Goal: Information Seeking & Learning: Understand process/instructions

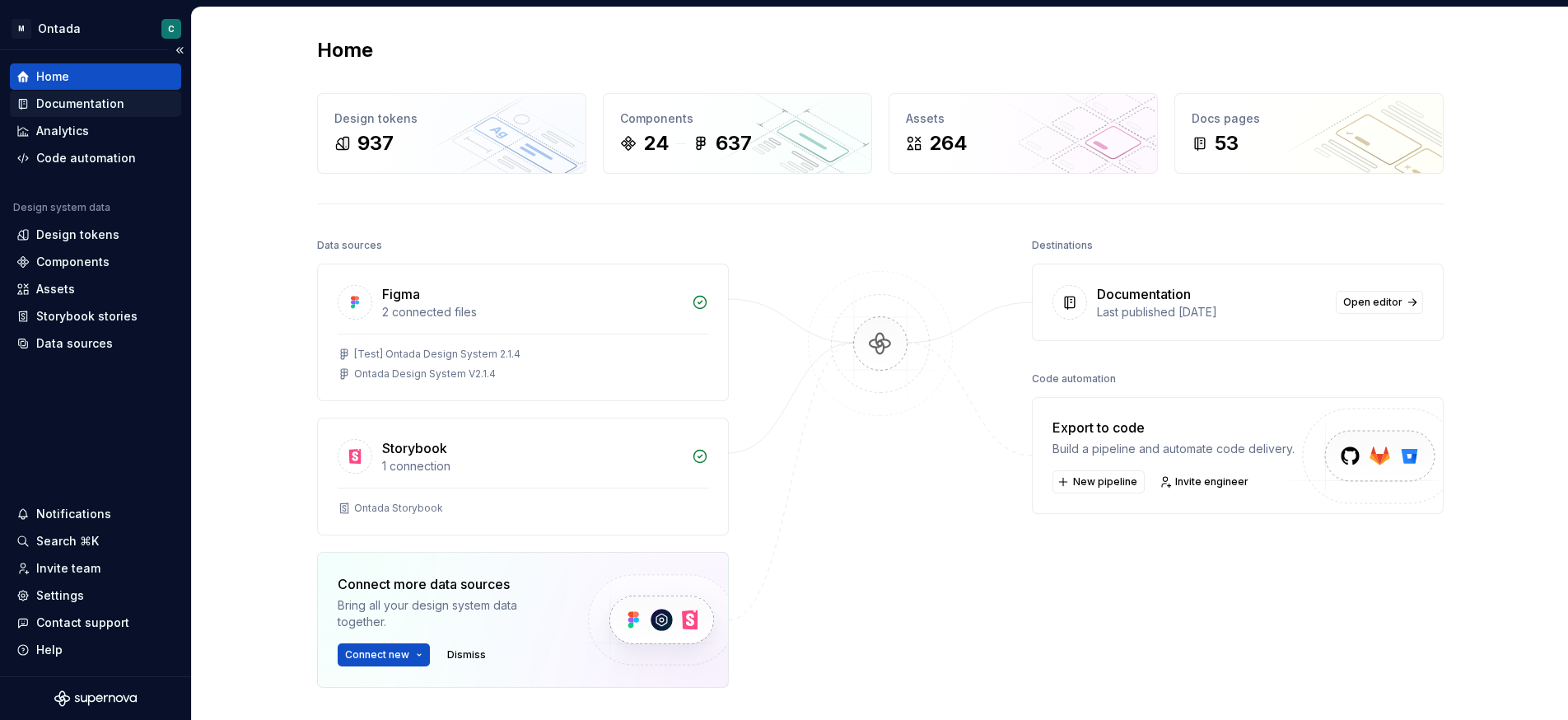
click at [60, 99] on div "Documentation" at bounding box center [81, 103] width 89 height 17
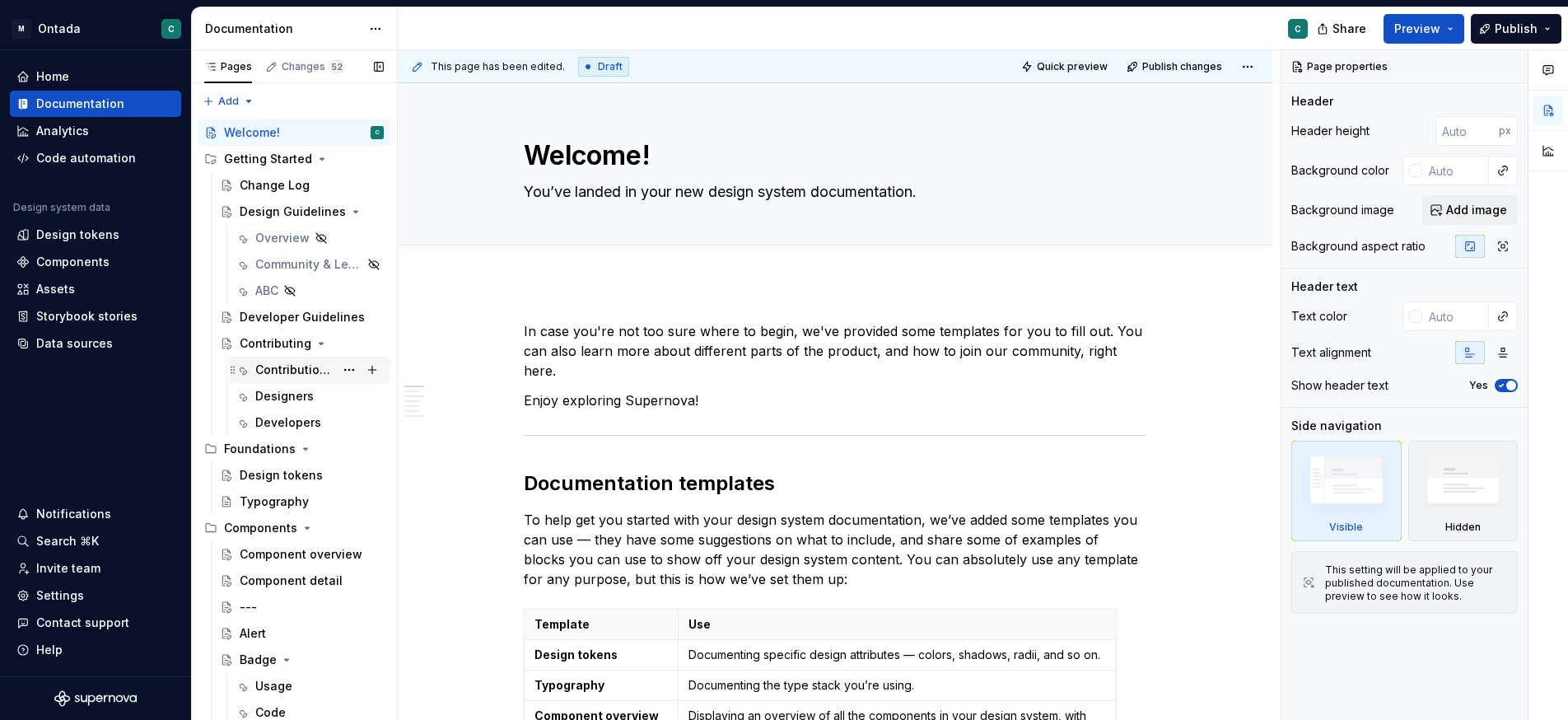
click at [305, 376] on div "Contribution Process" at bounding box center [294, 369] width 79 height 17
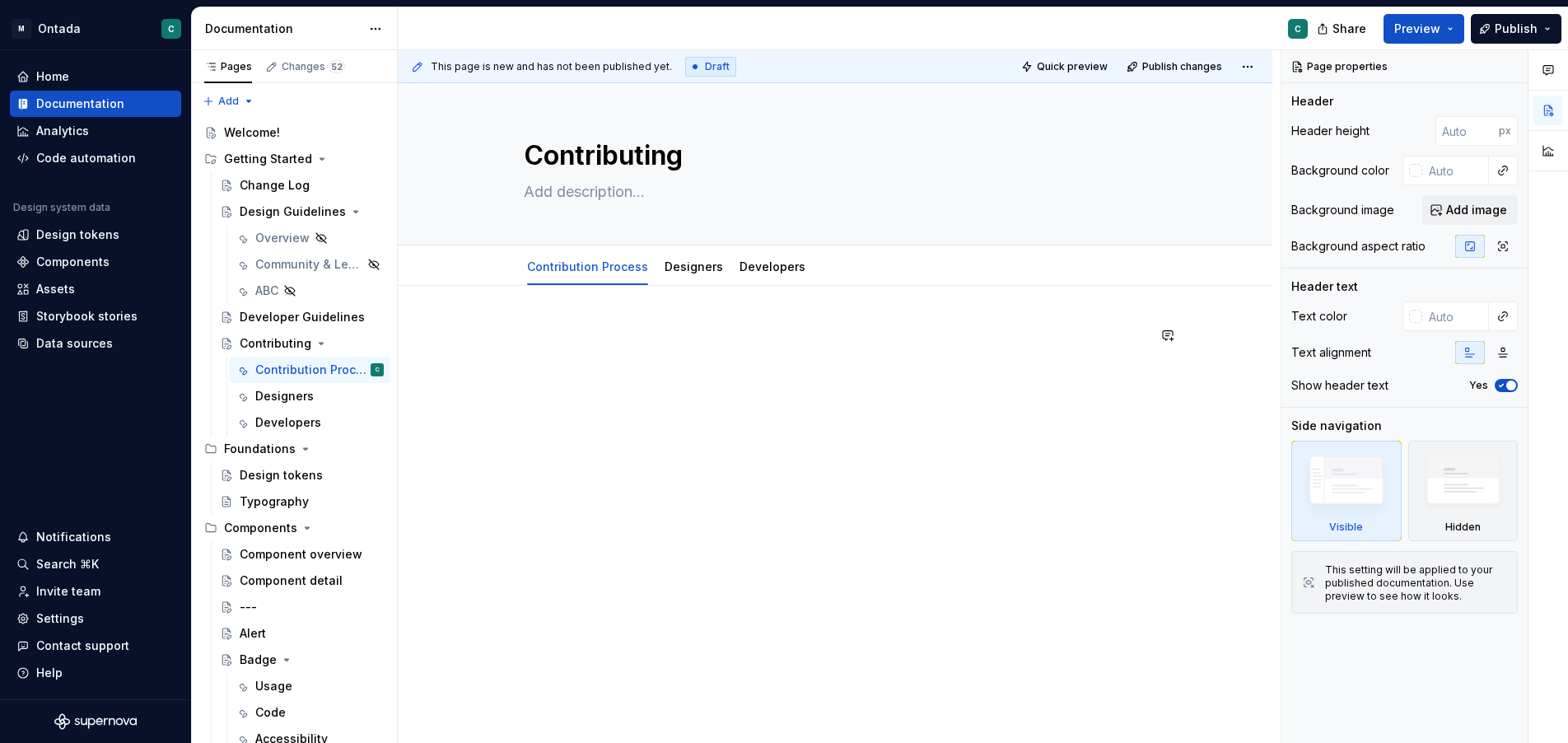
click at [739, 381] on div at bounding box center [835, 357] width 623 height 63
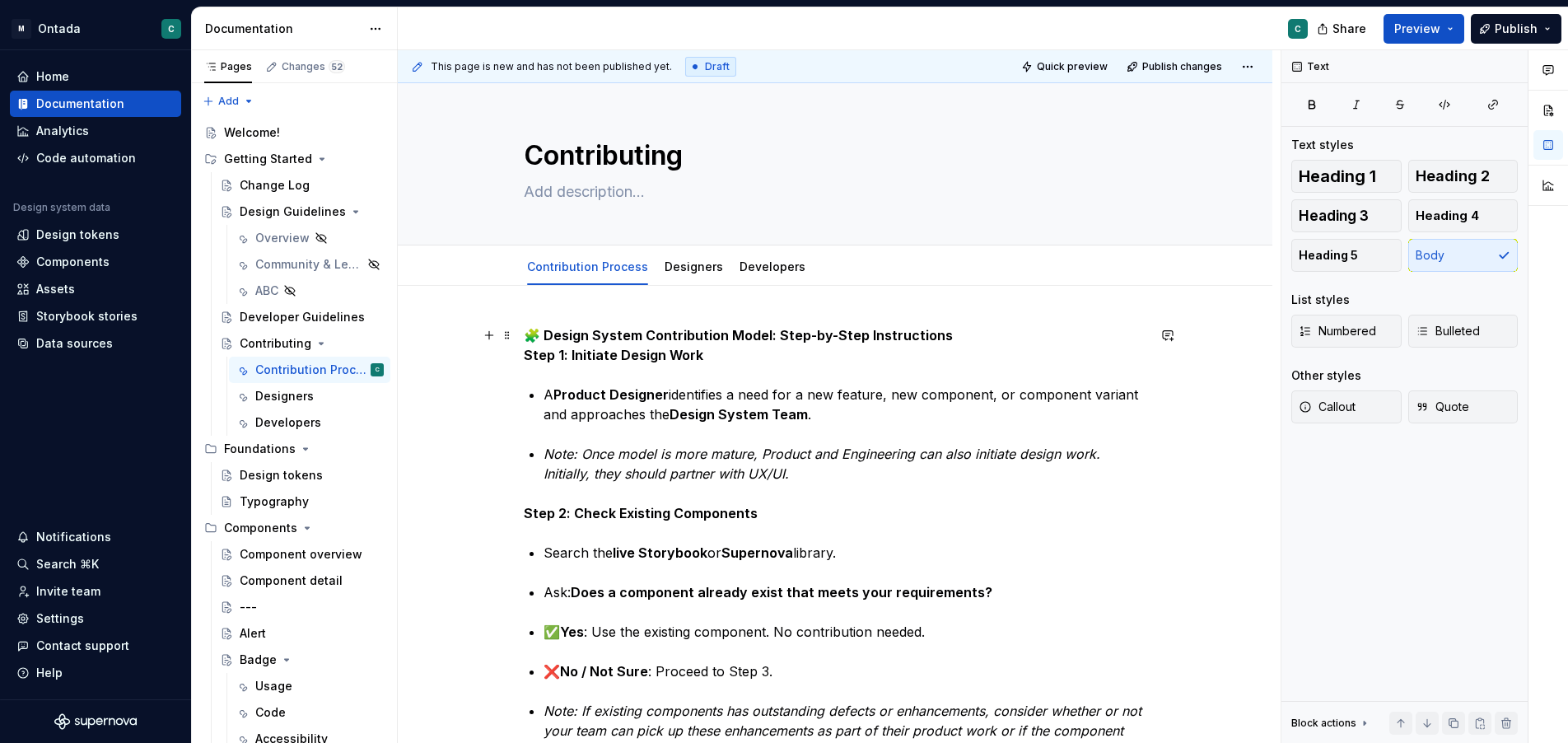
click at [968, 332] on p "🧩 Design System Contribution Model: Step-by-Step Instructions Step 1: Initiate …" at bounding box center [835, 345] width 623 height 39
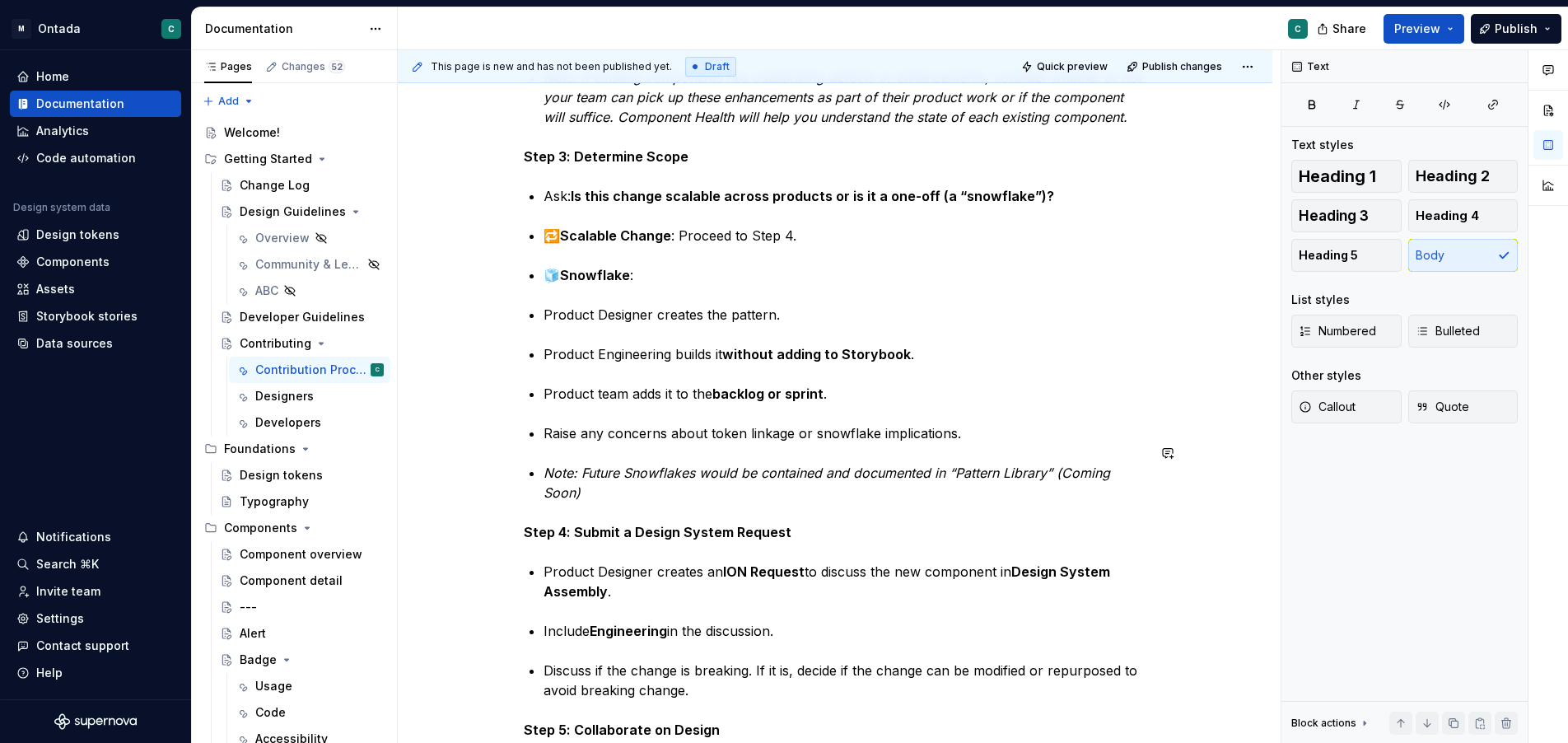
scroll to position [649, 0]
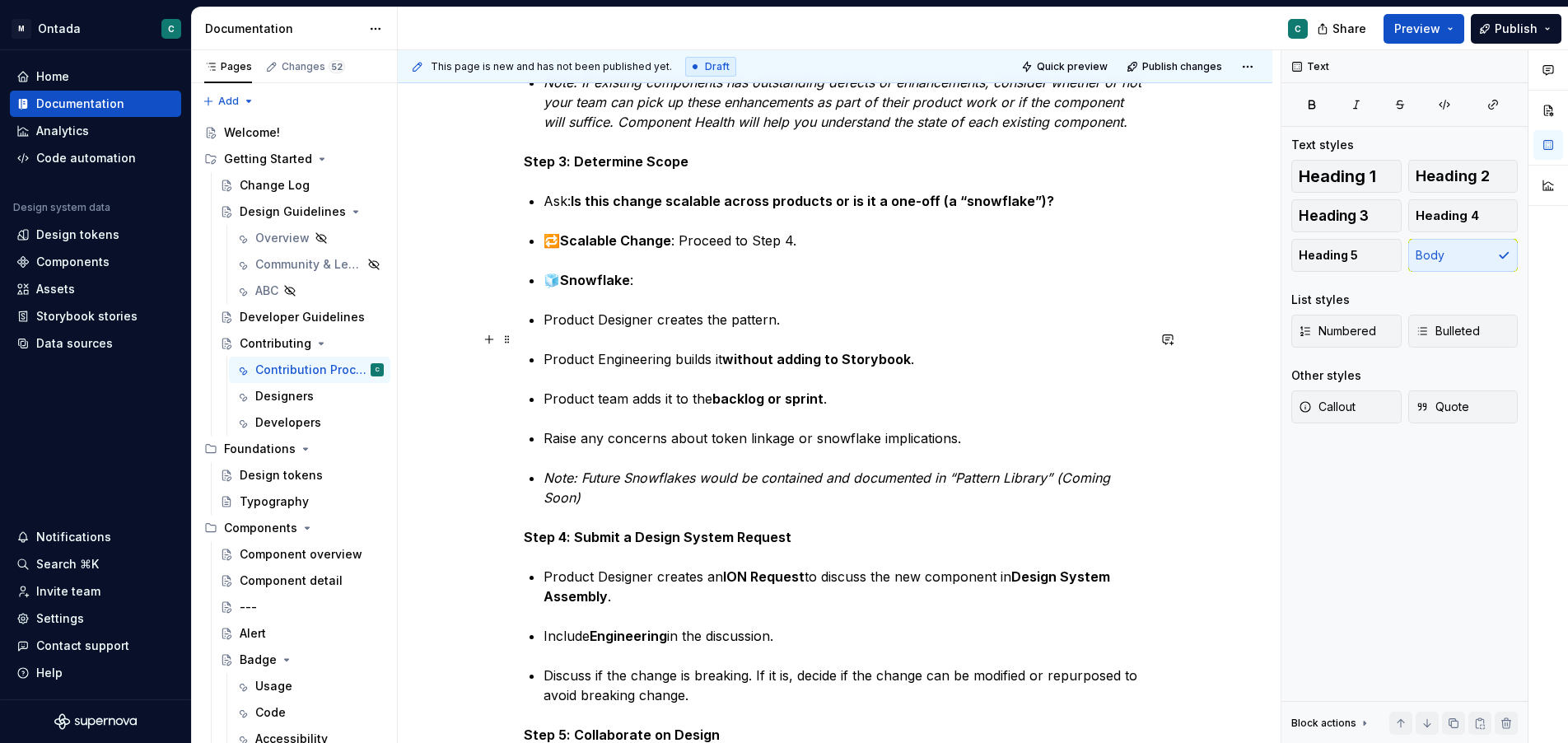
click at [549, 330] on p "Product Designer creates the pattern." at bounding box center [845, 320] width 603 height 20
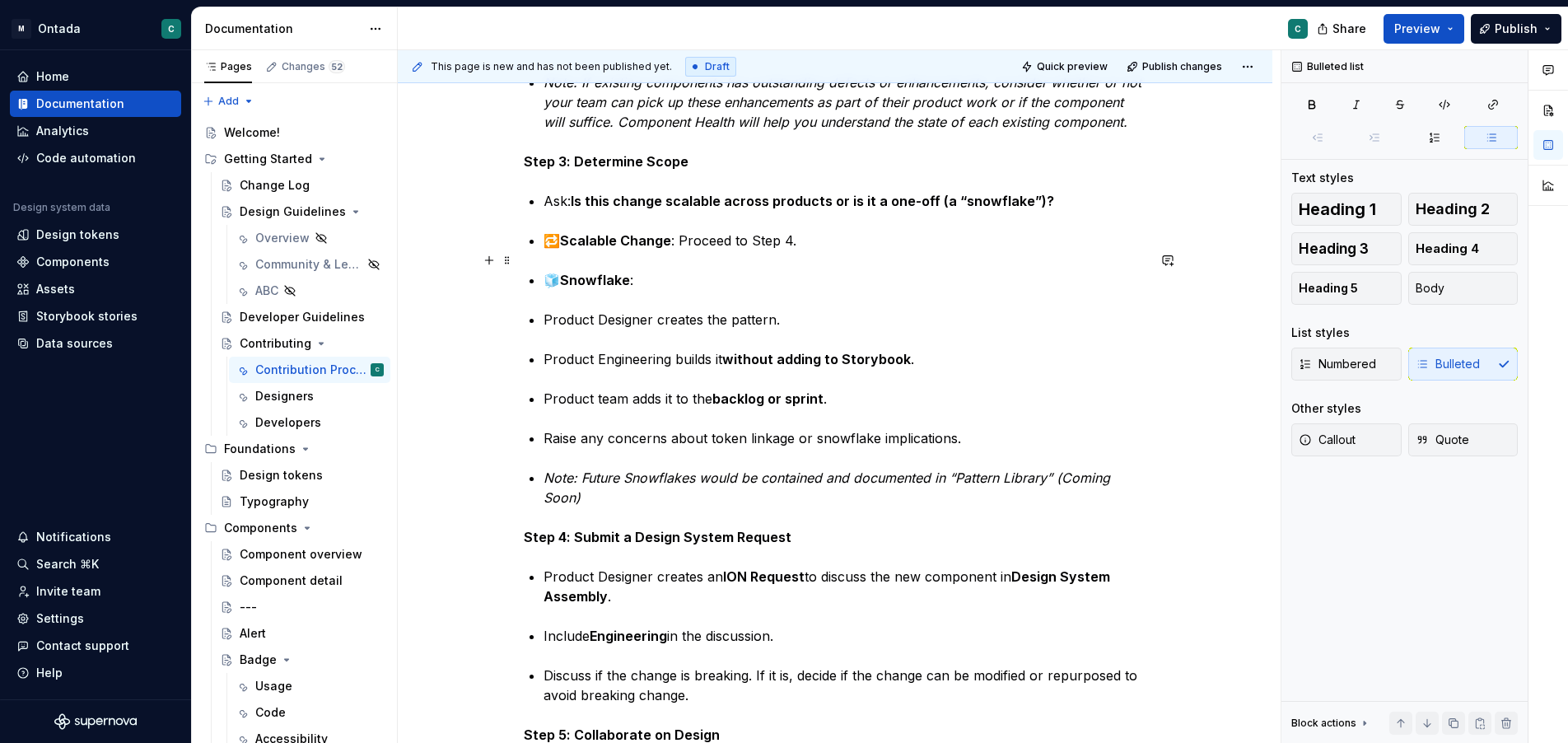
scroll to position [626, 0]
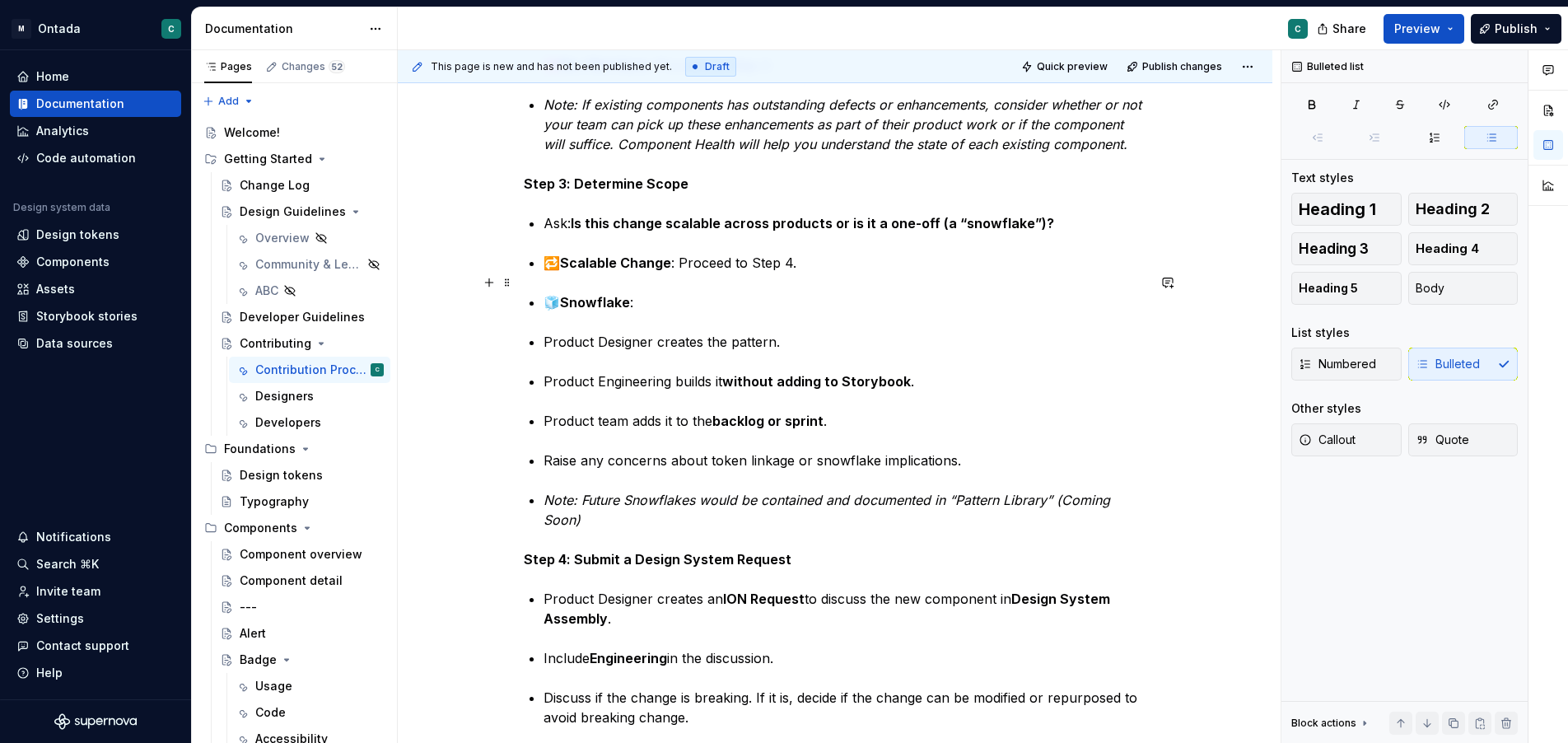
click at [542, 283] on div "🧩 Design System Contribution Model: Step-by-Step Instructions Step 1: Initiate …" at bounding box center [835, 698] width 623 height 1996
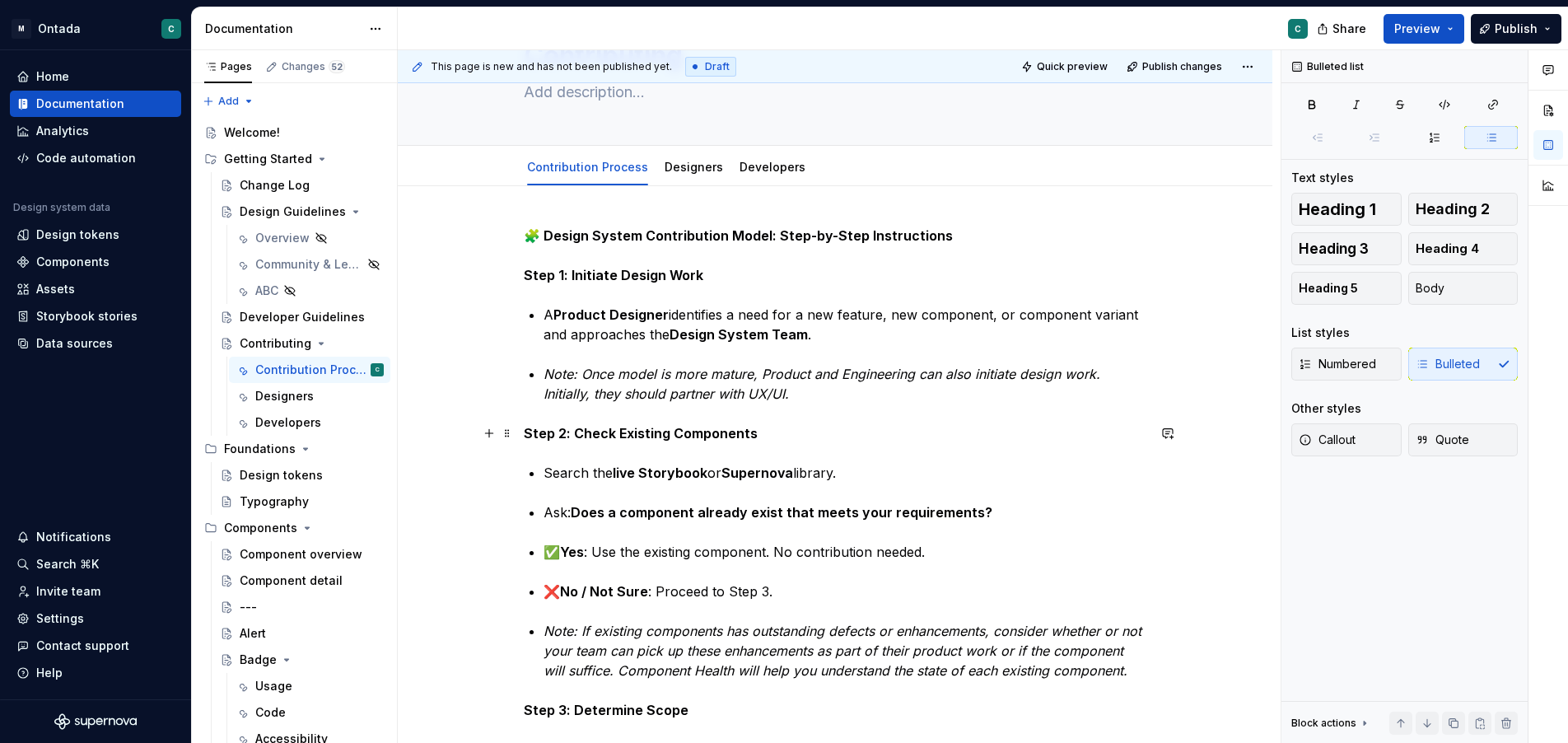
scroll to position [97, 0]
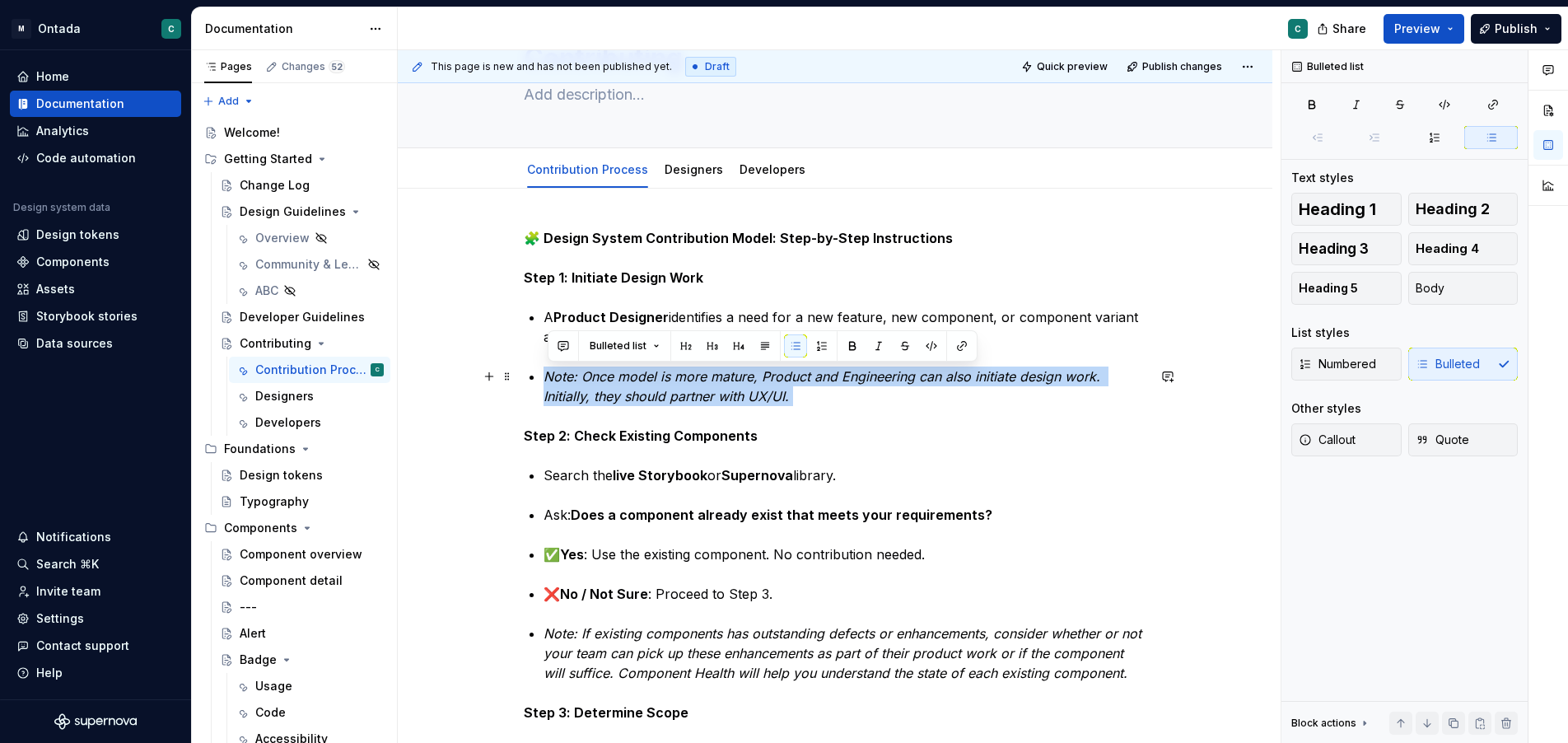
drag, startPoint x: 550, startPoint y: 375, endPoint x: 904, endPoint y: 400, distance: 354.9
click at [833, 399] on p "Note: Once model is more mature, Product and Engineering can also initiate desi…" at bounding box center [845, 386] width 603 height 39
click at [1353, 433] on span "Callout" at bounding box center [1328, 440] width 57 height 17
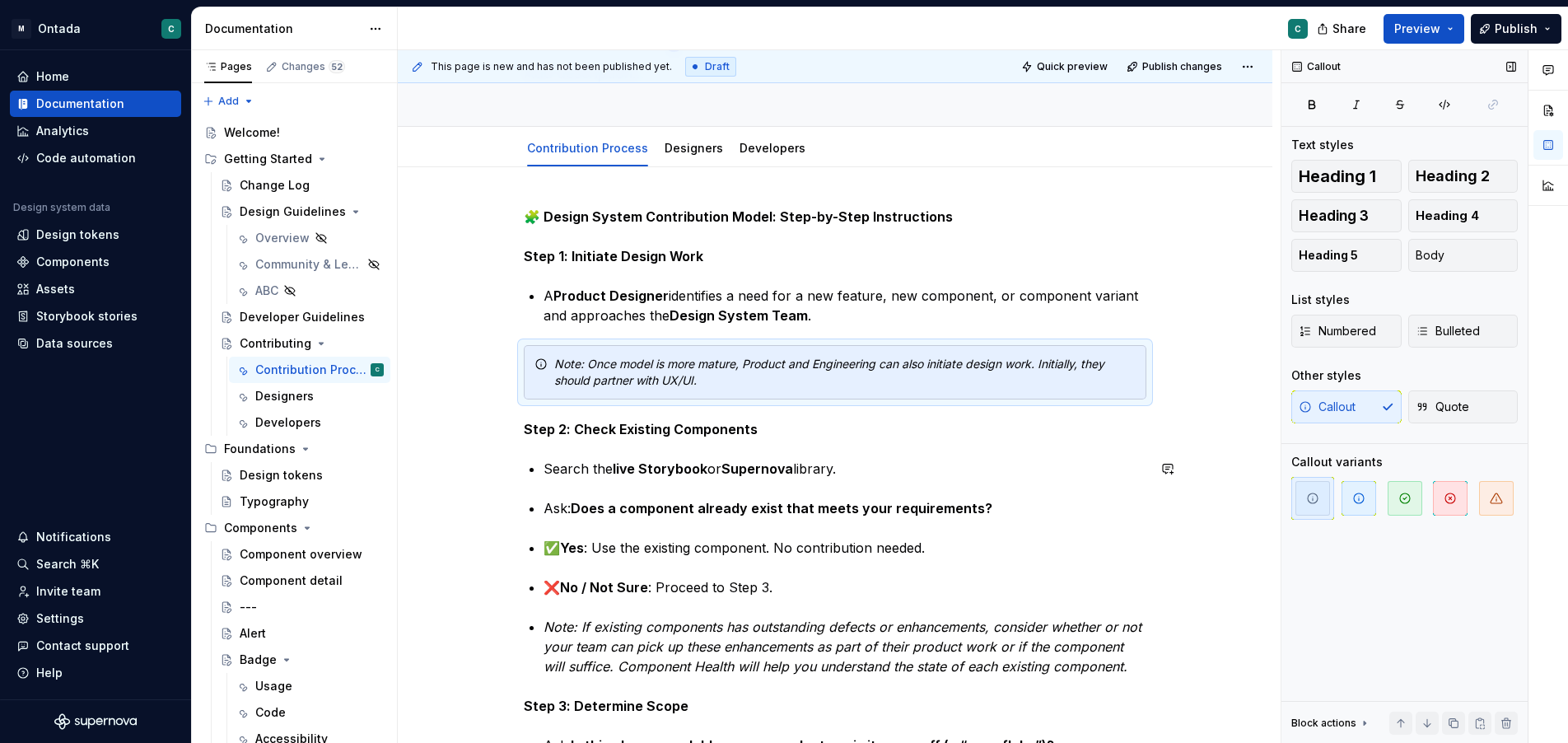
scroll to position [191, 0]
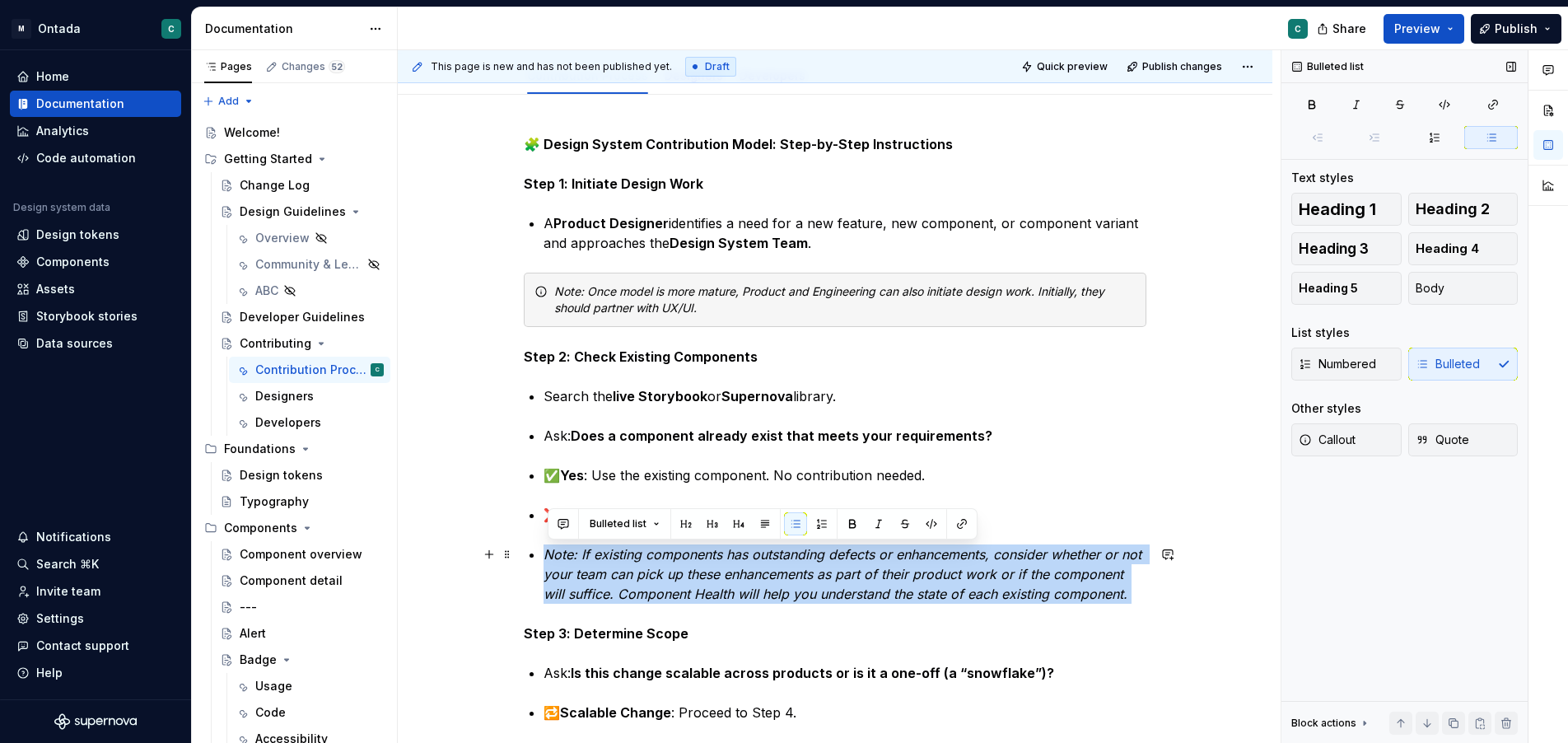
drag, startPoint x: 577, startPoint y: 561, endPoint x: 653, endPoint y: 616, distance: 93.8
click at [653, 603] on p "Note: If existing components has outstanding defects or enhancements, consider …" at bounding box center [845, 574] width 603 height 59
click at [1342, 434] on span "Callout" at bounding box center [1328, 440] width 57 height 17
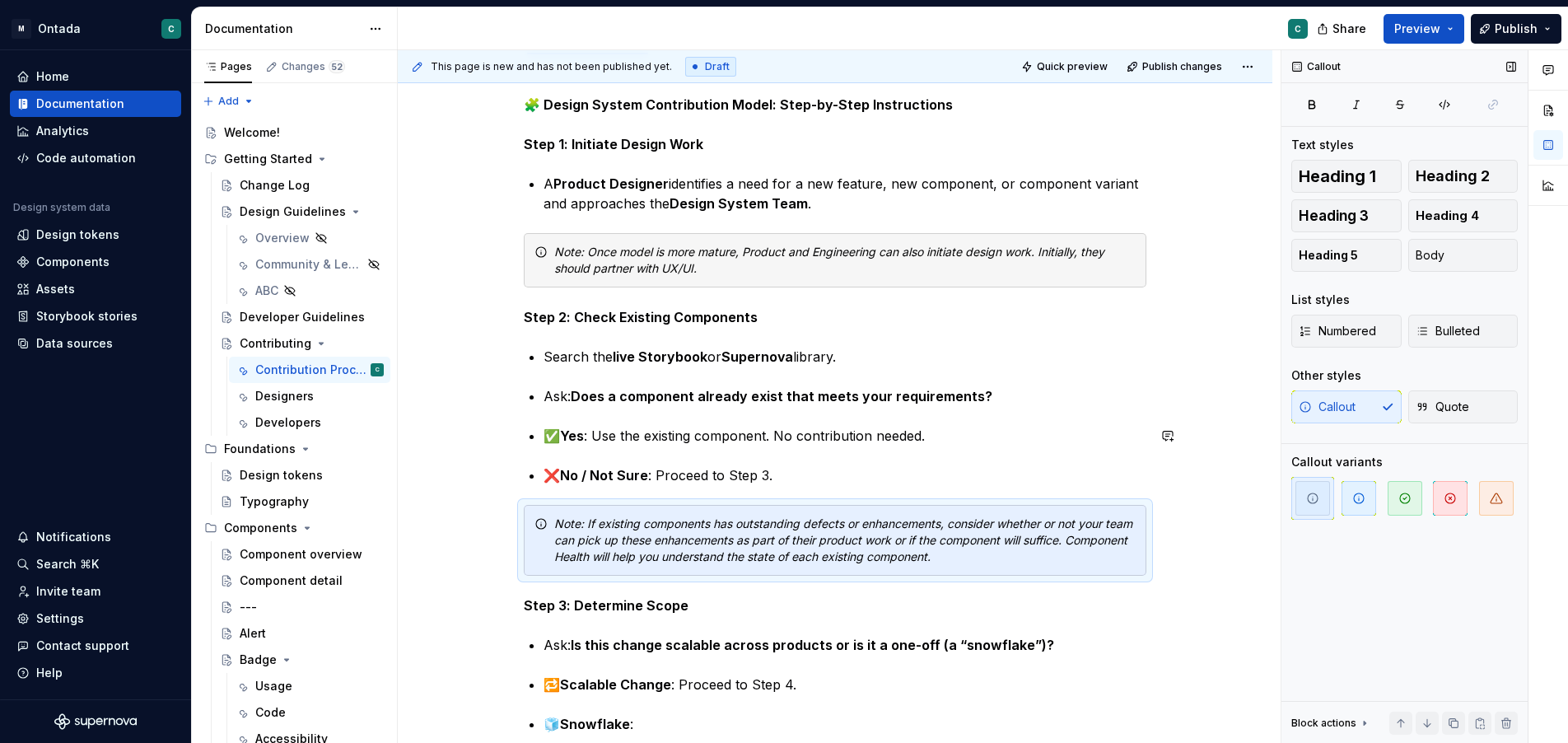
scroll to position [243, 0]
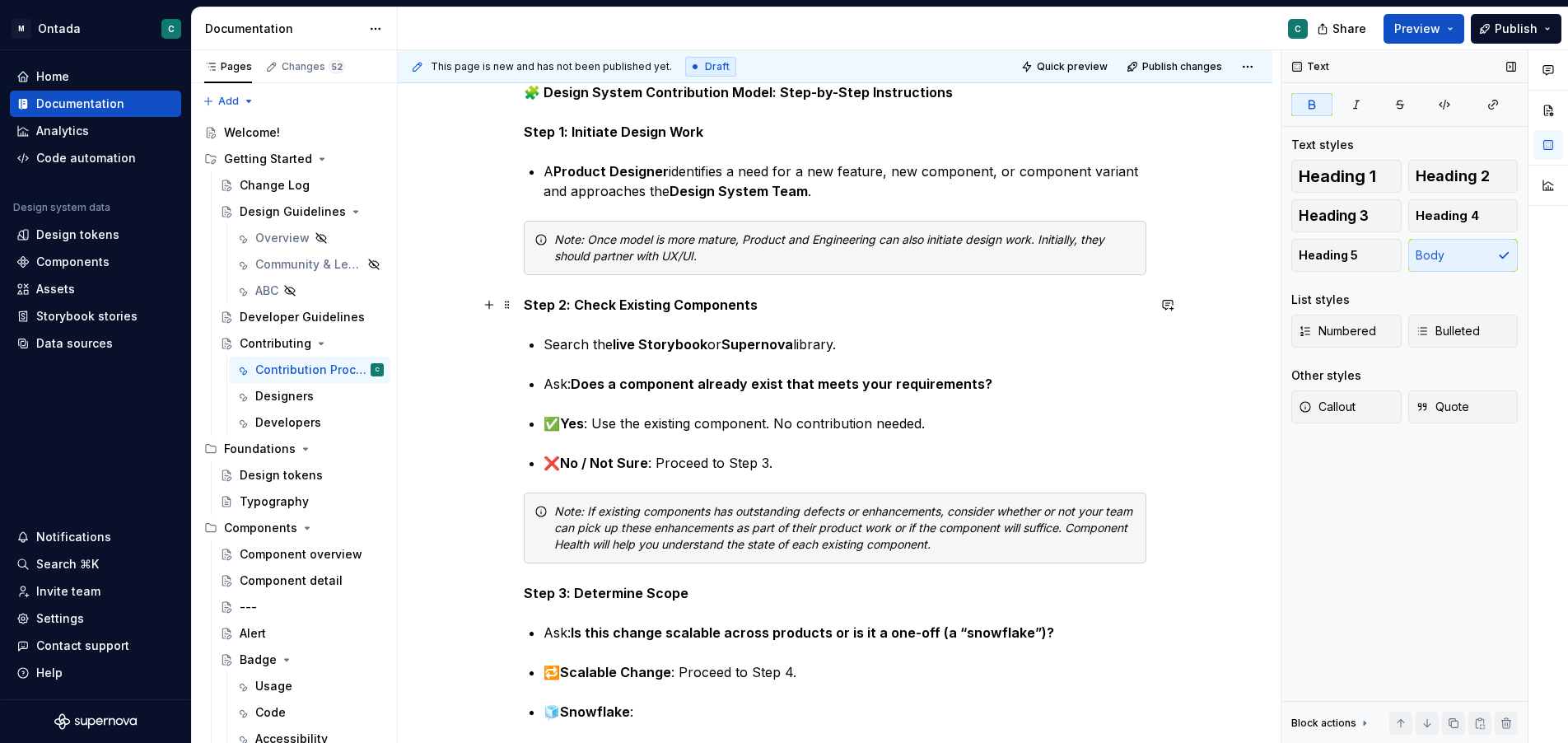
click at [592, 300] on strong "Step 2: Check Existing Components" at bounding box center [641, 304] width 234 height 17
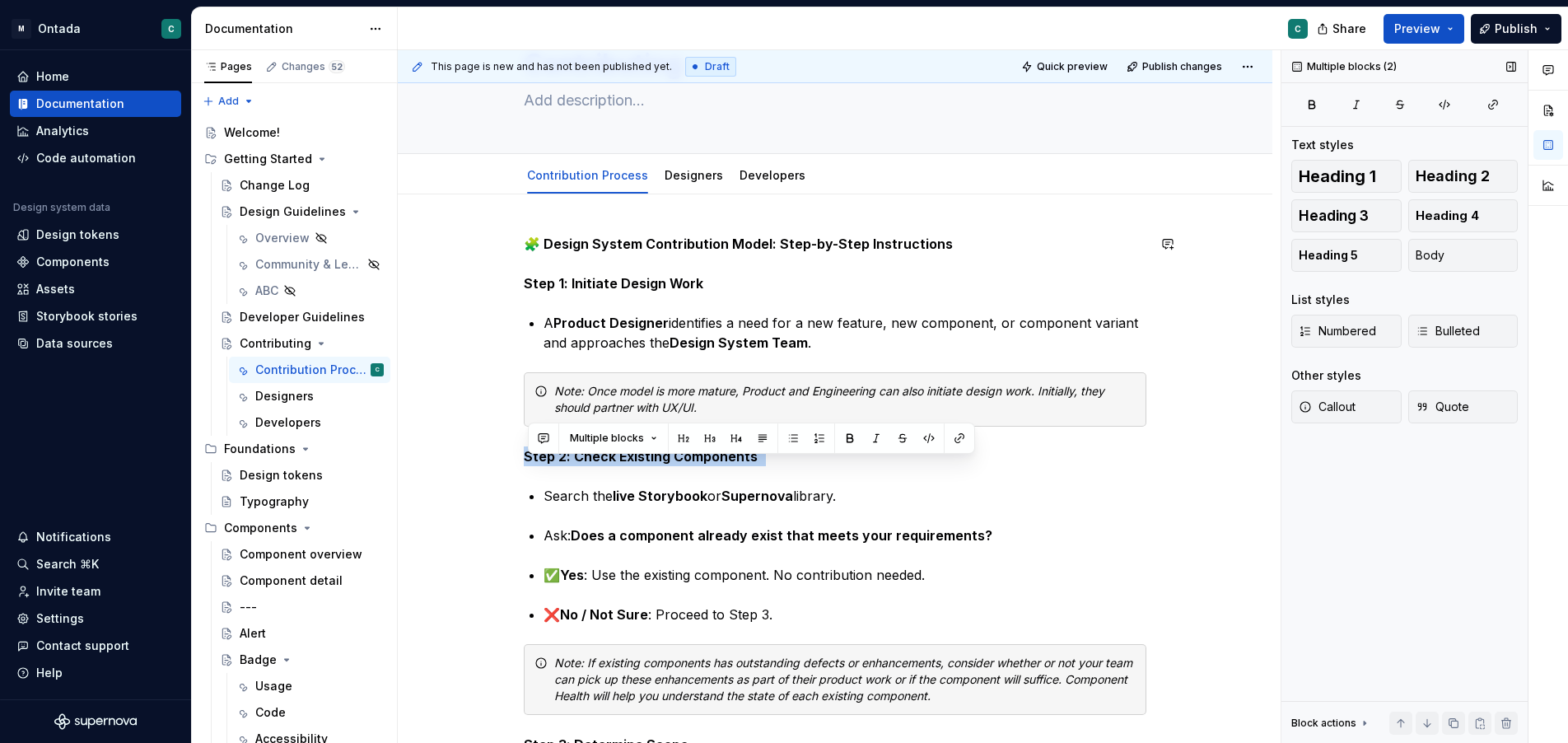
scroll to position [79, 0]
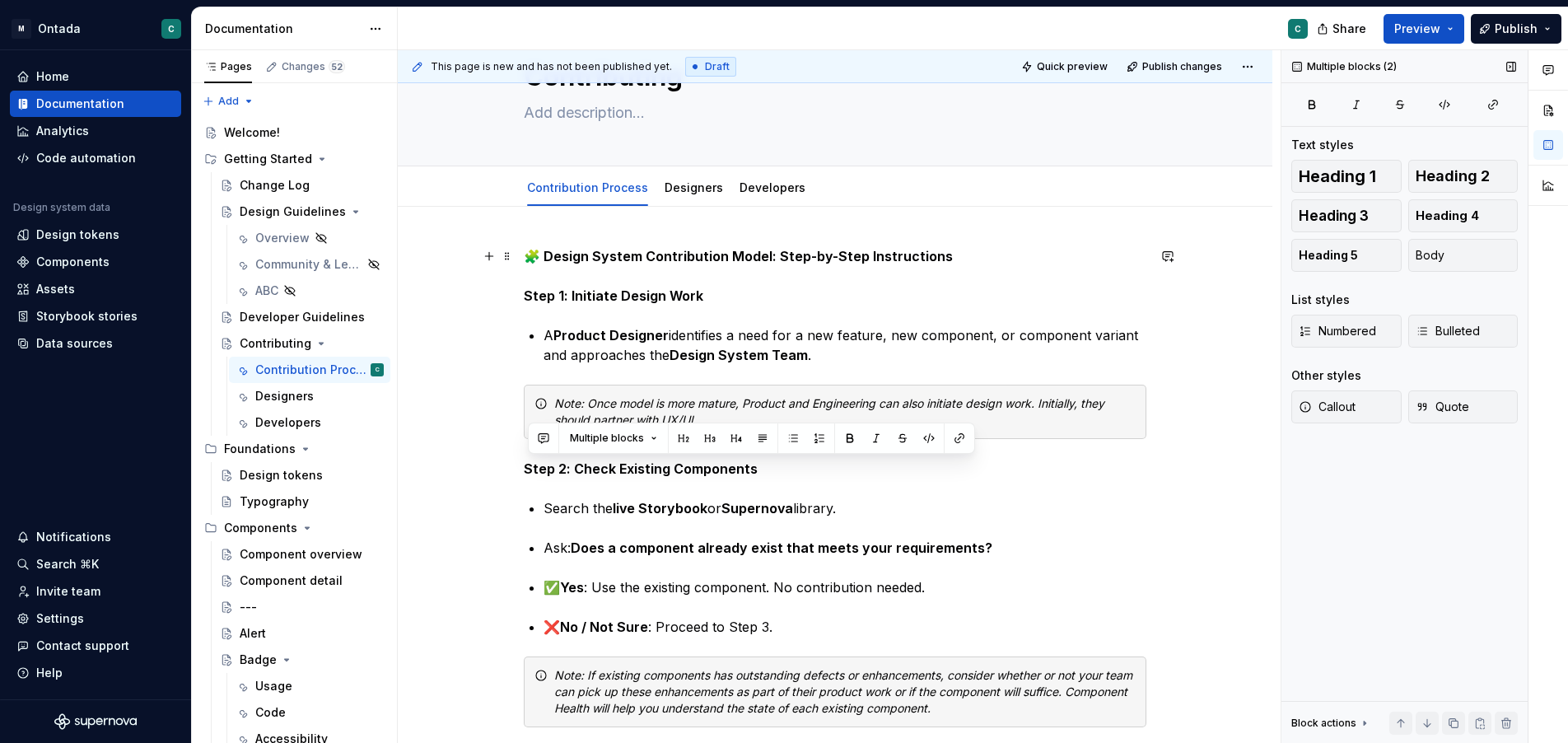
click at [597, 288] on strong "Step 1: Initiate Design Work" at bounding box center [613, 295] width 179 height 17
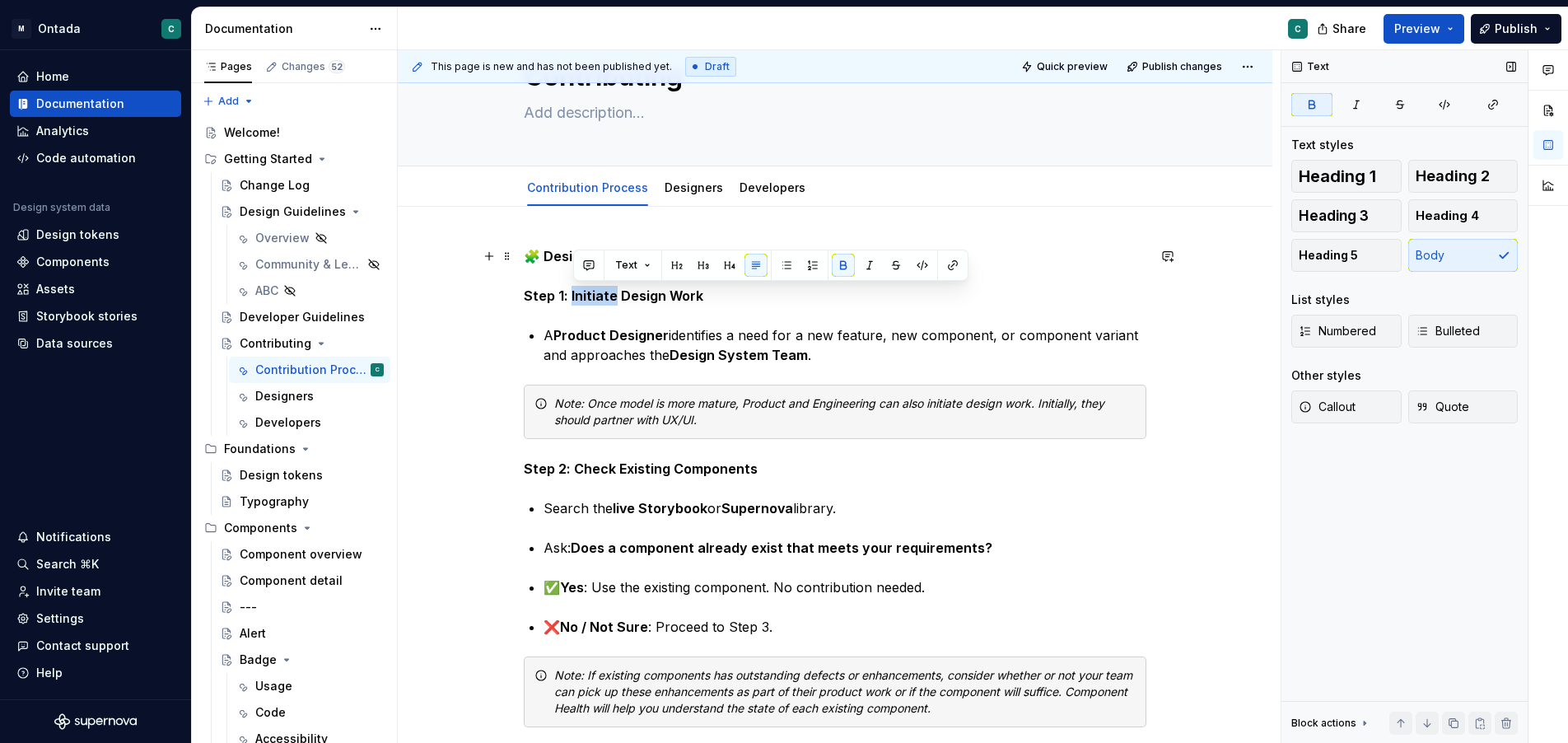
click at [597, 288] on strong "Step 1: Initiate Design Work" at bounding box center [613, 295] width 179 height 17
click at [610, 298] on strong "Step 1: Initiate Design Work" at bounding box center [613, 295] width 179 height 17
drag, startPoint x: 724, startPoint y: 299, endPoint x: 543, endPoint y: 298, distance: 181.0
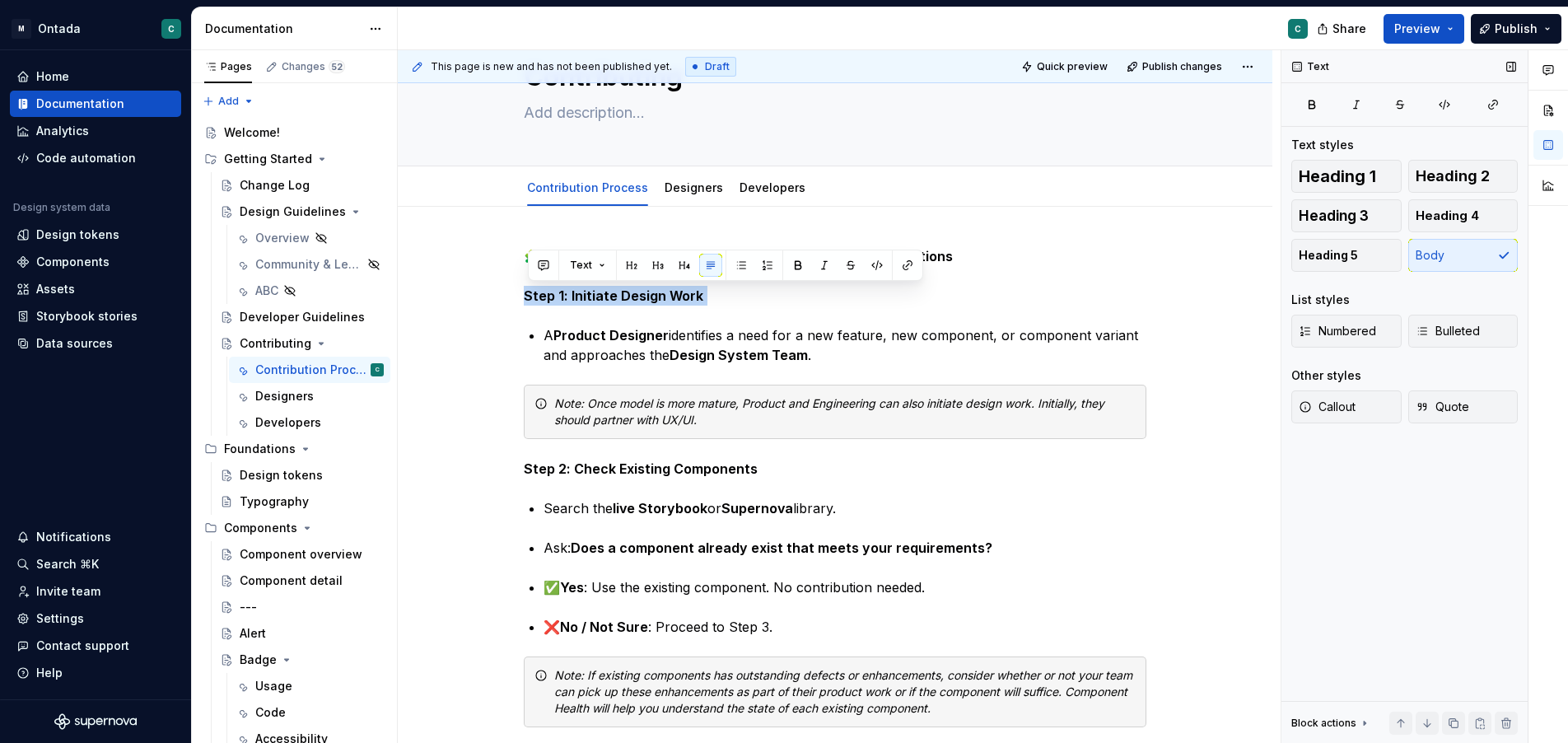
click at [1333, 250] on span "Heading 5" at bounding box center [1329, 255] width 59 height 17
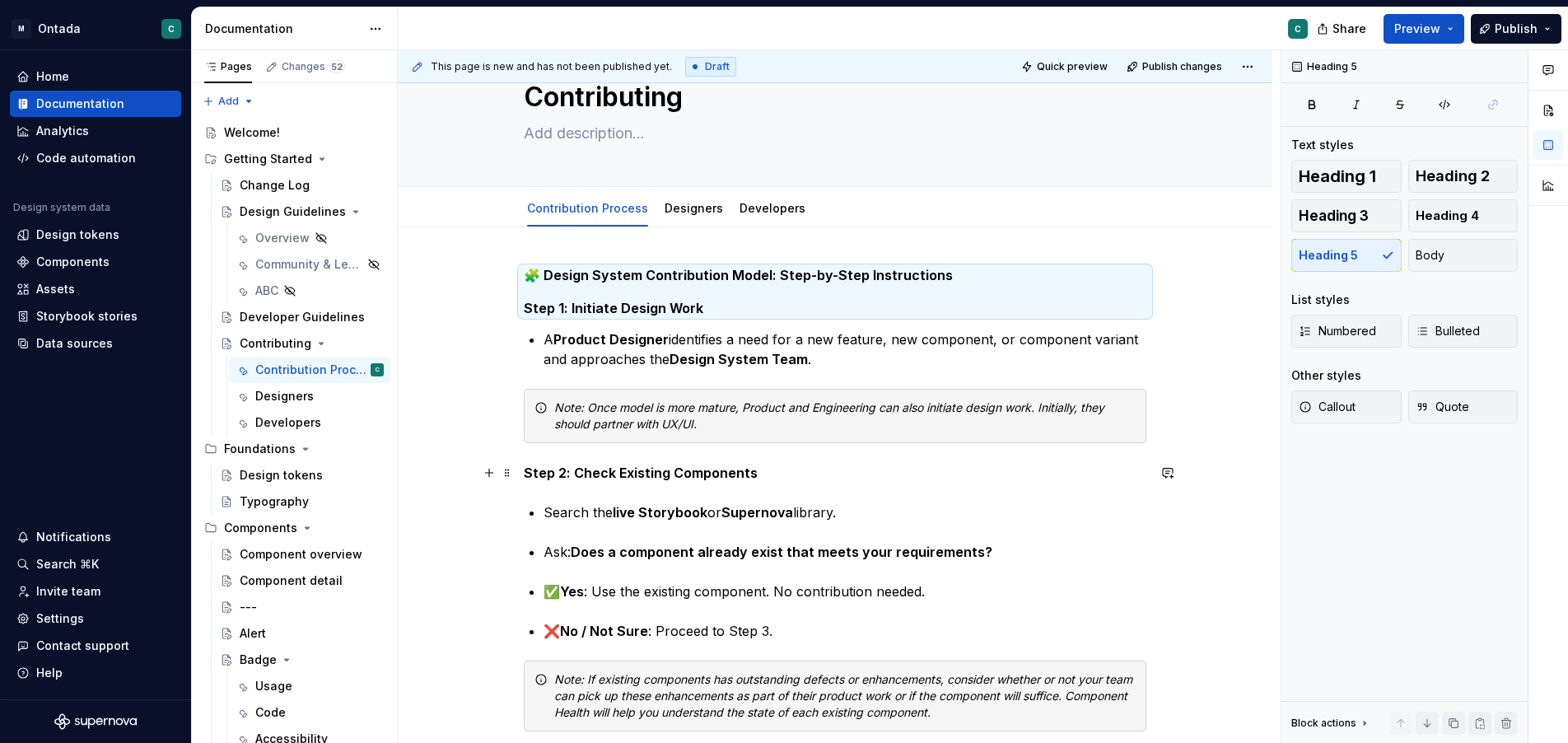
scroll to position [57, 0]
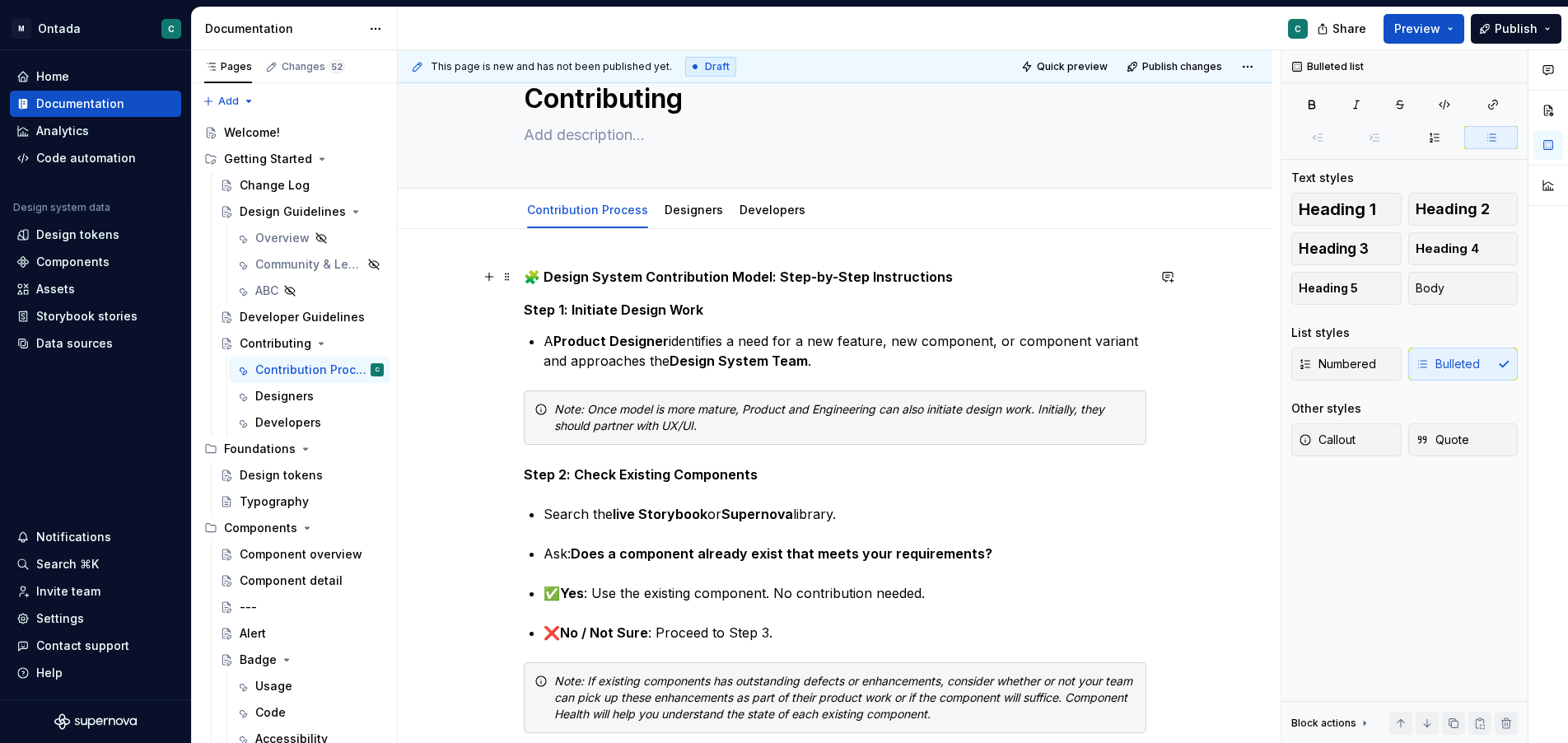
click at [608, 270] on strong "🧩 Design System Contribution Model: Step-by-Step Instructions" at bounding box center [738, 277] width 429 height 17
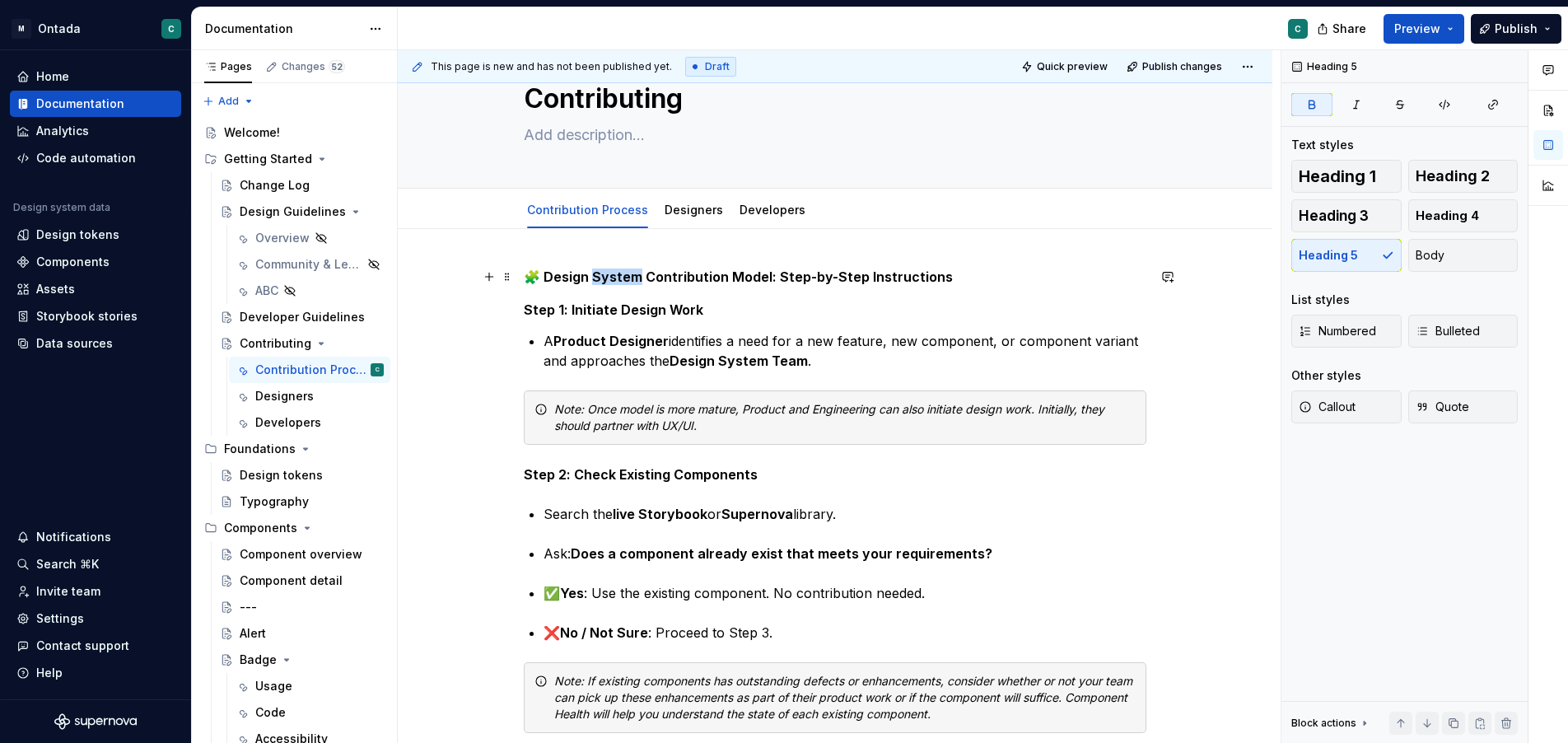
click at [608, 270] on strong "🧩 Design System Contribution Model: Step-by-Step Instructions" at bounding box center [738, 277] width 429 height 17
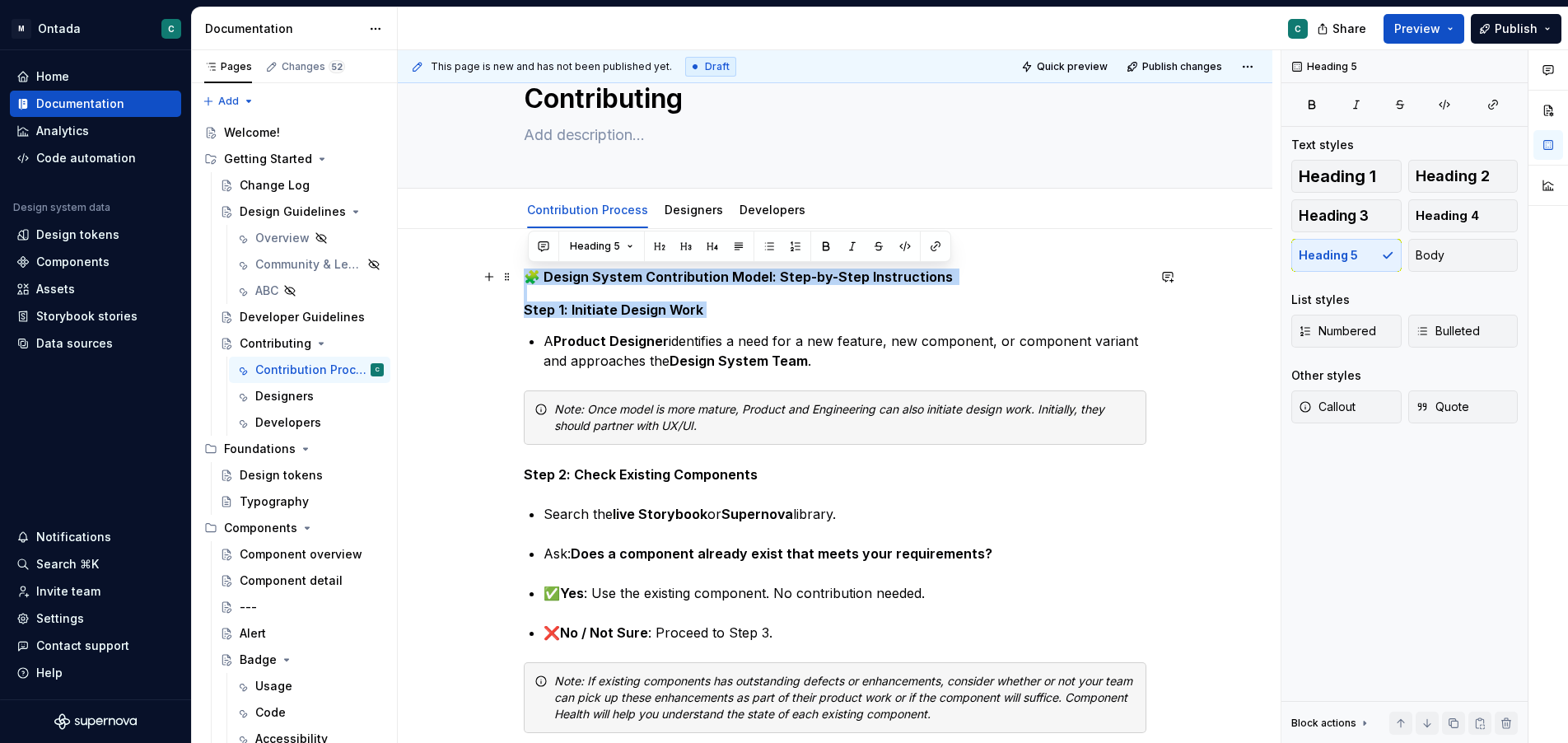
click at [608, 270] on strong "🧩 Design System Contribution Model: Step-by-Step Instructions" at bounding box center [738, 277] width 429 height 17
drag, startPoint x: 881, startPoint y: 266, endPoint x: 918, endPoint y: 279, distance: 39.2
click at [882, 266] on div "This page is new and has not been published yet. Draft Quick preview Publish ch…" at bounding box center [839, 397] width 883 height 694
drag, startPoint x: 957, startPoint y: 280, endPoint x: 866, endPoint y: 224, distance: 106.9
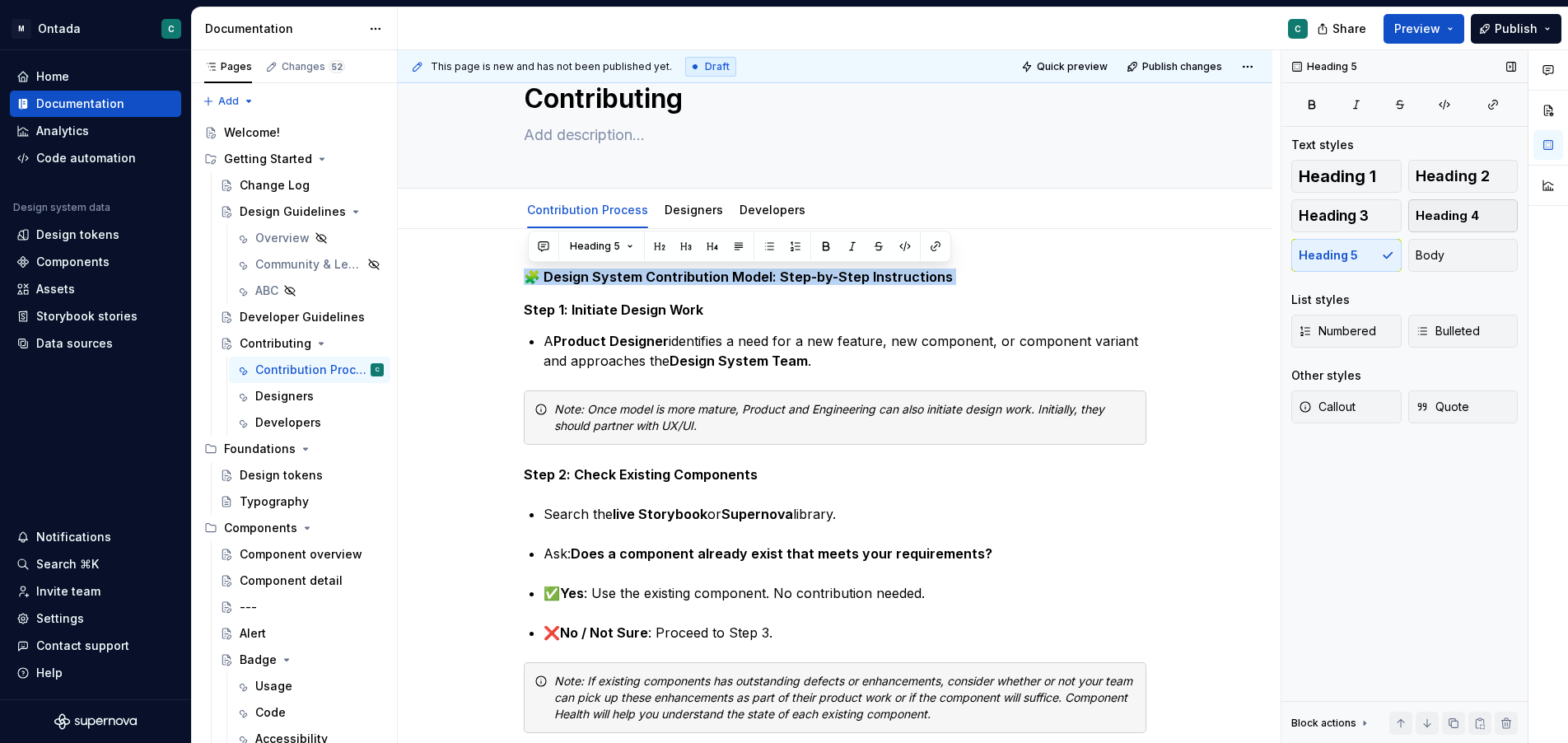
click at [1461, 215] on span "Heading 4" at bounding box center [1448, 216] width 63 height 17
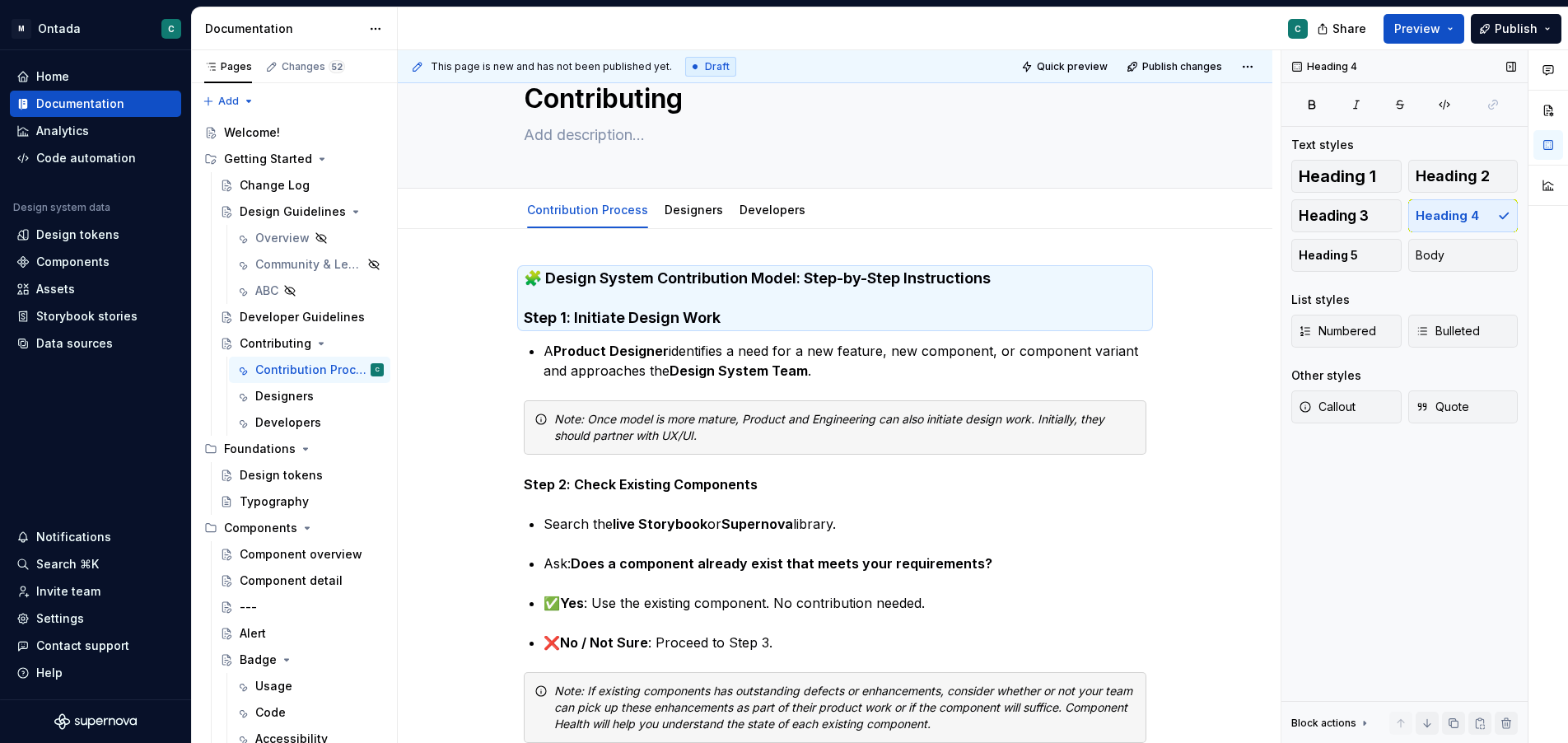
scroll to position [1, 0]
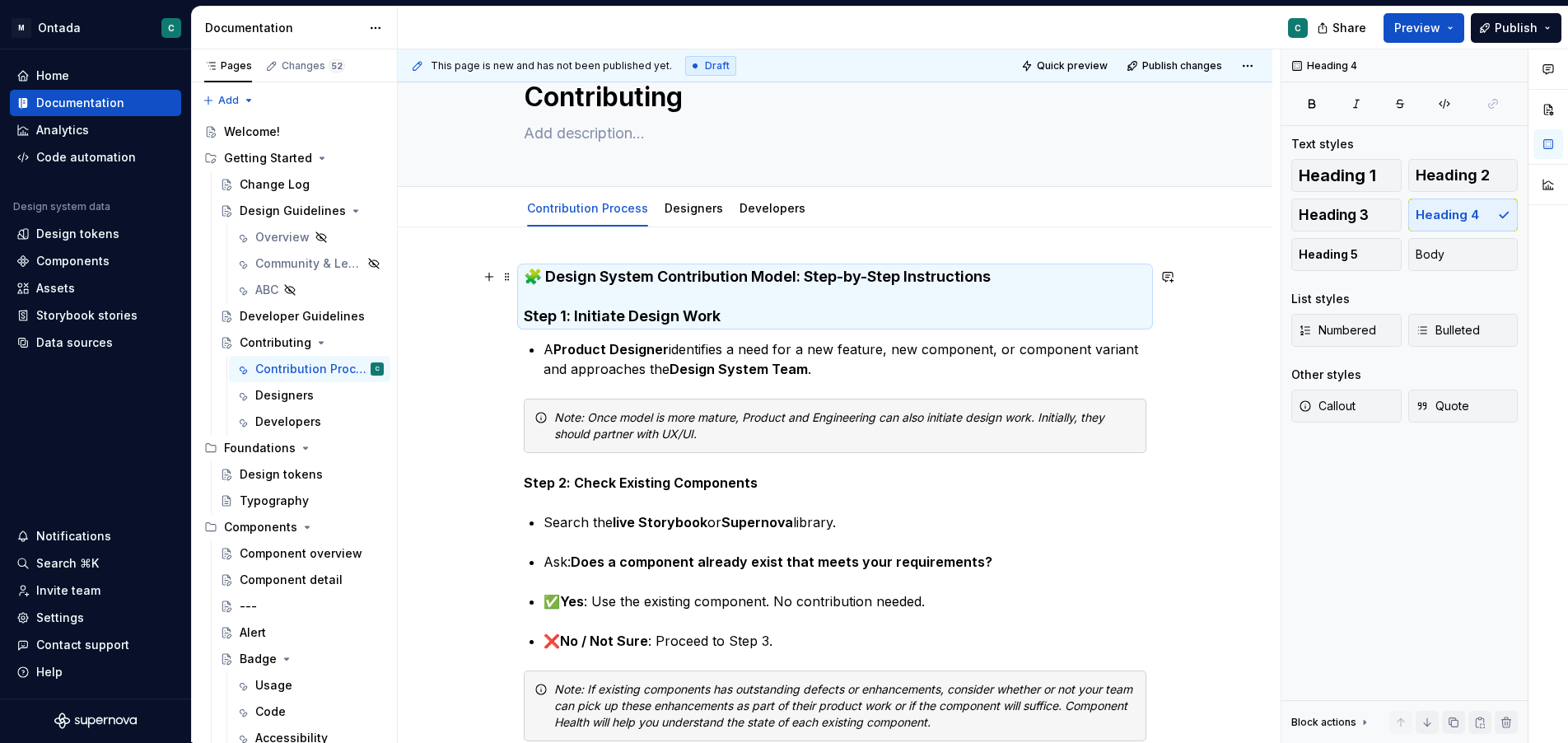
drag, startPoint x: 726, startPoint y: 321, endPoint x: 750, endPoint y: 313, distance: 25.3
click at [726, 321] on h4 "🧩 Design System Contribution Model: Step-by-Step Instructions Step 1: Initiate …" at bounding box center [835, 296] width 623 height 59
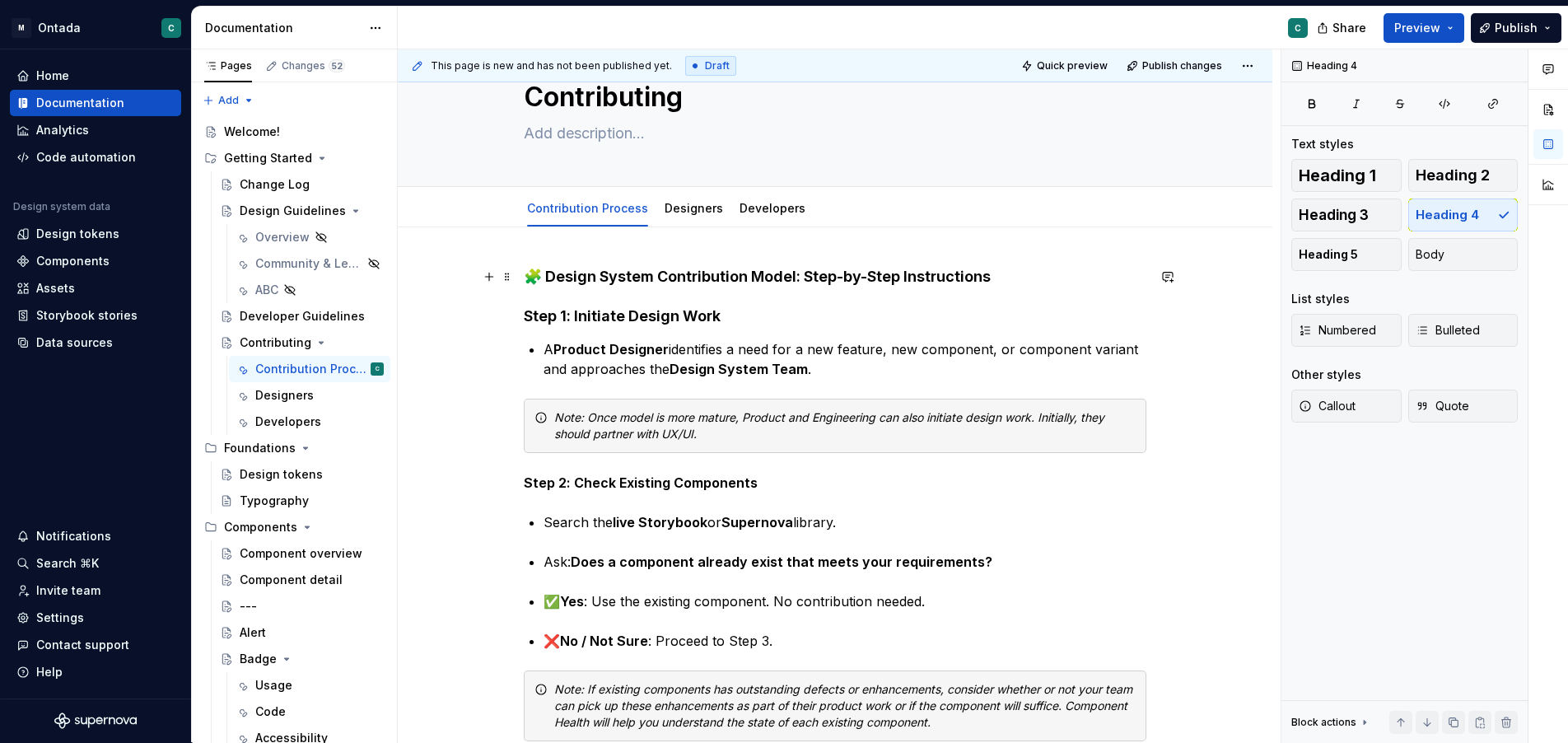
click at [1053, 277] on h4 "🧩 Design System Contribution Model: Step-by-Step Instructions Step 1: Initiate …" at bounding box center [835, 296] width 623 height 59
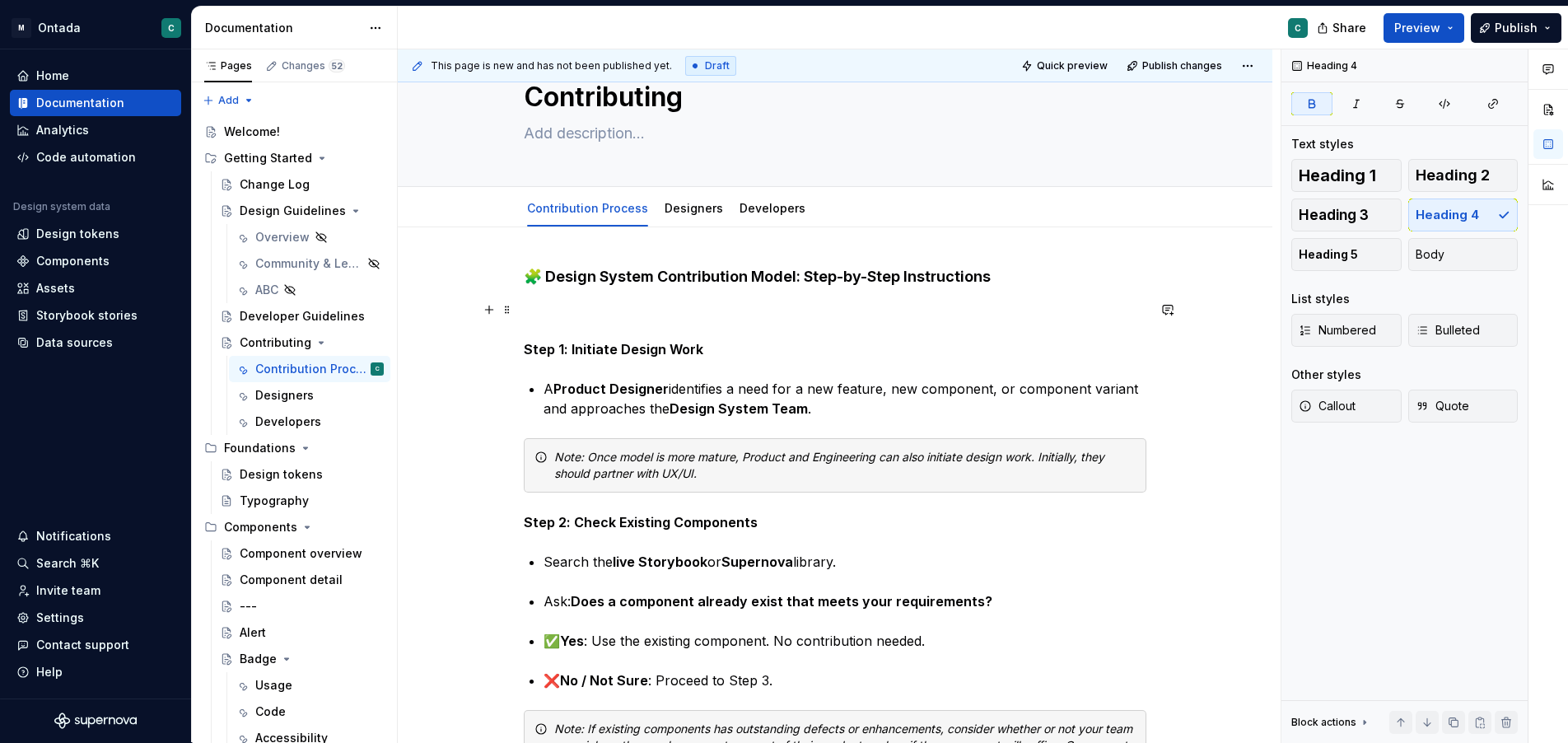
click at [621, 345] on strong "Step 1: Initiate Design Work" at bounding box center [613, 348] width 179 height 17
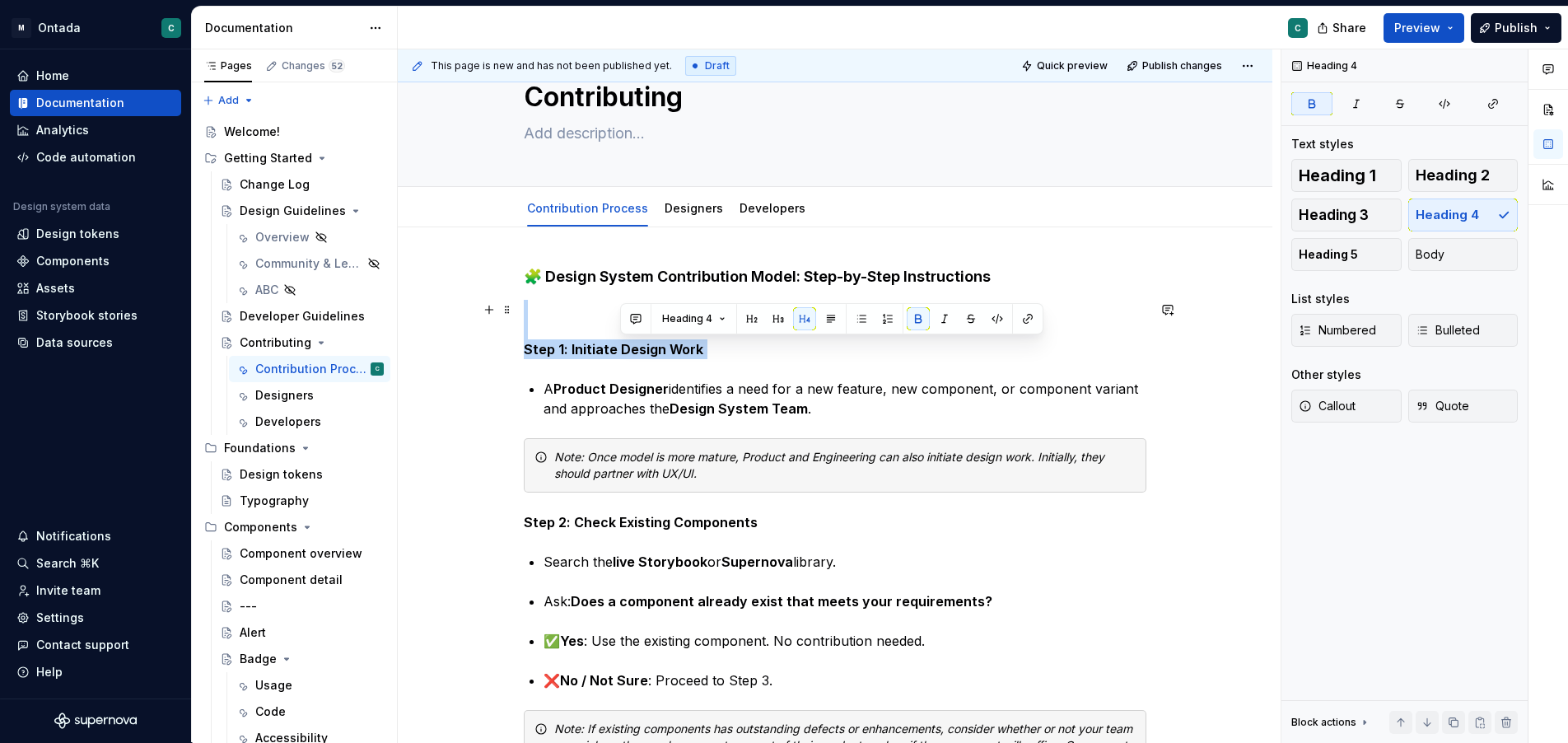
click at [621, 345] on strong "Step 1: Initiate Design Work" at bounding box center [613, 348] width 179 height 17
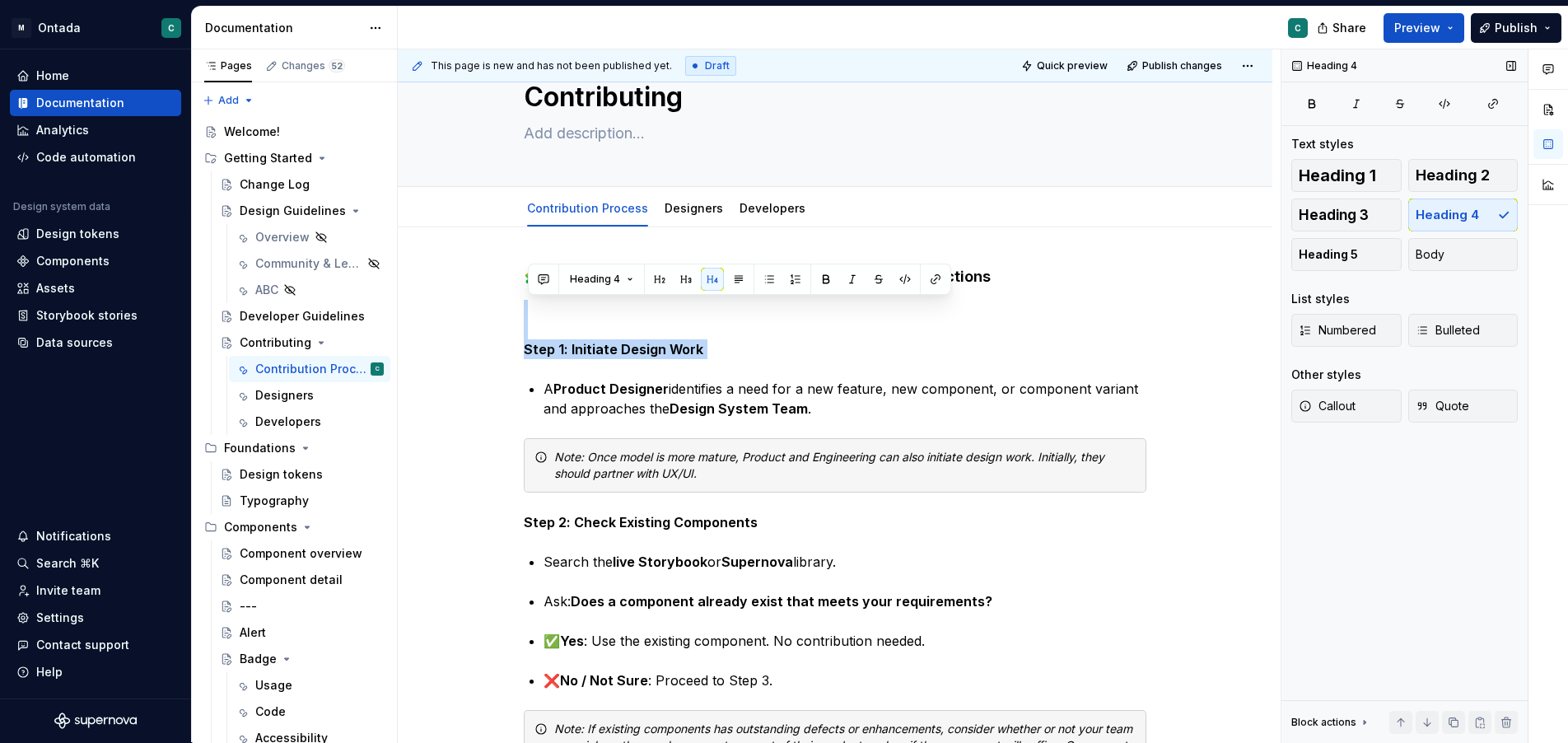
click at [1350, 248] on span "Heading 5" at bounding box center [1329, 254] width 59 height 17
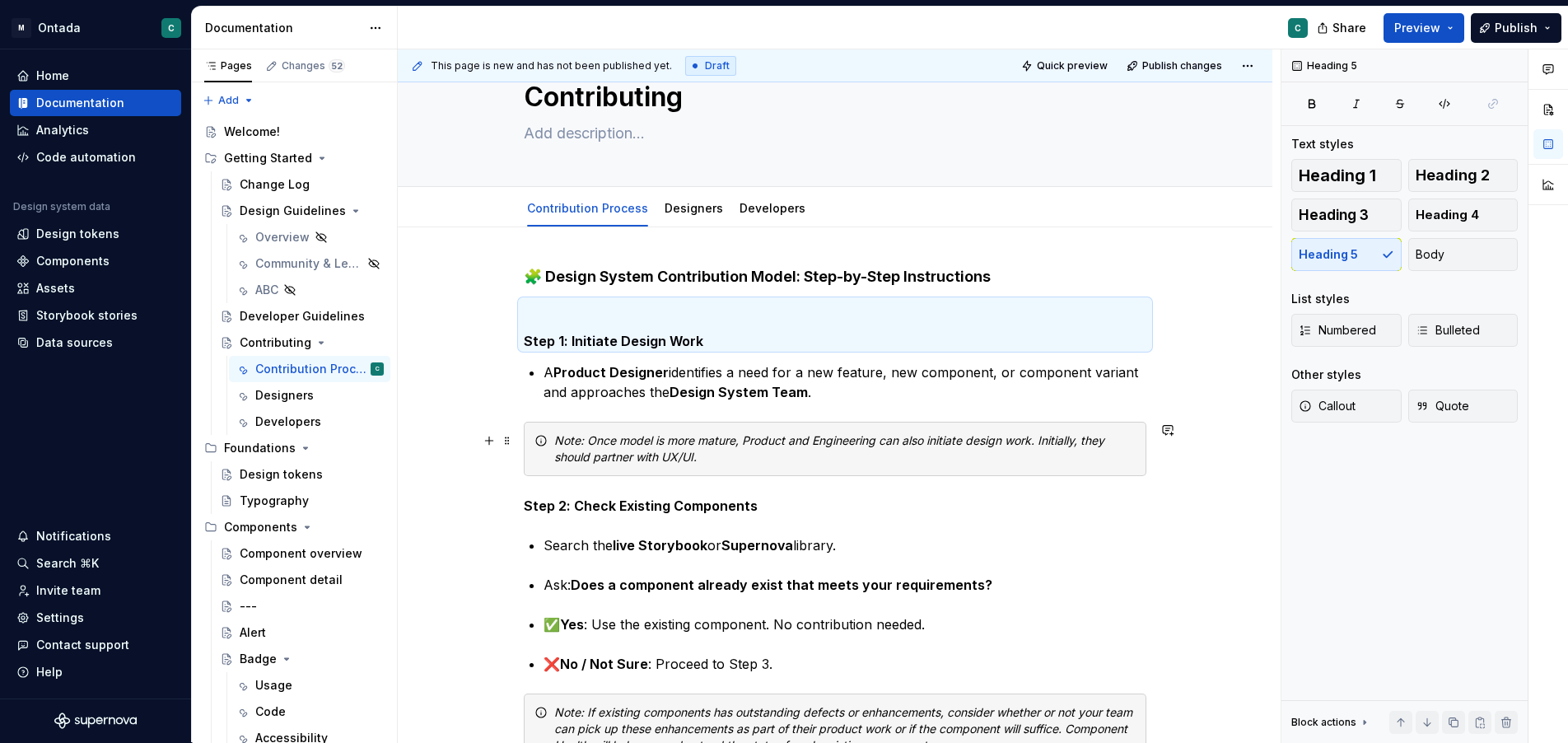
scroll to position [47, 0]
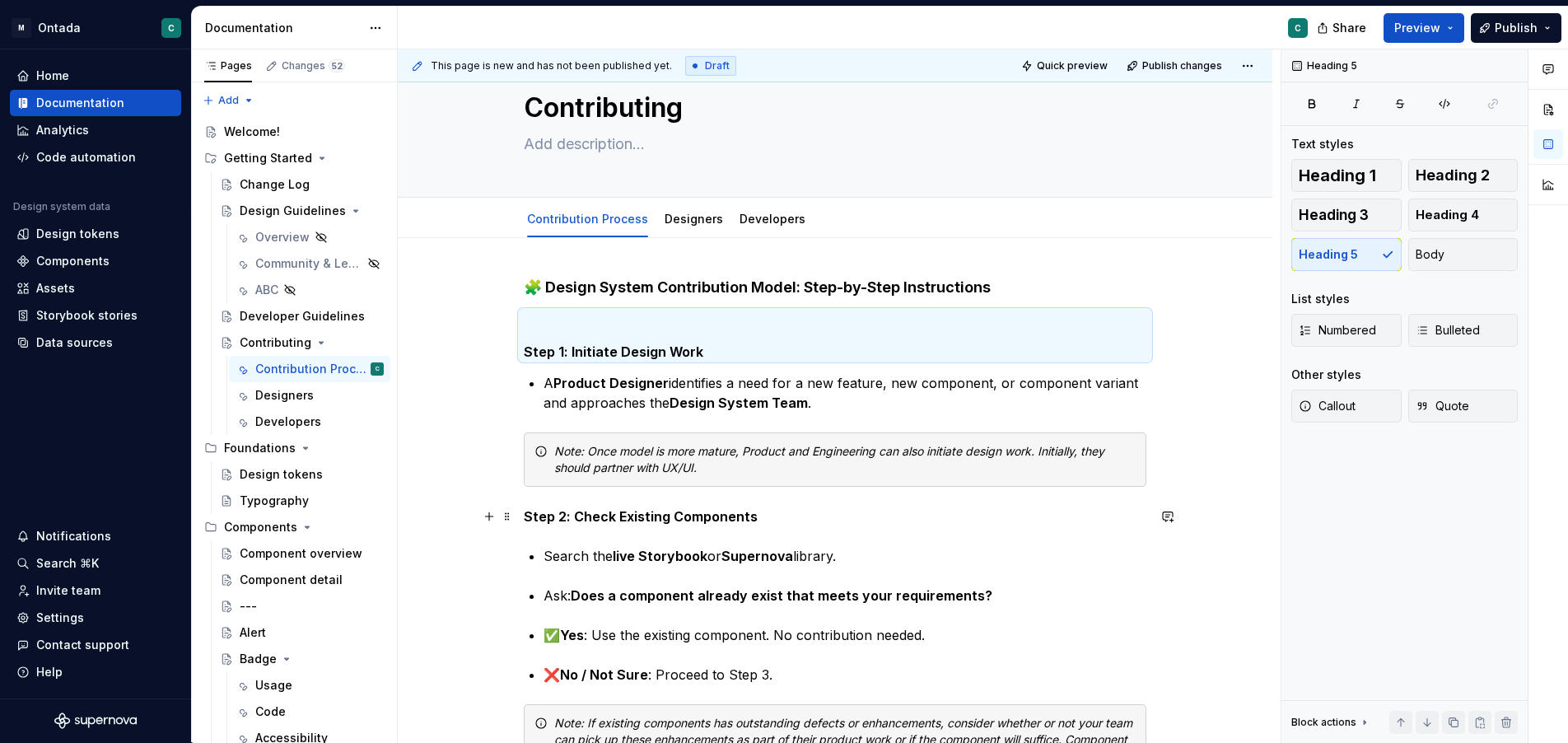
click at [624, 518] on strong "Step 2: Check Existing Components" at bounding box center [641, 516] width 234 height 17
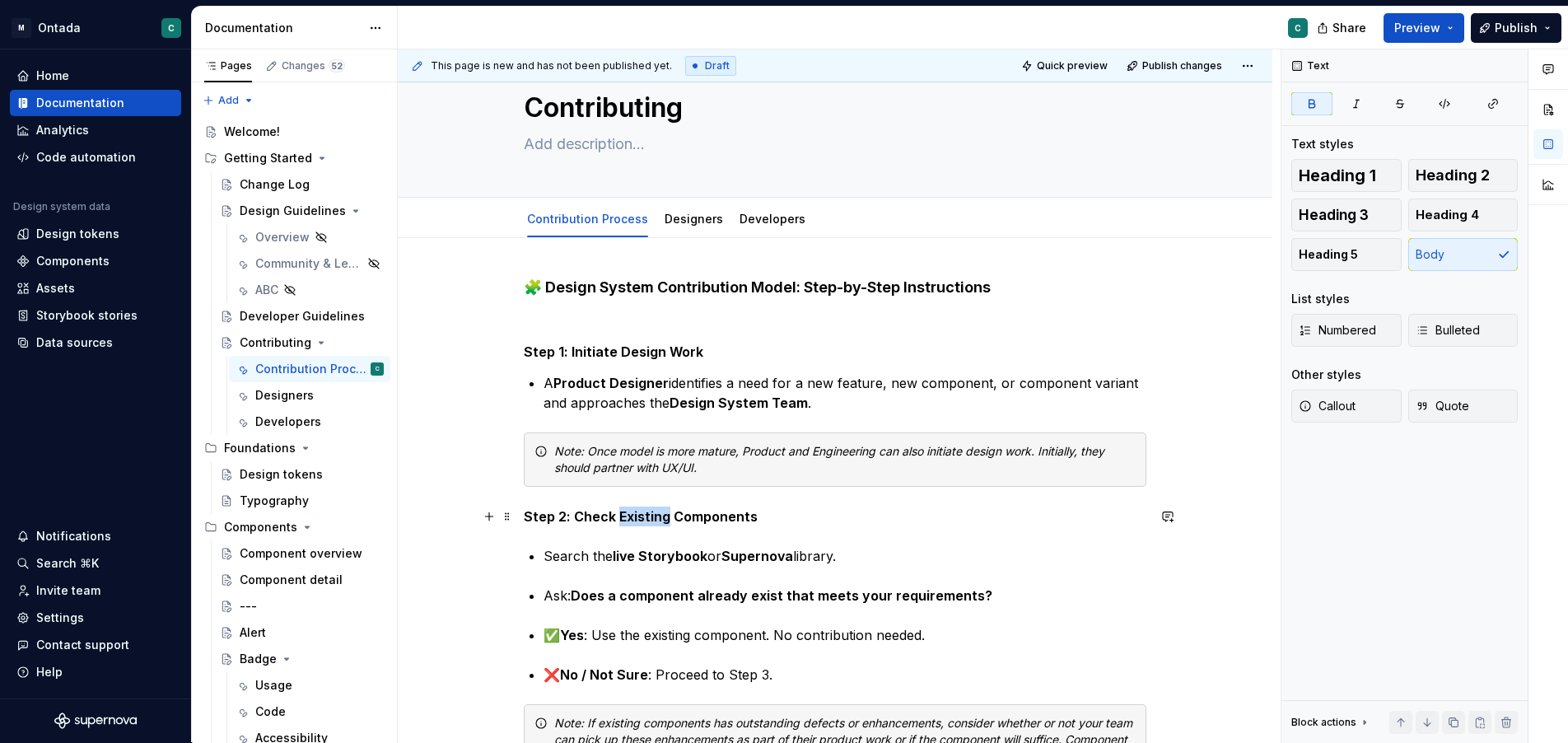
click at [624, 518] on strong "Step 2: Check Existing Components" at bounding box center [641, 516] width 234 height 17
drag, startPoint x: 1325, startPoint y: 252, endPoint x: 1300, endPoint y: 264, distance: 27.7
click at [1325, 252] on span "Heading 5" at bounding box center [1329, 254] width 59 height 17
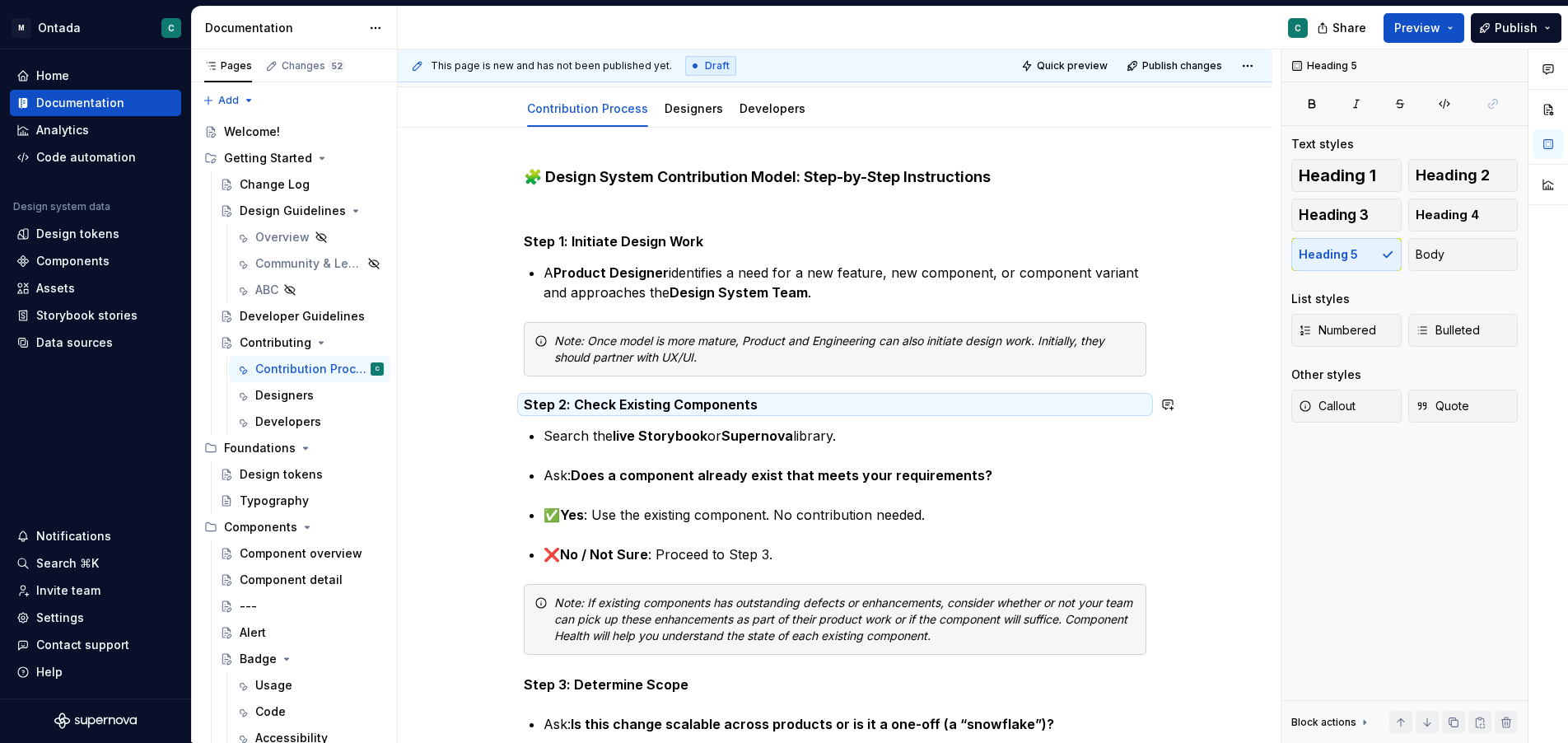
scroll to position [156, 0]
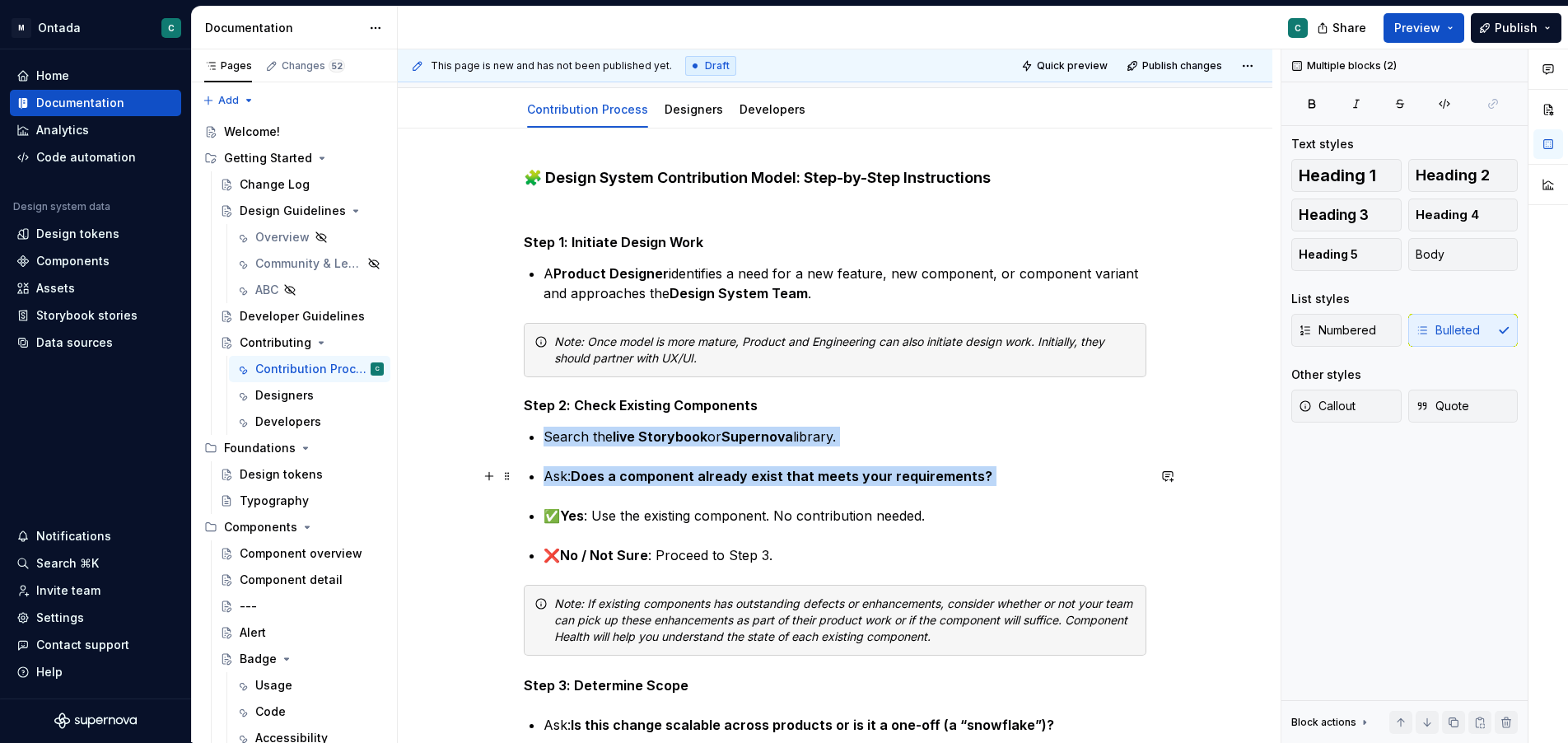
drag, startPoint x: 567, startPoint y: 437, endPoint x: 1008, endPoint y: 477, distance: 442.8
click at [1454, 255] on button "Body" at bounding box center [1464, 254] width 110 height 32
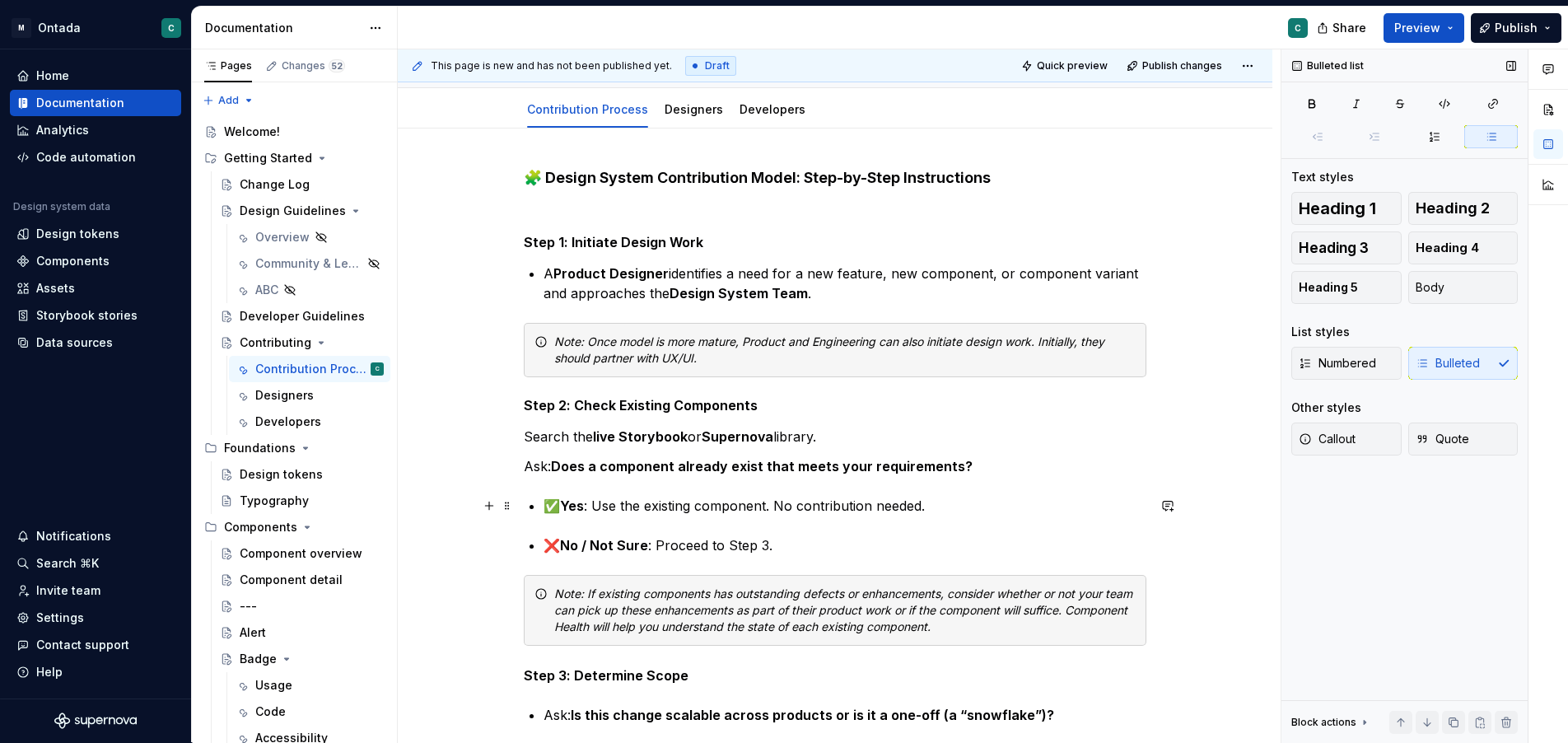
click at [1064, 503] on p "✅ Yes : Use the existing component. No contribution needed." at bounding box center [845, 506] width 603 height 20
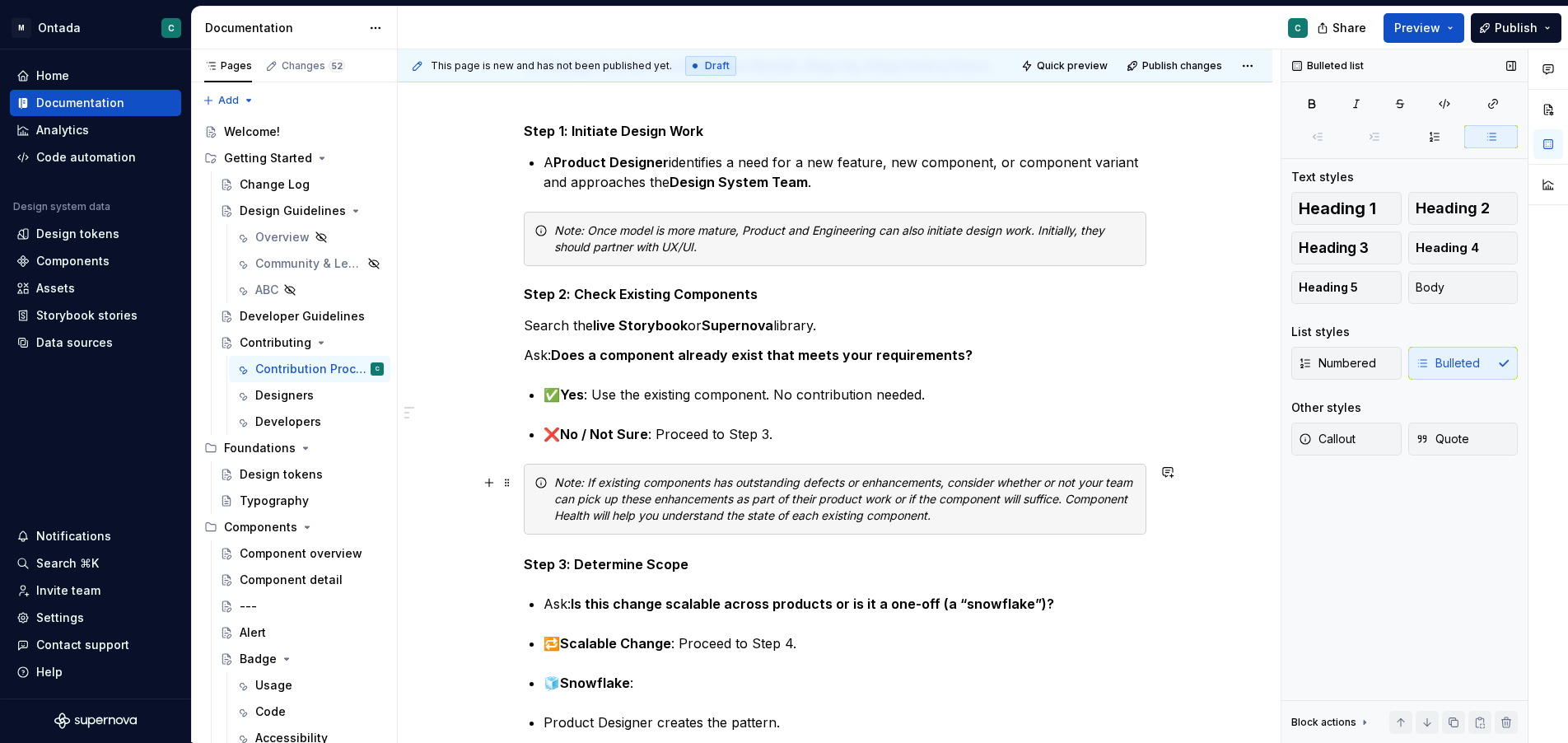
scroll to position [265, 0]
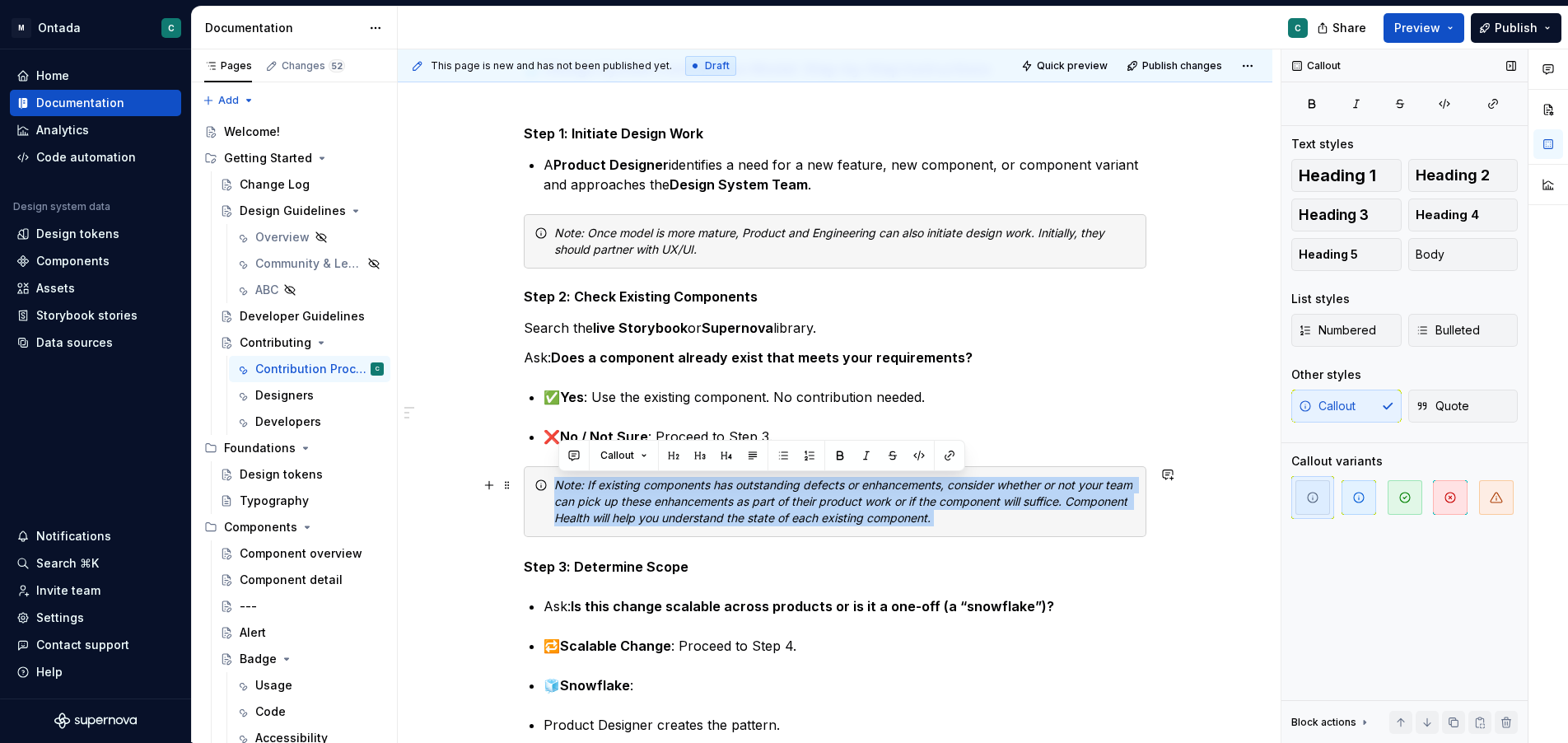
drag, startPoint x: 1008, startPoint y: 520, endPoint x: 410, endPoint y: 533, distance: 598.1
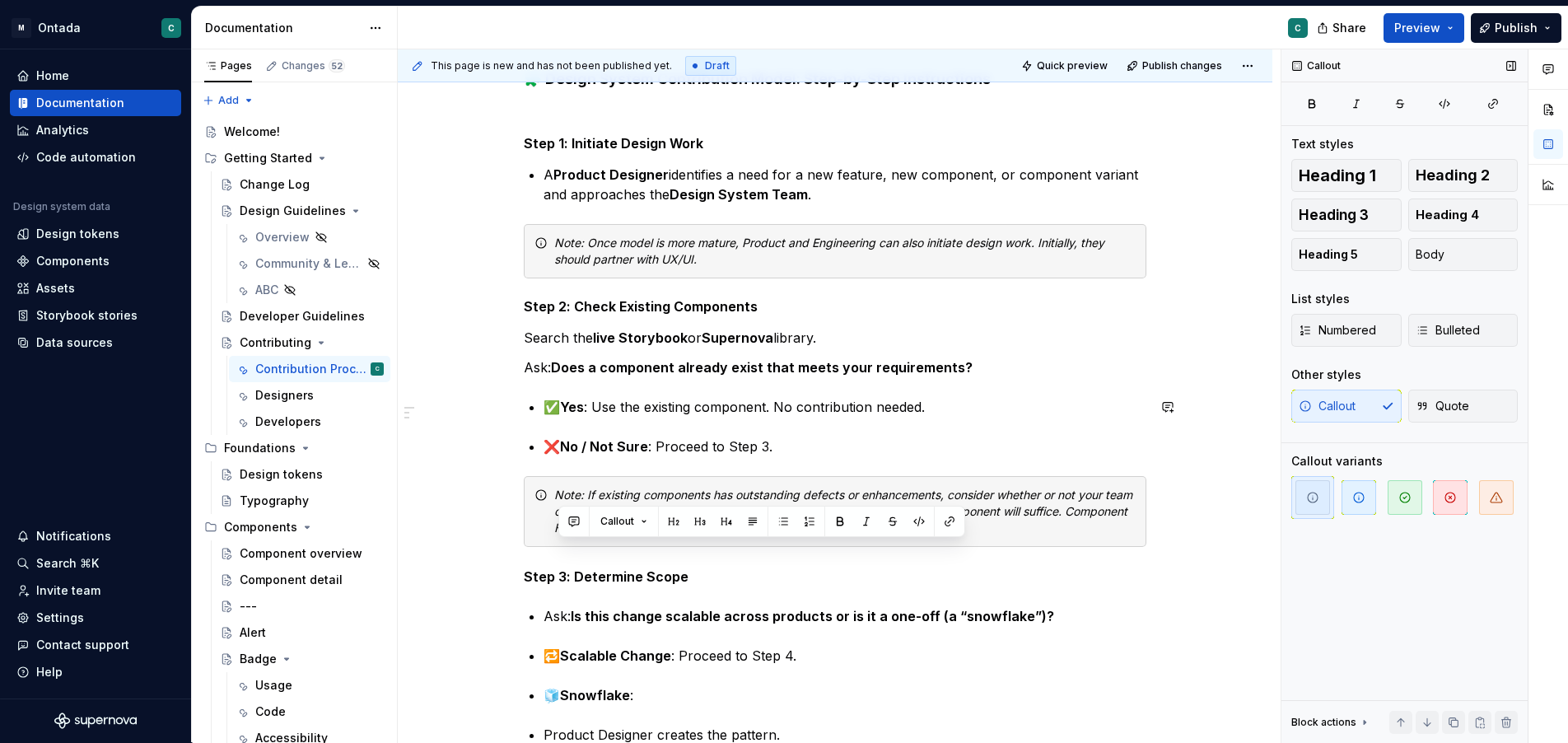
scroll to position [280, 0]
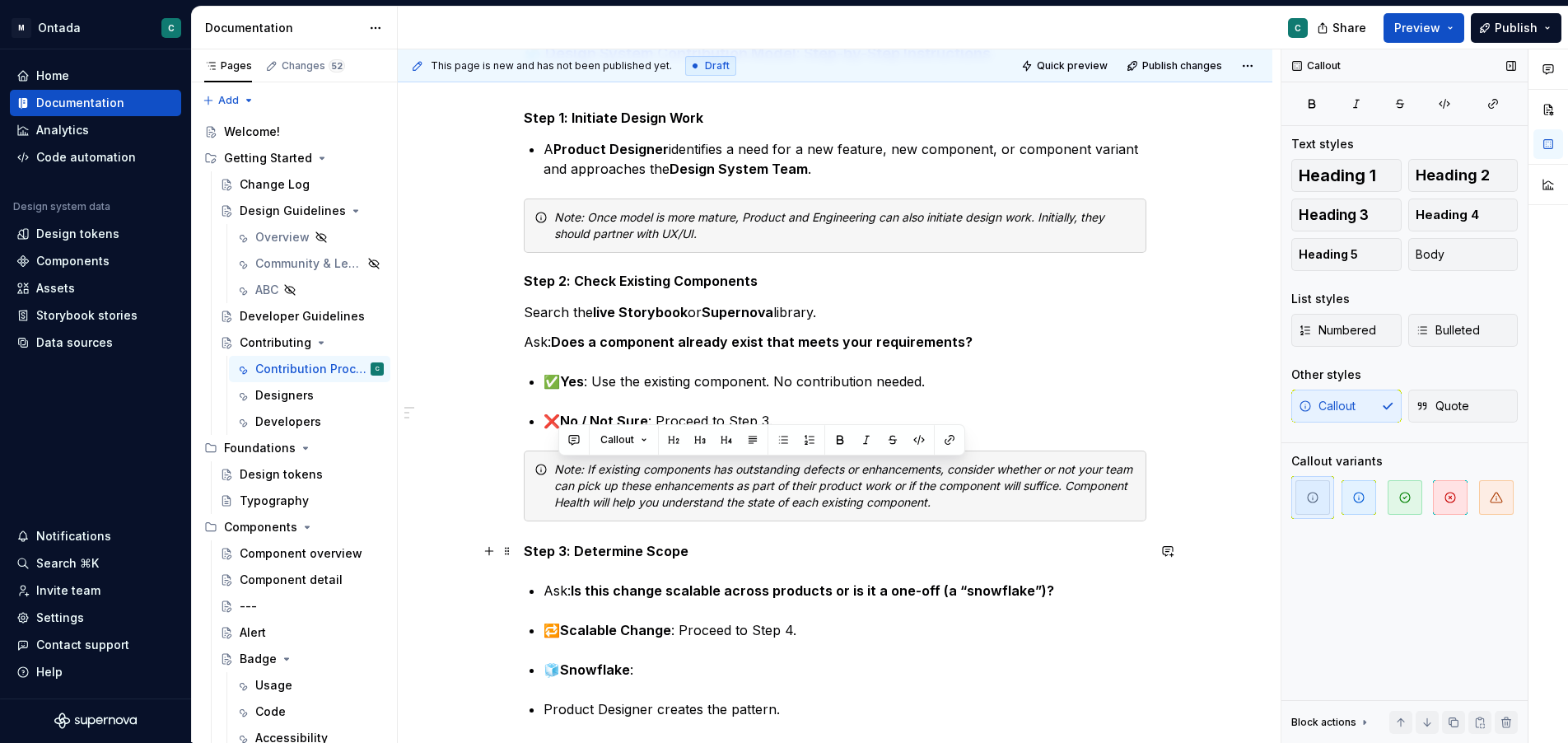
click at [561, 547] on strong "Step 3: Determine Scope" at bounding box center [605, 550] width 164 height 17
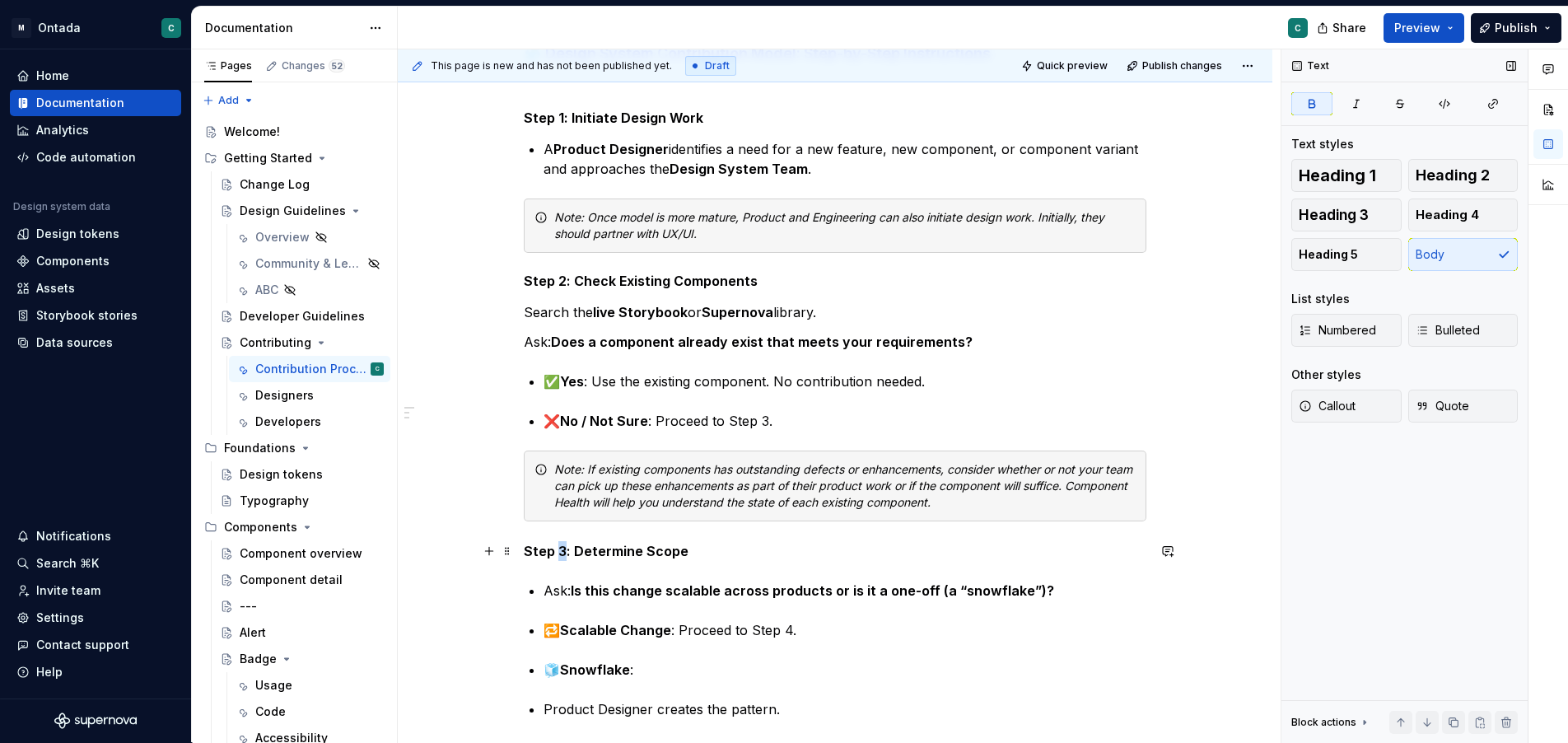
click at [561, 547] on strong "Step 3: Determine Scope" at bounding box center [605, 550] width 164 height 17
drag, startPoint x: 1327, startPoint y: 261, endPoint x: 1274, endPoint y: 285, distance: 58.2
click at [1327, 261] on span "Heading 5" at bounding box center [1329, 254] width 59 height 17
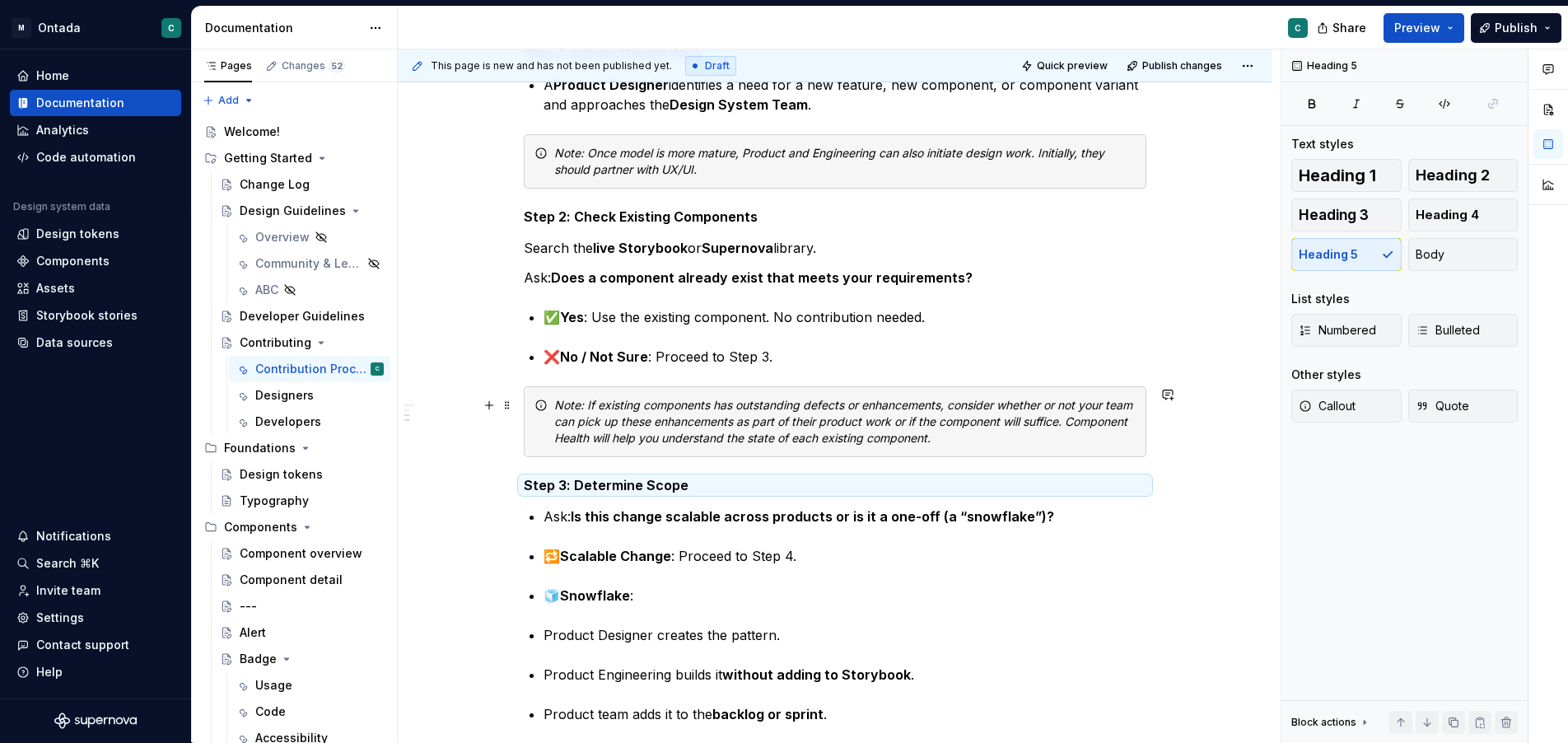
scroll to position [355, 0]
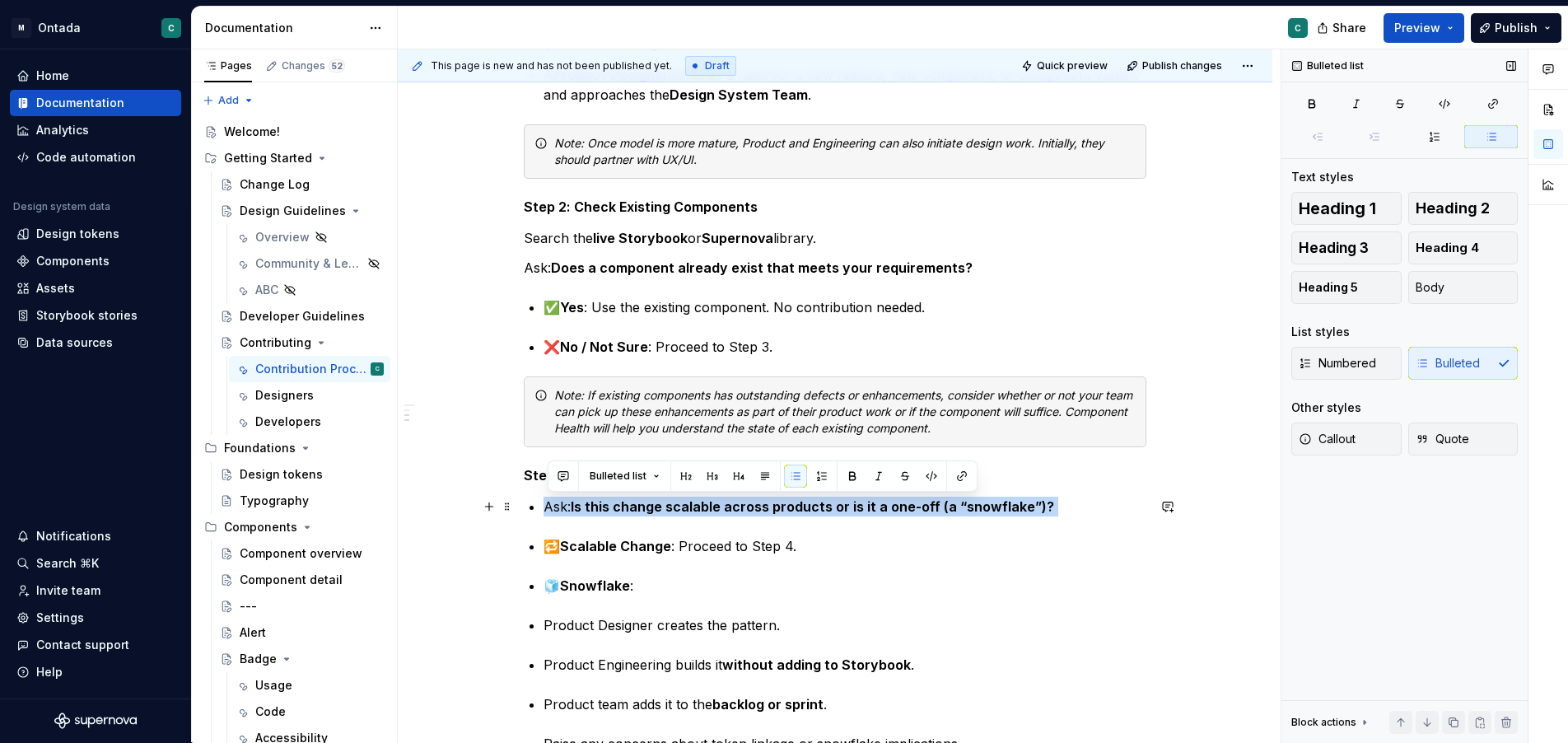
drag, startPoint x: 548, startPoint y: 511, endPoint x: 1376, endPoint y: 344, distance: 844.7
click at [1133, 498] on p "Ask: Is this change scalable across products or is it a one-off (a “snowflake”)?" at bounding box center [845, 507] width 603 height 20
click at [1431, 282] on span "Body" at bounding box center [1430, 287] width 29 height 17
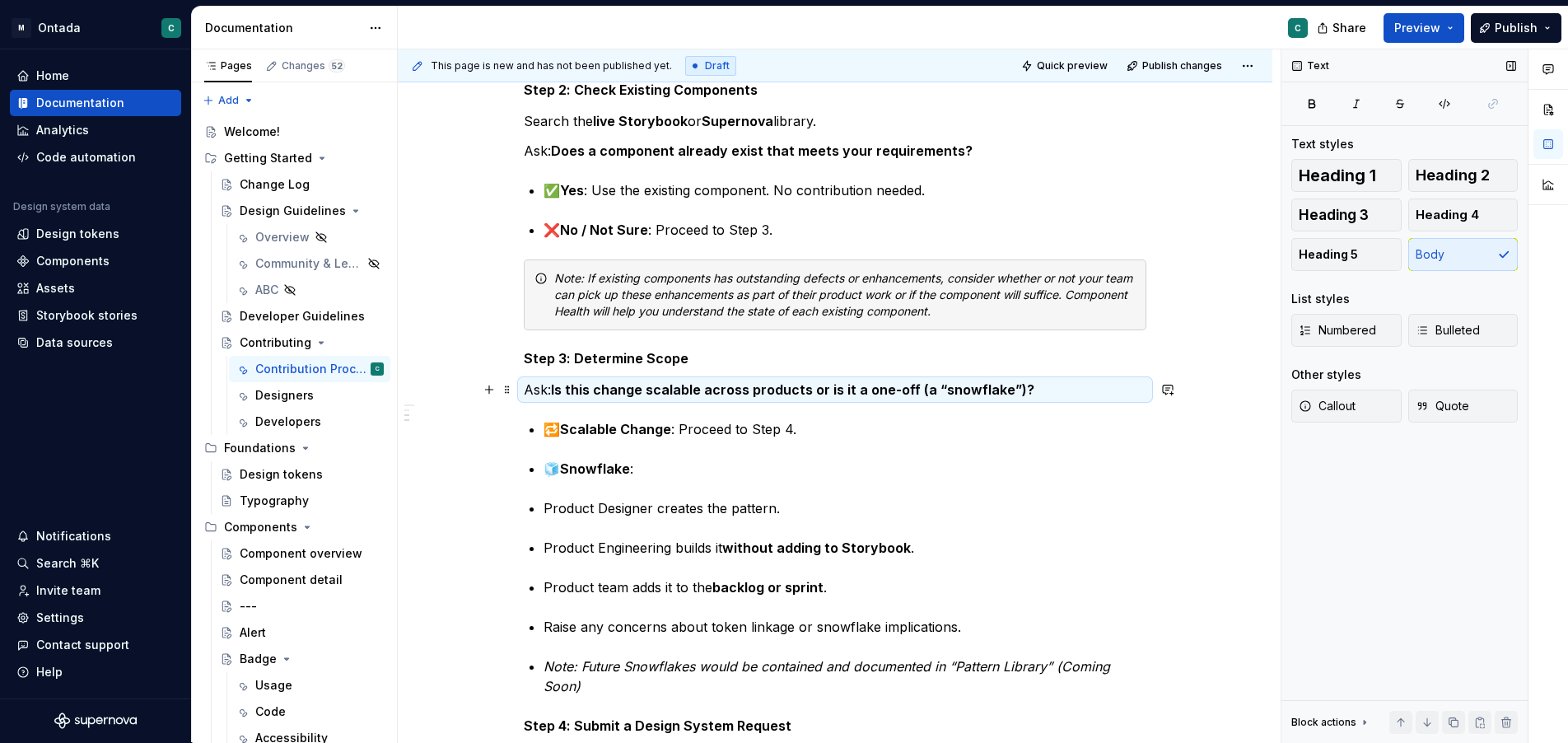
scroll to position [473, 0]
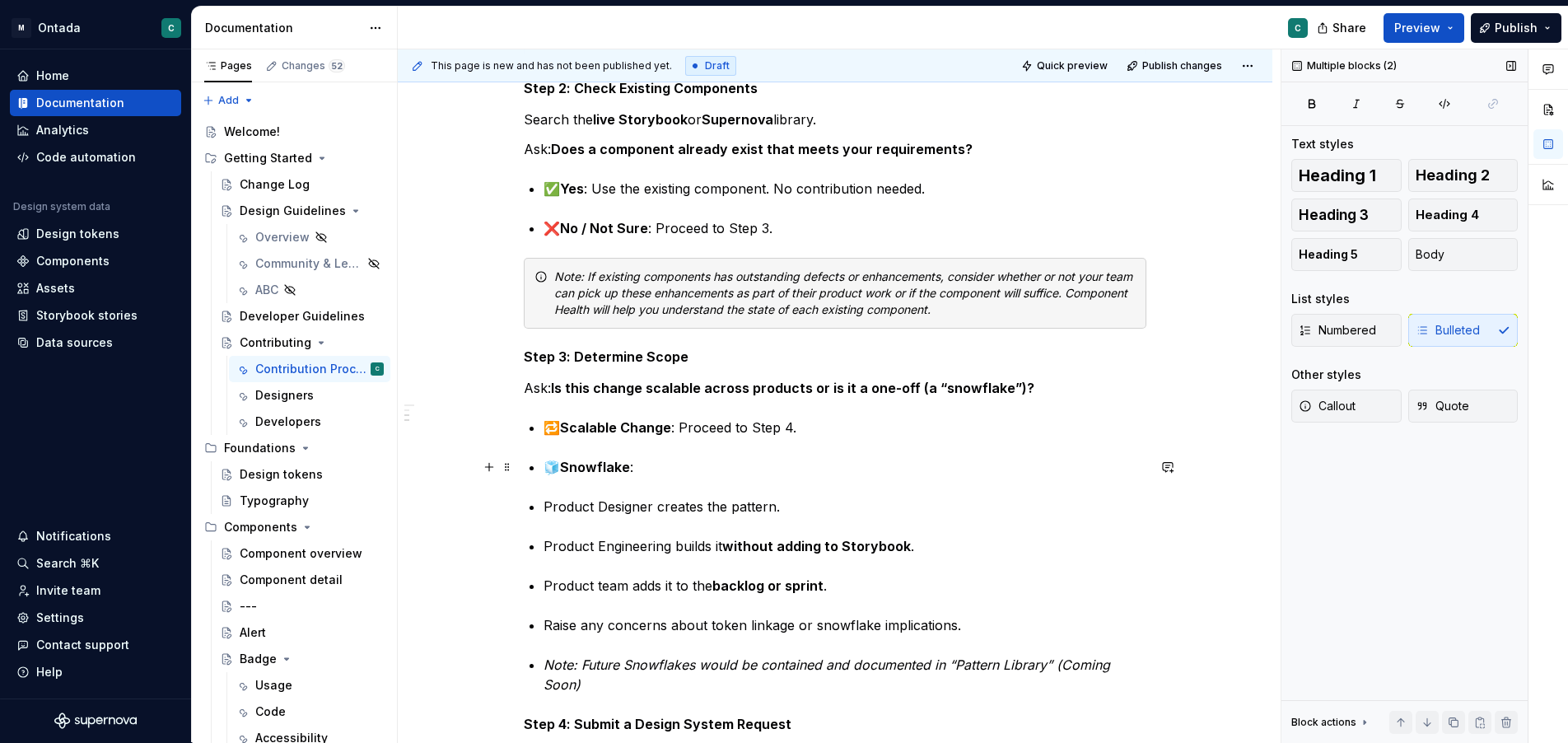
drag, startPoint x: 574, startPoint y: 433, endPoint x: 784, endPoint y: 480, distance: 215.2
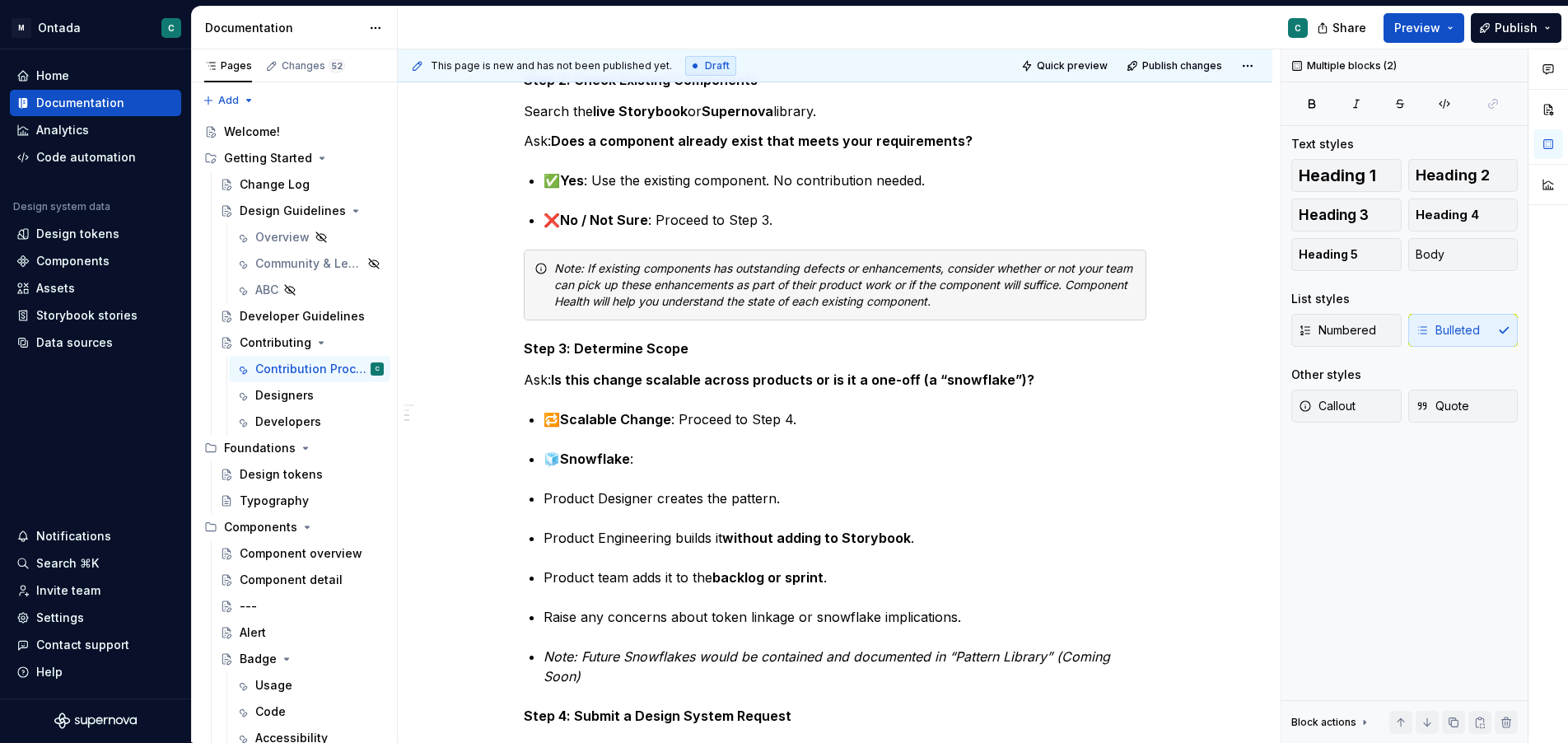
drag, startPoint x: 1457, startPoint y: 256, endPoint x: 1213, endPoint y: 293, distance: 246.8
click at [1457, 256] on button "Body" at bounding box center [1464, 254] width 110 height 32
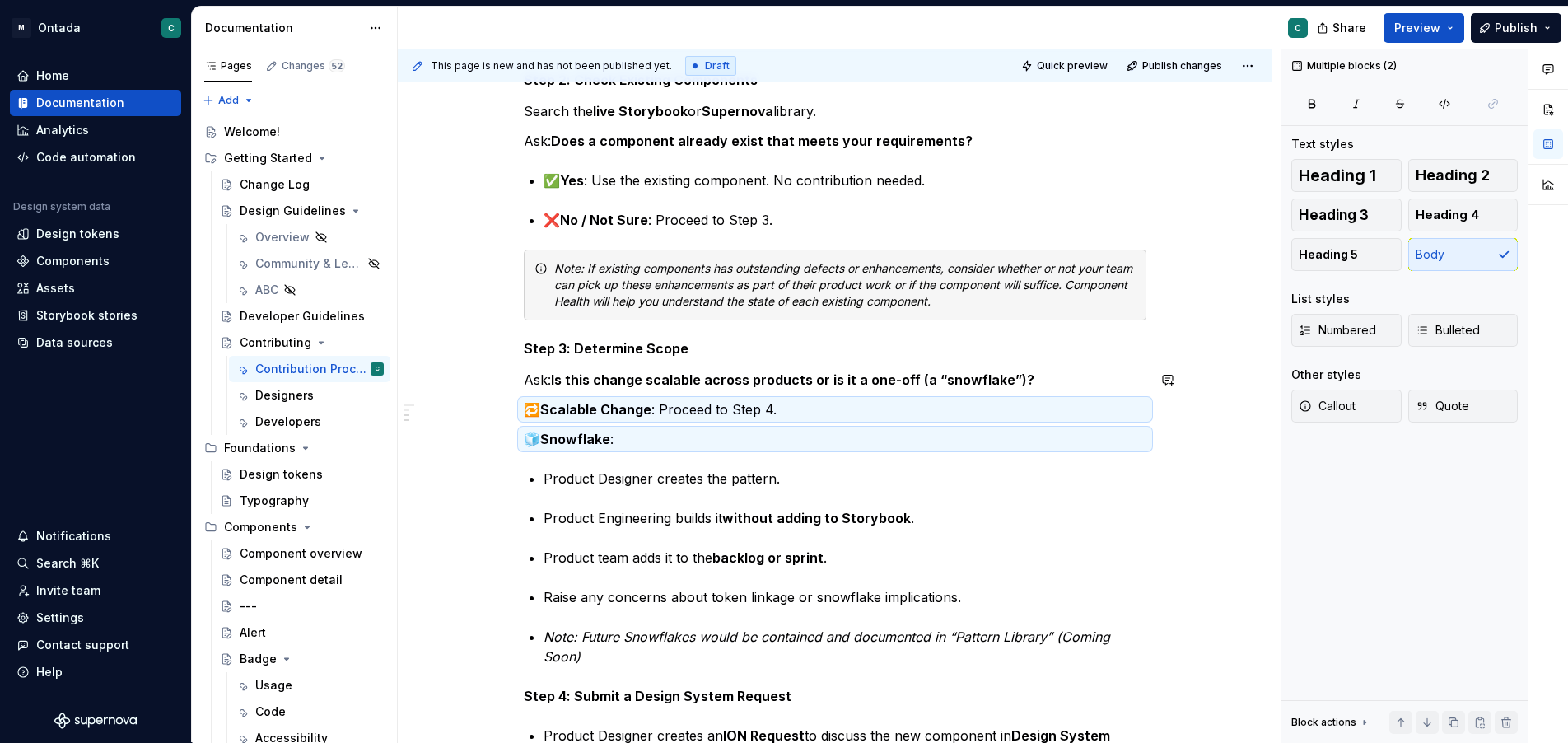
scroll to position [477, 0]
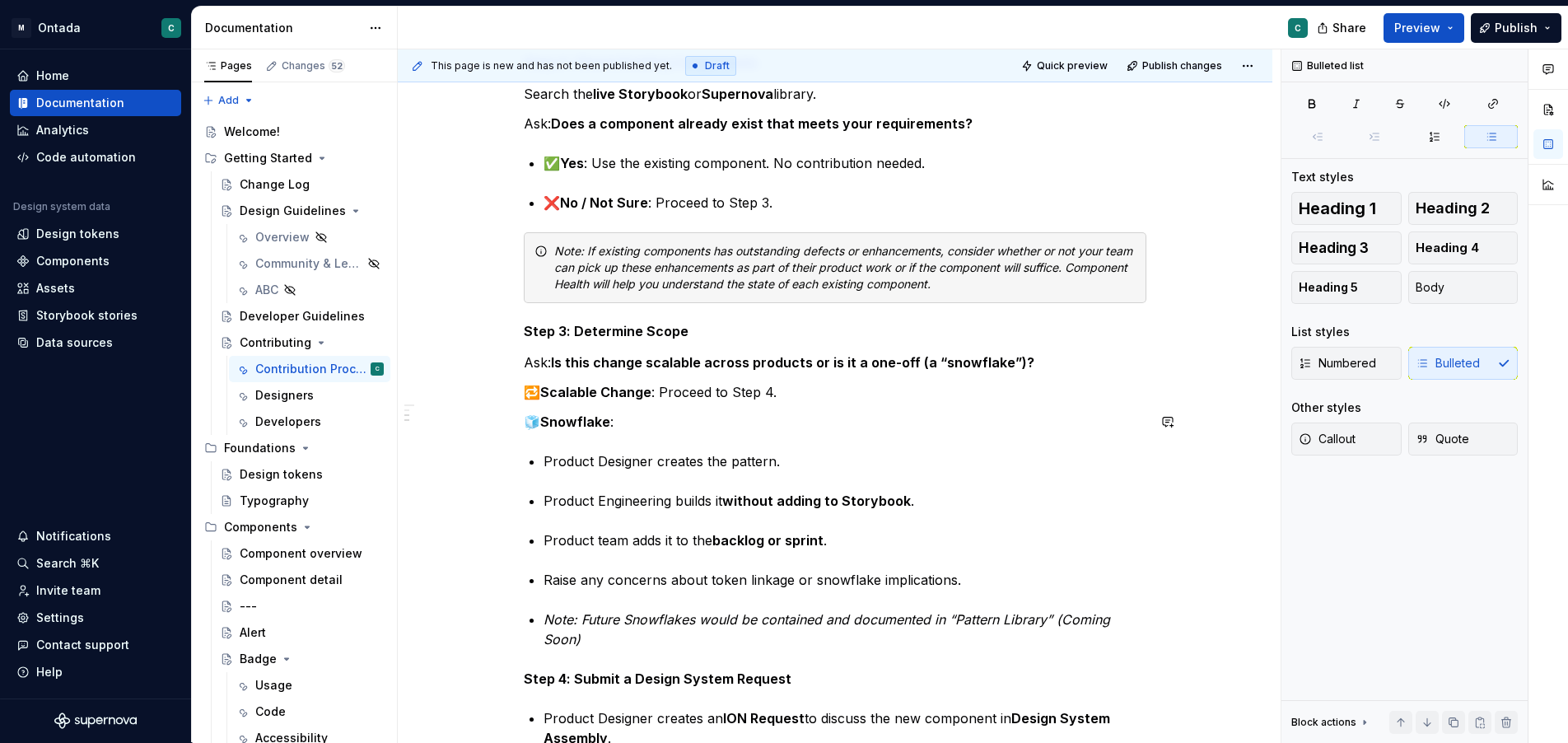
scroll to position [502, 0]
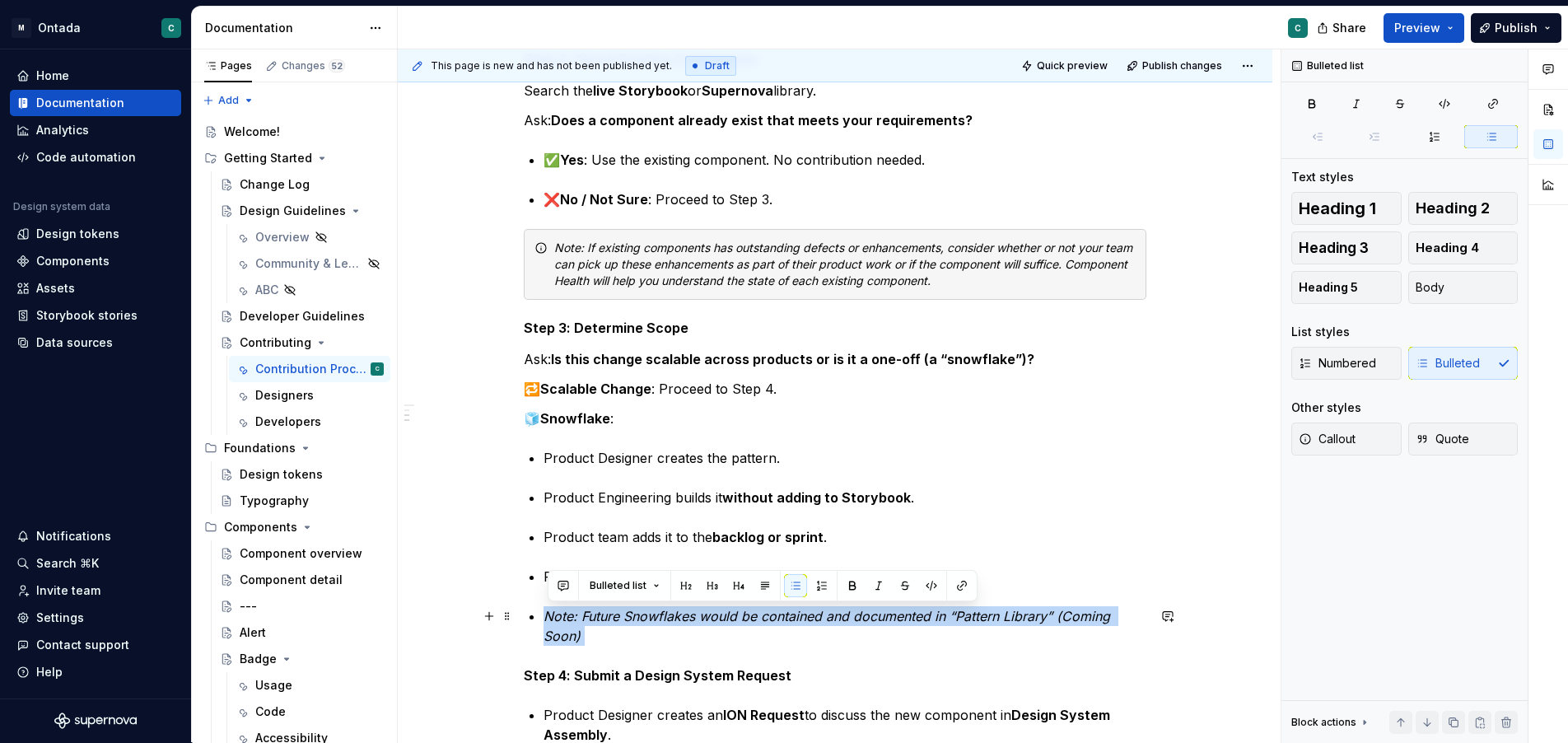
drag, startPoint x: 551, startPoint y: 619, endPoint x: 627, endPoint y: 630, distance: 76.8
click at [627, 630] on p "Note: Future Snowflakes would be contained and documented in “Pattern Library” …" at bounding box center [845, 626] width 603 height 39
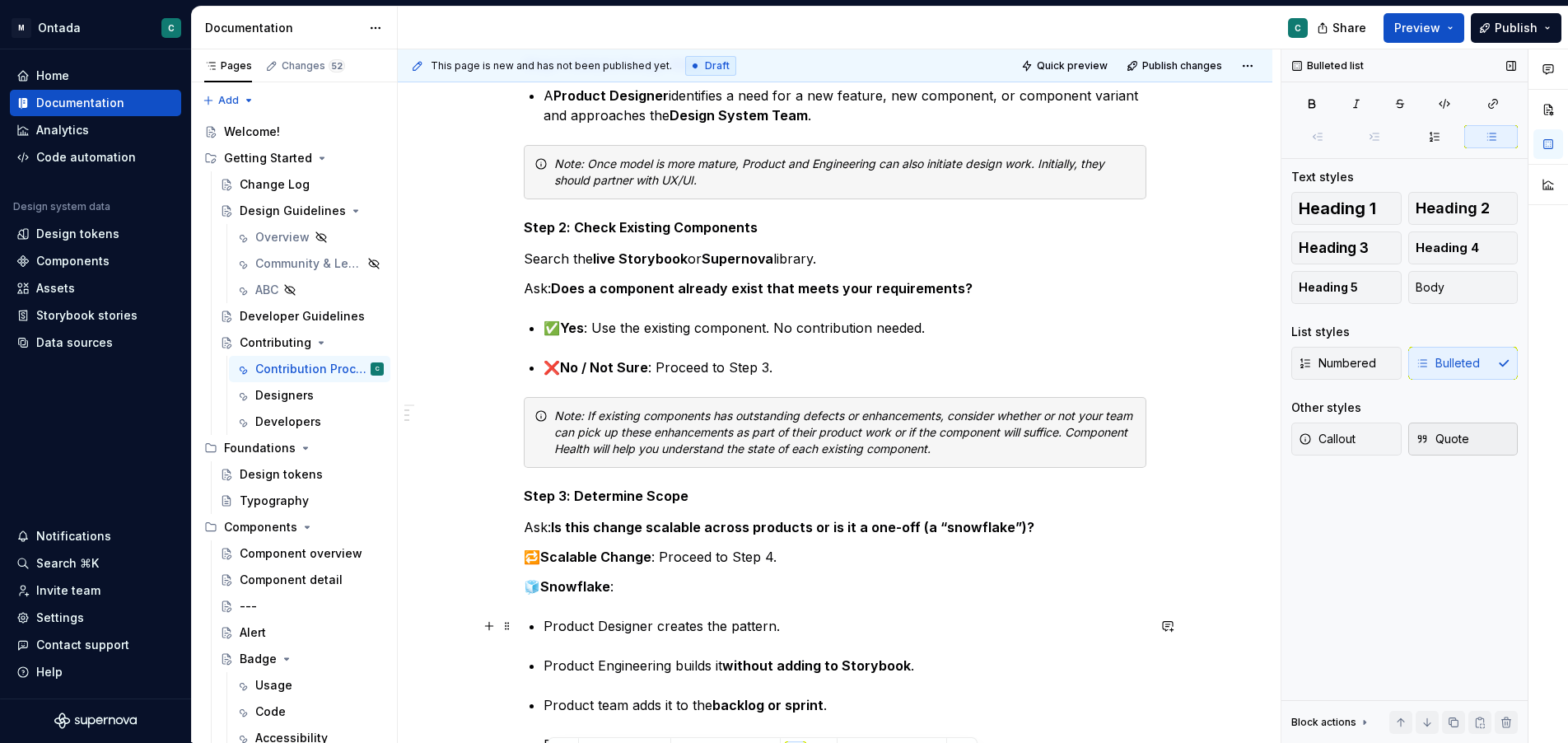
scroll to position [332, 0]
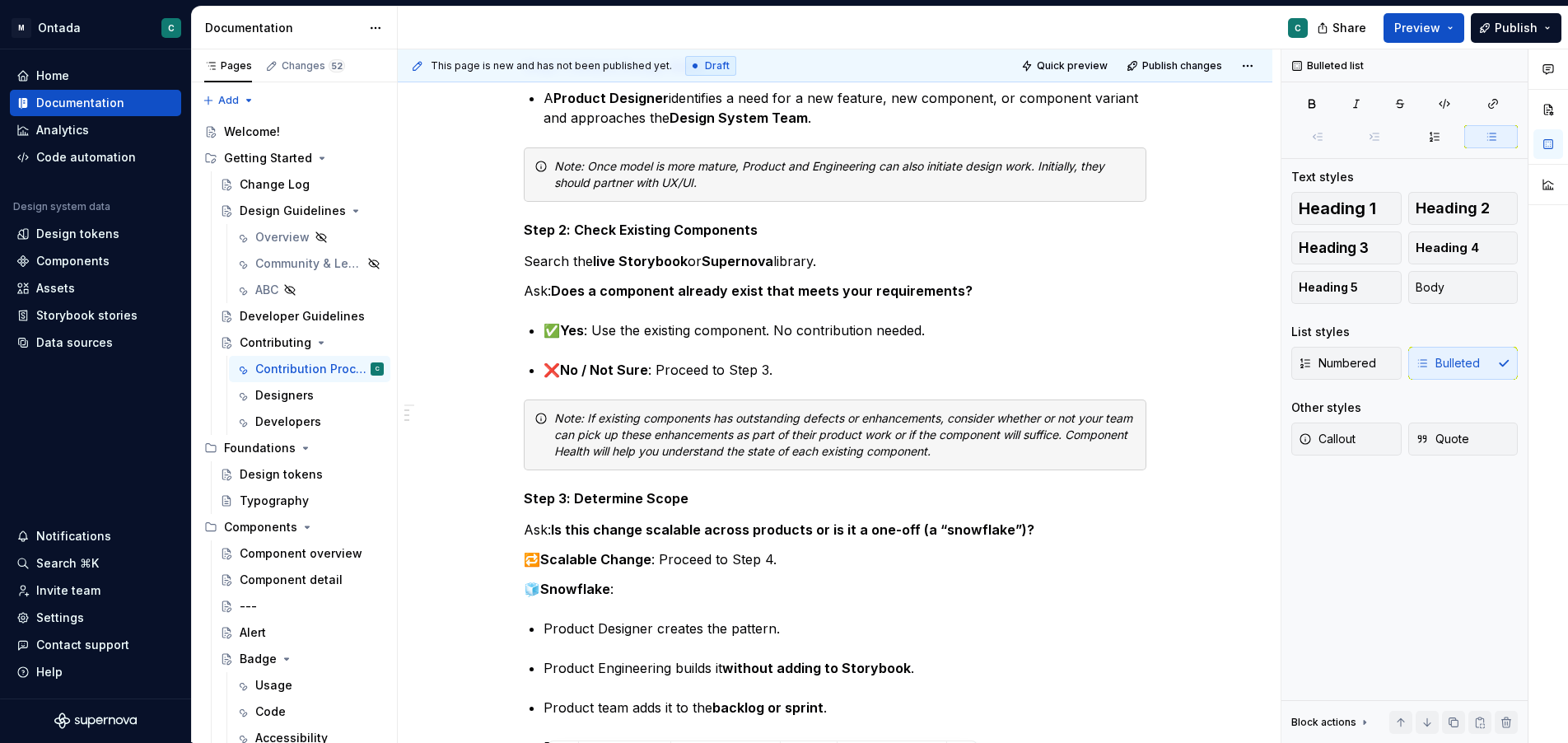
drag, startPoint x: 1330, startPoint y: 435, endPoint x: 1035, endPoint y: 463, distance: 296.3
click at [1330, 435] on span "Callout" at bounding box center [1328, 439] width 57 height 17
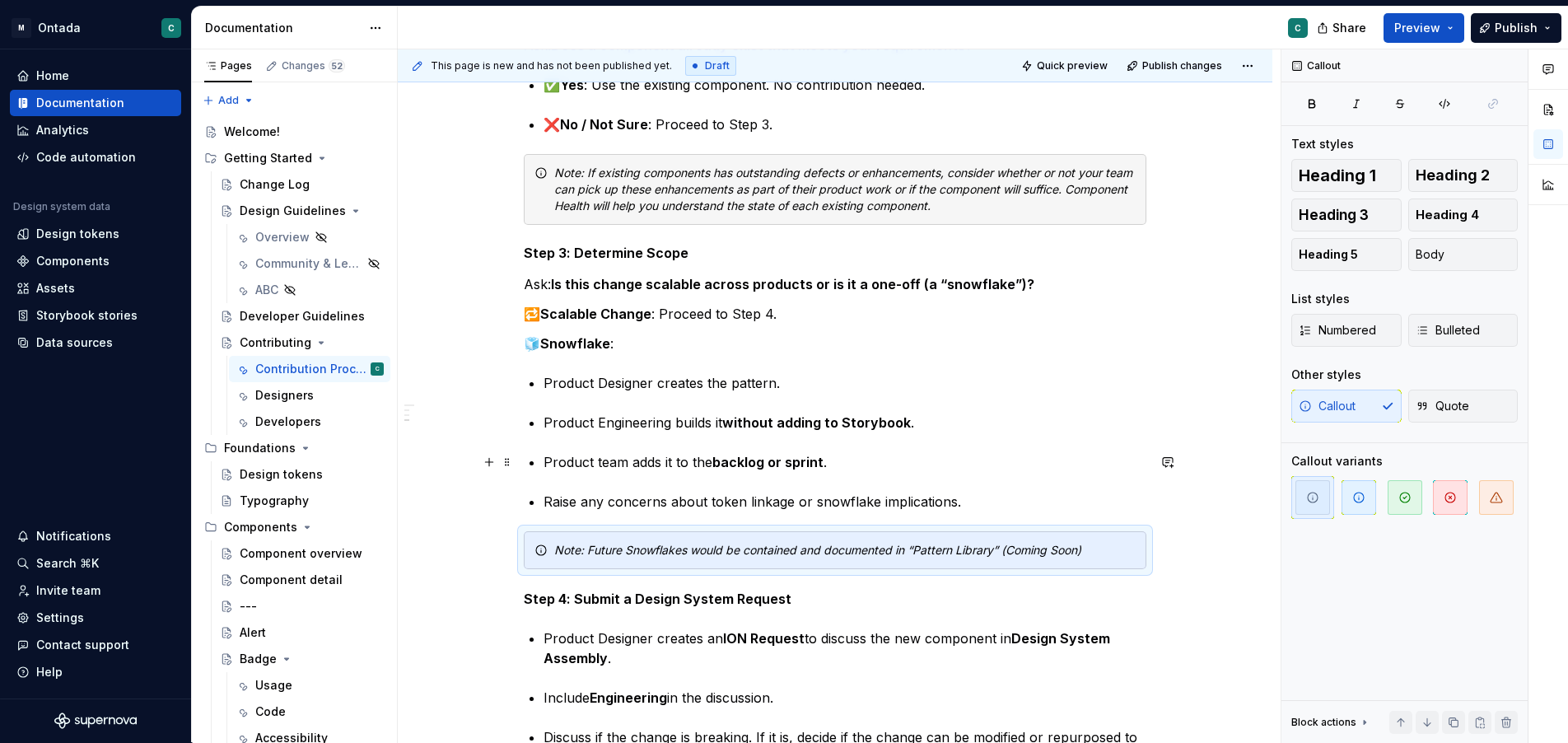
click at [959, 472] on div "🧩 Design System Contribution Model: Step-by-Step Instructions Step 1: Initiate …" at bounding box center [835, 741] width 623 height 1988
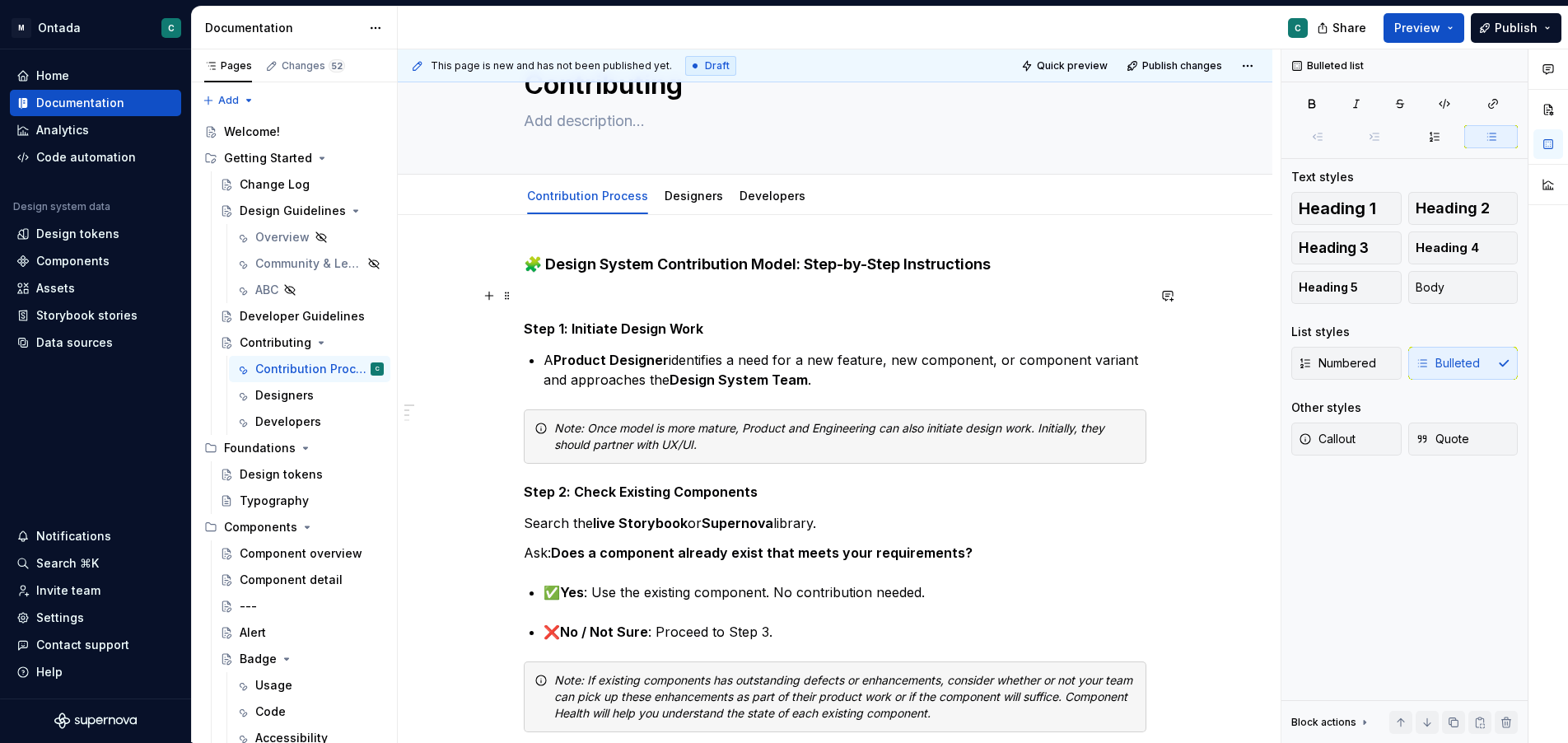
scroll to position [68, 0]
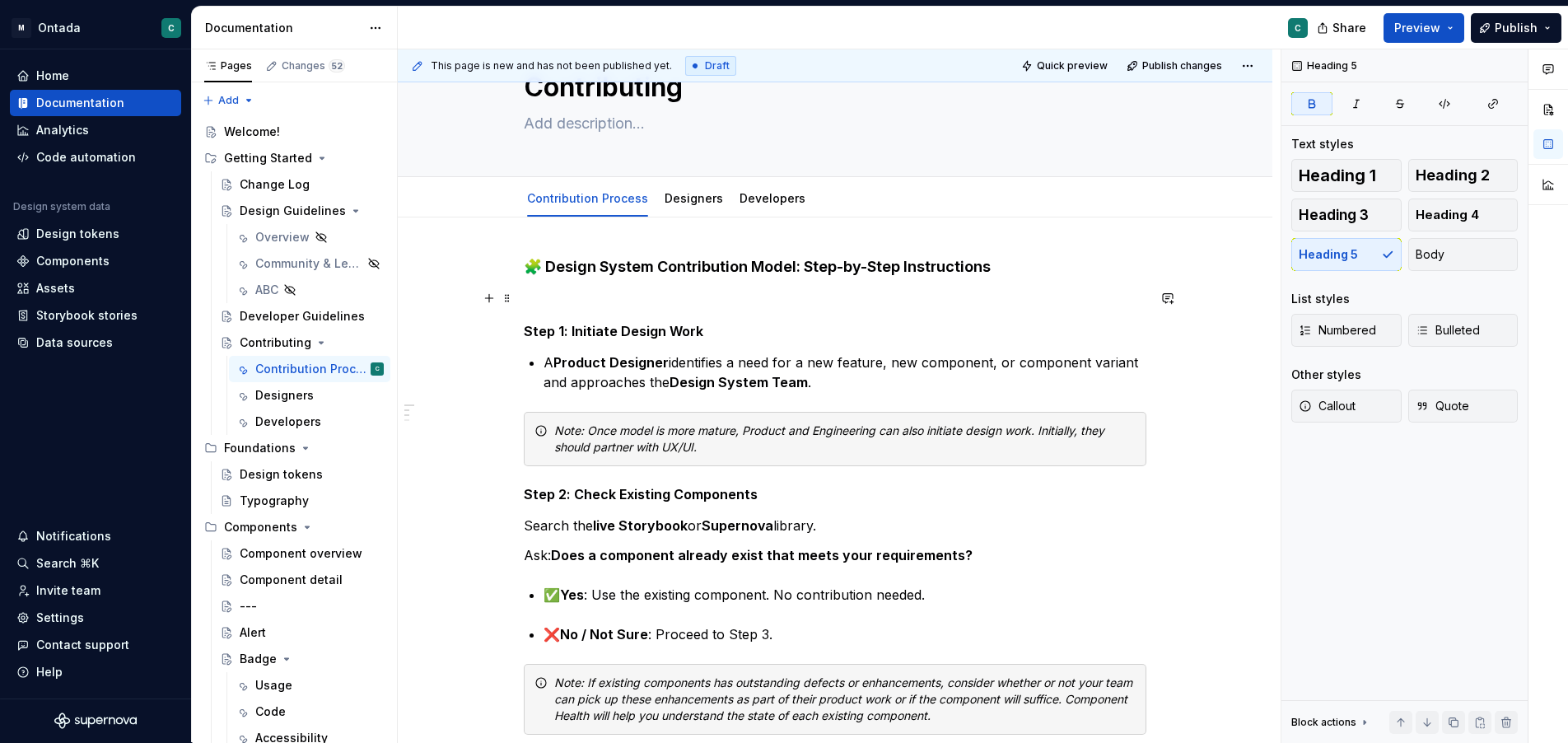
click at [613, 335] on strong "Step 1: Initiate Design Work" at bounding box center [613, 331] width 179 height 17
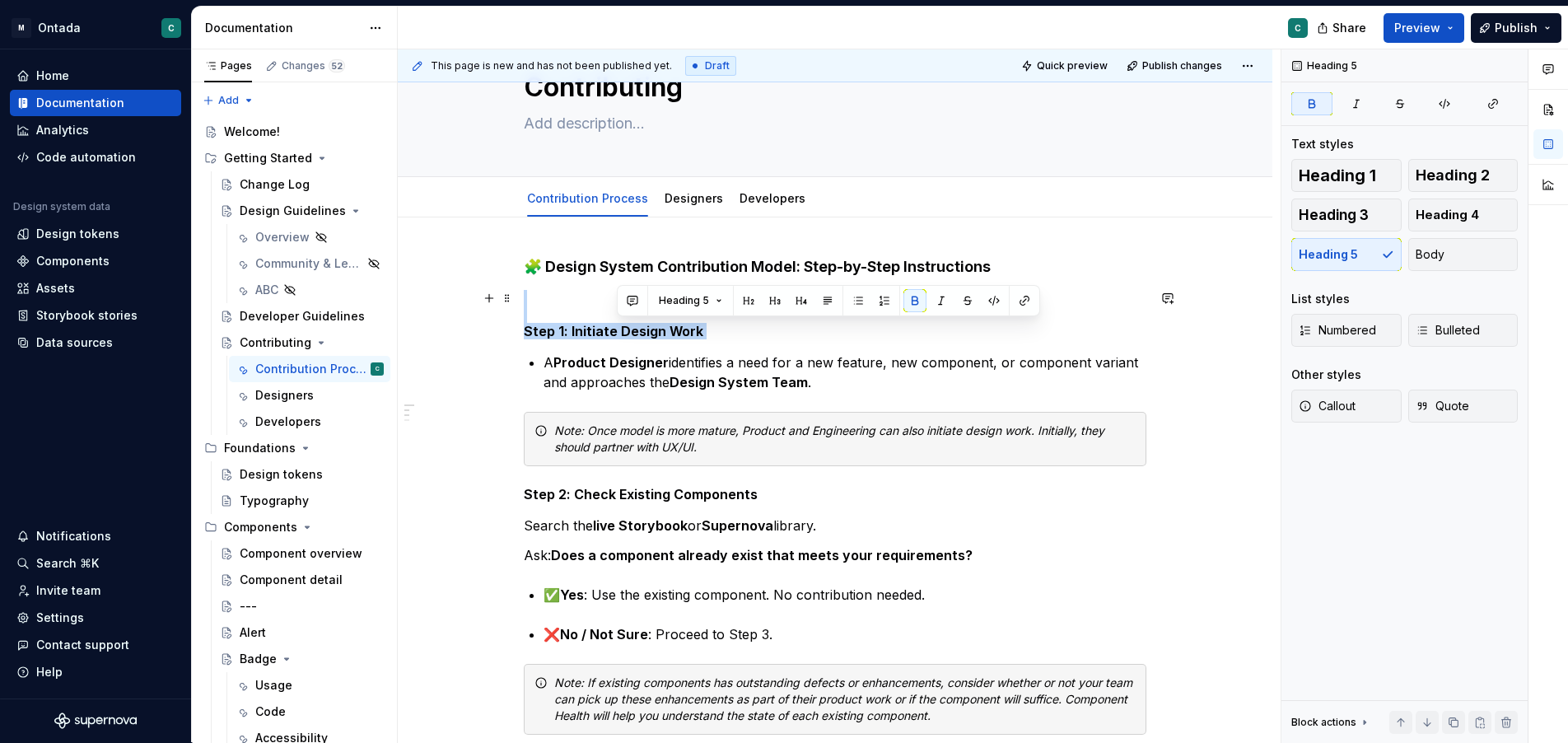
click at [613, 335] on strong "Step 1: Initiate Design Work" at bounding box center [613, 331] width 179 height 17
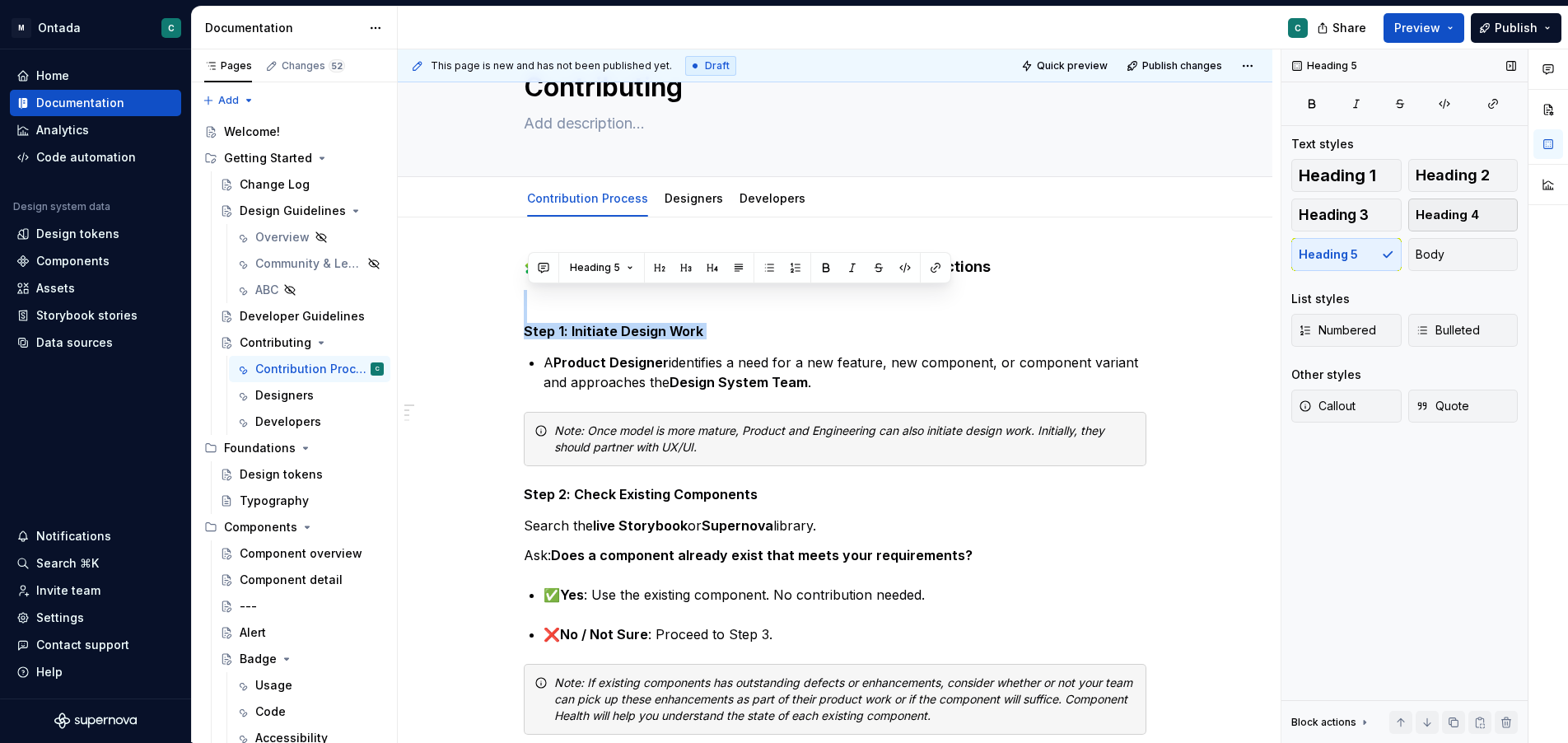
click at [1426, 217] on span "Heading 4" at bounding box center [1448, 215] width 63 height 17
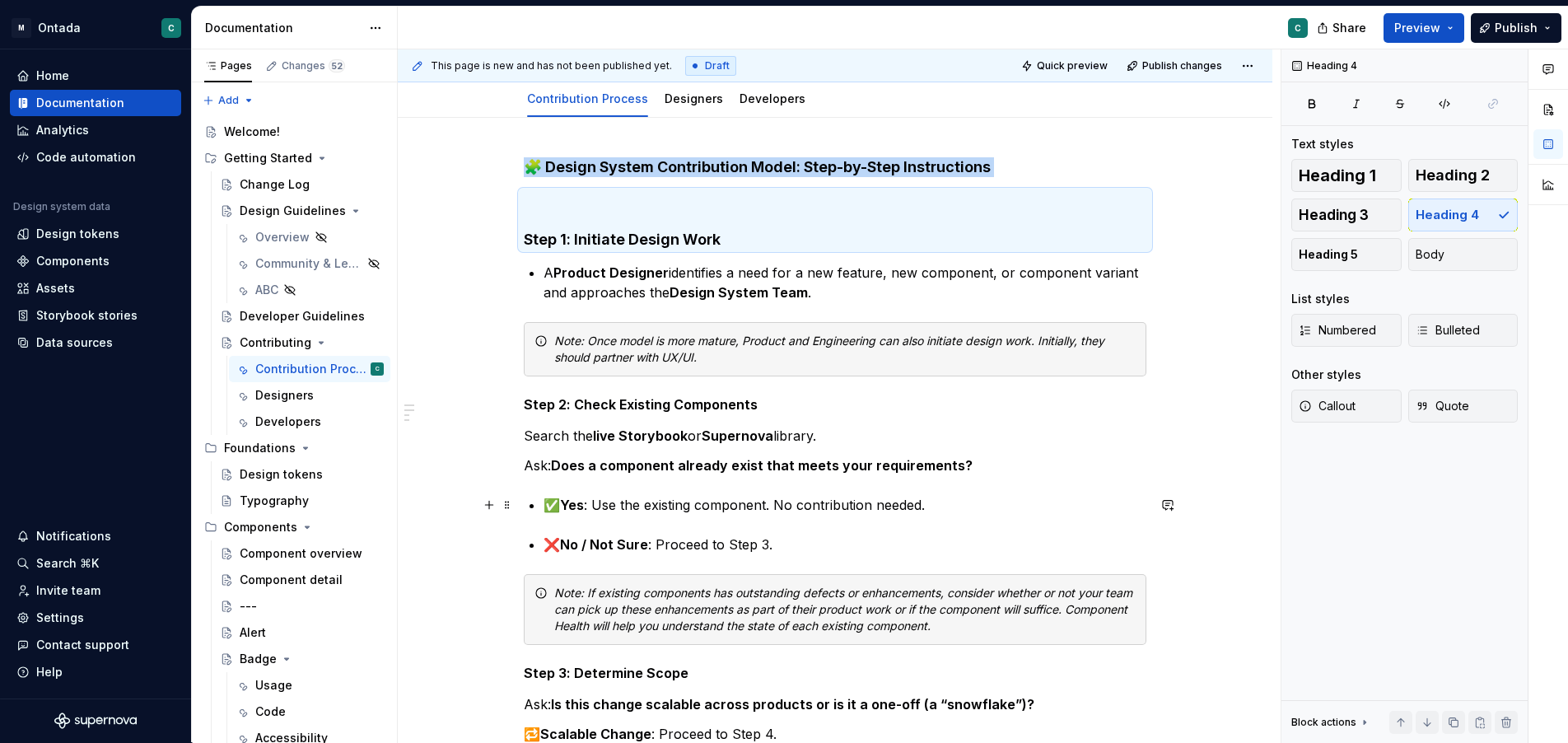
scroll to position [169, 0]
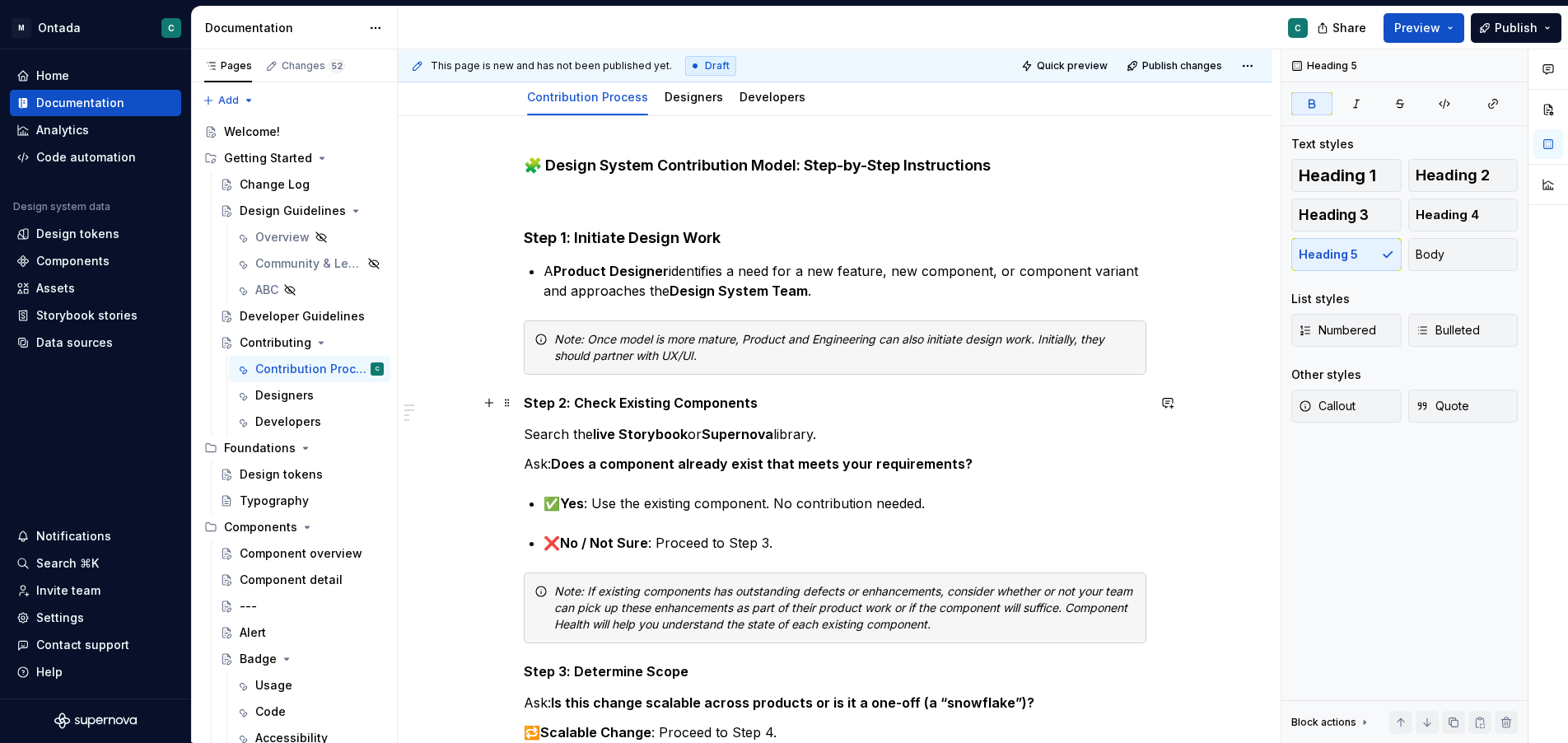
click at [630, 397] on strong "Step 2: Check Existing Components" at bounding box center [641, 402] width 234 height 17
click at [1453, 209] on span "Heading 4" at bounding box center [1448, 215] width 63 height 17
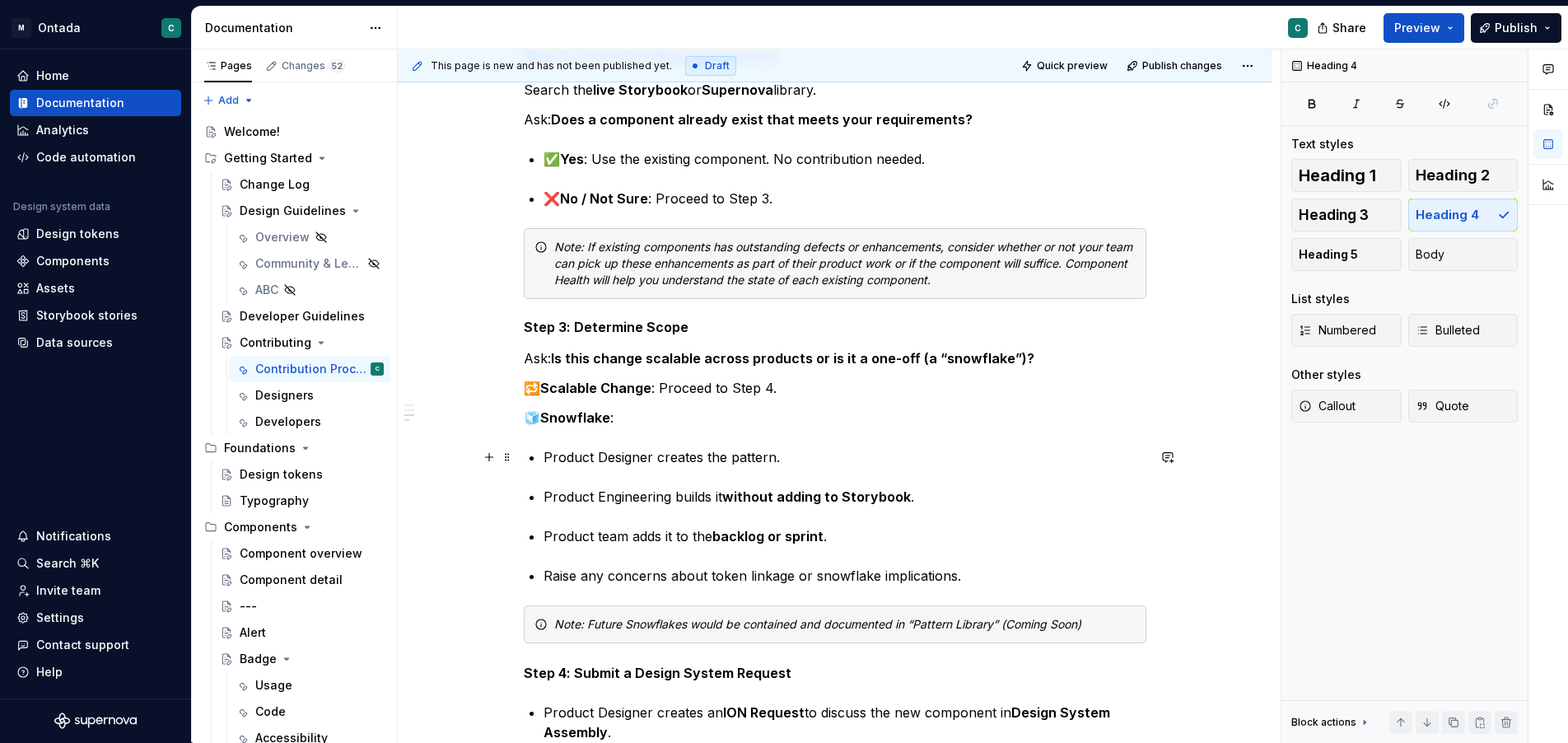
scroll to position [520, 0]
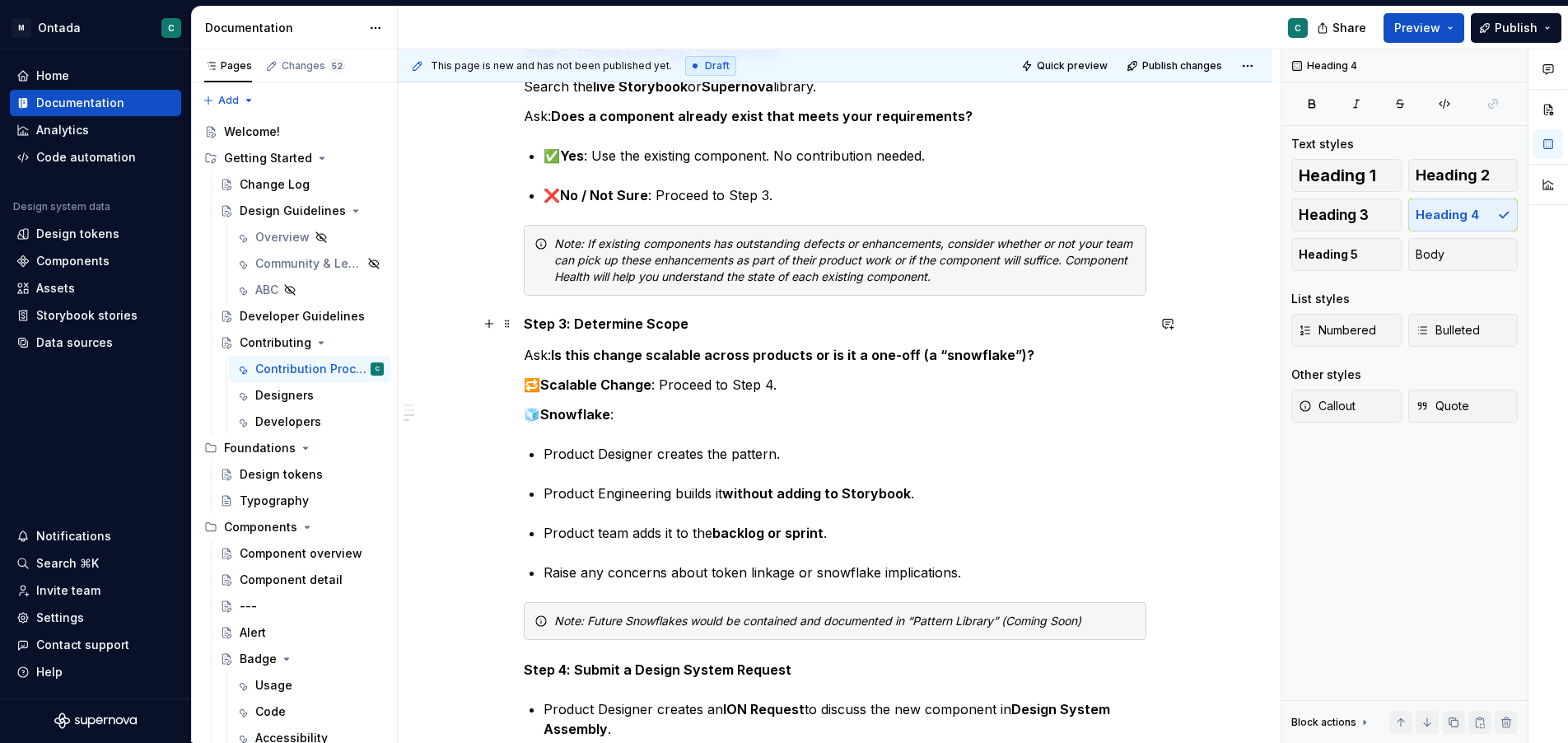
click at [619, 323] on strong "Step 3: Determine Scope" at bounding box center [605, 324] width 164 height 17
click at [620, 323] on strong "Step 3: Determine Scope" at bounding box center [605, 324] width 164 height 17
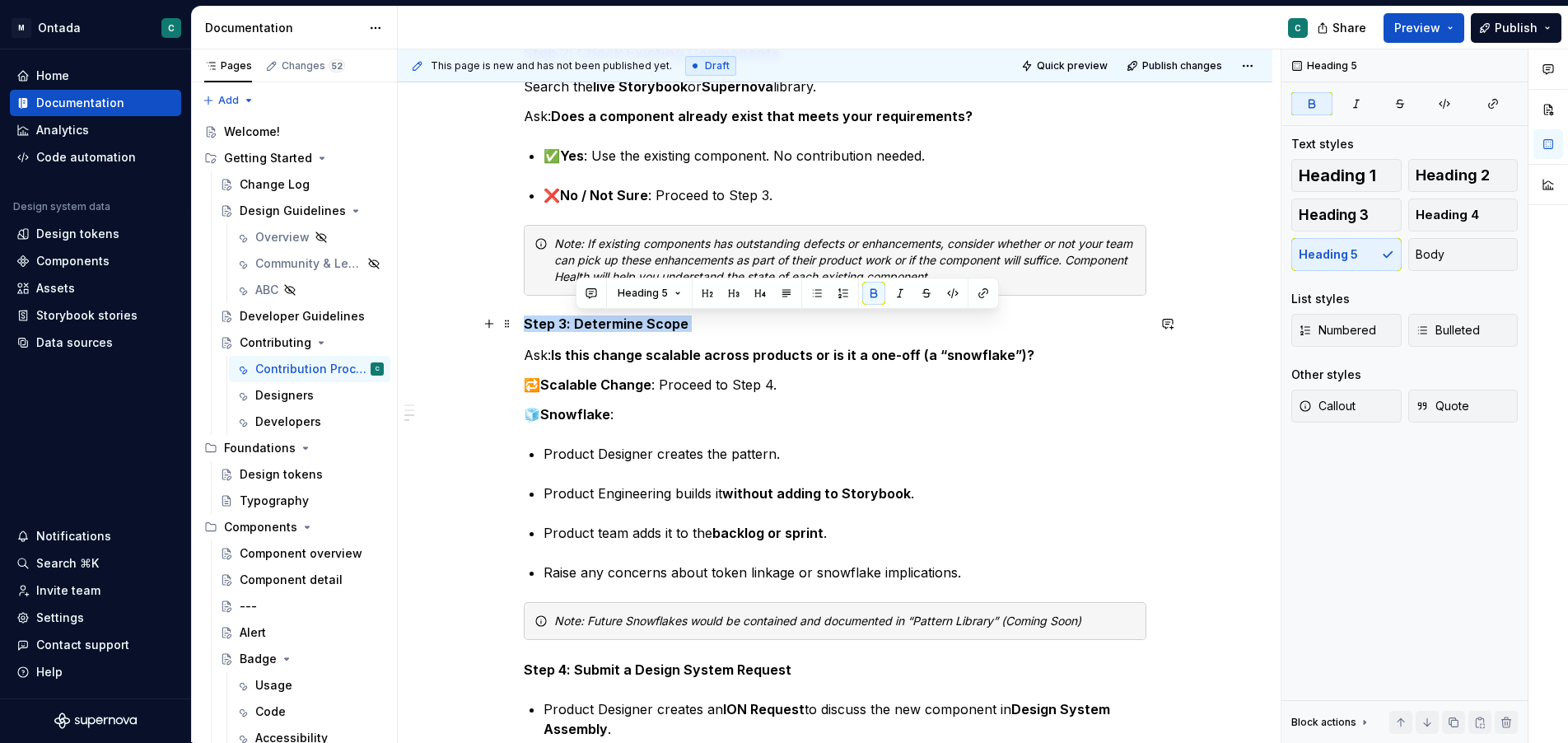
drag, startPoint x: 620, startPoint y: 323, endPoint x: 636, endPoint y: 323, distance: 16.0
click at [620, 323] on strong "Step 3: Determine Scope" at bounding box center [605, 324] width 164 height 17
drag, startPoint x: 1436, startPoint y: 212, endPoint x: 739, endPoint y: 588, distance: 792.0
click at [1436, 212] on span "Heading 4" at bounding box center [1448, 215] width 63 height 17
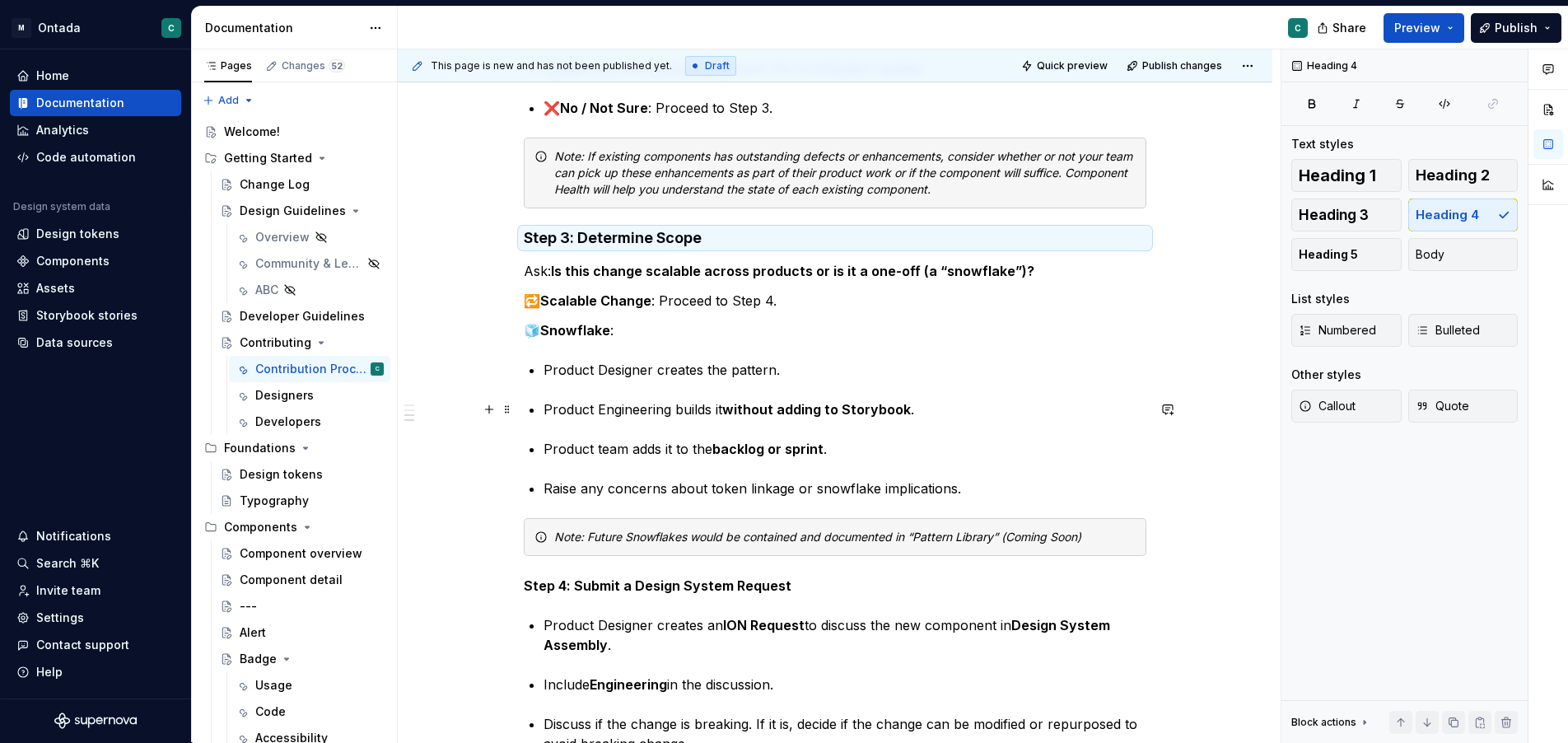
scroll to position [613, 0]
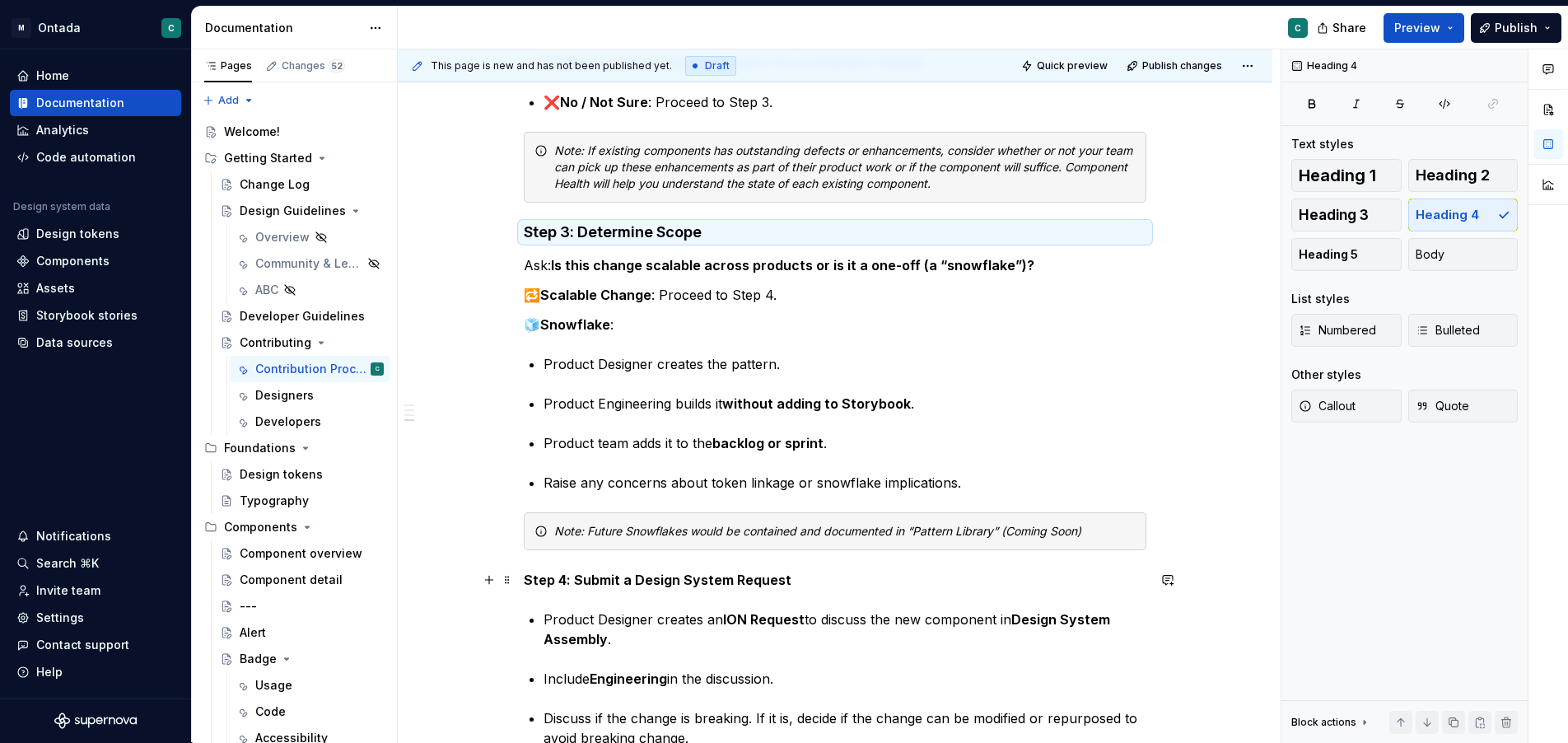
click at [576, 578] on strong "Step 4: Submit a Design System Request" at bounding box center [658, 580] width 268 height 17
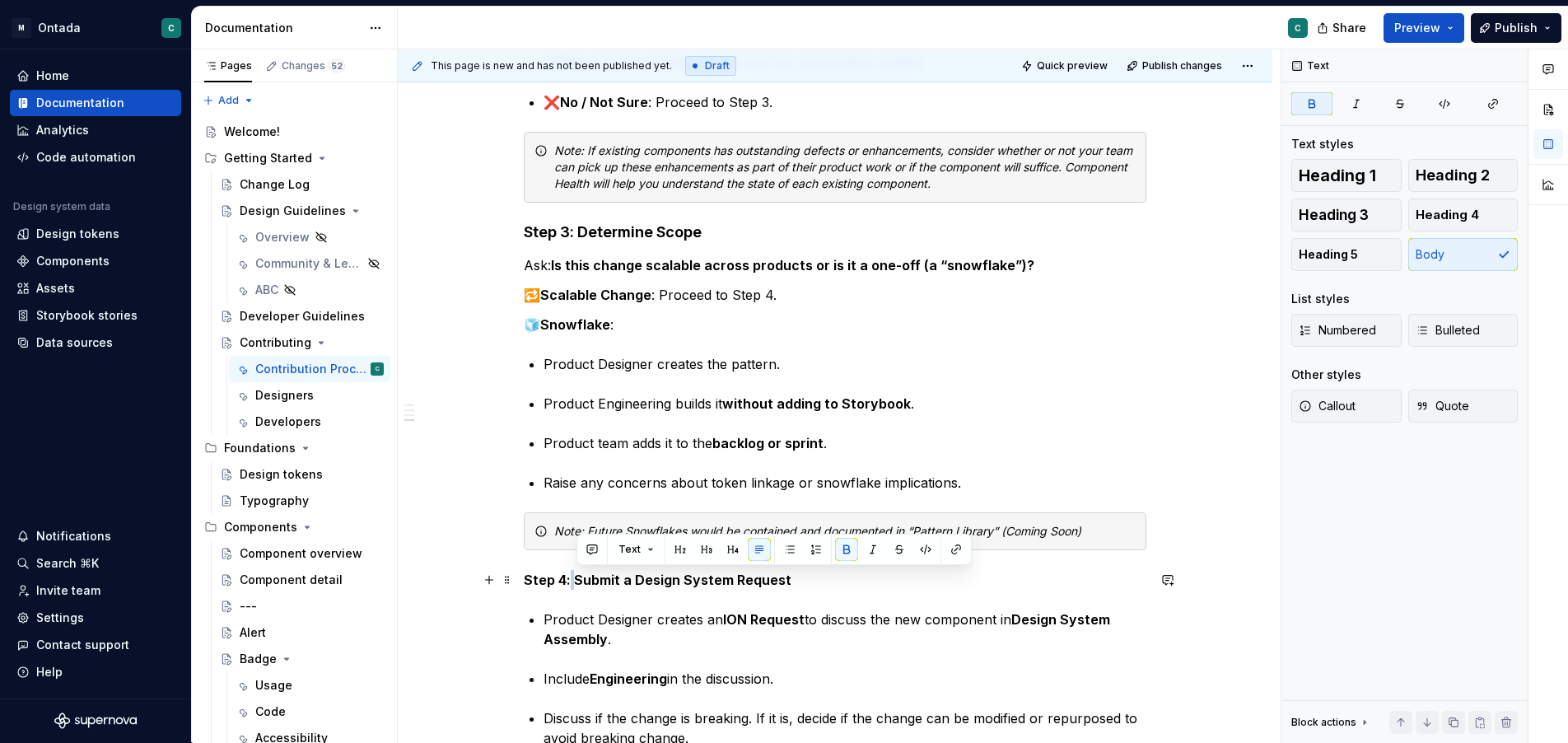
click at [575, 578] on strong "Step 4: Submit a Design System Request" at bounding box center [658, 580] width 268 height 17
drag, startPoint x: 575, startPoint y: 578, endPoint x: 734, endPoint y: 491, distance: 181.2
click at [575, 578] on strong "Step 4: Submit a Design System Request" at bounding box center [658, 580] width 268 height 17
click at [1456, 223] on button "Heading 4" at bounding box center [1464, 215] width 110 height 32
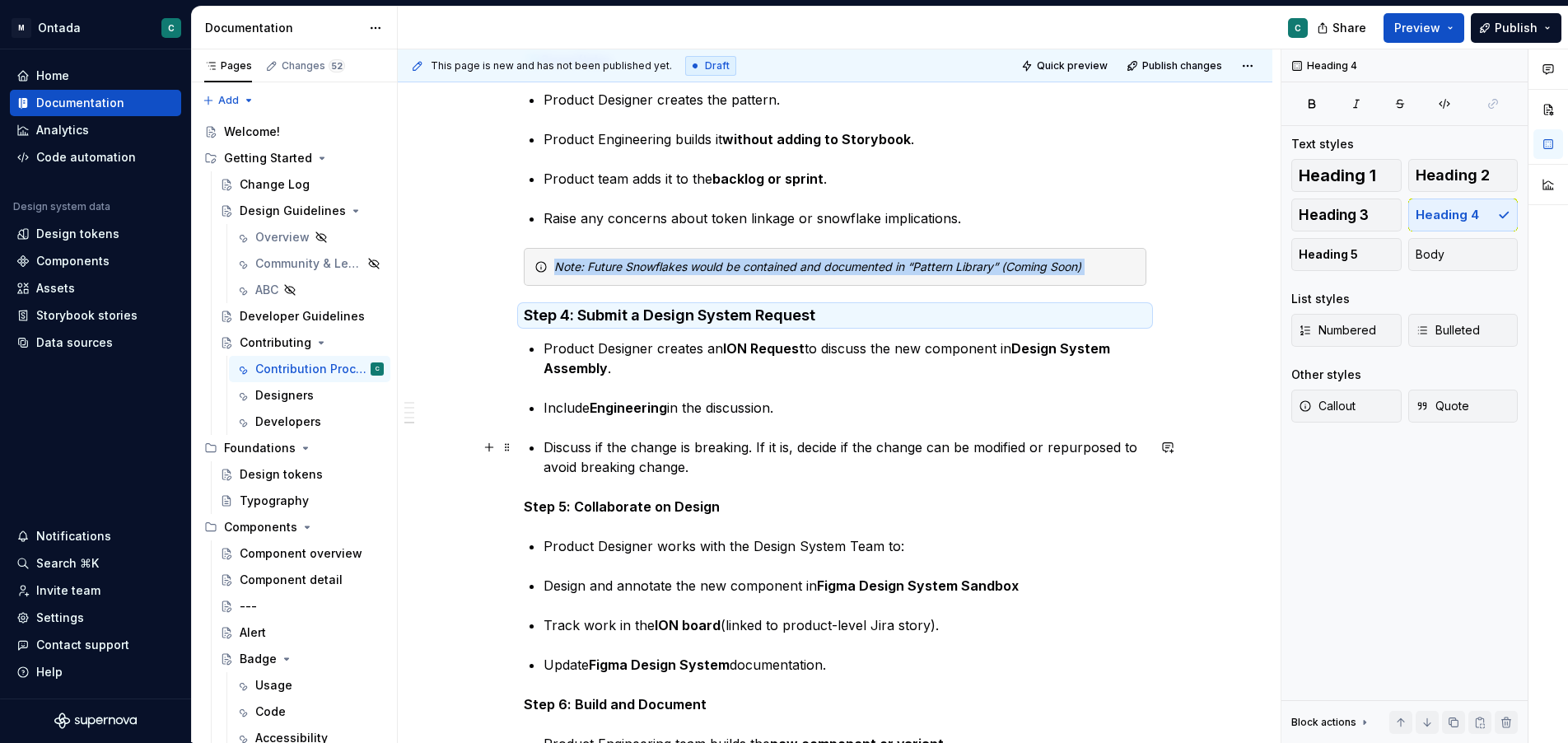
scroll to position [892, 0]
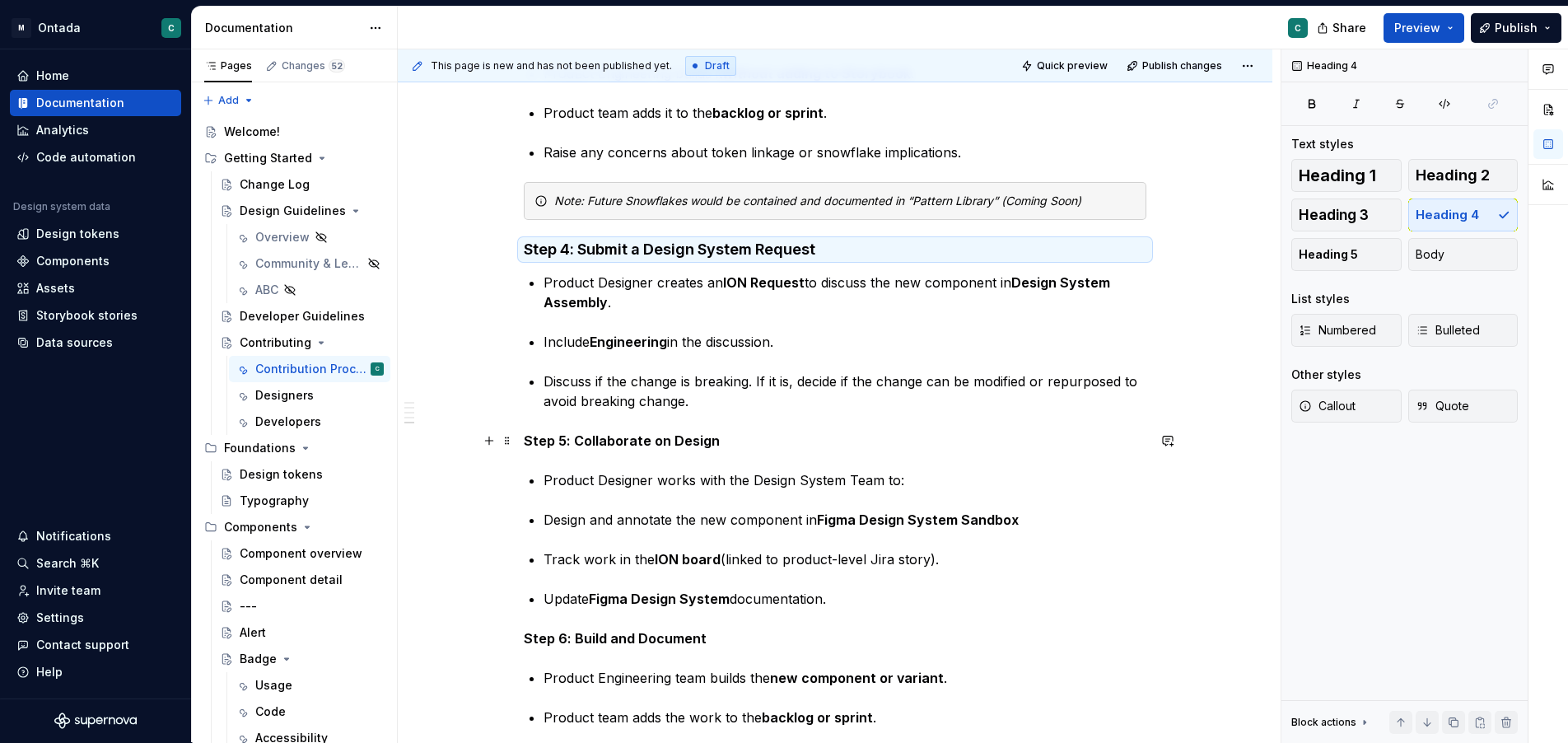
click at [618, 442] on strong "Step 5: Collaborate on Design" at bounding box center [621, 440] width 196 height 17
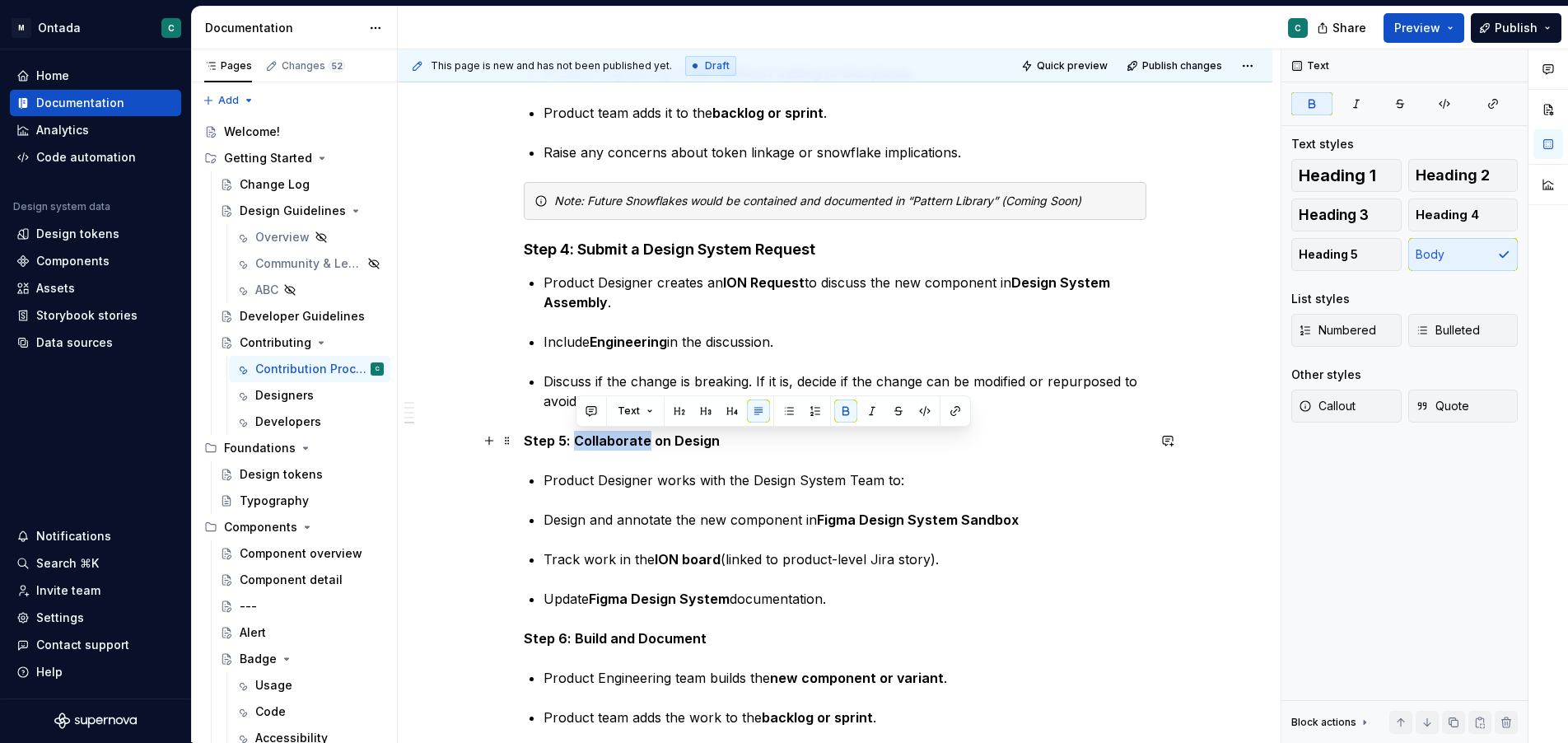
click at [618, 442] on strong "Step 5: Collaborate on Design" at bounding box center [621, 440] width 196 height 17
click at [618, 442] on strong "Step 5: Collaborate on Design" at bounding box center [621, 443] width 196 height 17
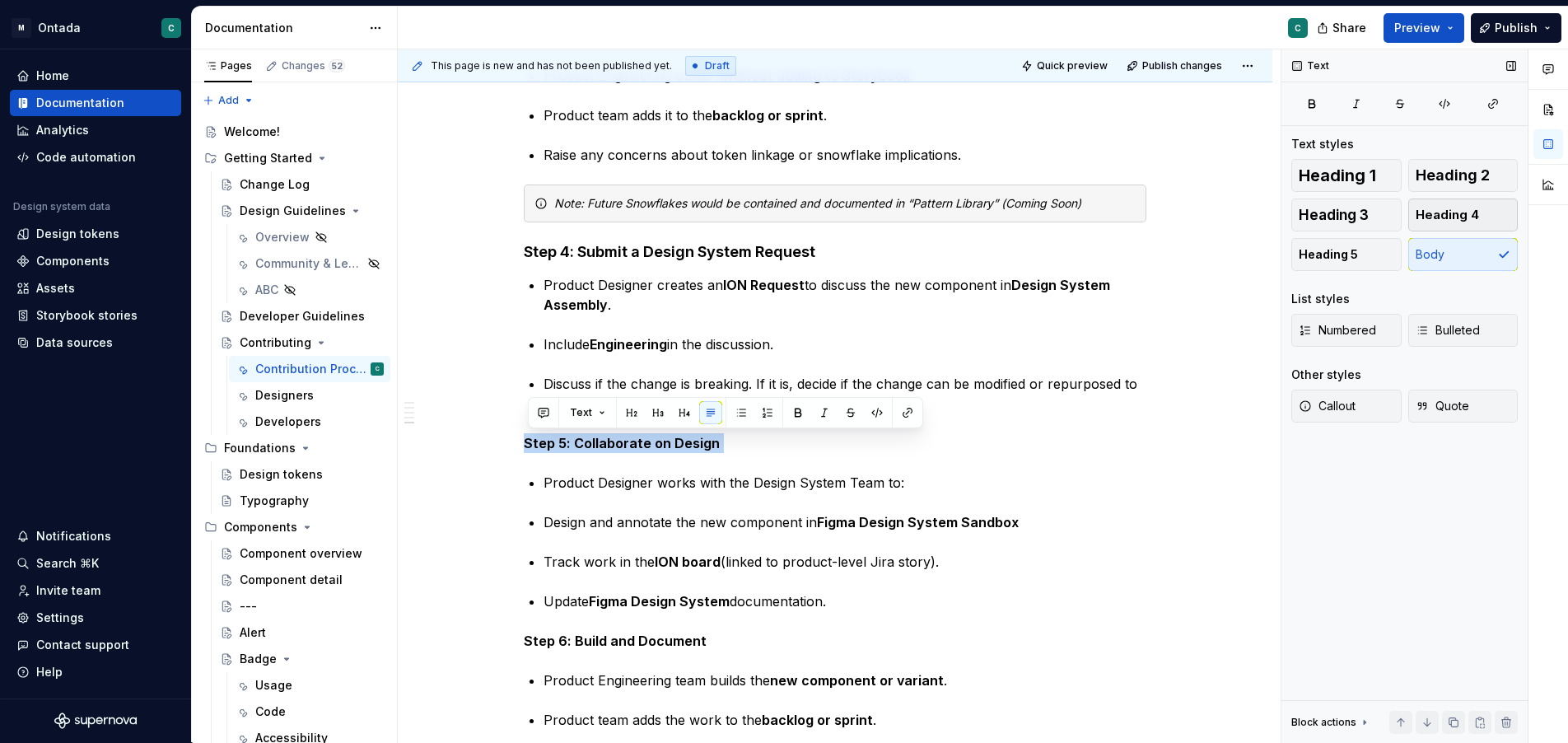
click at [1454, 226] on button "Heading 4" at bounding box center [1464, 215] width 110 height 32
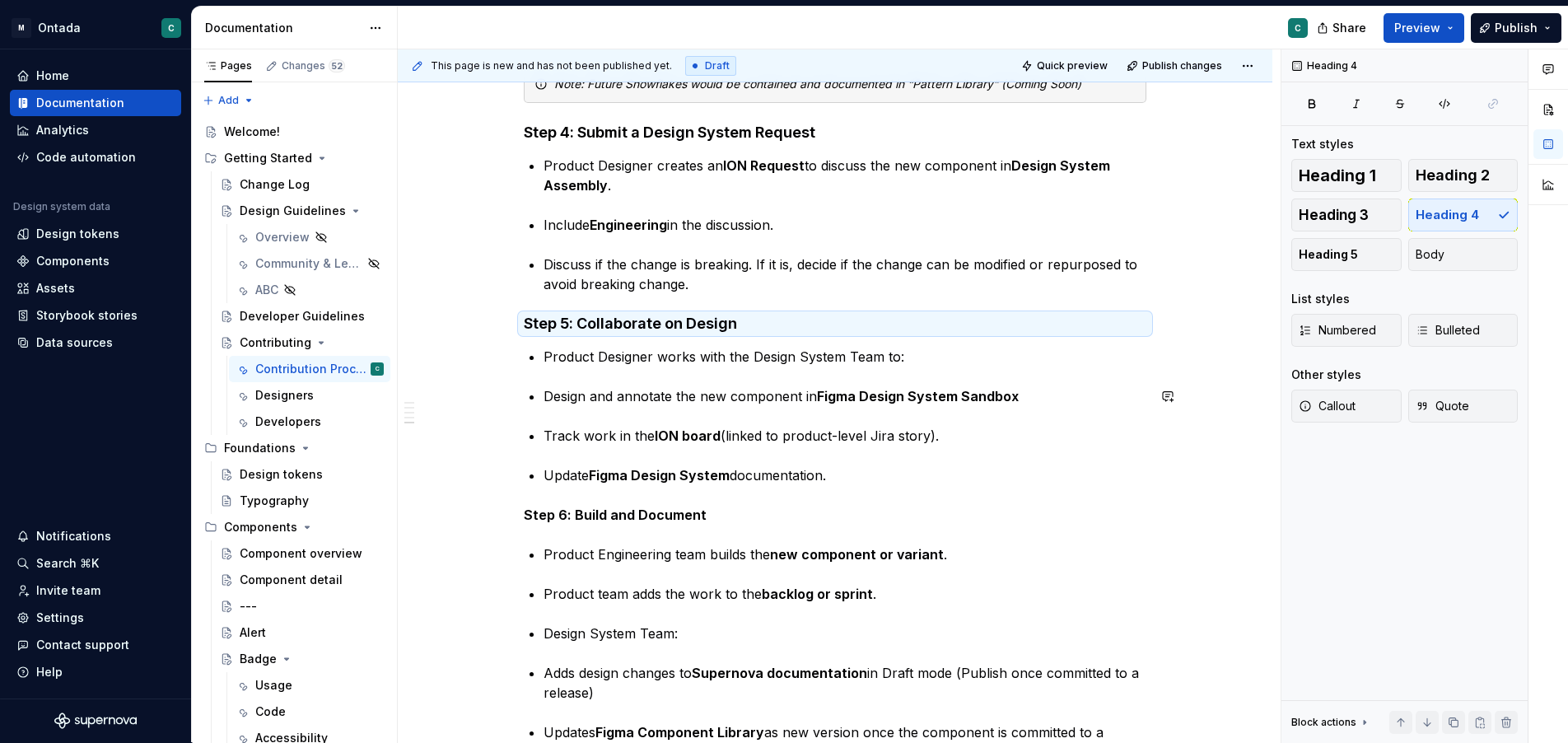
scroll to position [1057, 0]
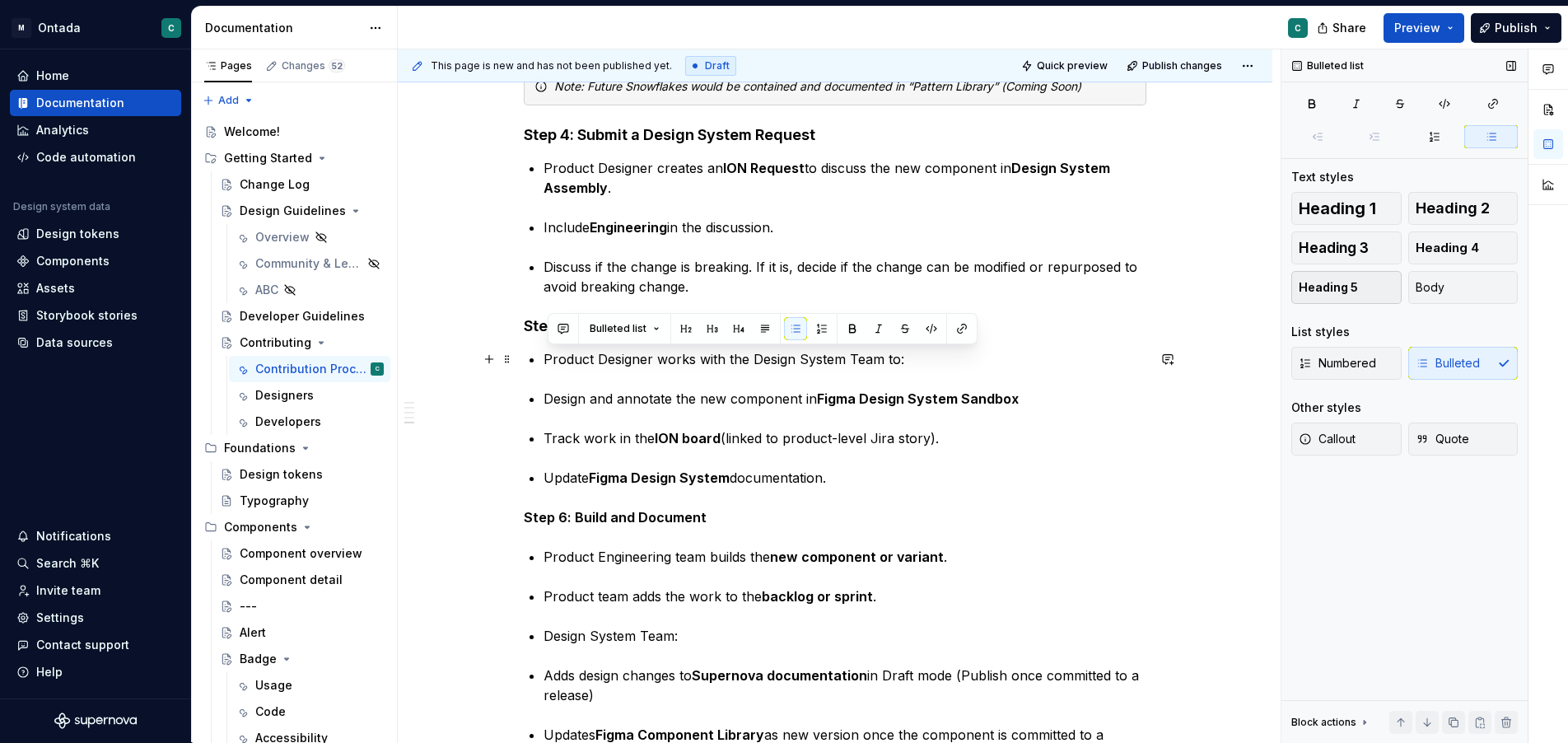
drag, startPoint x: 549, startPoint y: 357, endPoint x: 1379, endPoint y: 283, distance: 833.3
click at [1082, 361] on p "Product Designer works with the Design System Team to:" at bounding box center [845, 359] width 603 height 20
click at [1435, 288] on span "Body" at bounding box center [1430, 287] width 29 height 17
click at [812, 473] on p "Update Figma Design System documentation." at bounding box center [845, 477] width 603 height 20
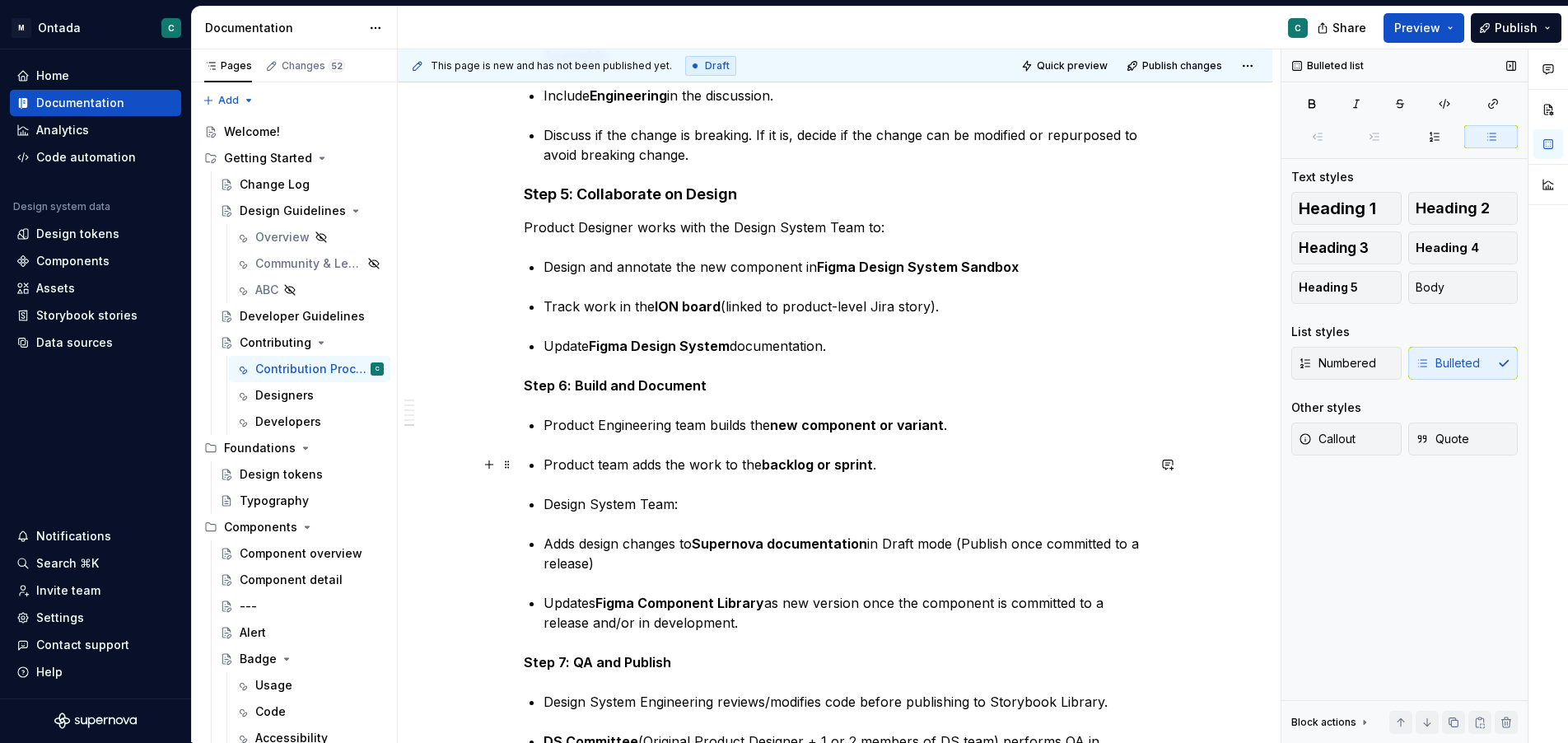
scroll to position [1199, 0]
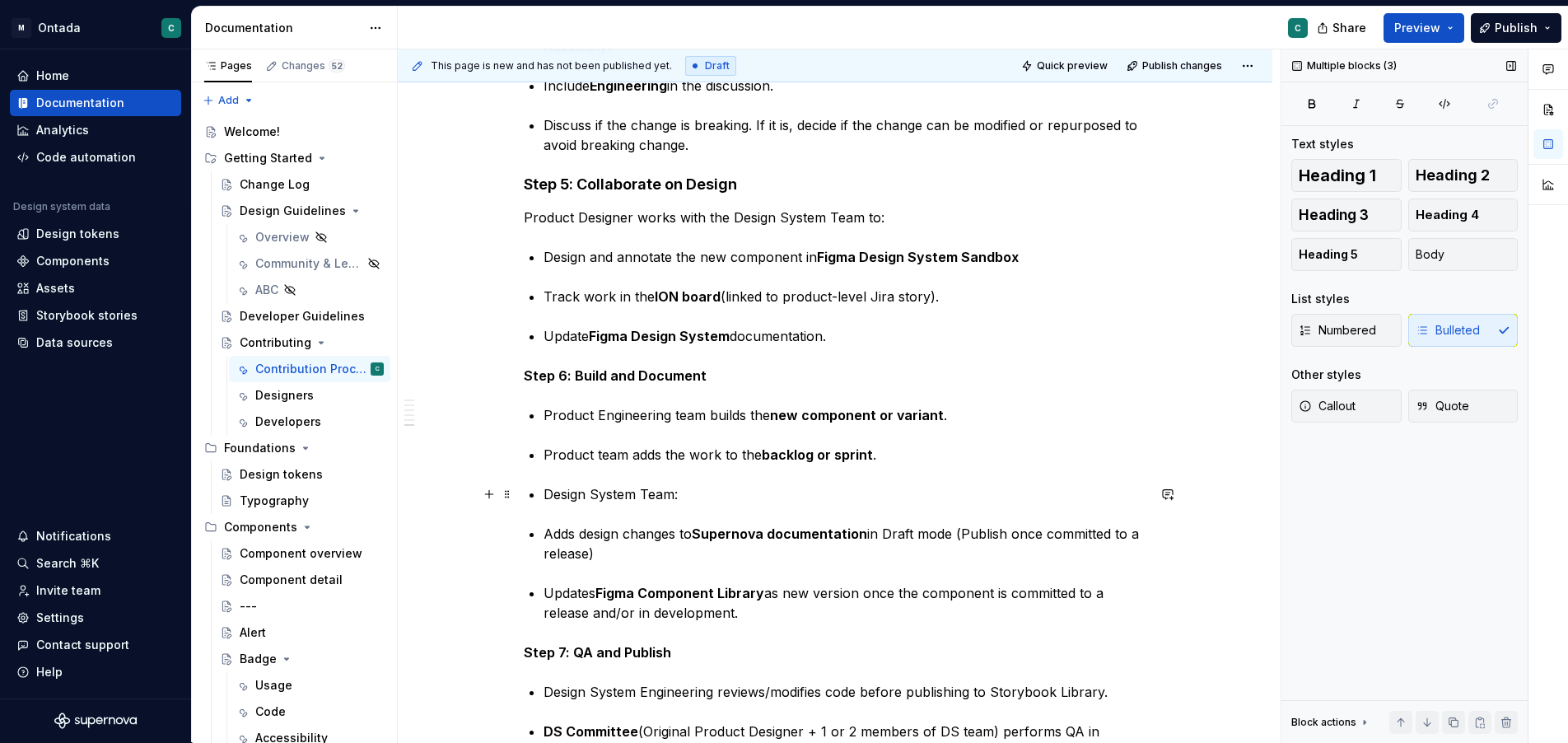
drag, startPoint x: 546, startPoint y: 414, endPoint x: 751, endPoint y: 495, distance: 220.4
click at [734, 494] on div "🧩 Design System Contribution Model: Step-by-Step Instructions Step 1: Initiate …" at bounding box center [835, 120] width 623 height 1991
click at [1450, 265] on button "Body" at bounding box center [1464, 254] width 110 height 32
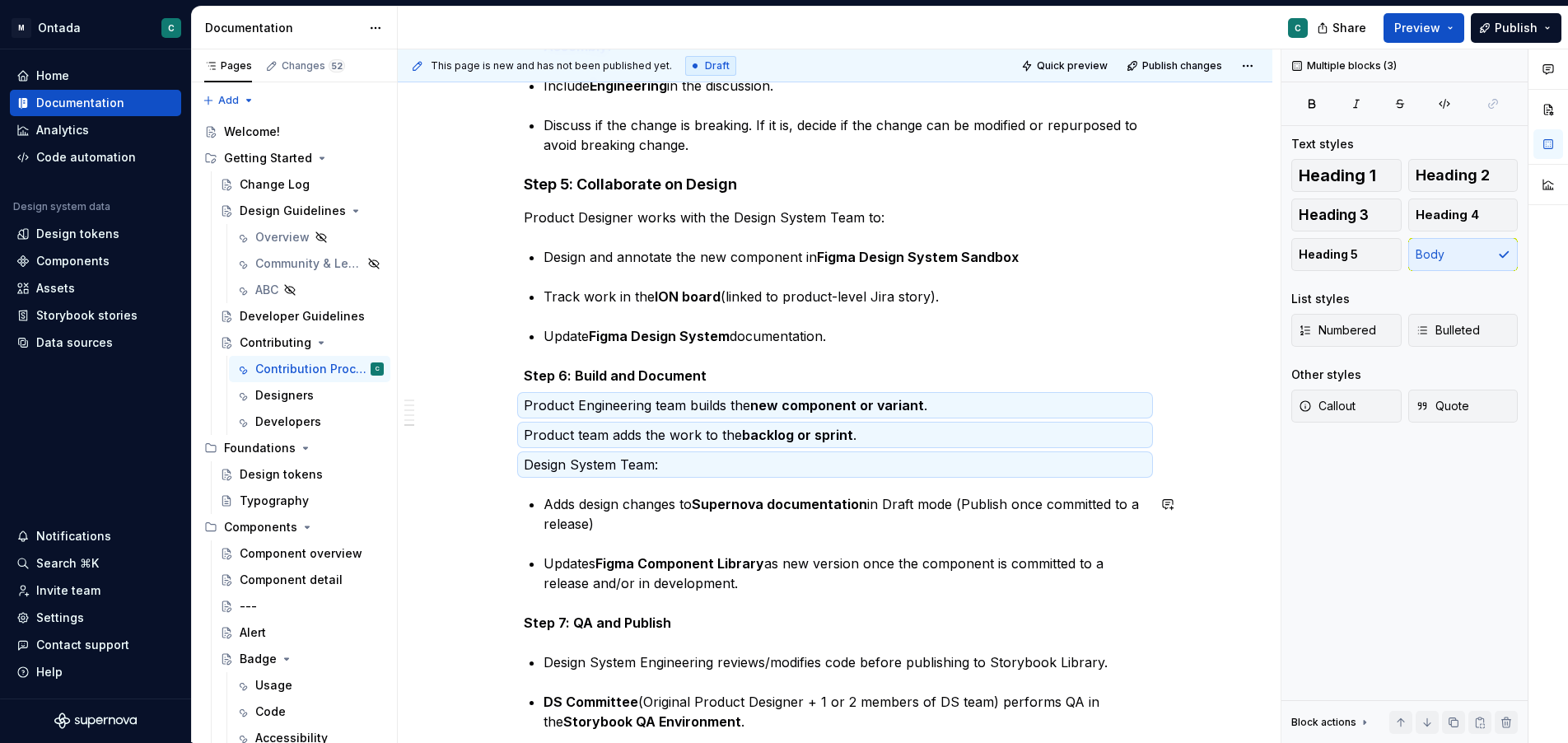
click at [710, 484] on div "🧩 Design System Contribution Model: Step-by-Step Instructions Step 1: Initiate …" at bounding box center [835, 105] width 623 height 1961
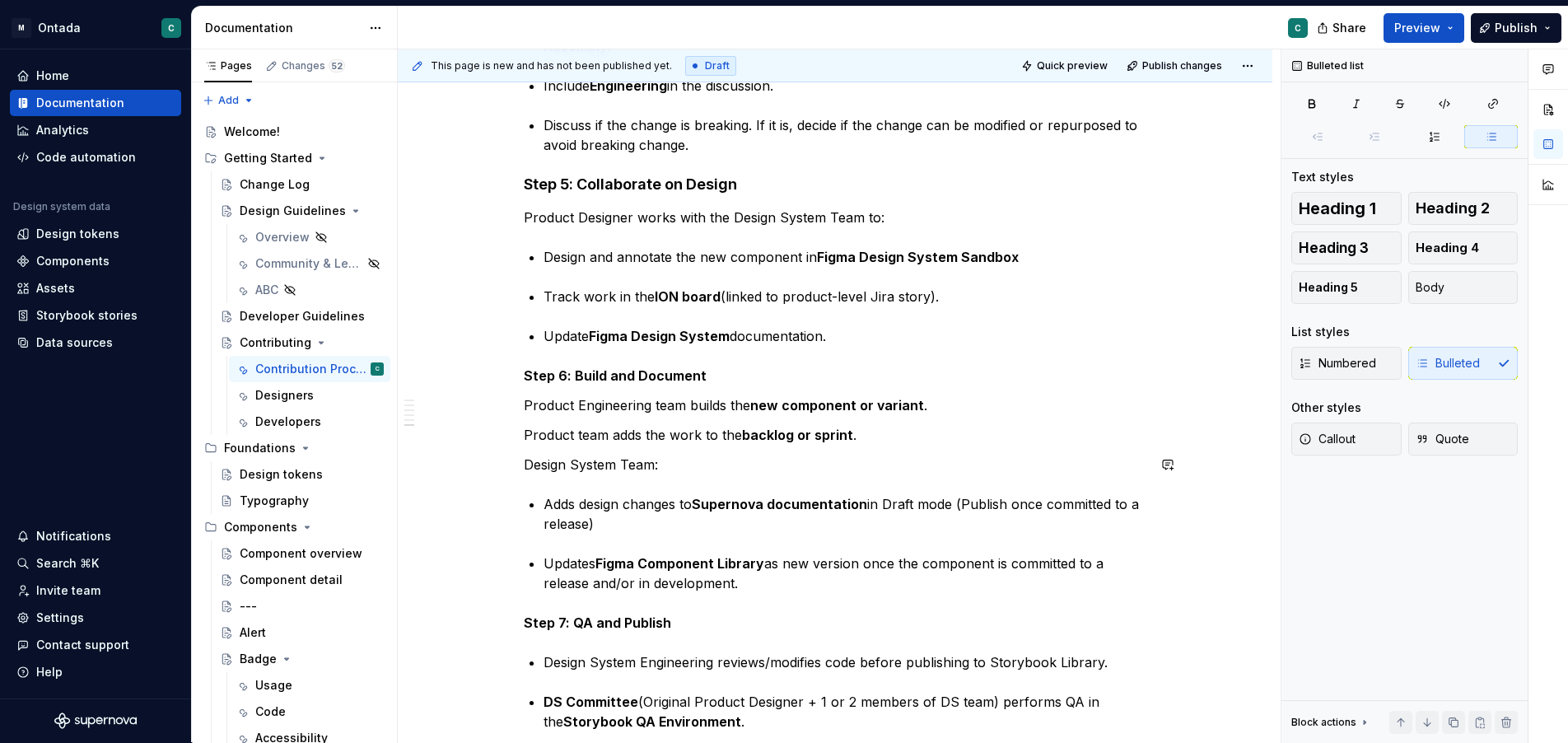
click at [552, 483] on div "🧩 Design System Contribution Model: Step-by-Step Instructions Step 1: Initiate …" at bounding box center [835, 105] width 623 height 1961
click at [574, 549] on div "🧩 Design System Contribution Model: Step-by-Step Instructions Step 1: Initiate …" at bounding box center [835, 105] width 623 height 1961
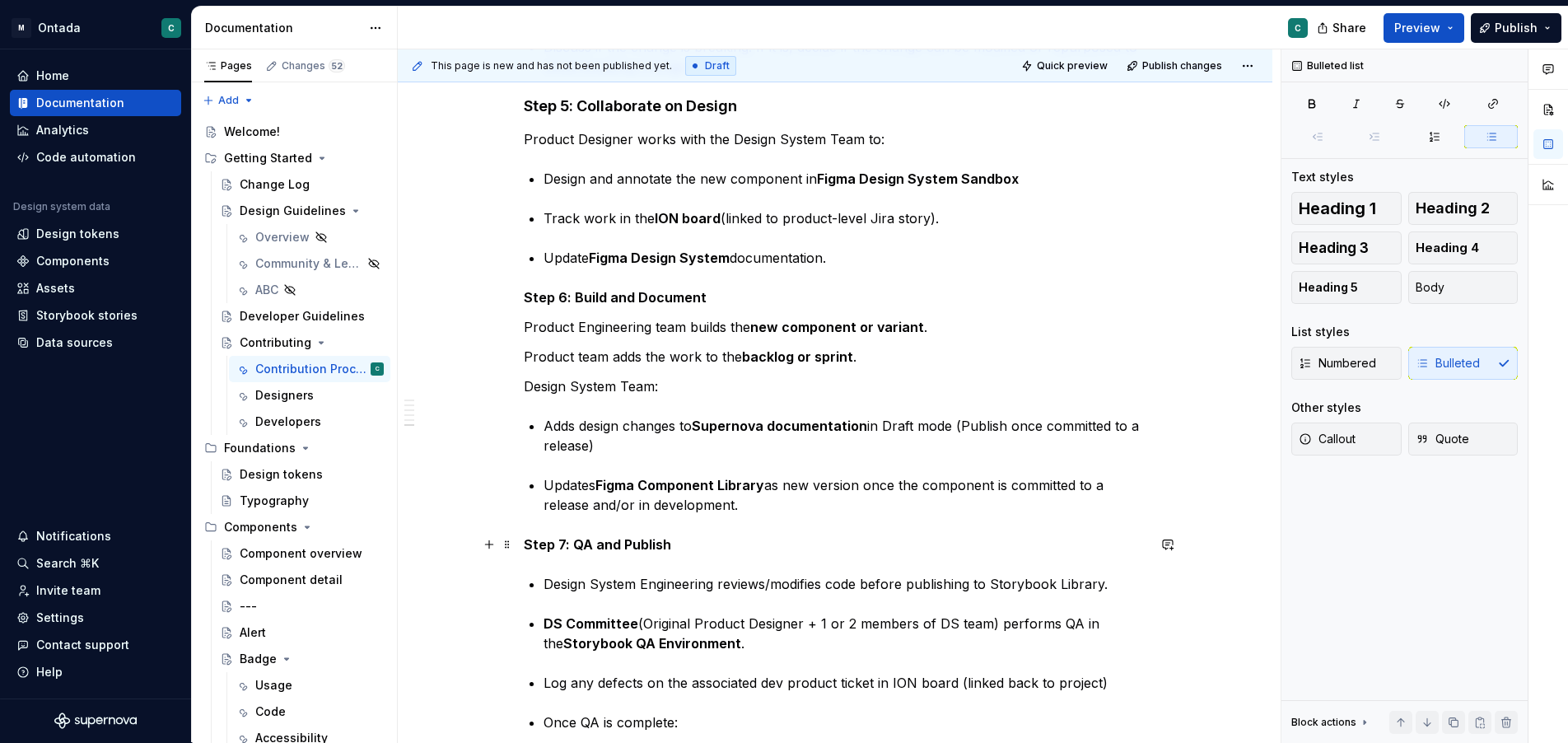
click at [623, 540] on strong "Step 7: QA and Publish" at bounding box center [597, 544] width 148 height 17
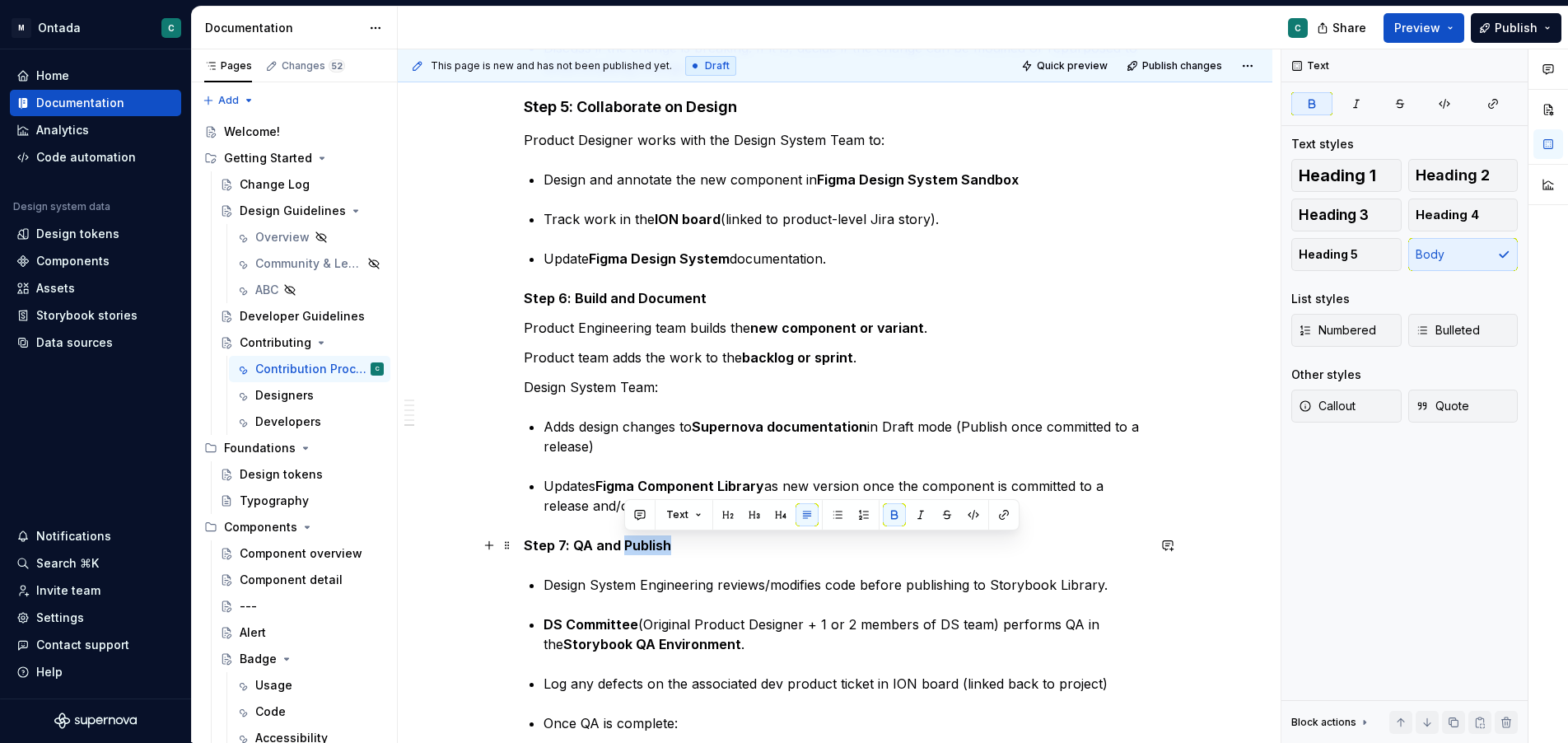
click at [623, 540] on strong "Step 7: QA and Publish" at bounding box center [597, 545] width 148 height 17
click at [623, 540] on strong "Step 7: QA and Publish" at bounding box center [597, 546] width 148 height 17
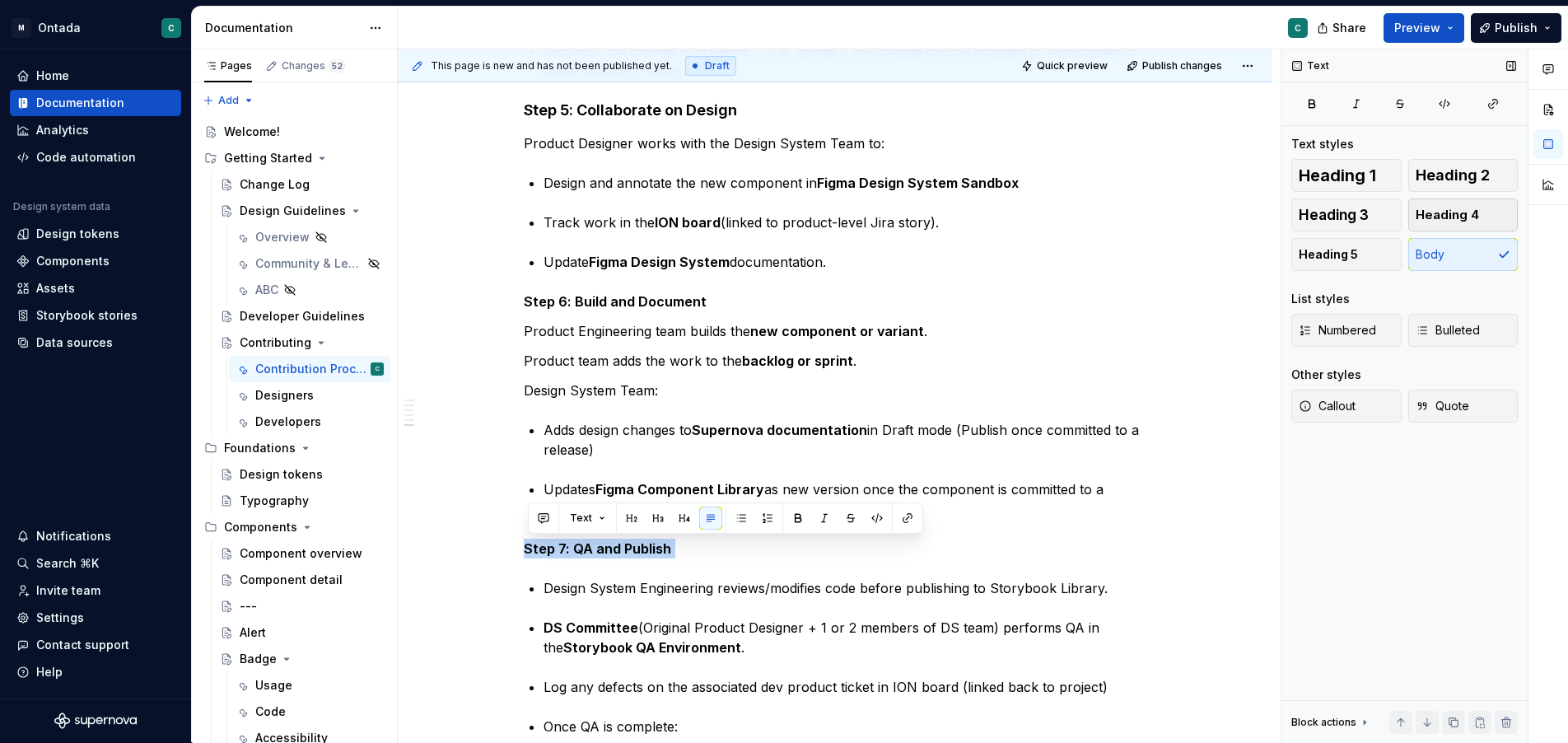
click at [1477, 215] on button "Heading 4" at bounding box center [1464, 215] width 110 height 32
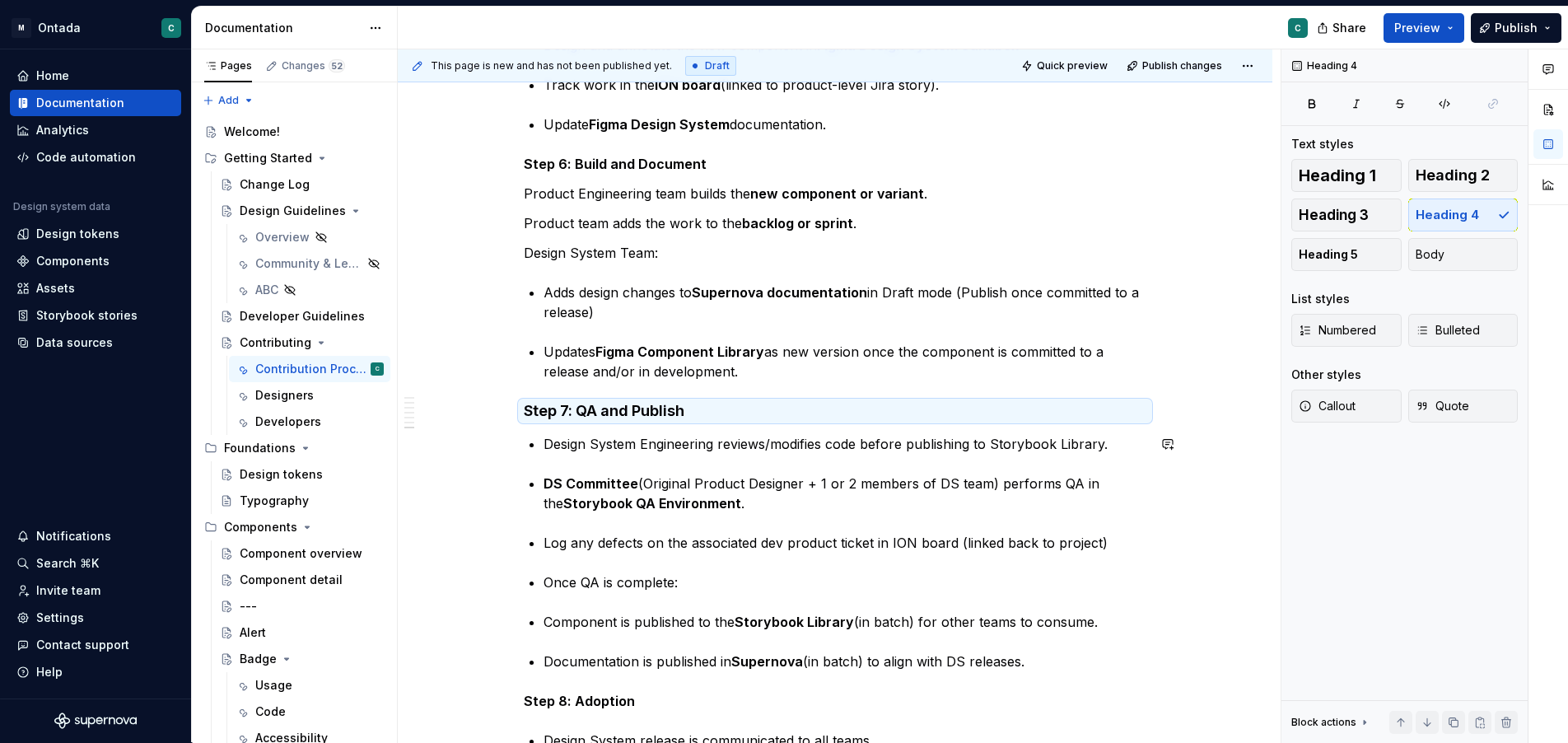
scroll to position [1416, 0]
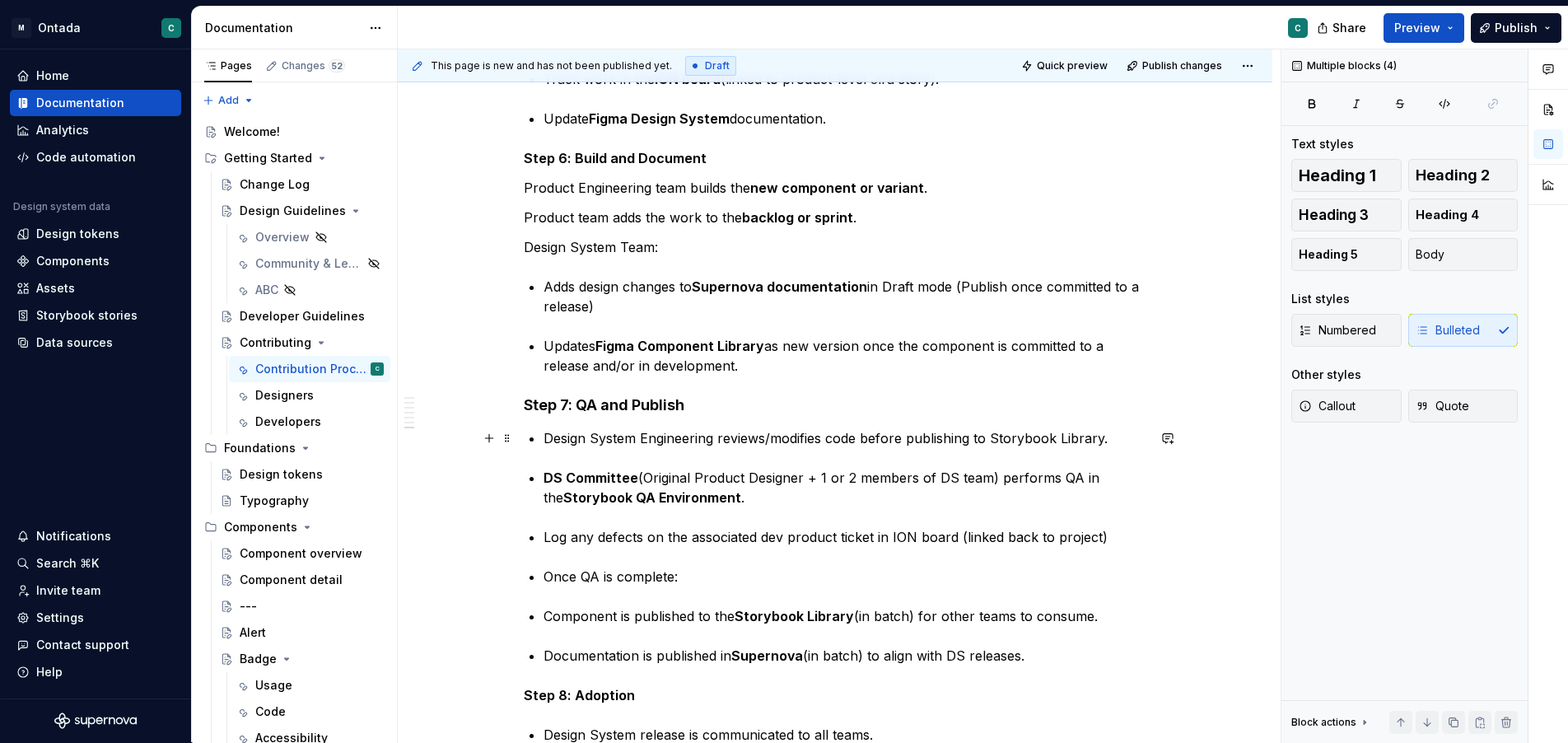
drag, startPoint x: 703, startPoint y: 579, endPoint x: 540, endPoint y: 442, distance: 212.9
click at [1436, 255] on span "Body" at bounding box center [1430, 254] width 29 height 17
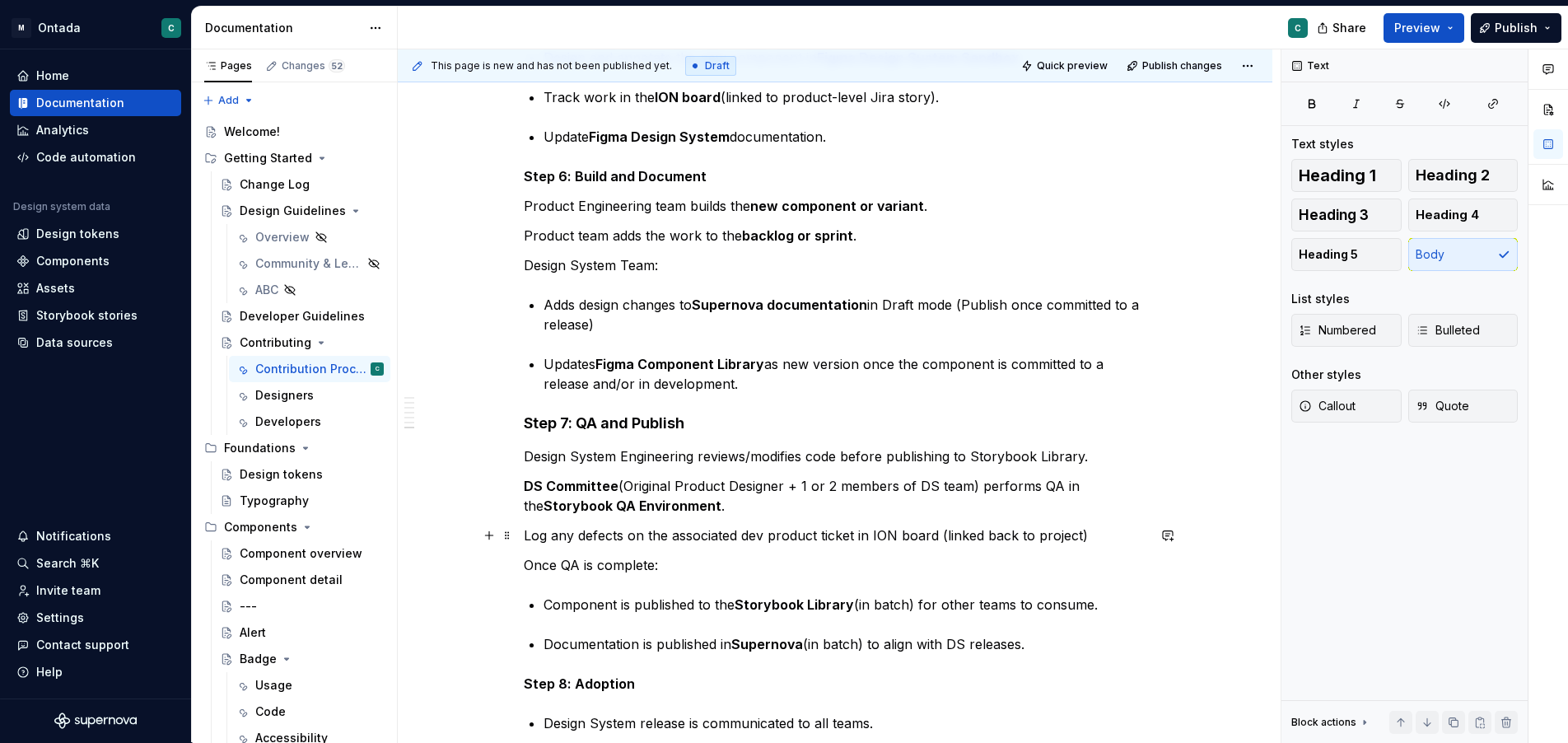
scroll to position [1367, 0]
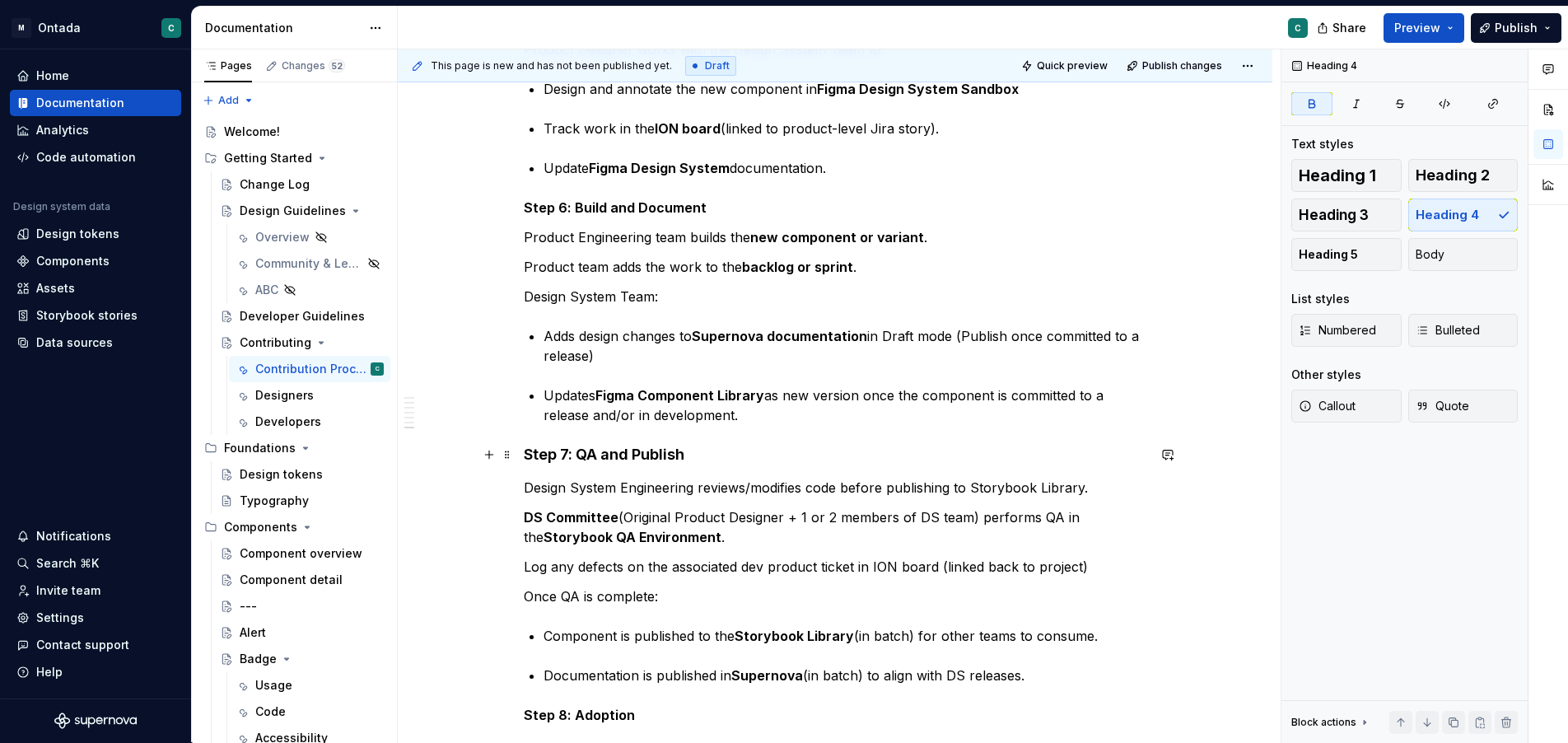
click at [568, 460] on strong "Step 7: QA and Publish" at bounding box center [603, 455] width 160 height 18
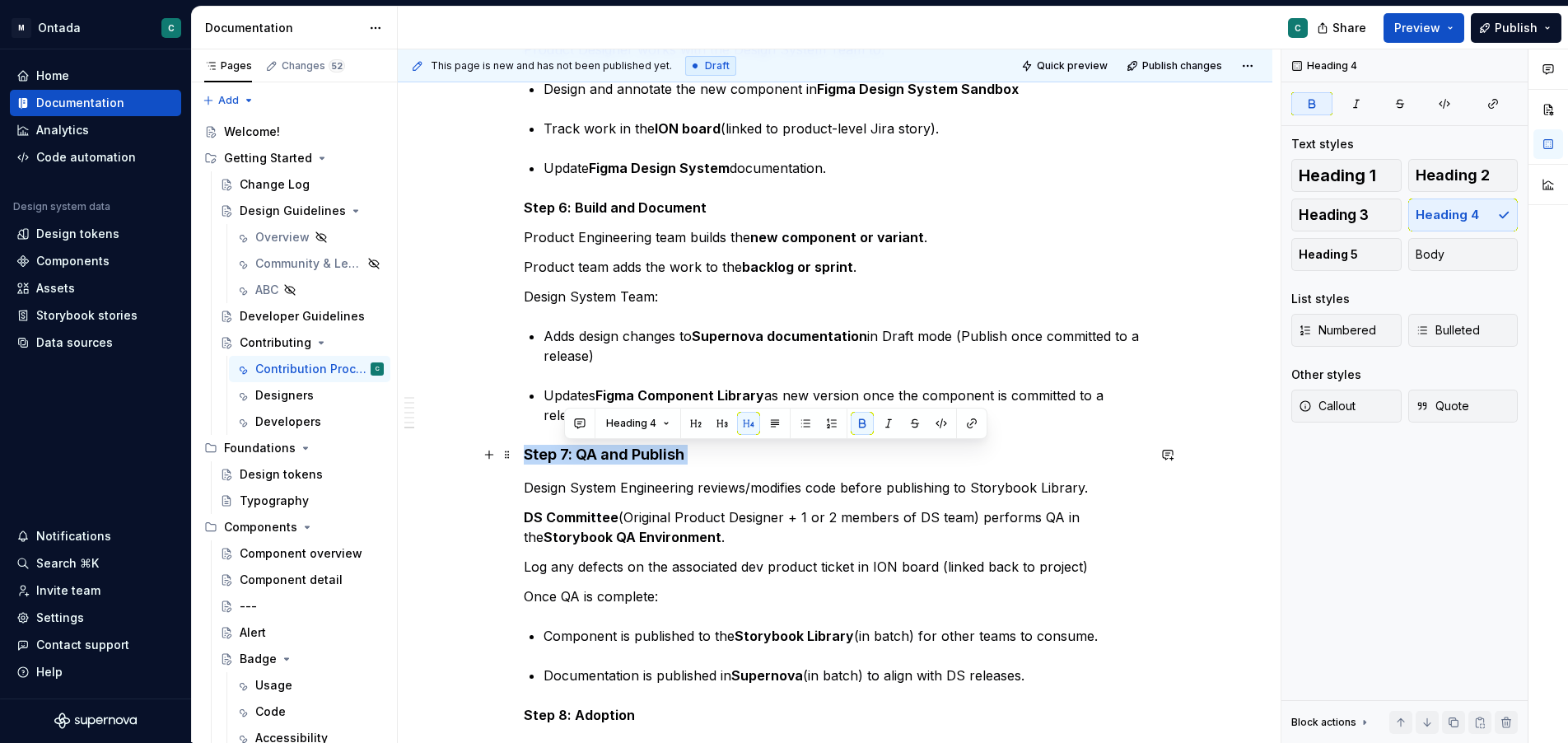
click at [568, 460] on strong "Step 7: QA and Publish" at bounding box center [603, 455] width 160 height 18
drag, startPoint x: 983, startPoint y: 507, endPoint x: 892, endPoint y: 482, distance: 94.4
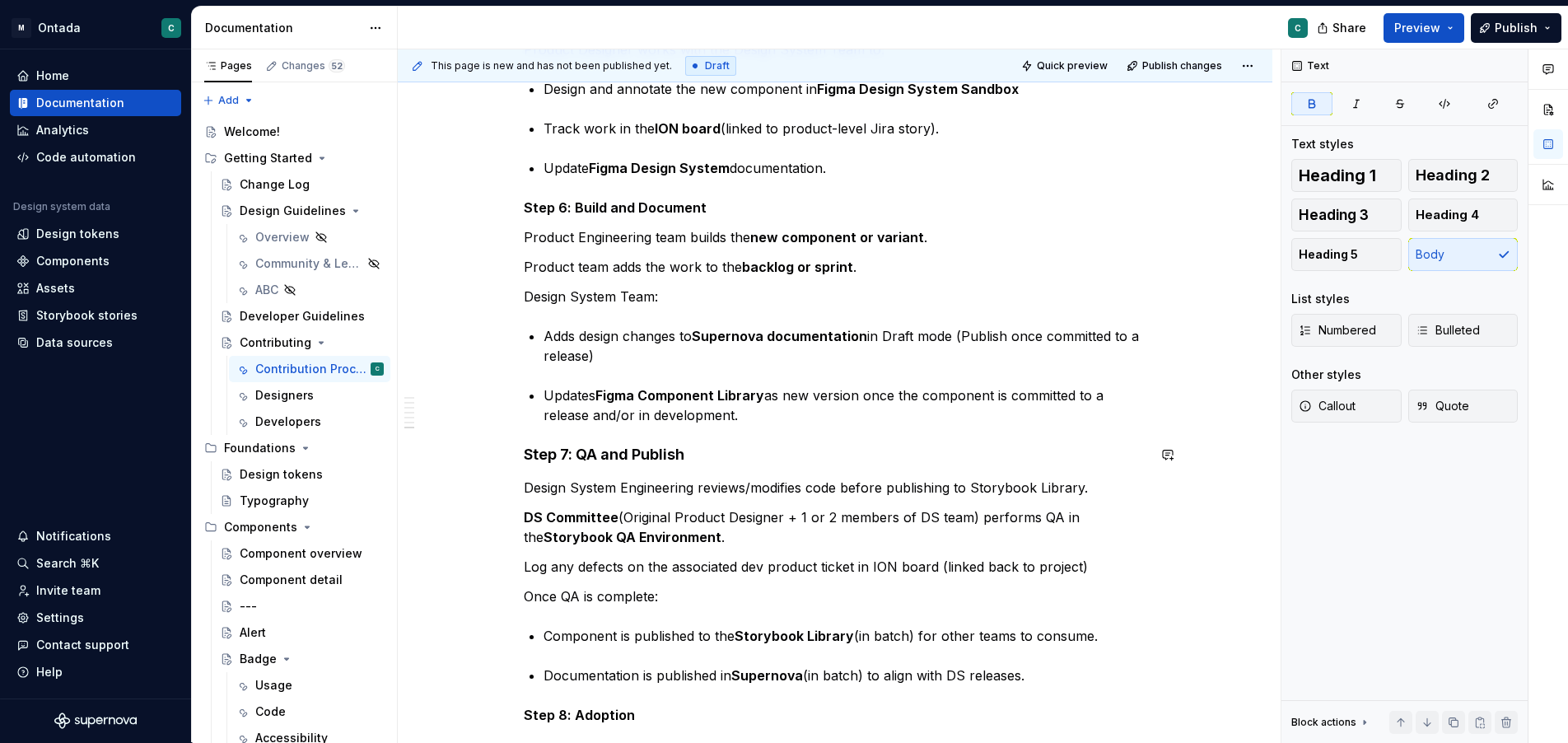
click at [748, 416] on p "Updates Figma Component Library as new version once the component is committed …" at bounding box center [845, 405] width 603 height 39
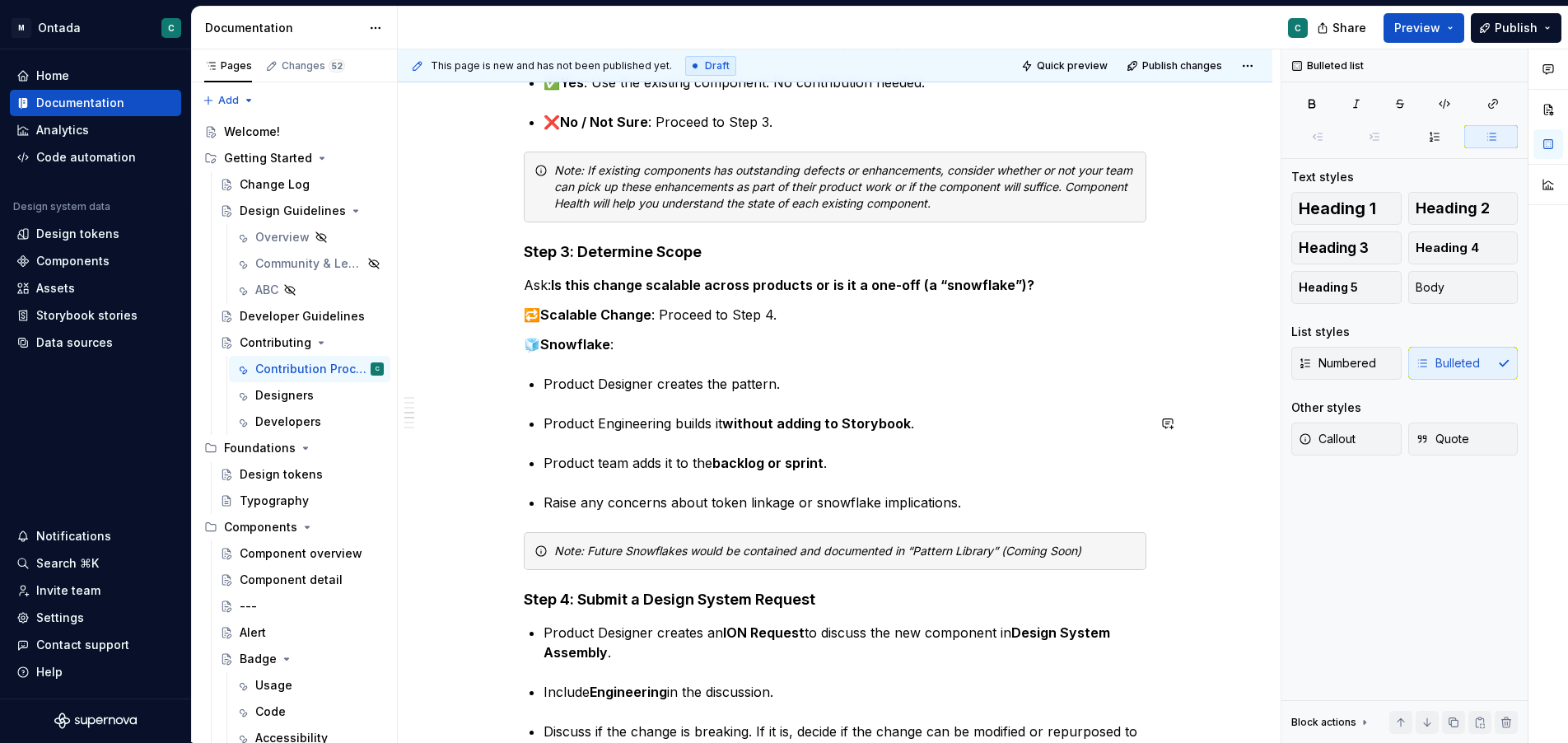
scroll to position [599, 0]
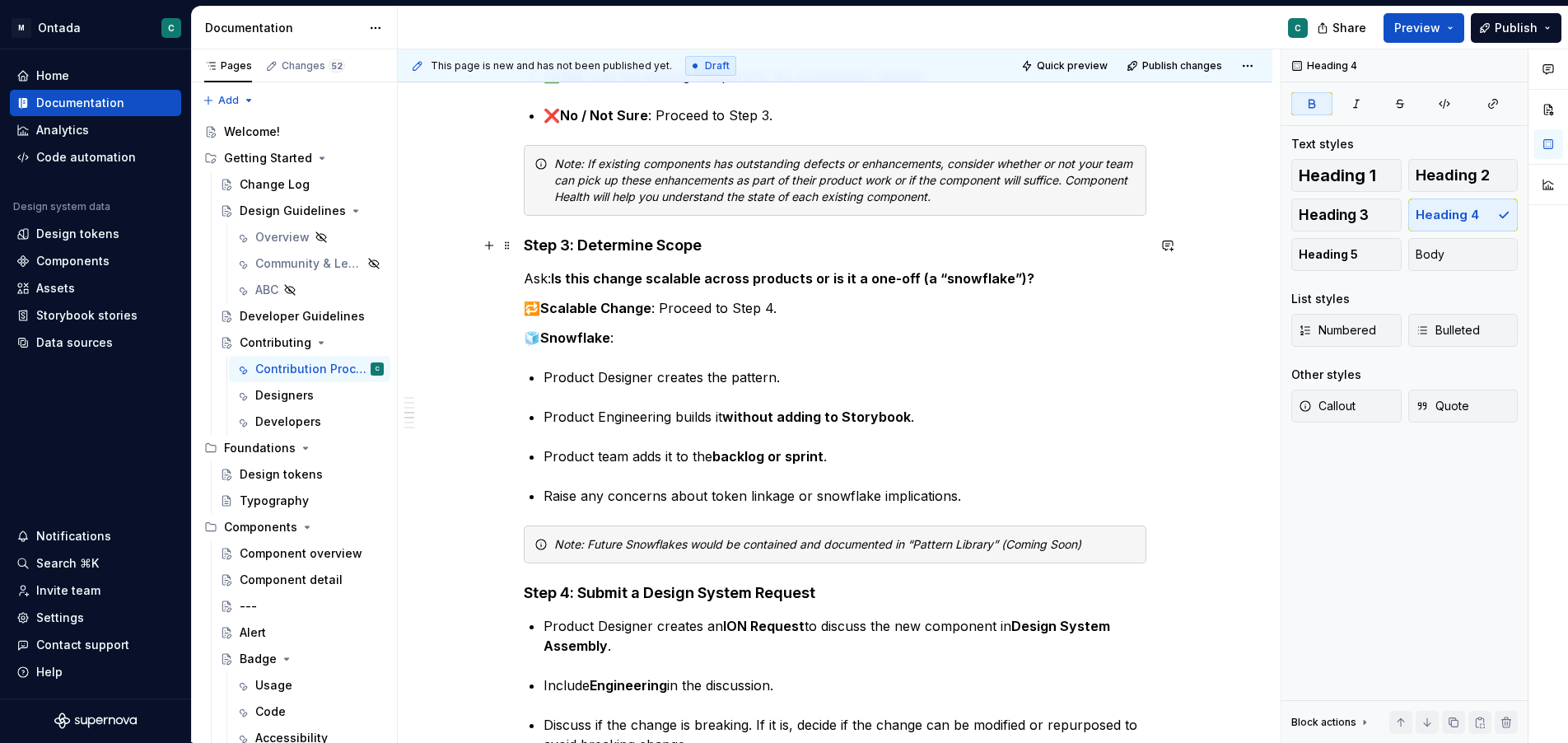
click at [528, 246] on strong "Step 3: Determine Scope" at bounding box center [612, 245] width 178 height 18
click at [491, 245] on button "button" at bounding box center [488, 245] width 23 height 23
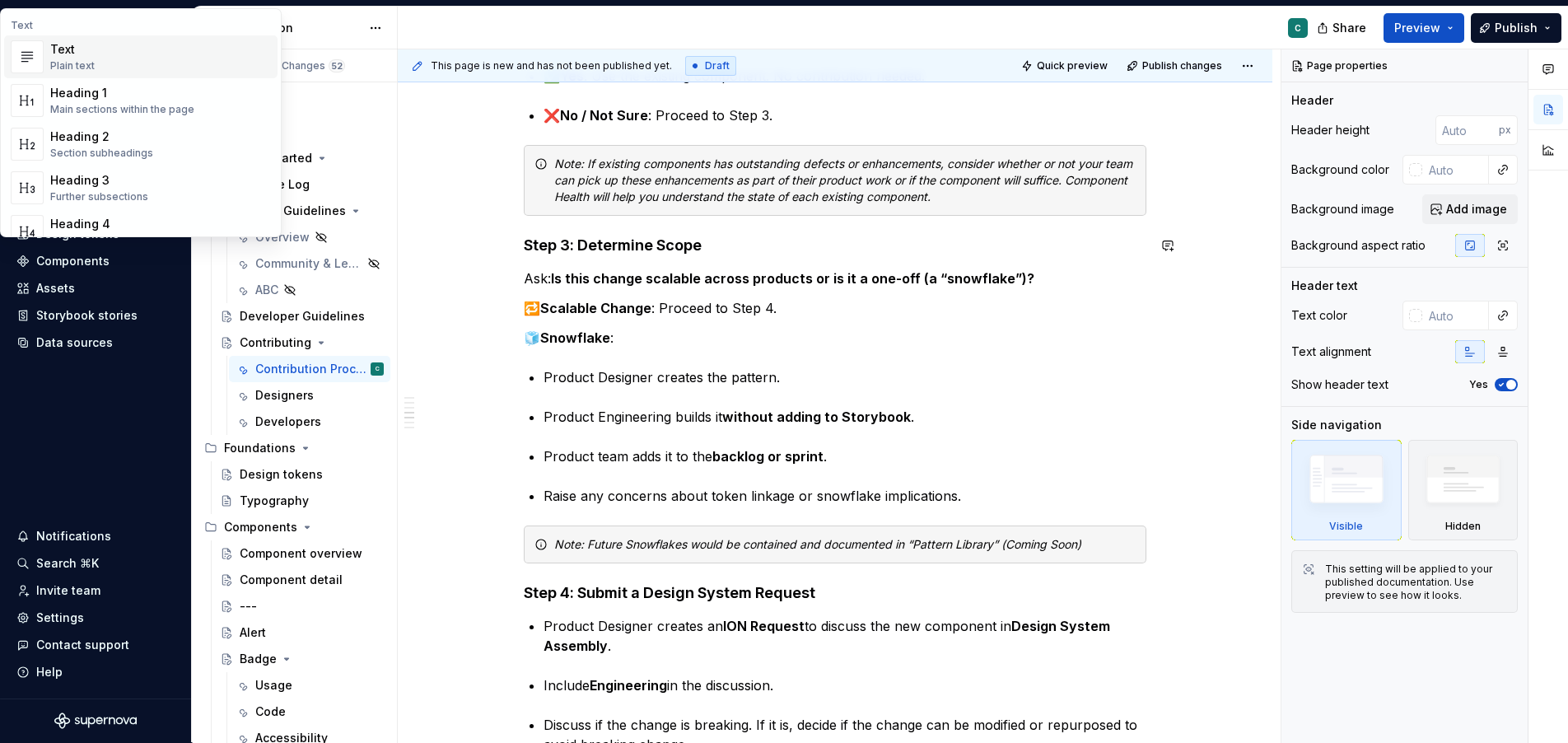
click at [822, 309] on p "🔁 Scalable Change : Proceed to Step 4." at bounding box center [835, 308] width 623 height 20
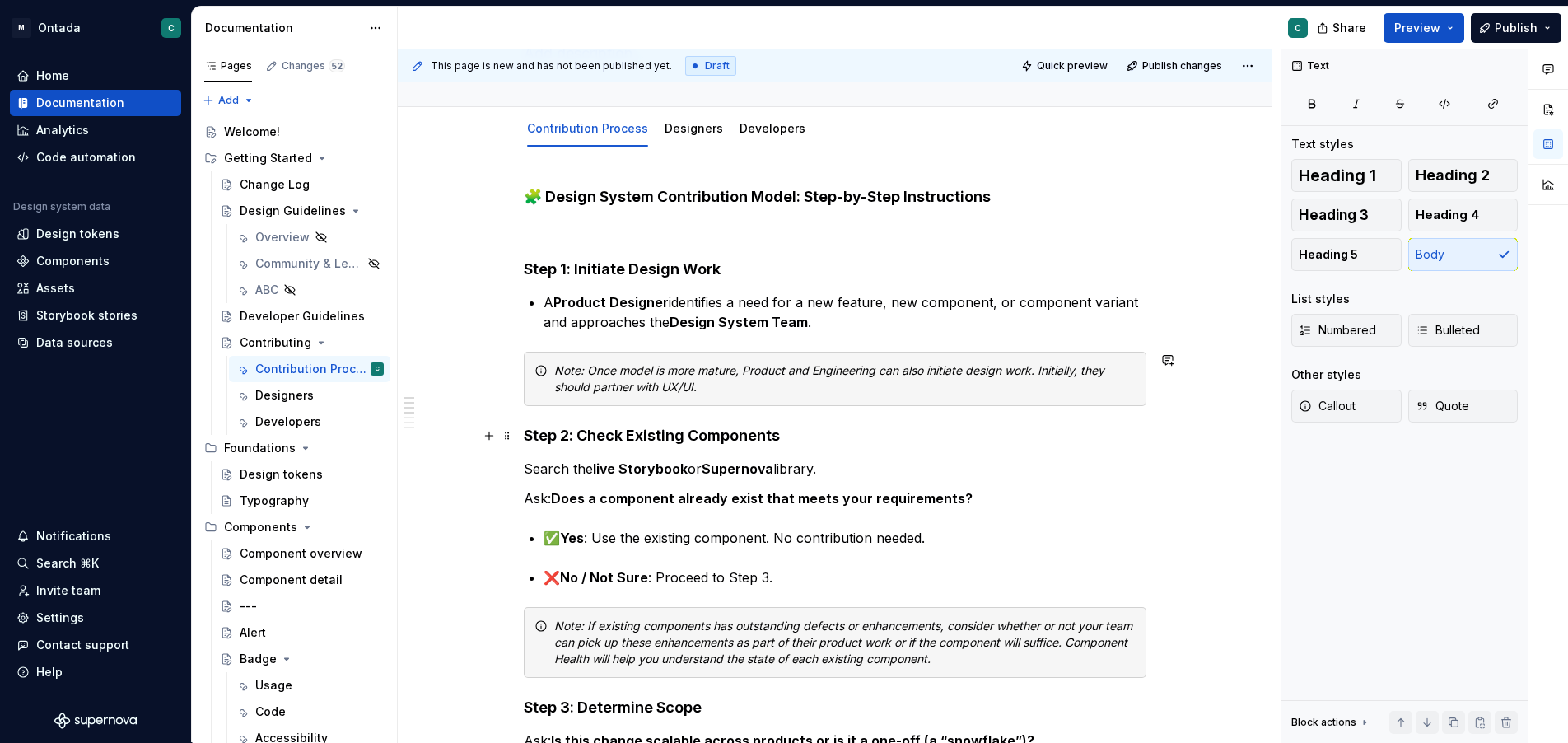
scroll to position [298, 0]
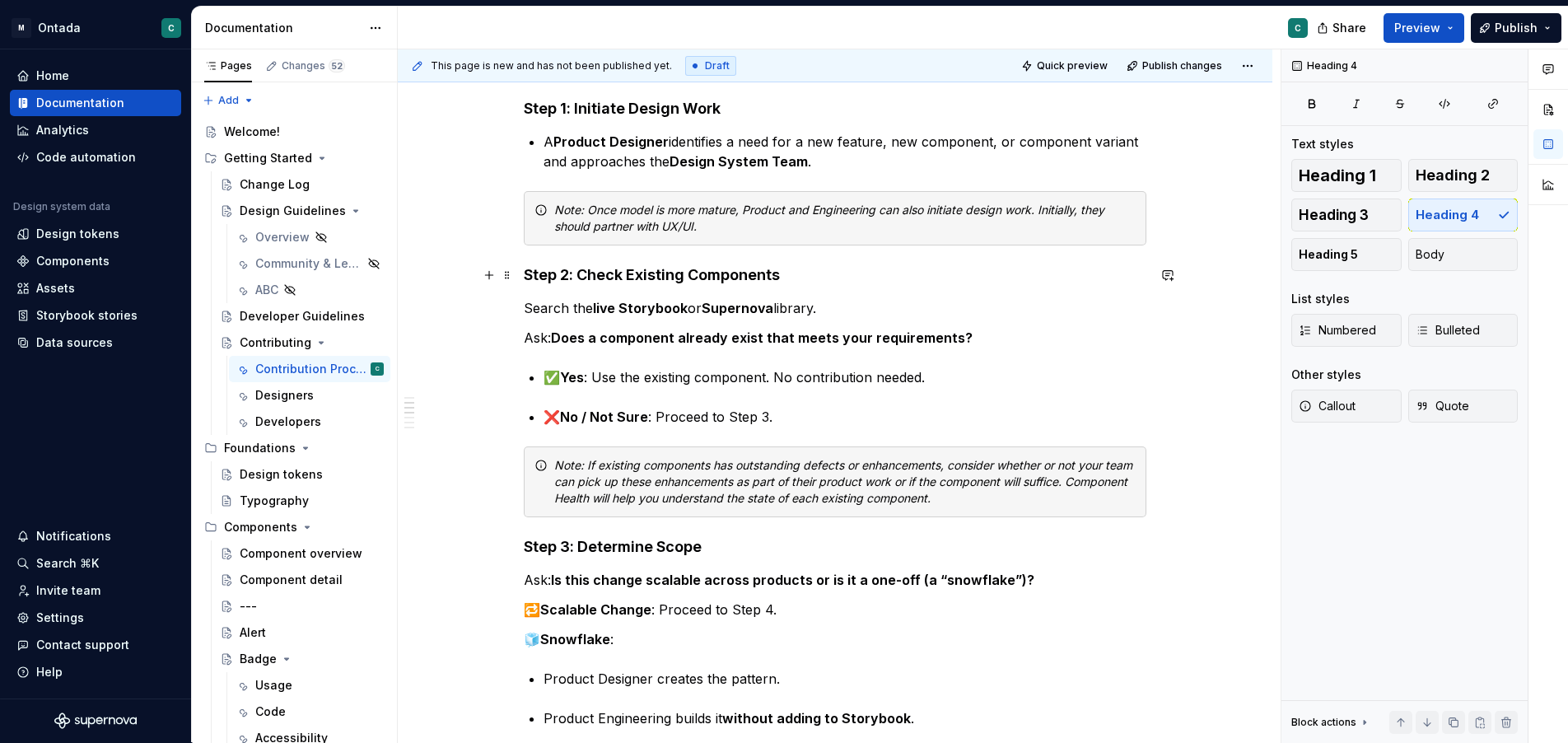
click at [803, 270] on h4 "Step 2: Check Existing Components" at bounding box center [835, 275] width 623 height 20
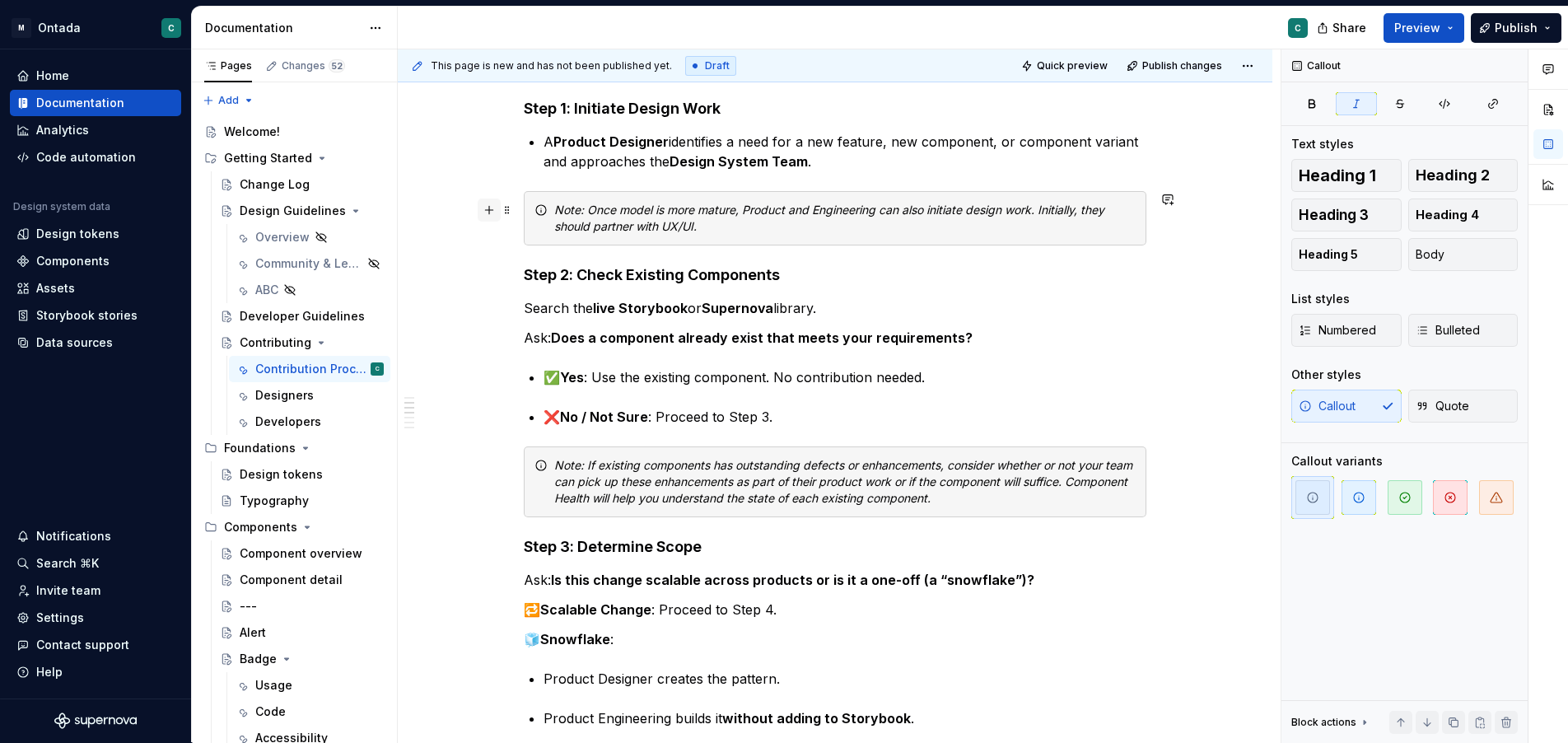
click at [491, 209] on button "button" at bounding box center [488, 210] width 23 height 23
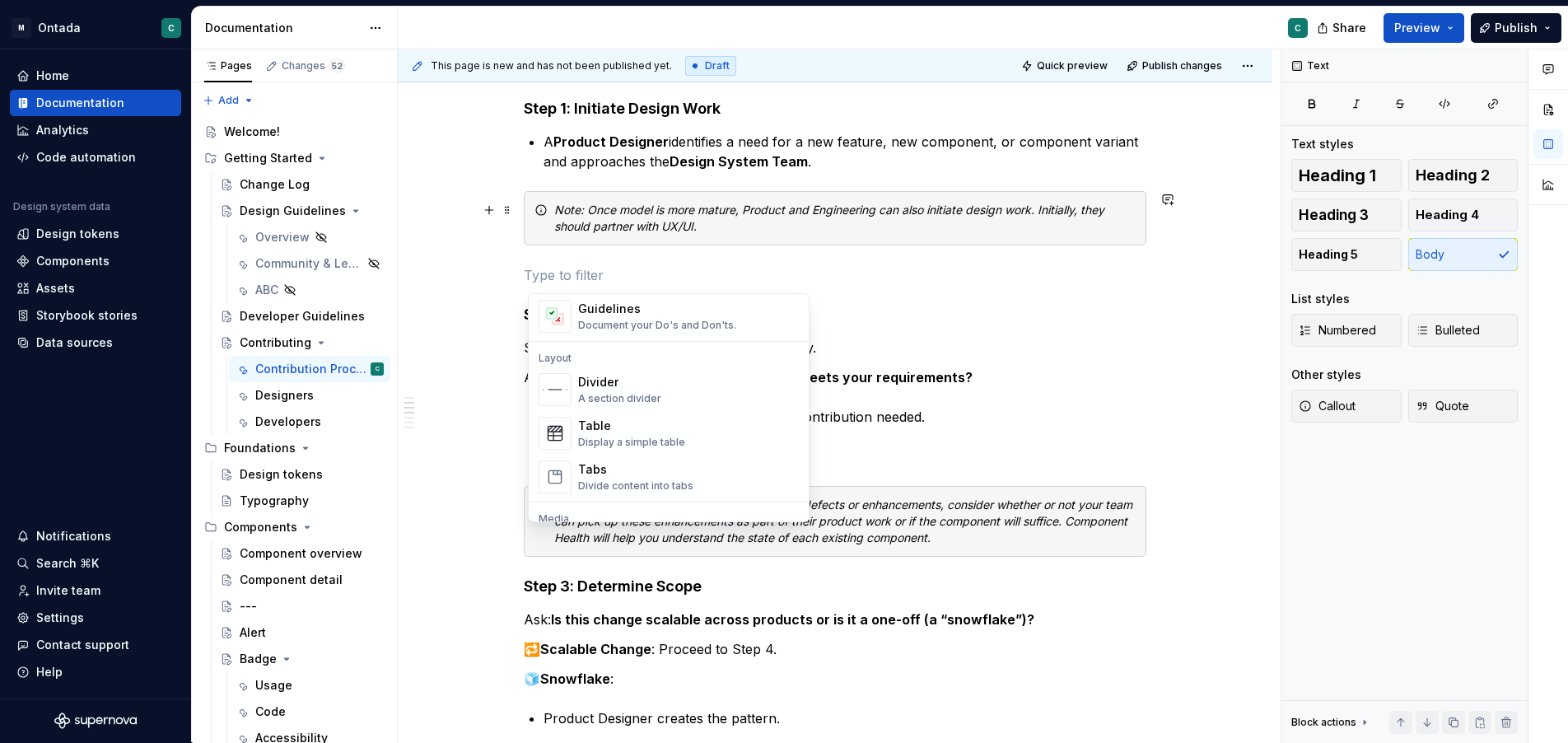
scroll to position [504, 0]
click at [611, 377] on div "Divider" at bounding box center [619, 369] width 84 height 17
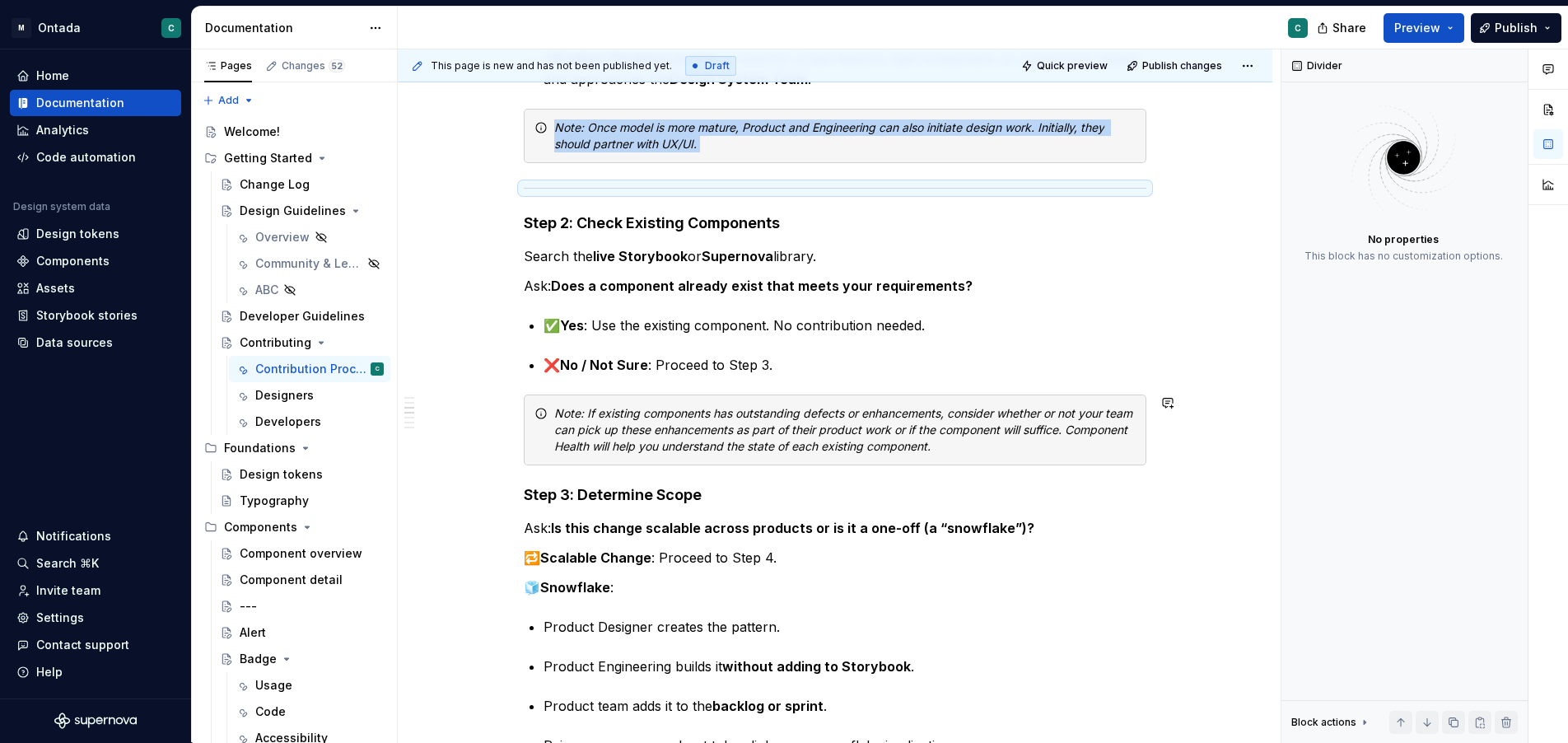
scroll to position [405, 0]
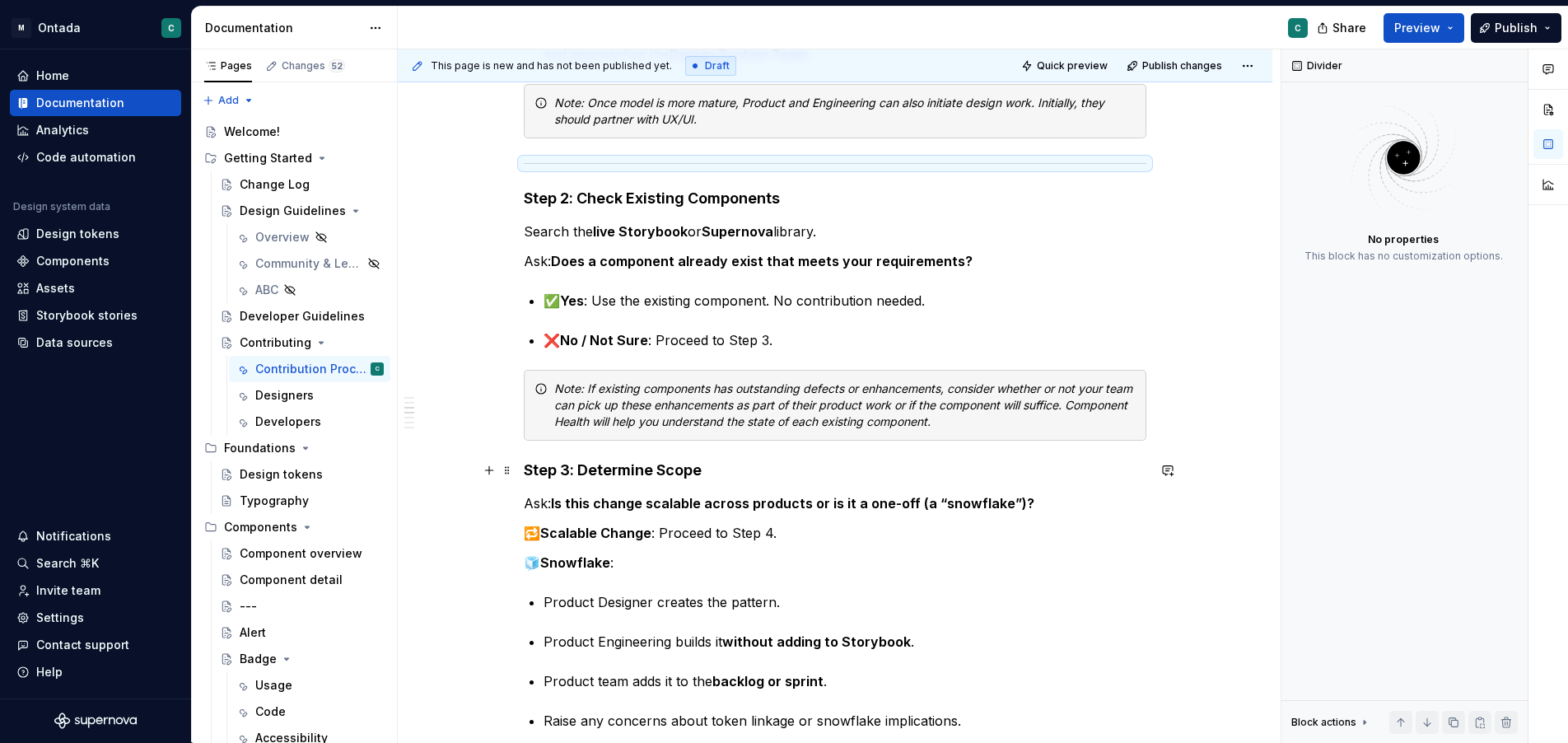
click at [528, 472] on strong "Step 3: Determine Scope" at bounding box center [612, 470] width 178 height 18
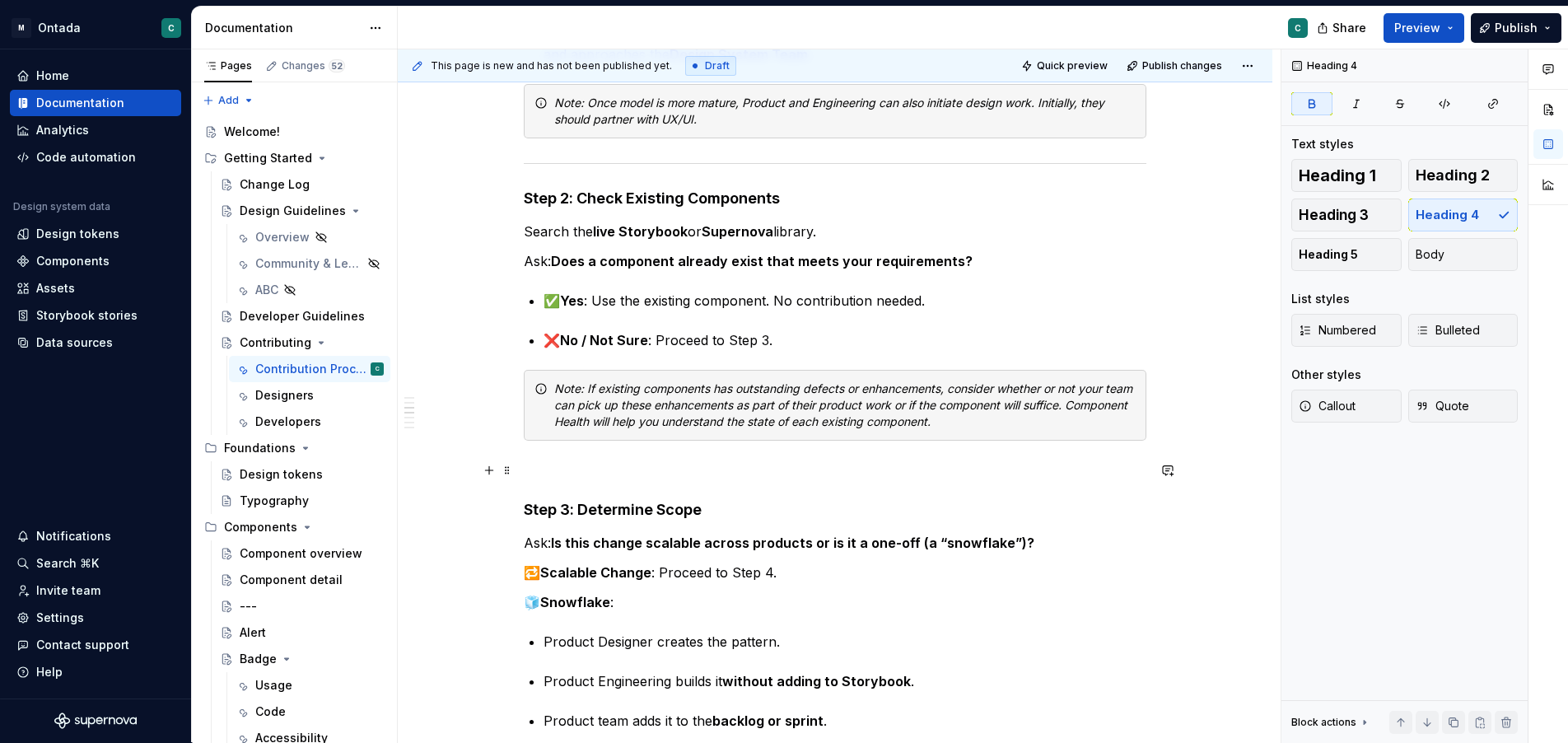
drag, startPoint x: 540, startPoint y: 471, endPoint x: 526, endPoint y: 472, distance: 14.0
click at [540, 471] on p at bounding box center [835, 470] width 623 height 20
click at [497, 471] on button "button" at bounding box center [488, 469] width 23 height 23
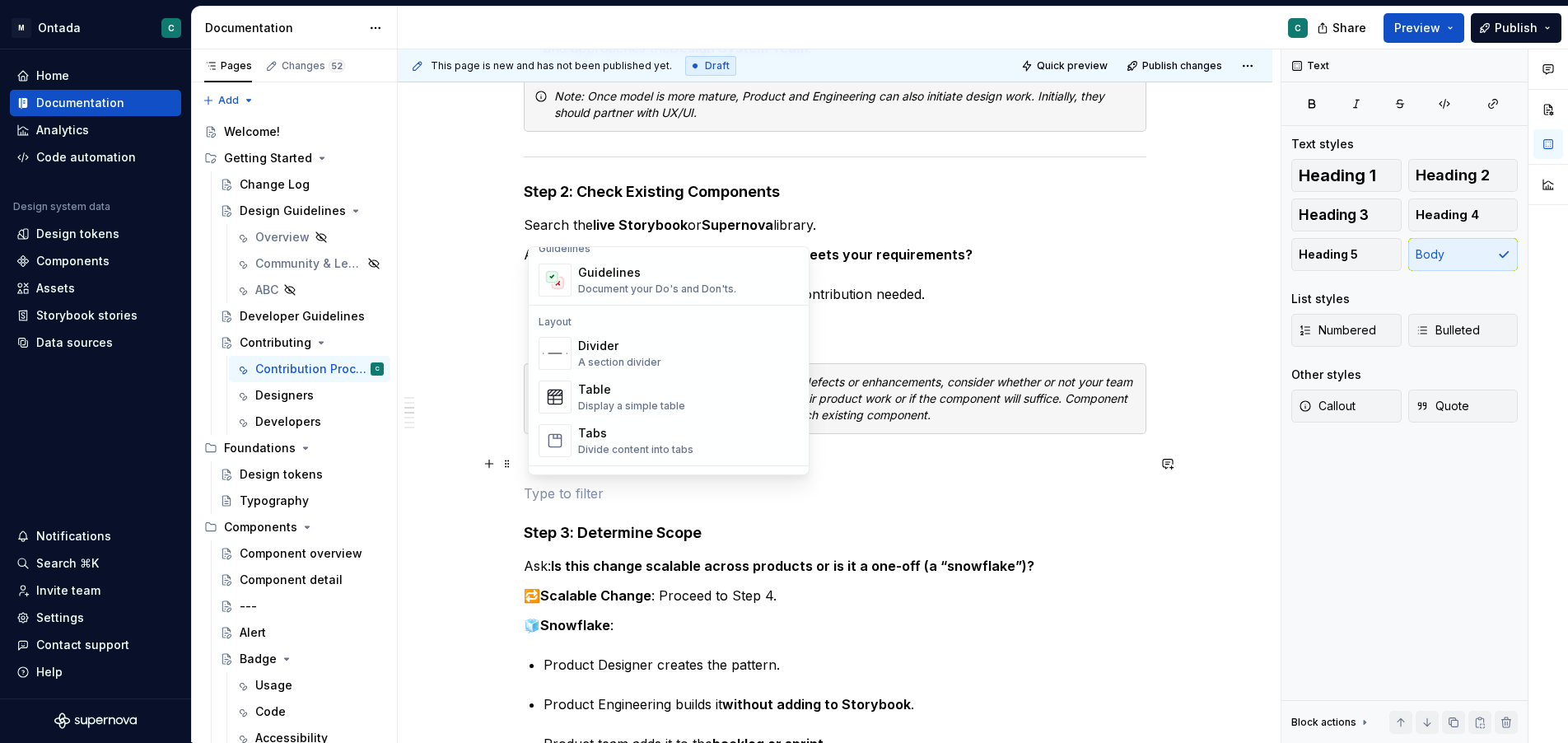
scroll to position [475, 0]
click at [608, 358] on div "Divider" at bounding box center [619, 351] width 84 height 17
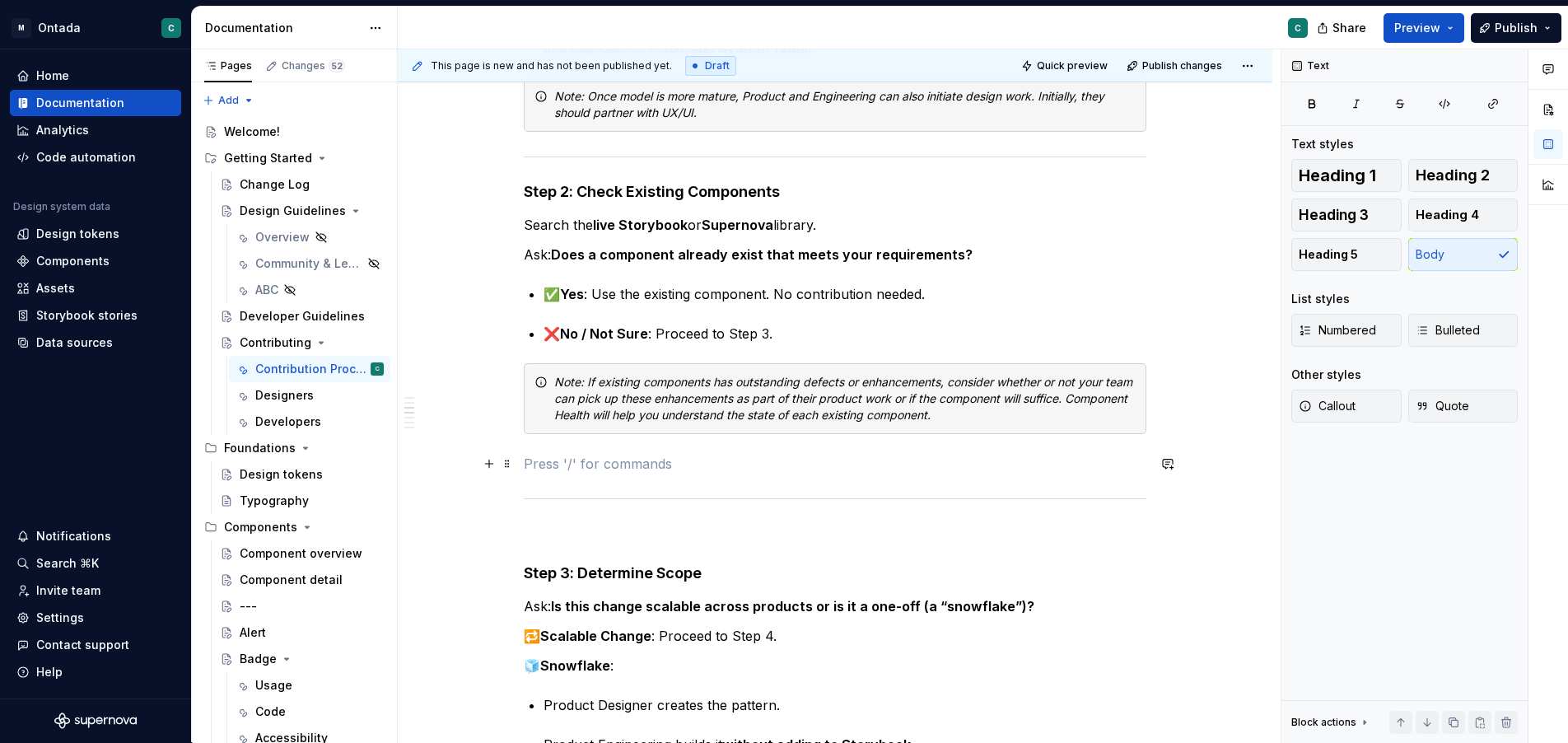
click at [552, 467] on p at bounding box center [835, 464] width 623 height 20
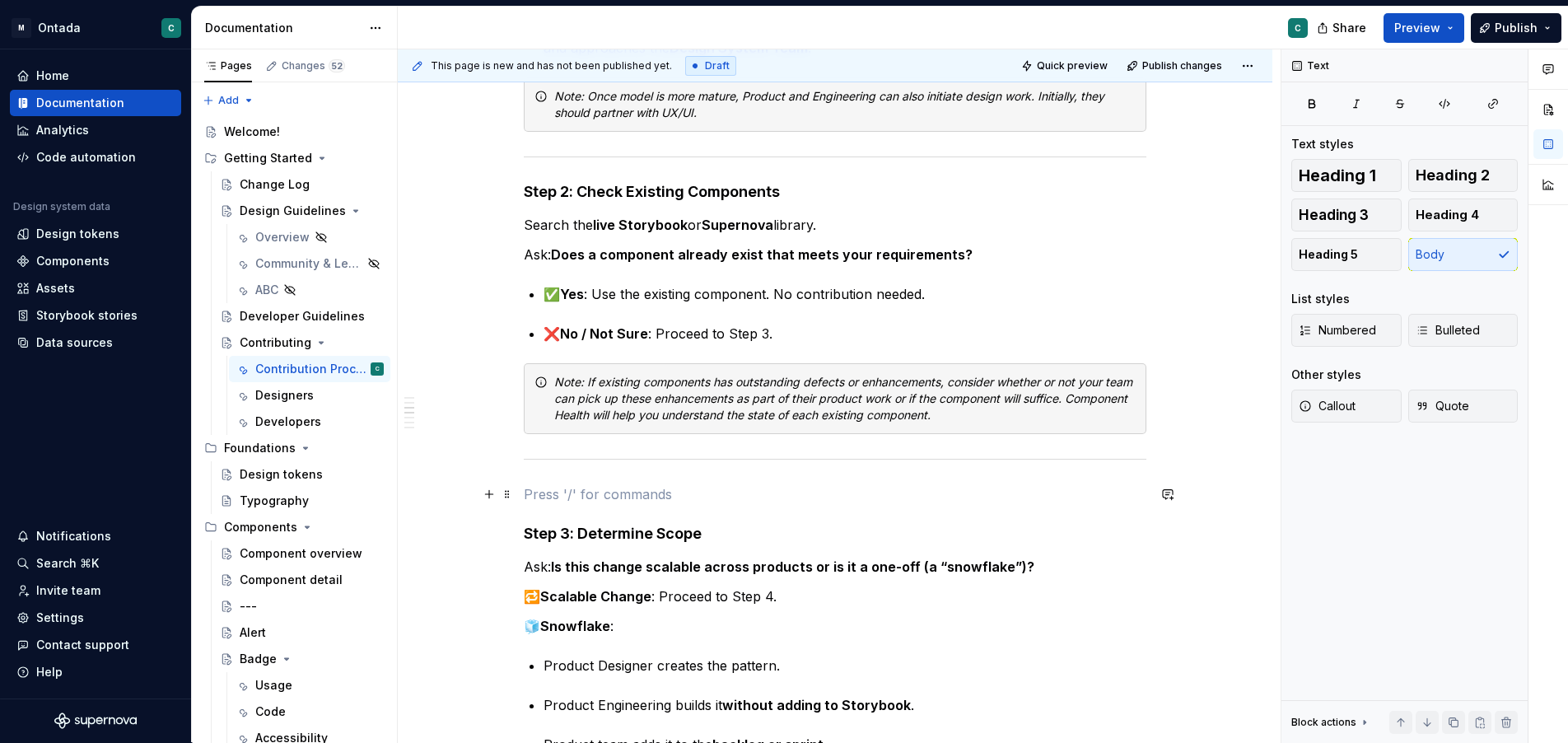
click at [573, 490] on p at bounding box center [835, 494] width 623 height 20
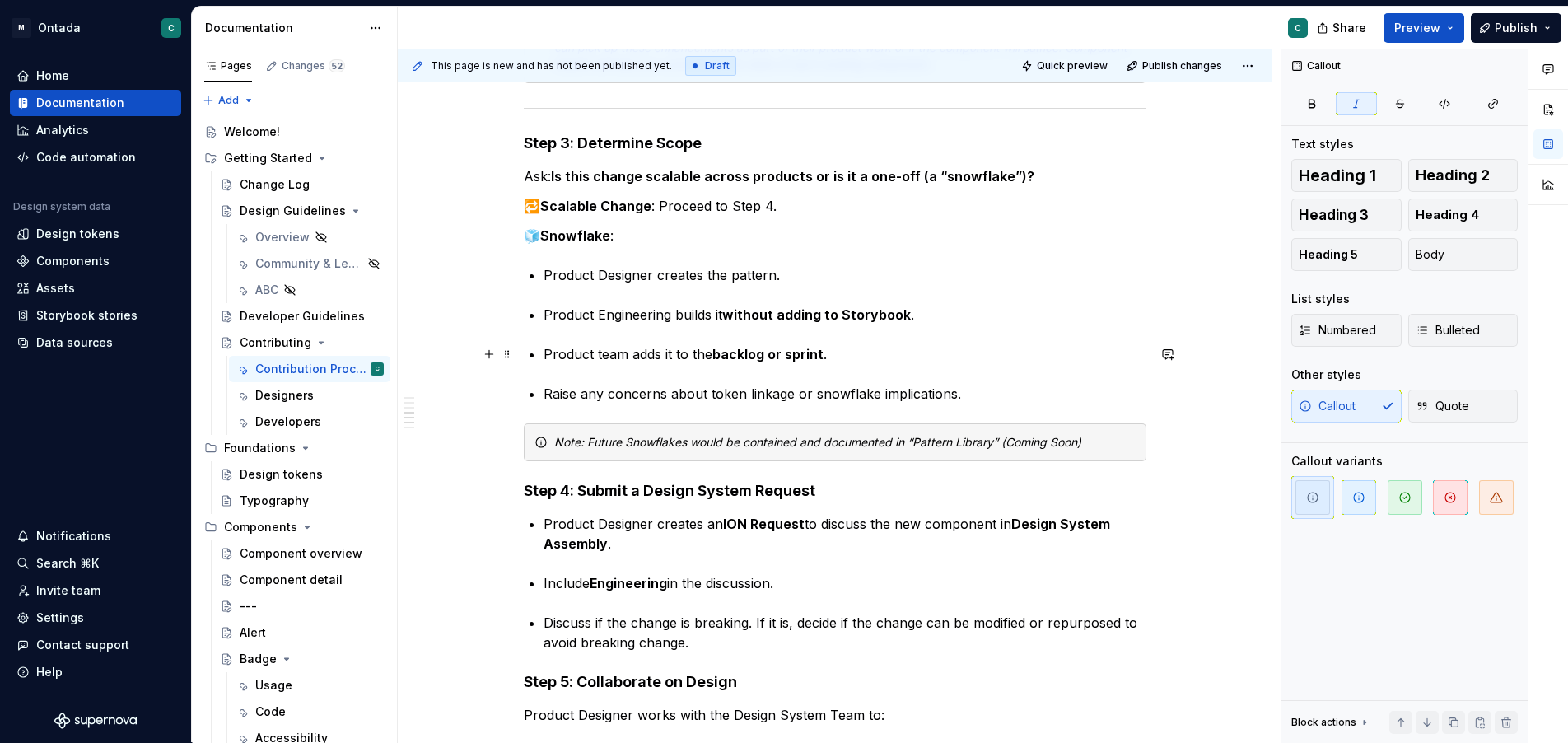
scroll to position [779, 0]
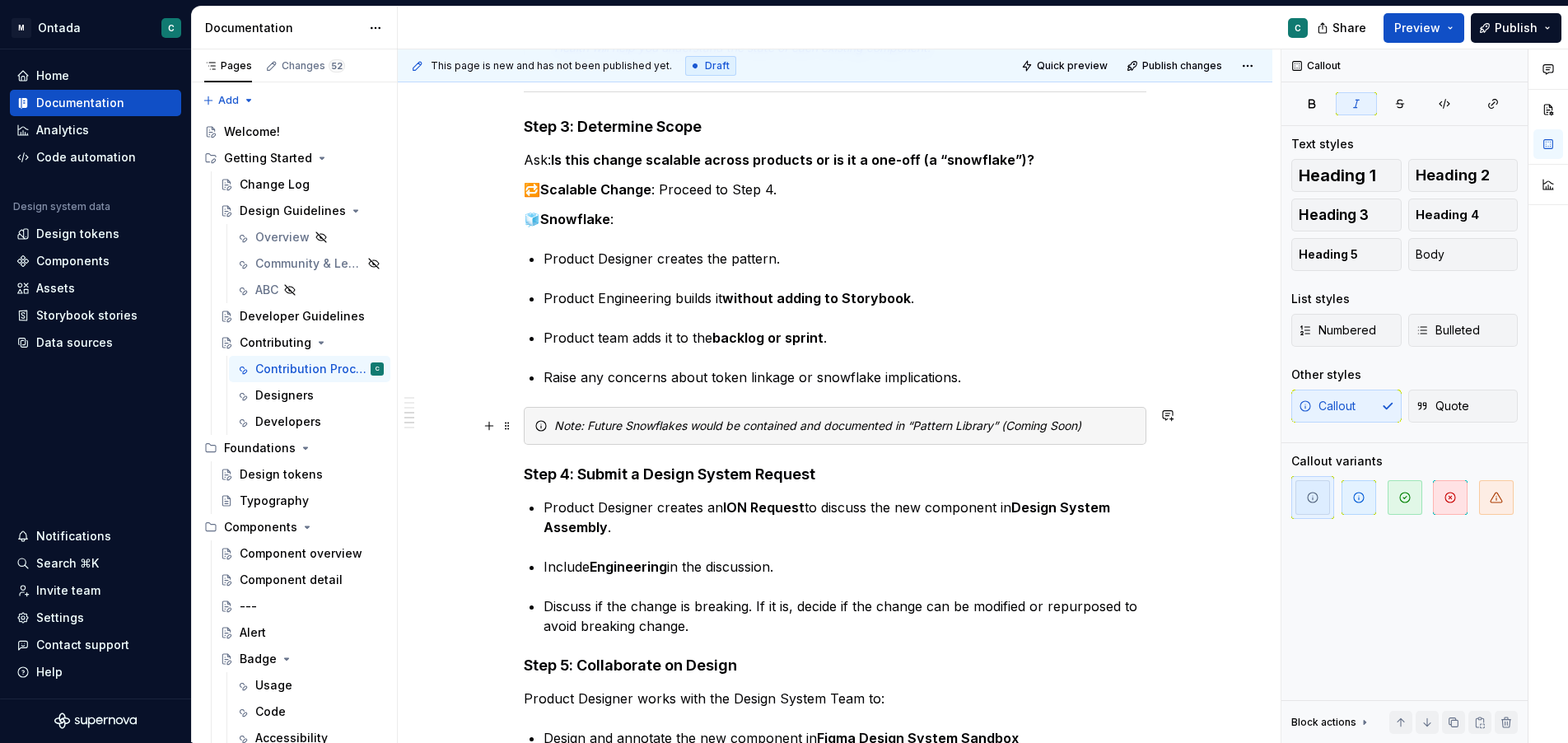
click at [1199, 434] on div "🧩 Design System Contribution Model: Step-by-Step Instructions Step 1: Initiate …" at bounding box center [835, 640] width 875 height 2268
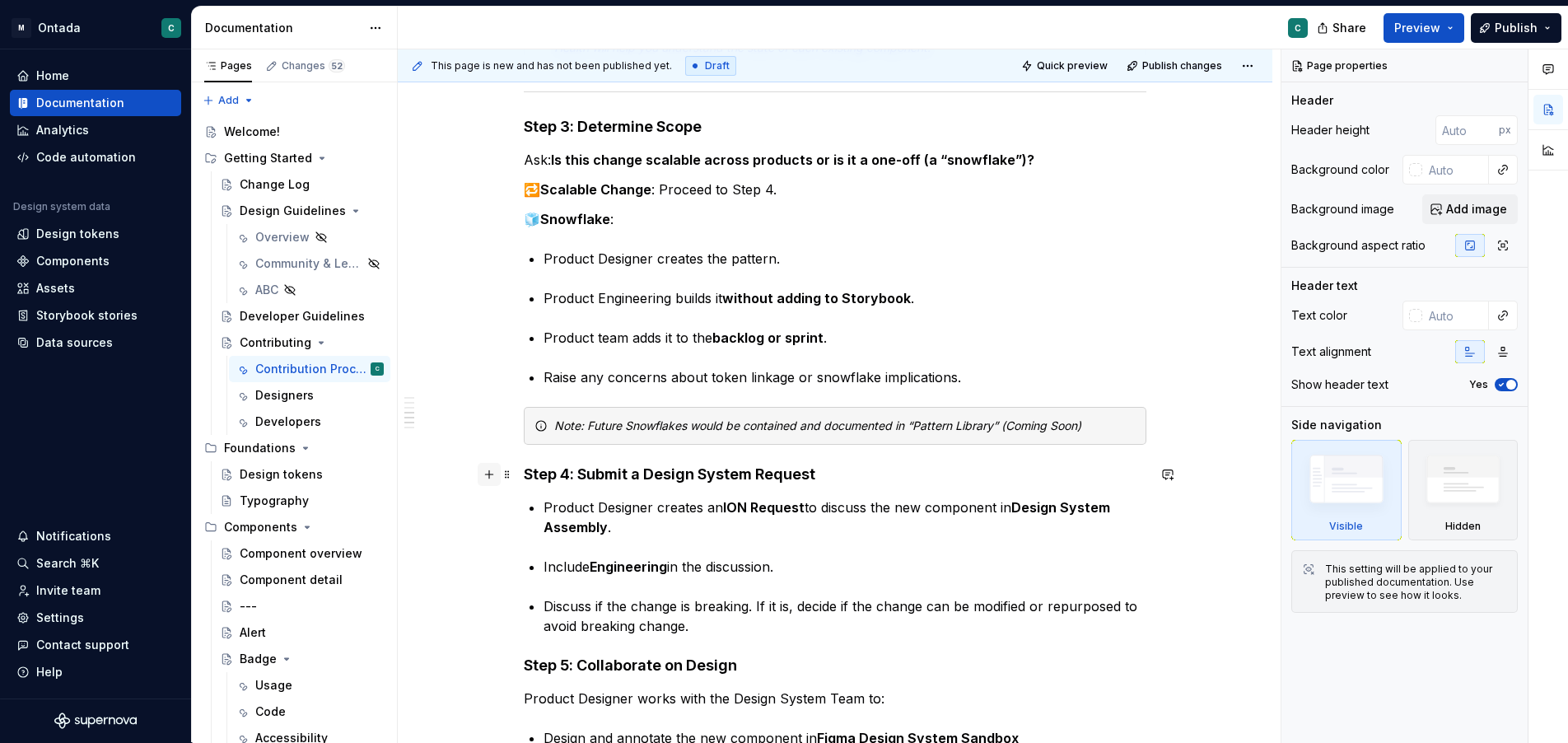
click at [492, 471] on button "button" at bounding box center [488, 473] width 23 height 23
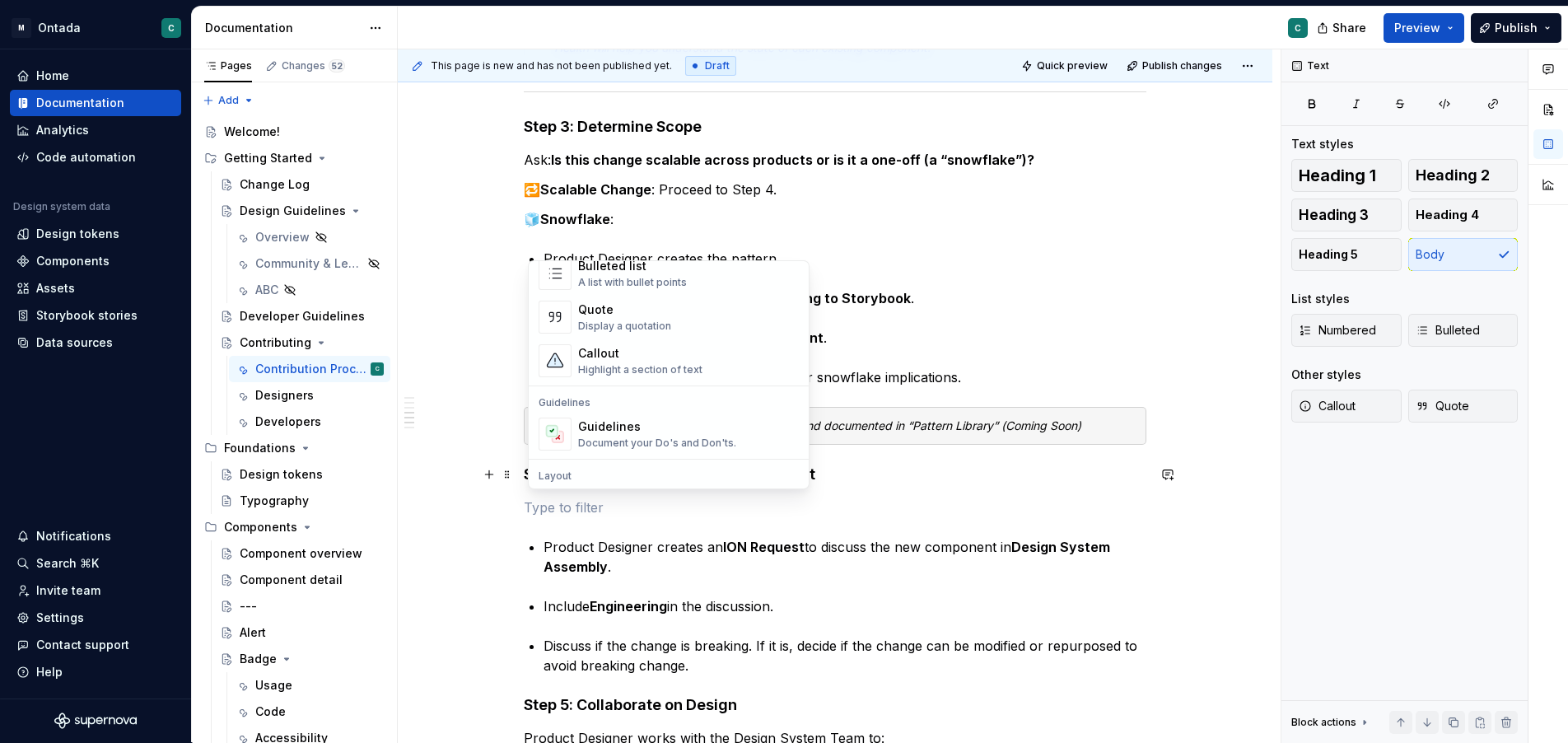
scroll to position [513, 0]
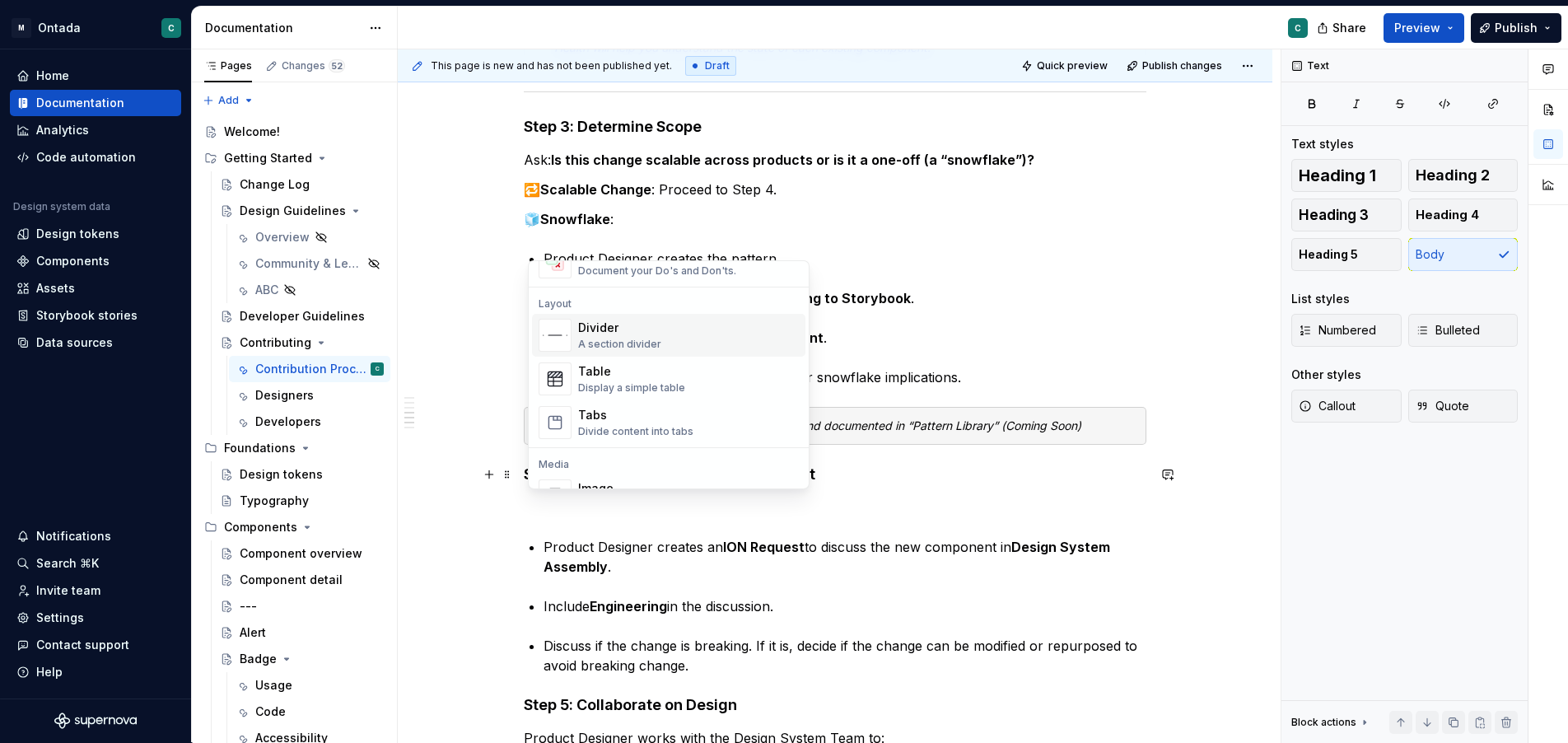
click at [563, 323] on img "Suggestions" at bounding box center [555, 336] width 31 height 31
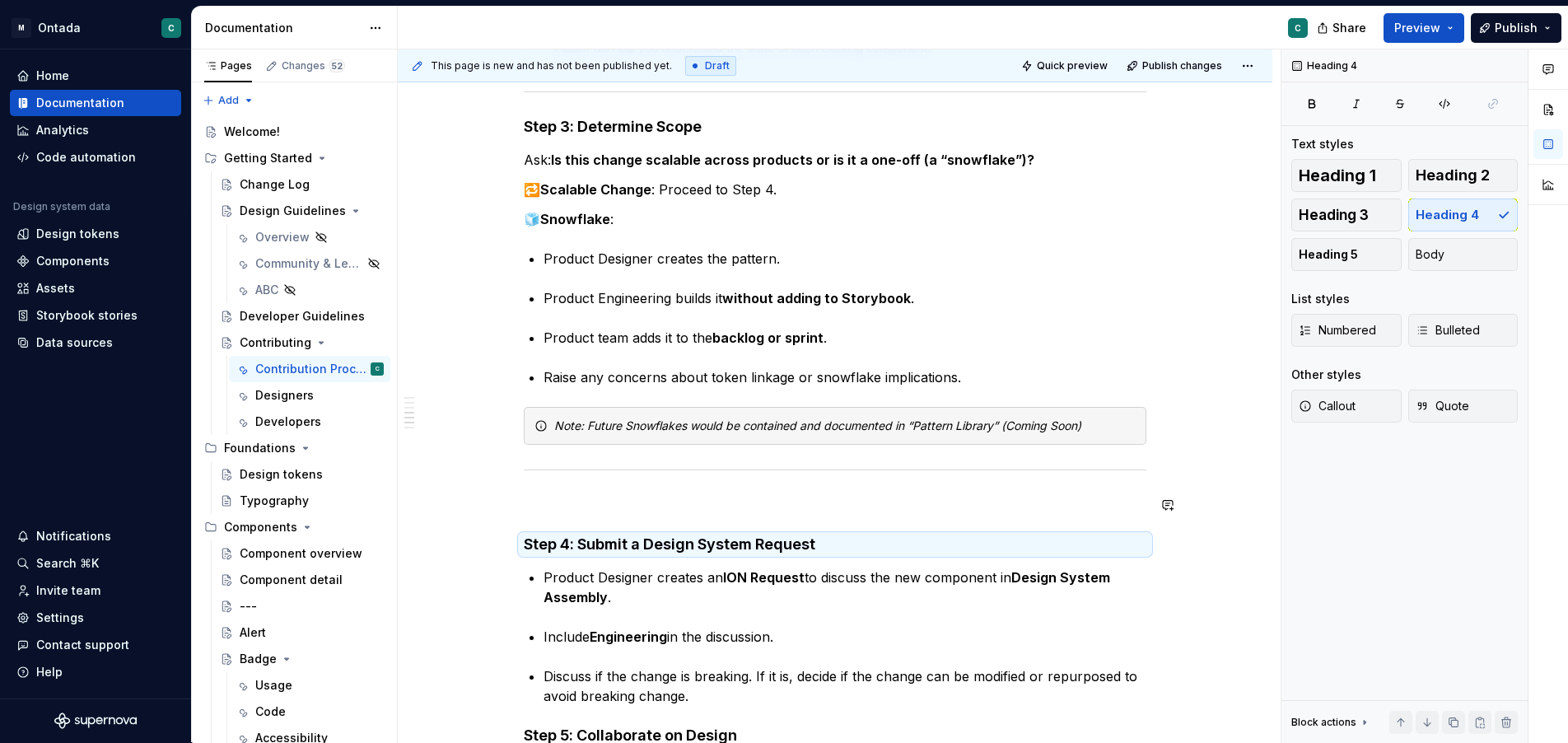
click at [575, 493] on div "🧩 Design System Contribution Model: Step-by-Step Instructions Step 1: Initiate …" at bounding box center [835, 574] width 623 height 2057
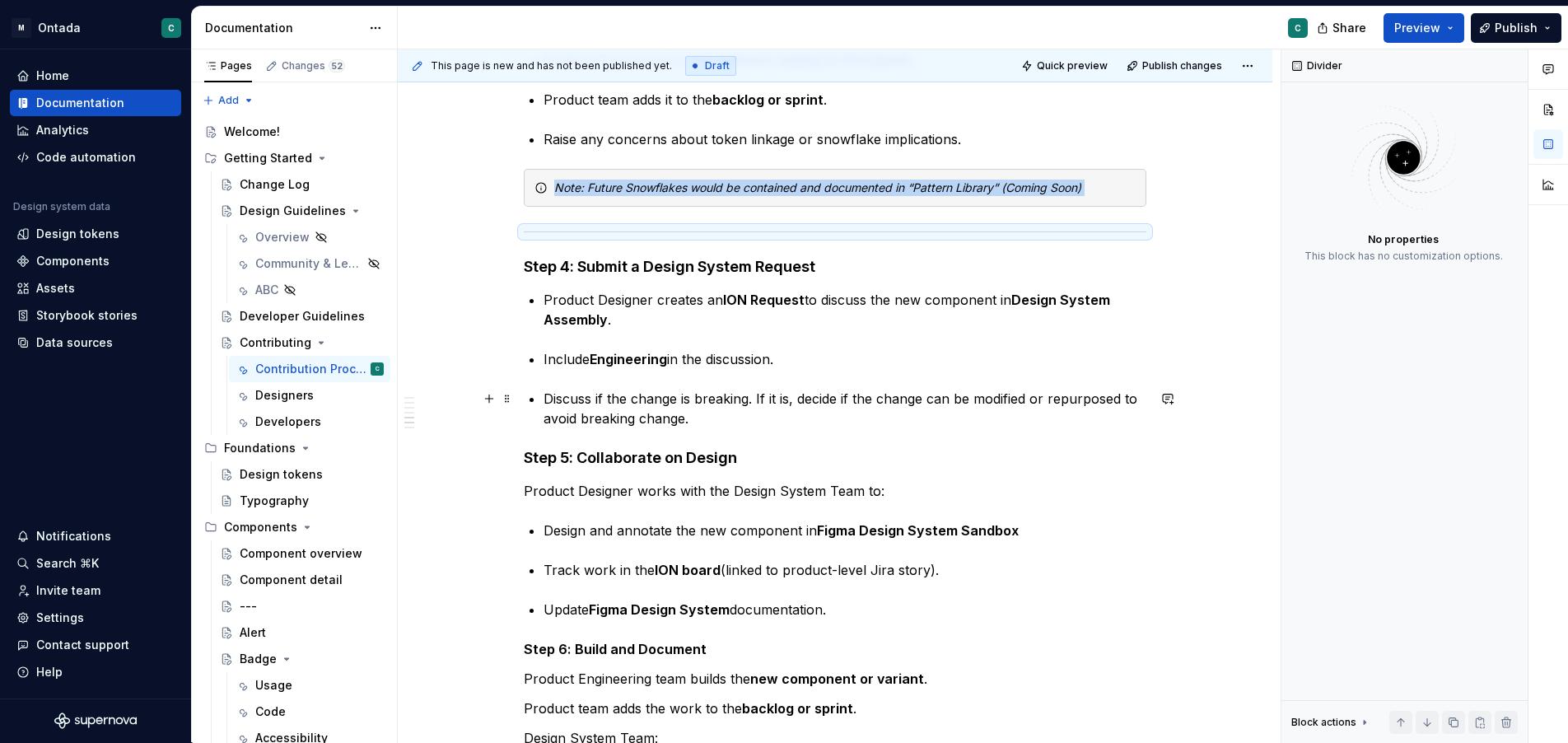
scroll to position [1032, 0]
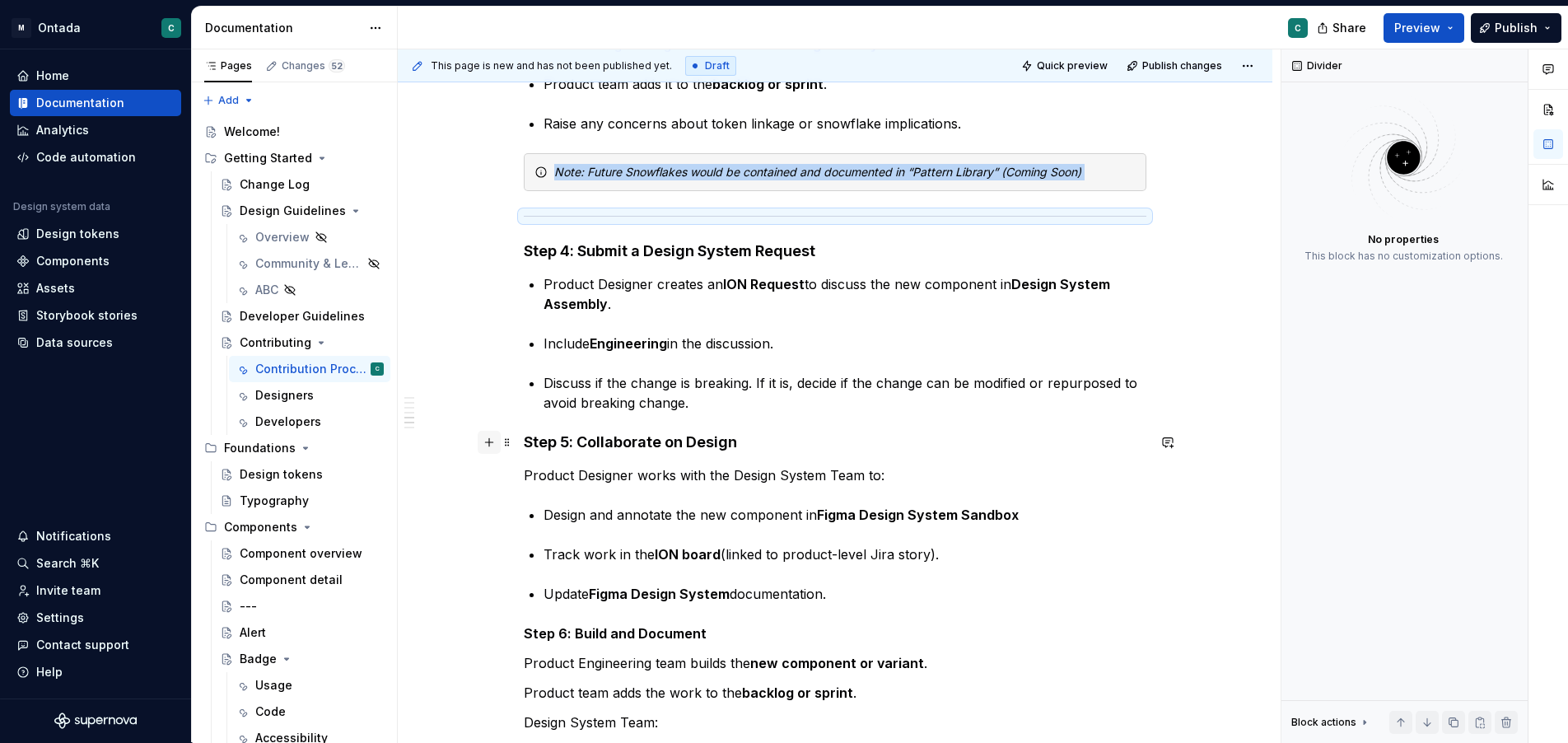
click at [494, 445] on button "button" at bounding box center [488, 442] width 23 height 23
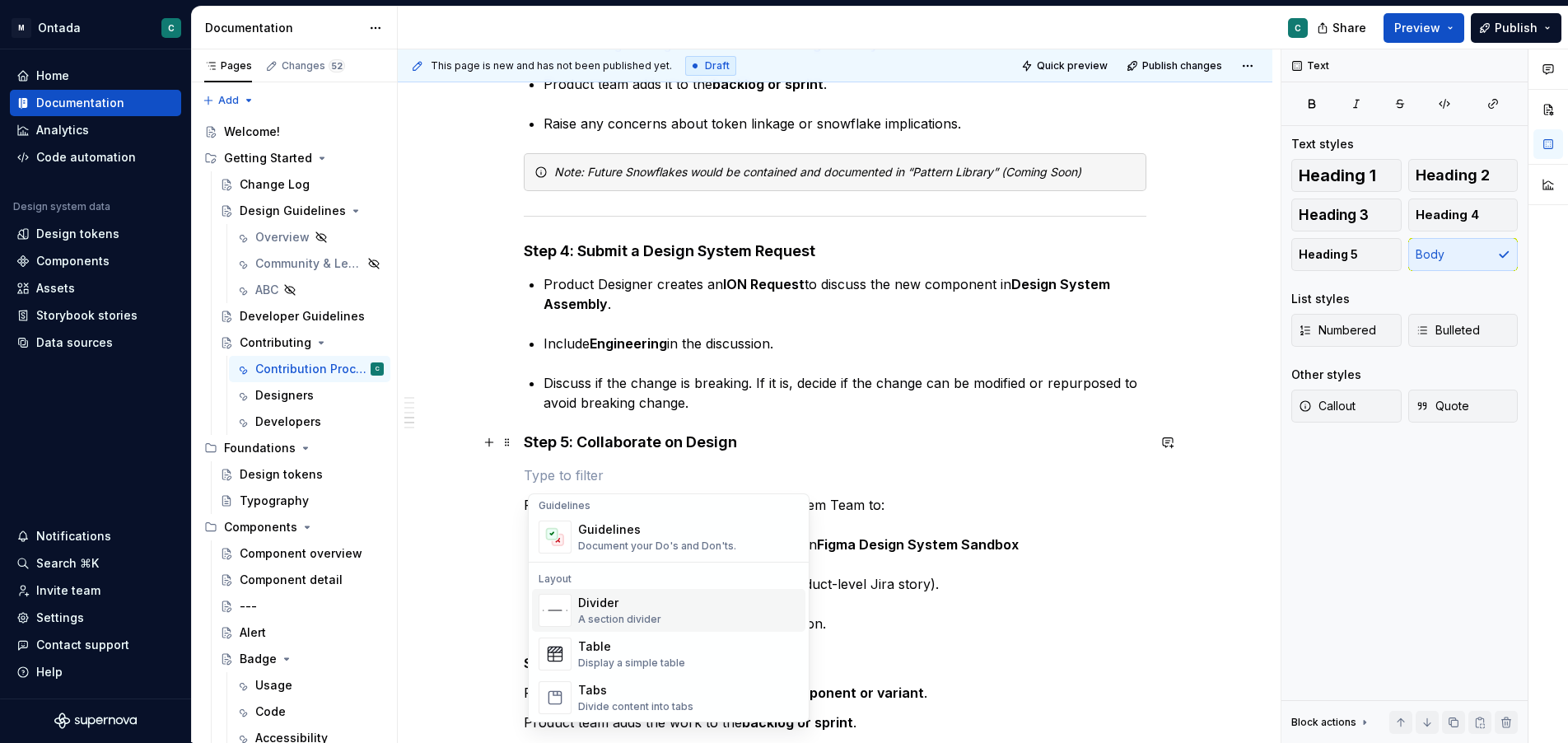
scroll to position [484, 0]
click at [607, 590] on div "Divider" at bounding box center [619, 589] width 84 height 17
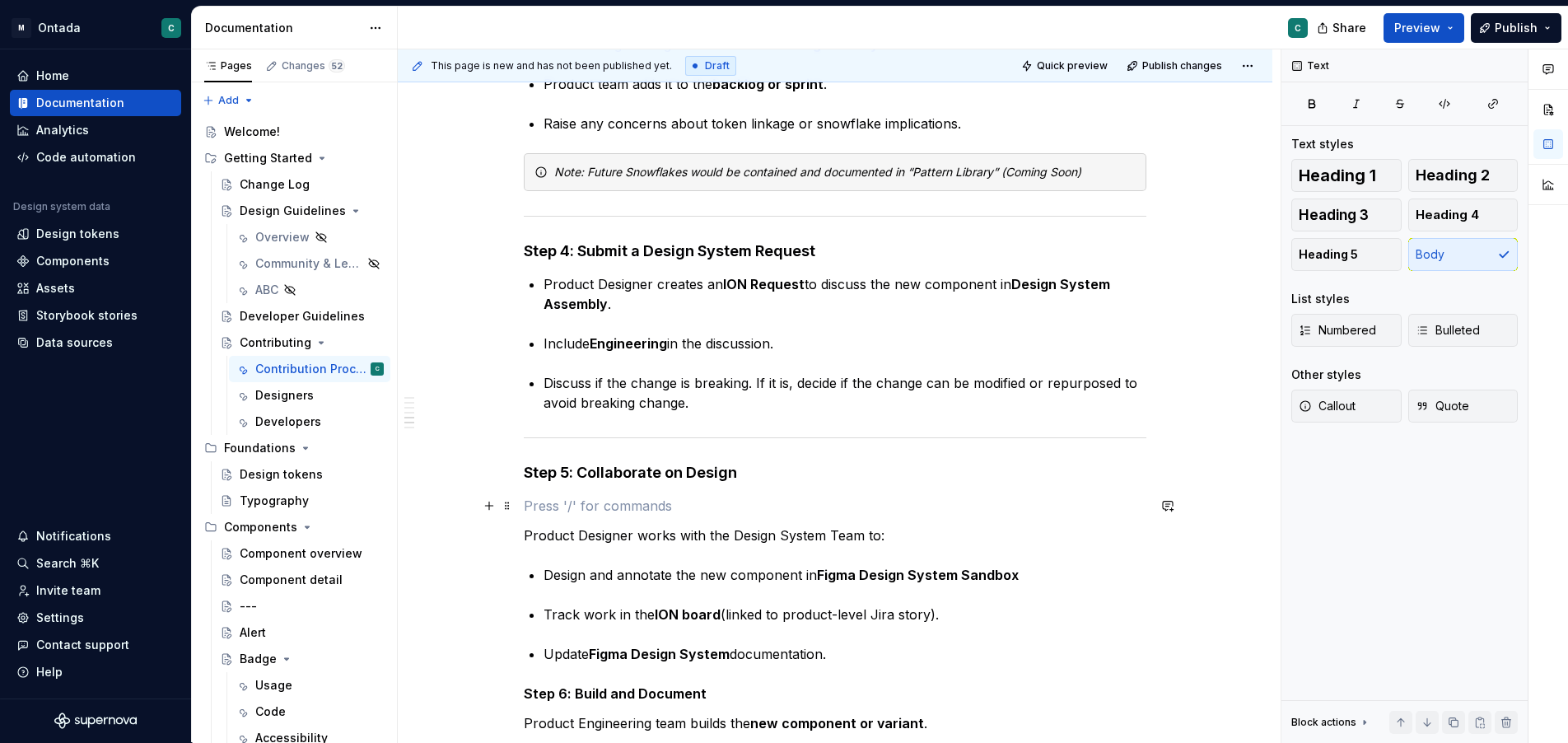
click at [548, 515] on p at bounding box center [835, 506] width 623 height 20
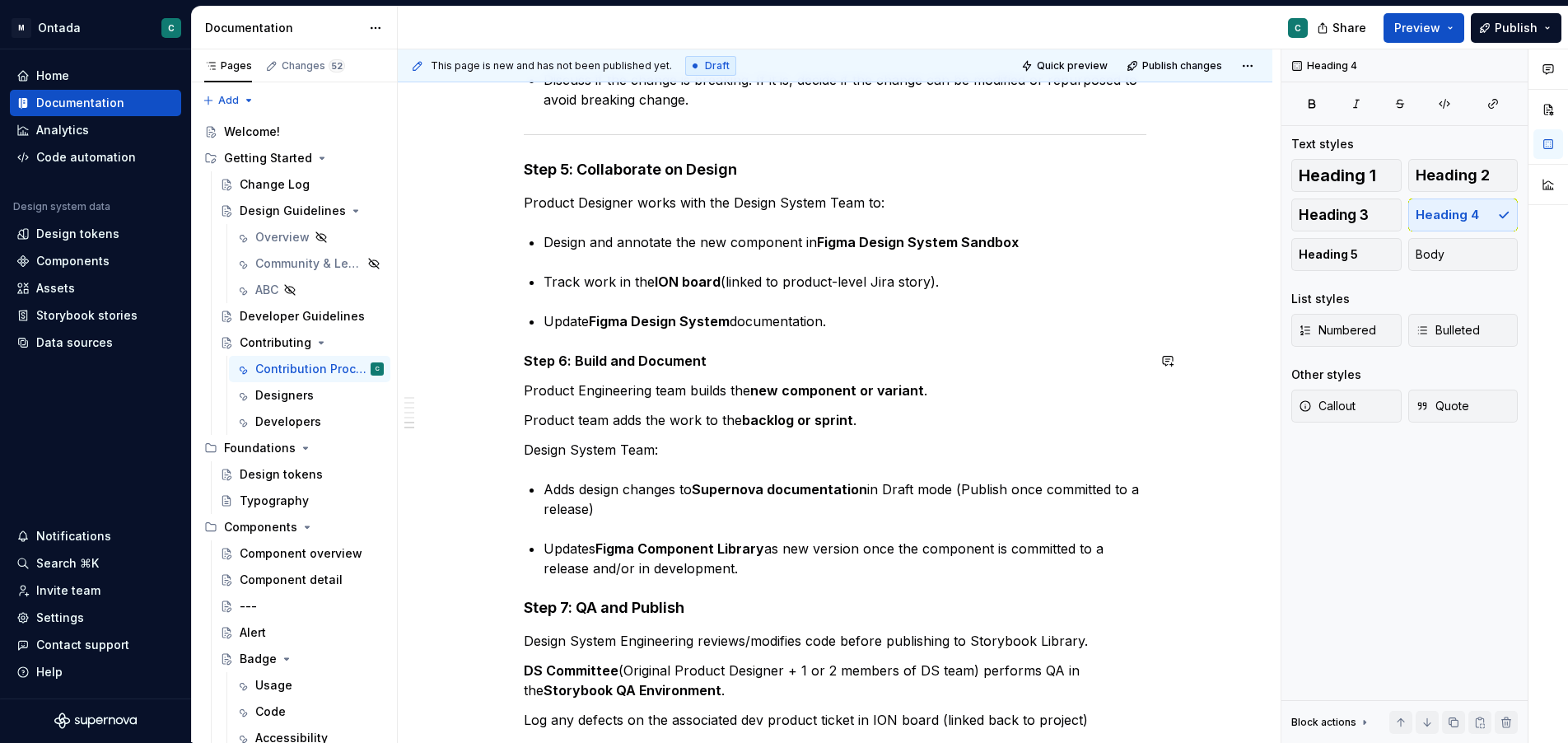
scroll to position [1336, 0]
click at [524, 358] on div "🧩 Design System Contribution Model: Step-by-Step Instructions Step 1: Initiate …" at bounding box center [835, 112] width 875 height 2329
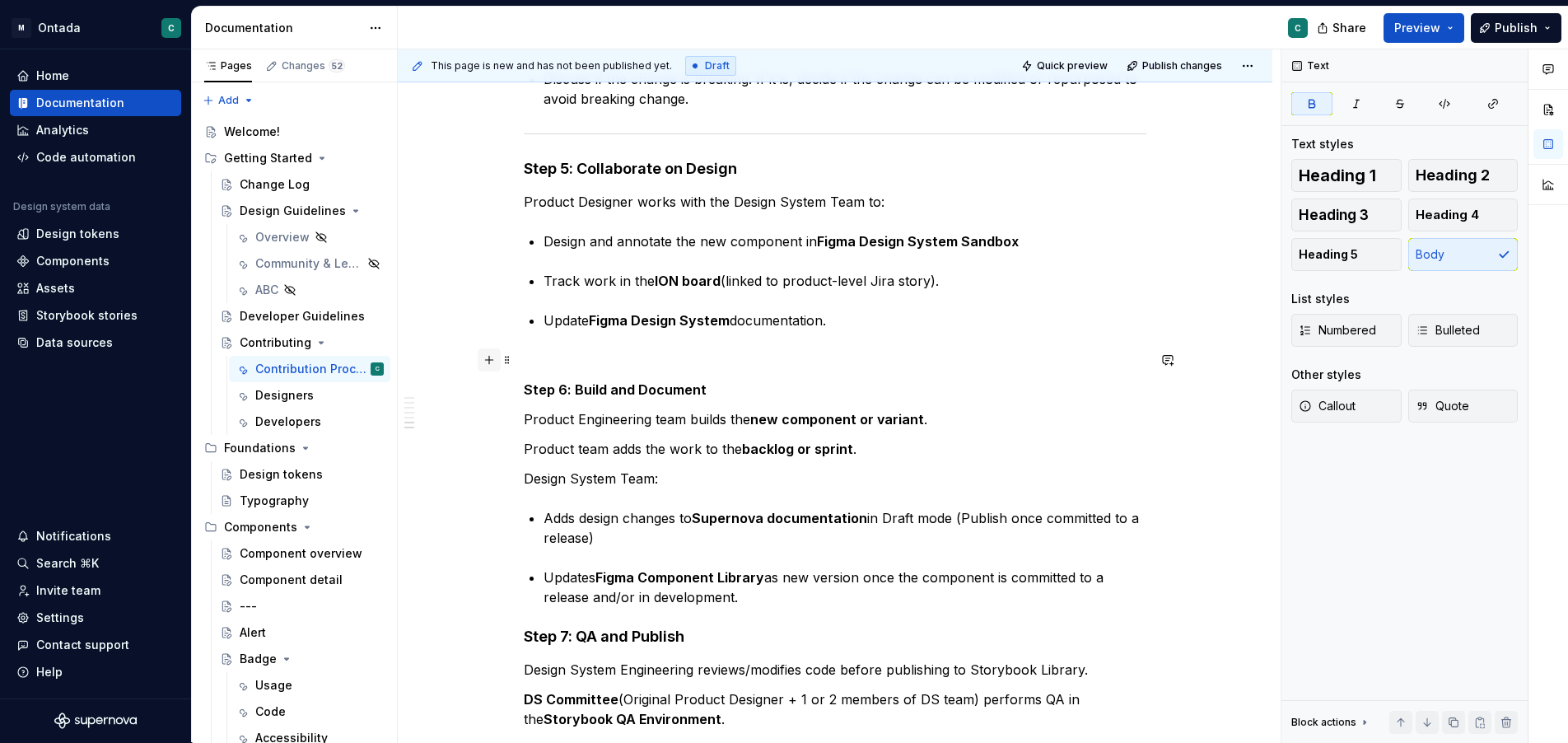
click at [493, 357] on button "button" at bounding box center [488, 359] width 23 height 23
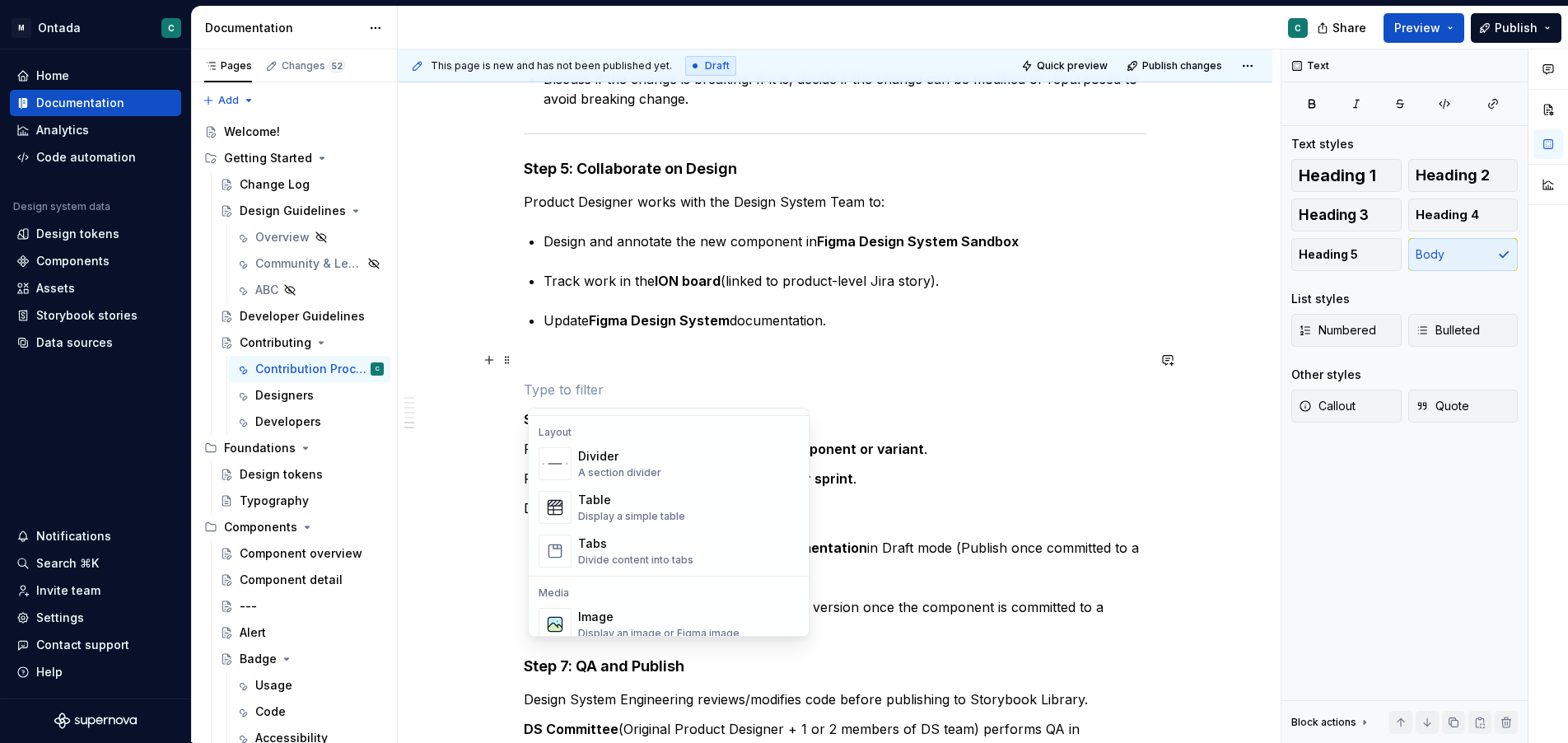
scroll to position [527, 0]
click at [610, 471] on div "A section divider" at bounding box center [619, 477] width 84 height 13
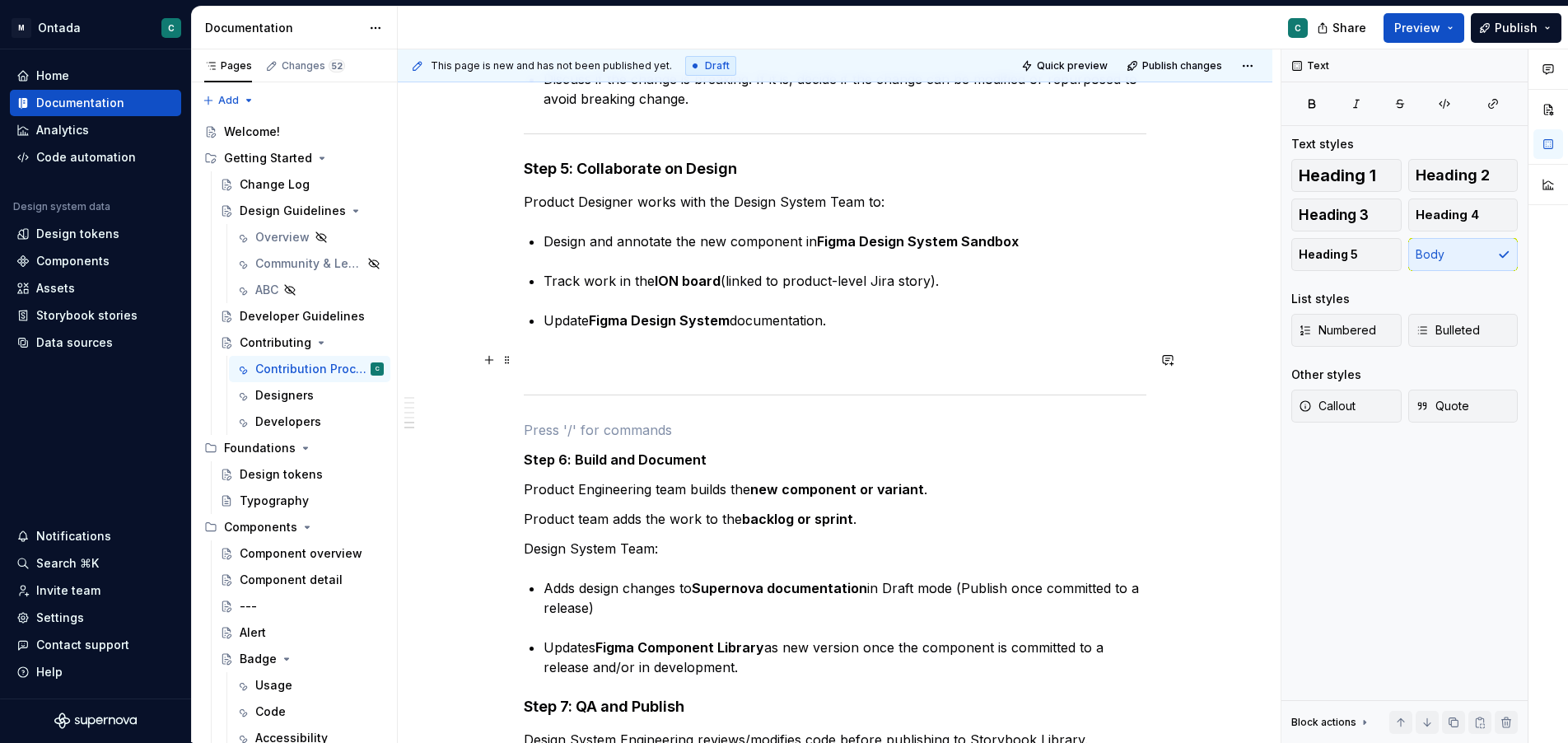
click at [572, 368] on p at bounding box center [835, 360] width 623 height 20
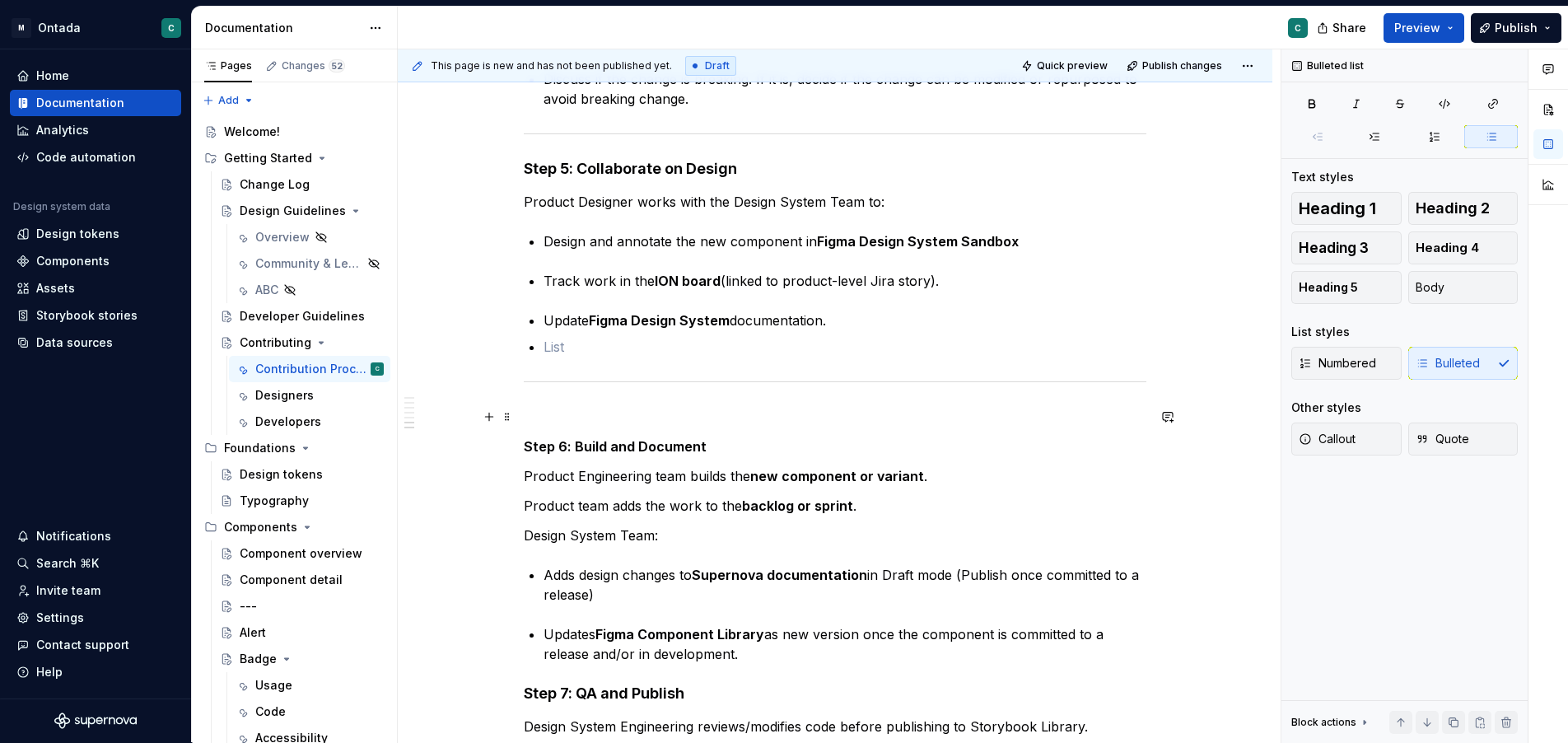
click at [584, 406] on p at bounding box center [835, 416] width 623 height 20
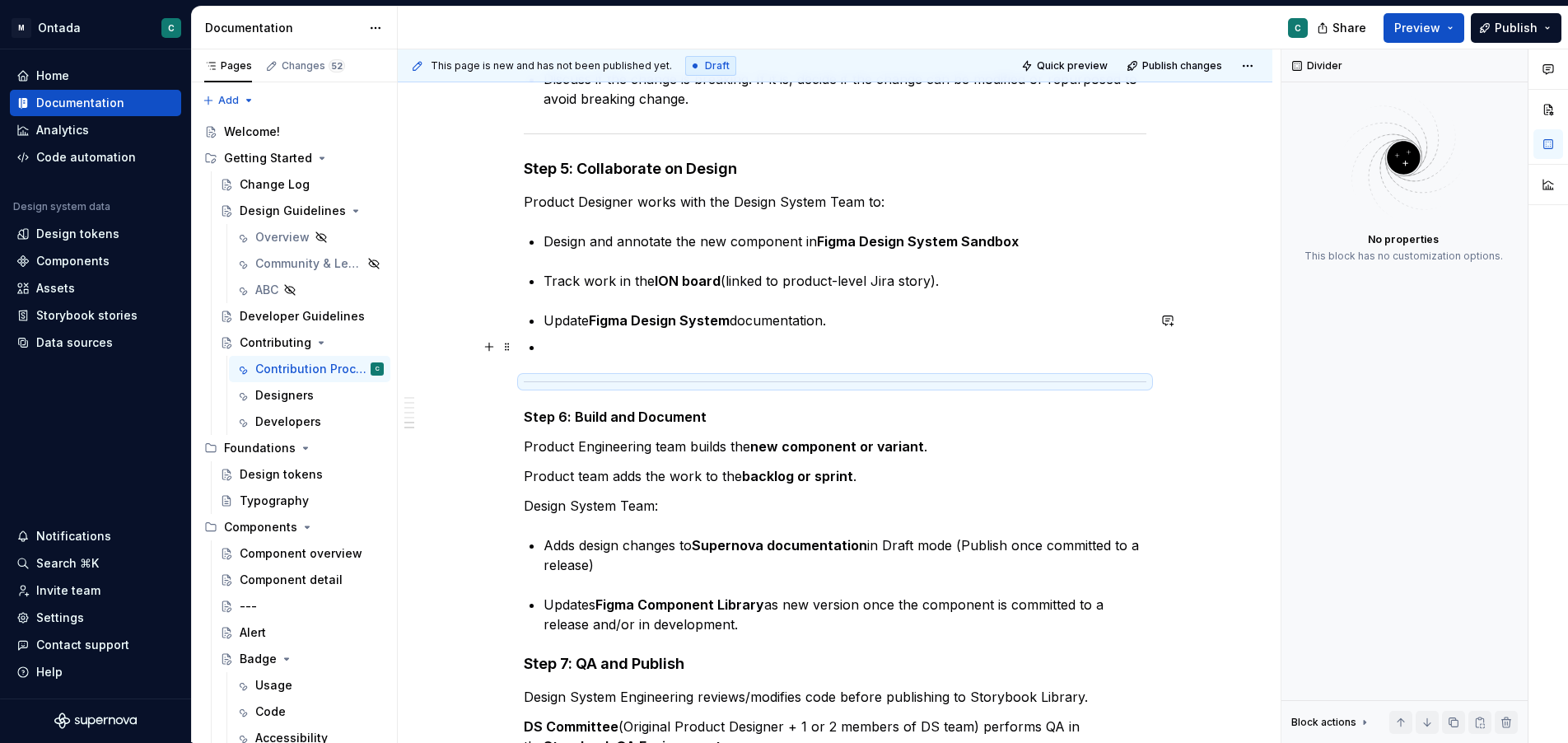
click at [570, 348] on p at bounding box center [845, 346] width 603 height 20
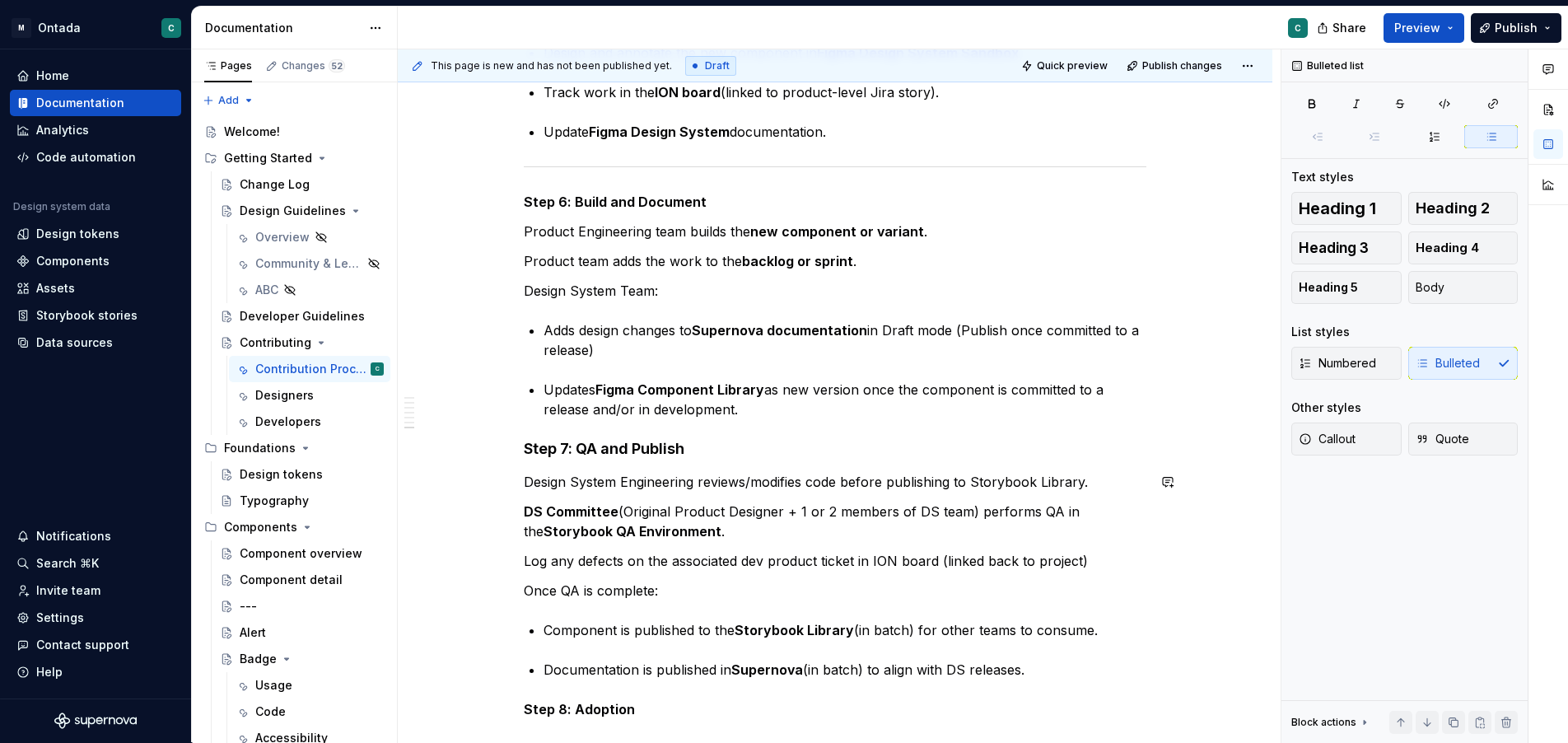
scroll to position [1543, 0]
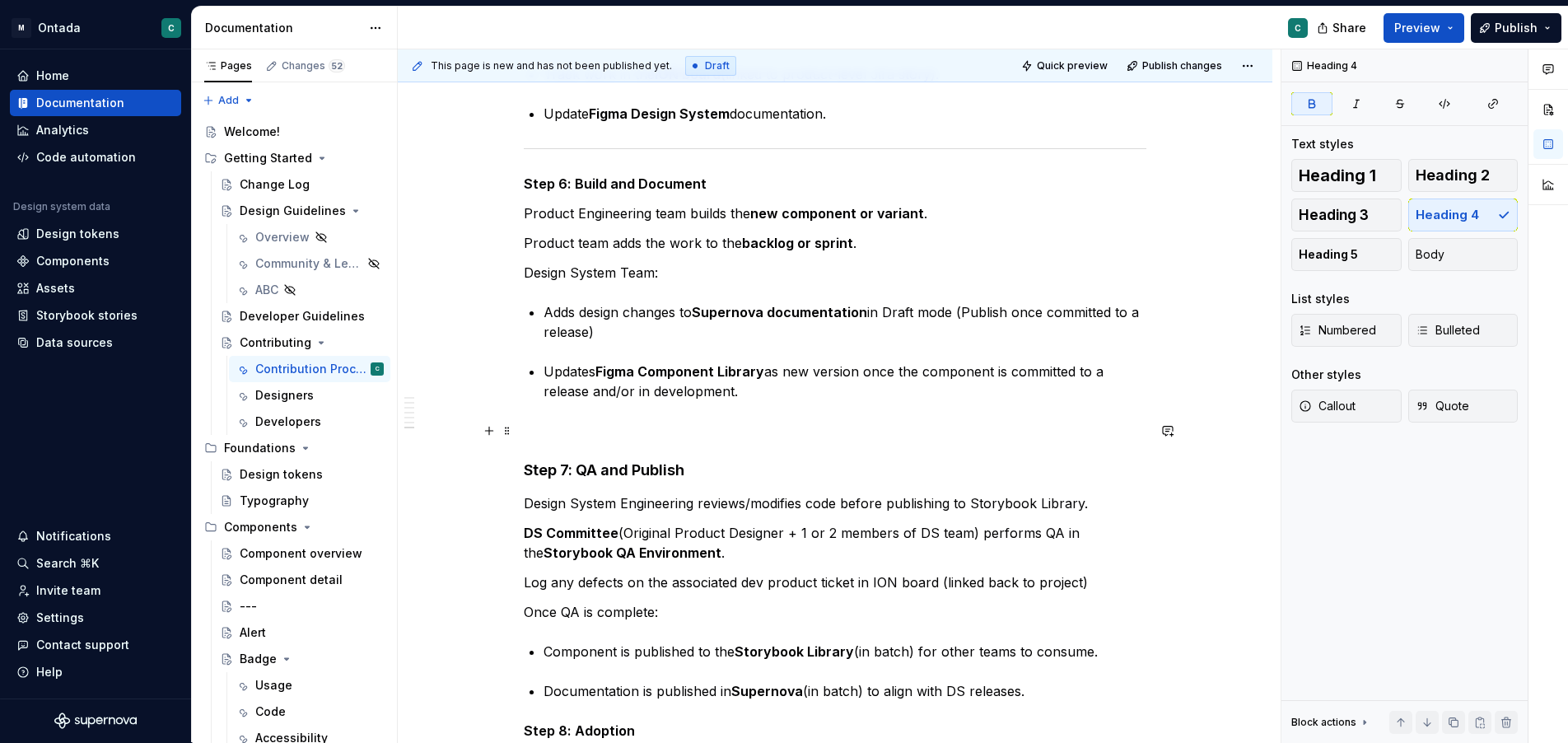
click at [536, 428] on p at bounding box center [835, 431] width 623 height 20
click at [491, 432] on button "button" at bounding box center [488, 430] width 23 height 23
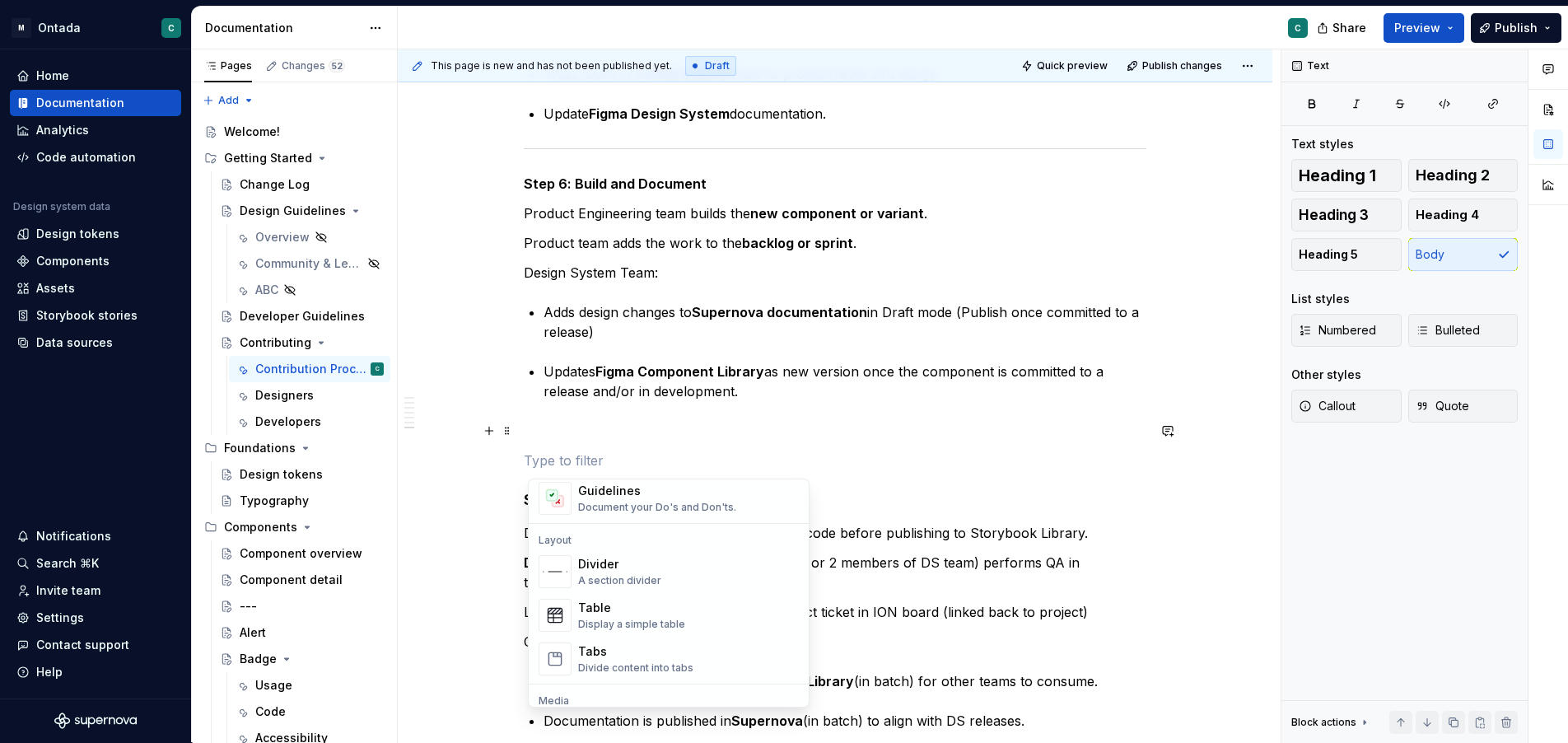
scroll to position [497, 0]
click at [608, 558] on div "Divider" at bounding box center [619, 561] width 84 height 17
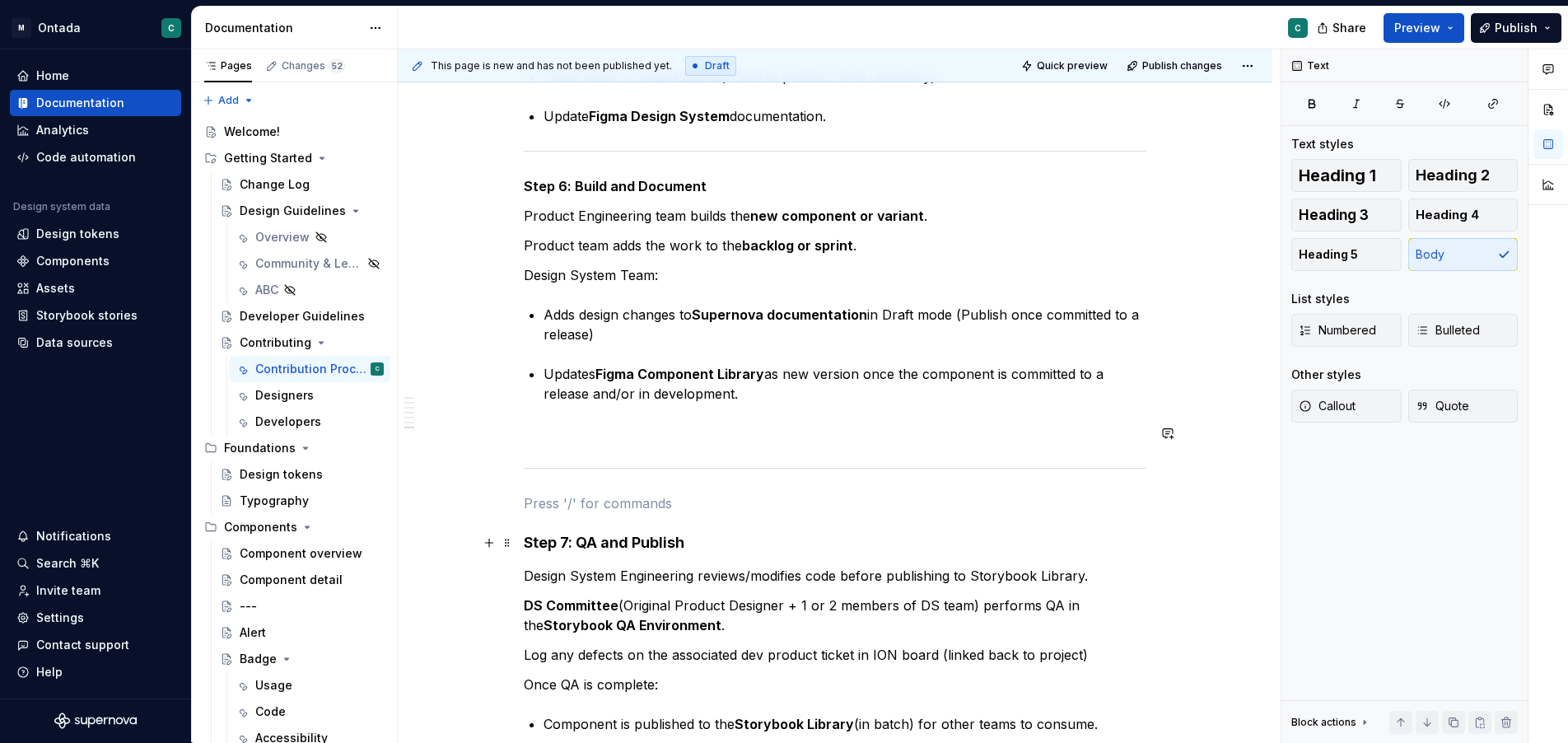
scroll to position [1539, 0]
click at [557, 441] on p at bounding box center [835, 435] width 623 height 20
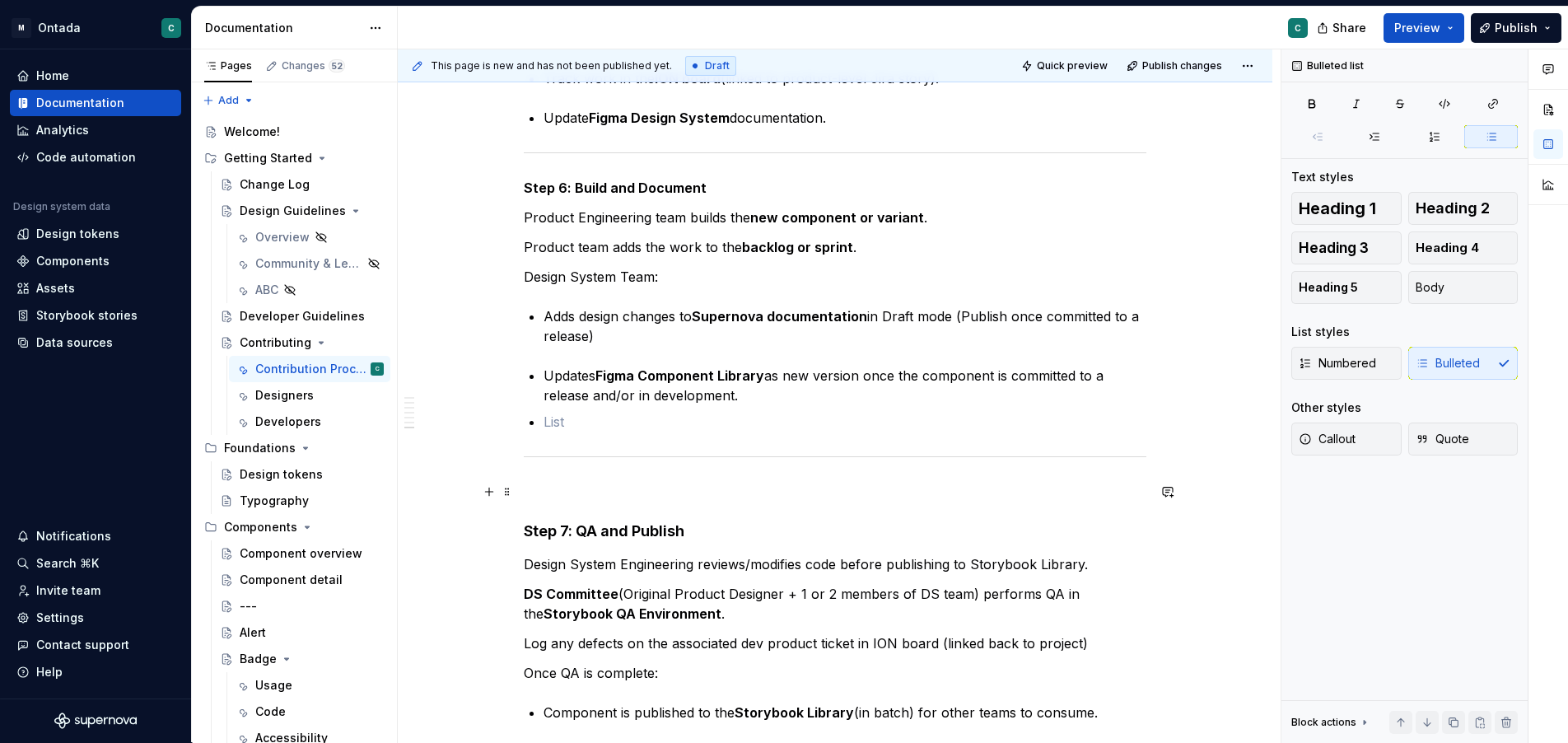
click at [560, 497] on p at bounding box center [835, 492] width 623 height 20
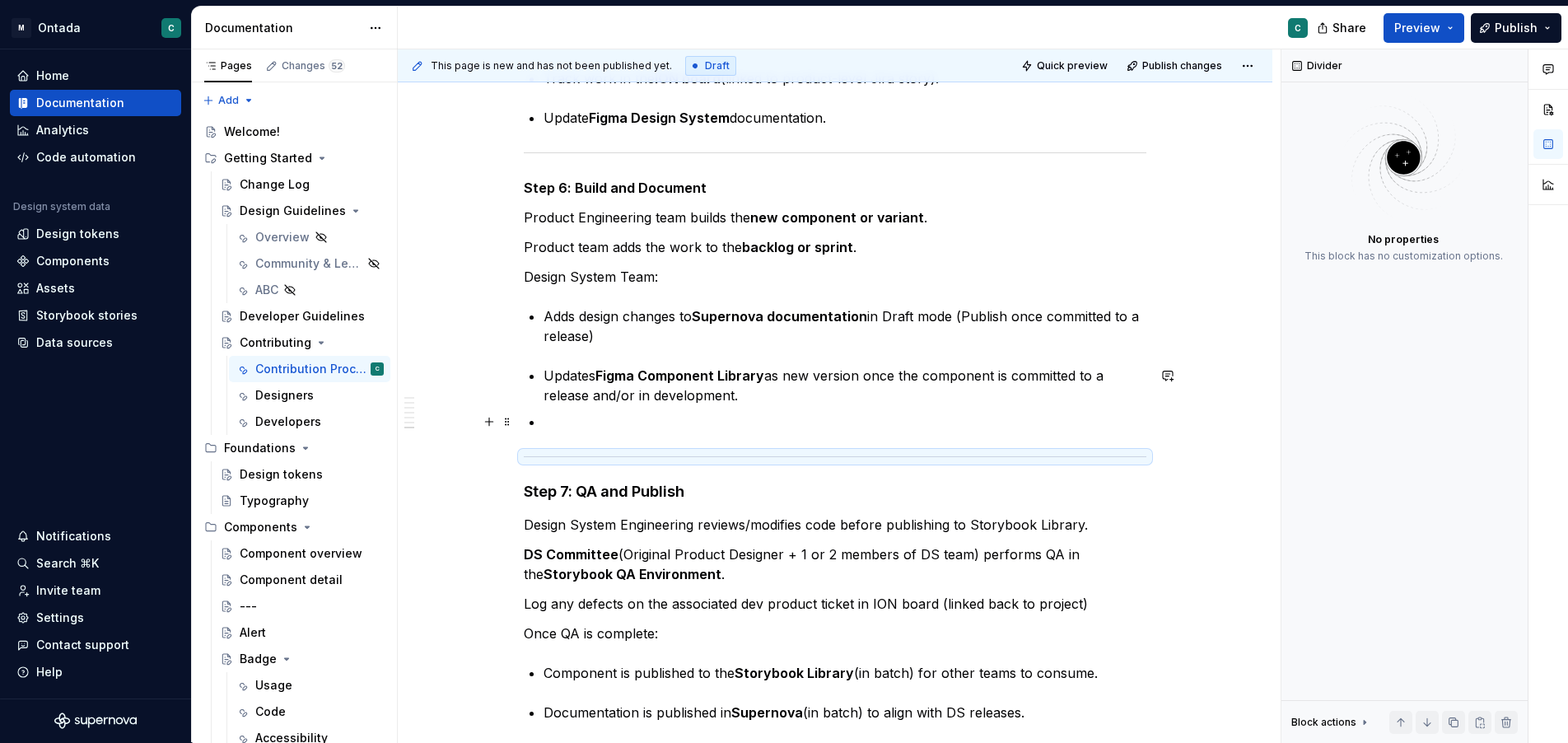
click at [566, 426] on p at bounding box center [845, 421] width 603 height 20
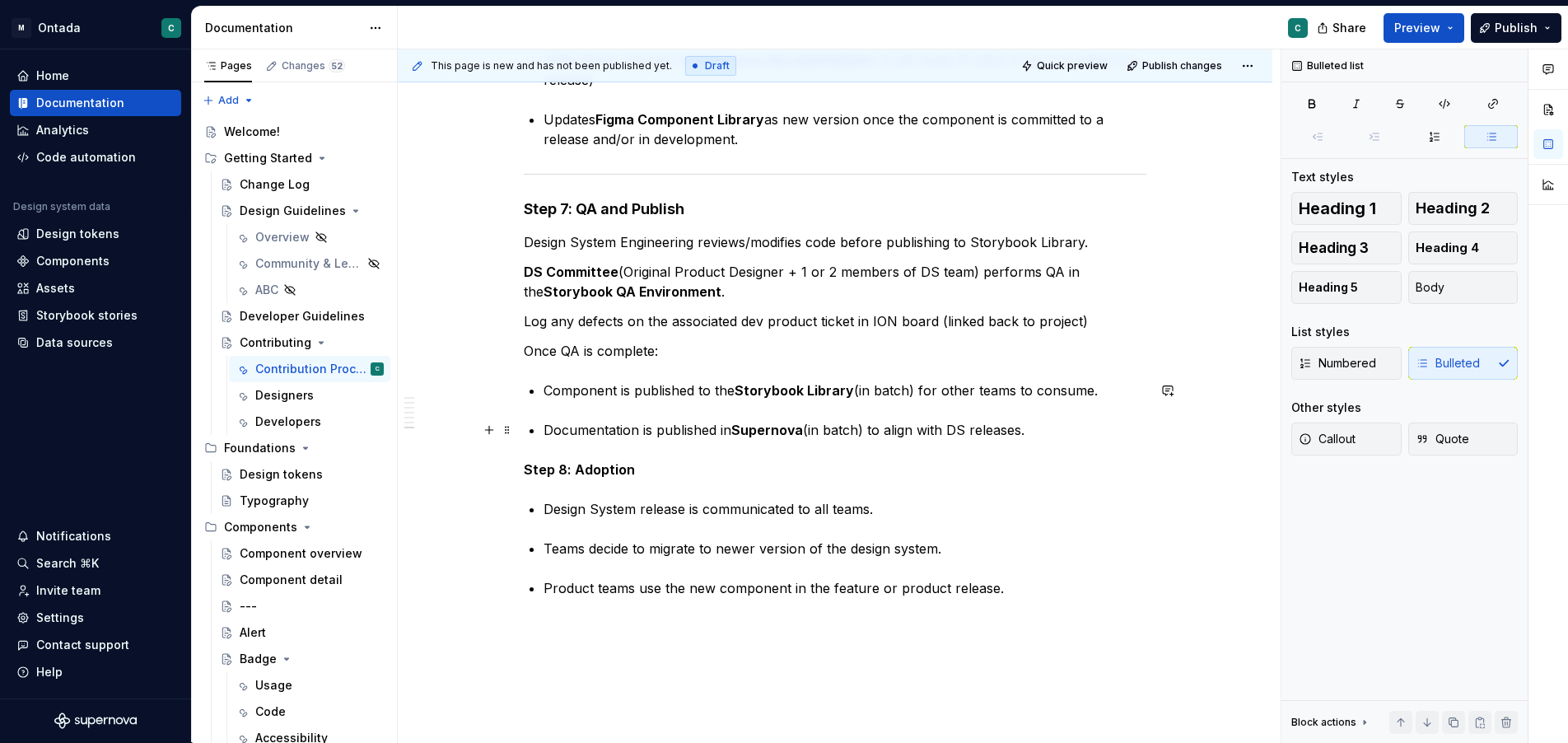
scroll to position [1796, 0]
click at [1063, 433] on p "Documentation is published in Supernova (in batch) to align with DS releases." at bounding box center [845, 429] width 603 height 20
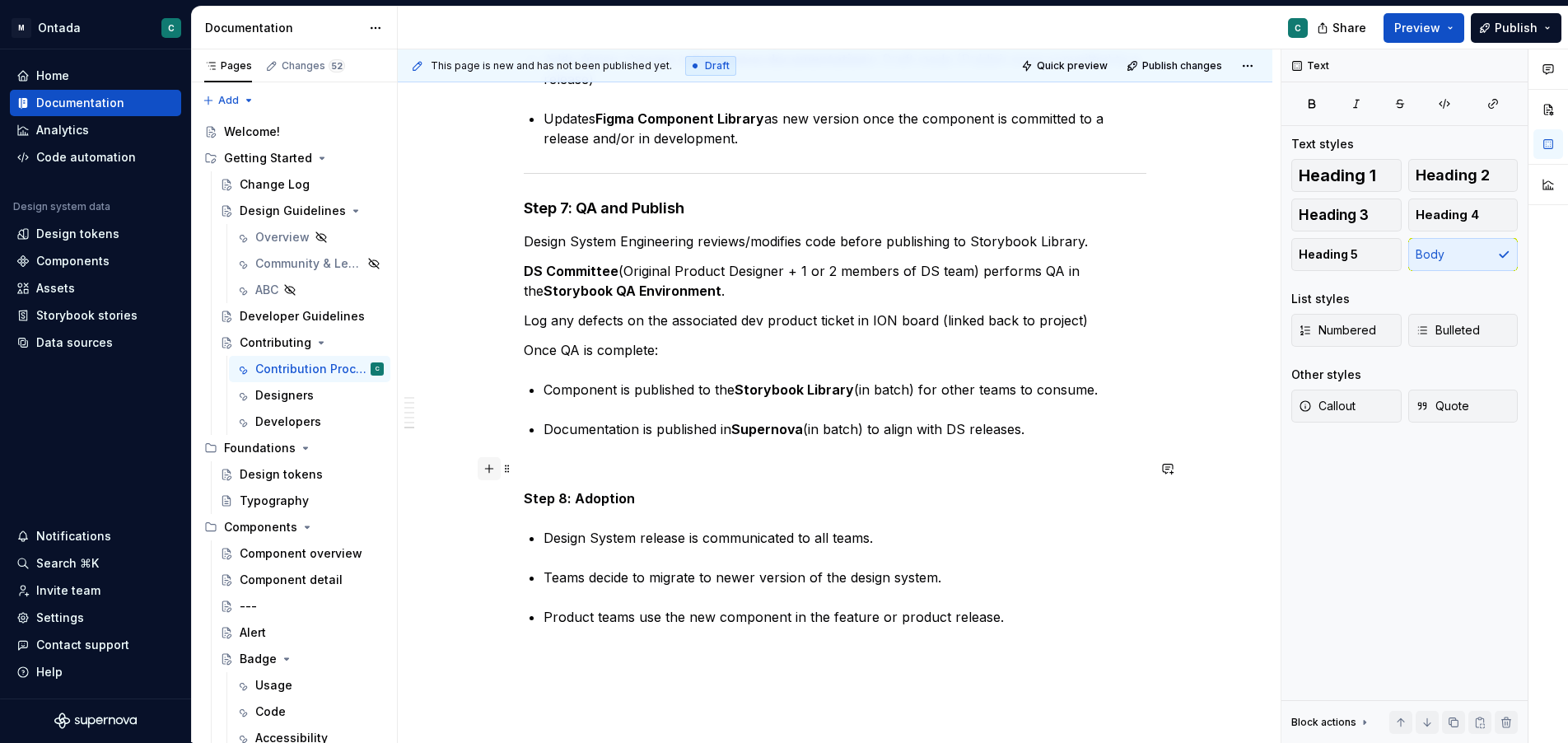
click at [490, 466] on button "button" at bounding box center [488, 467] width 23 height 23
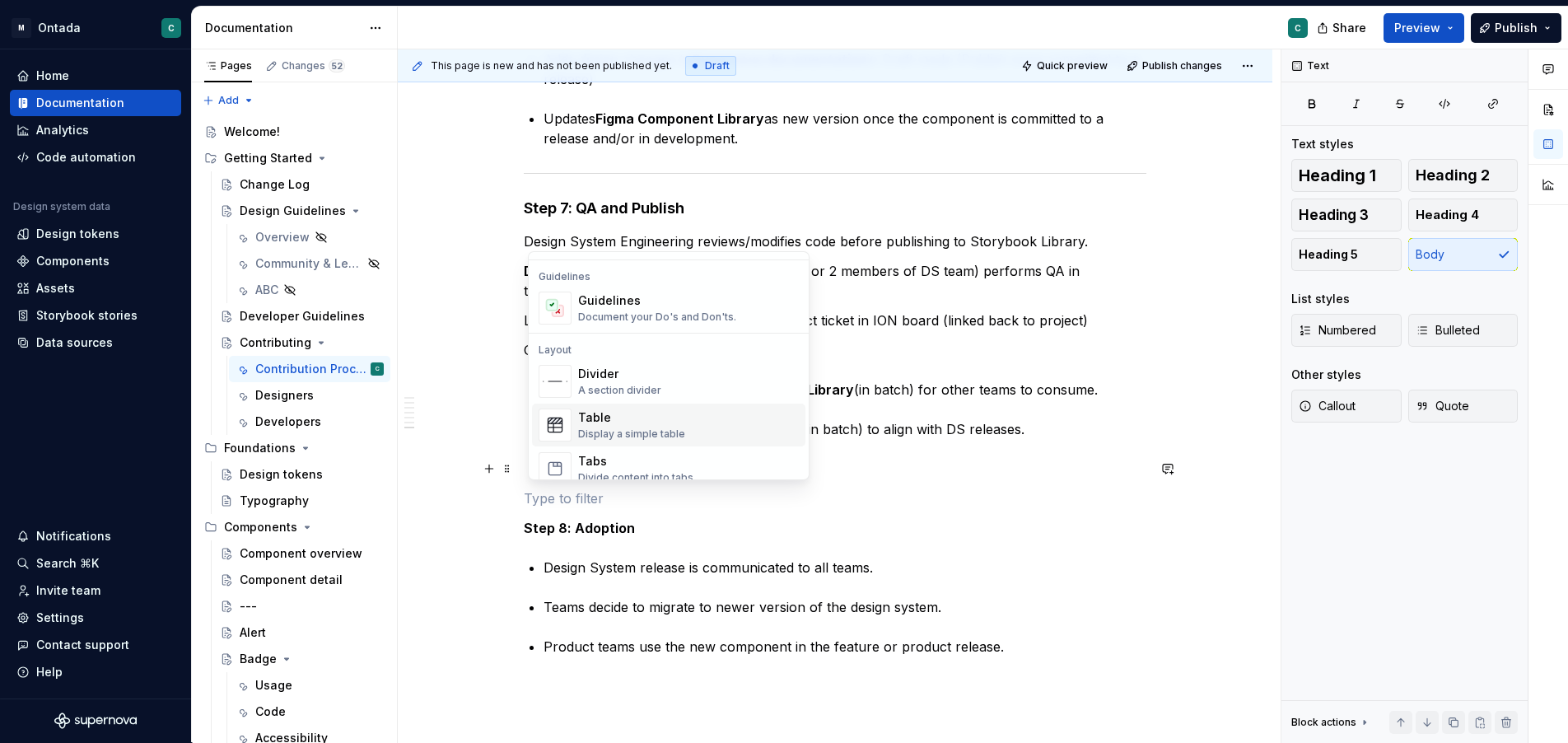
scroll to position [484, 0]
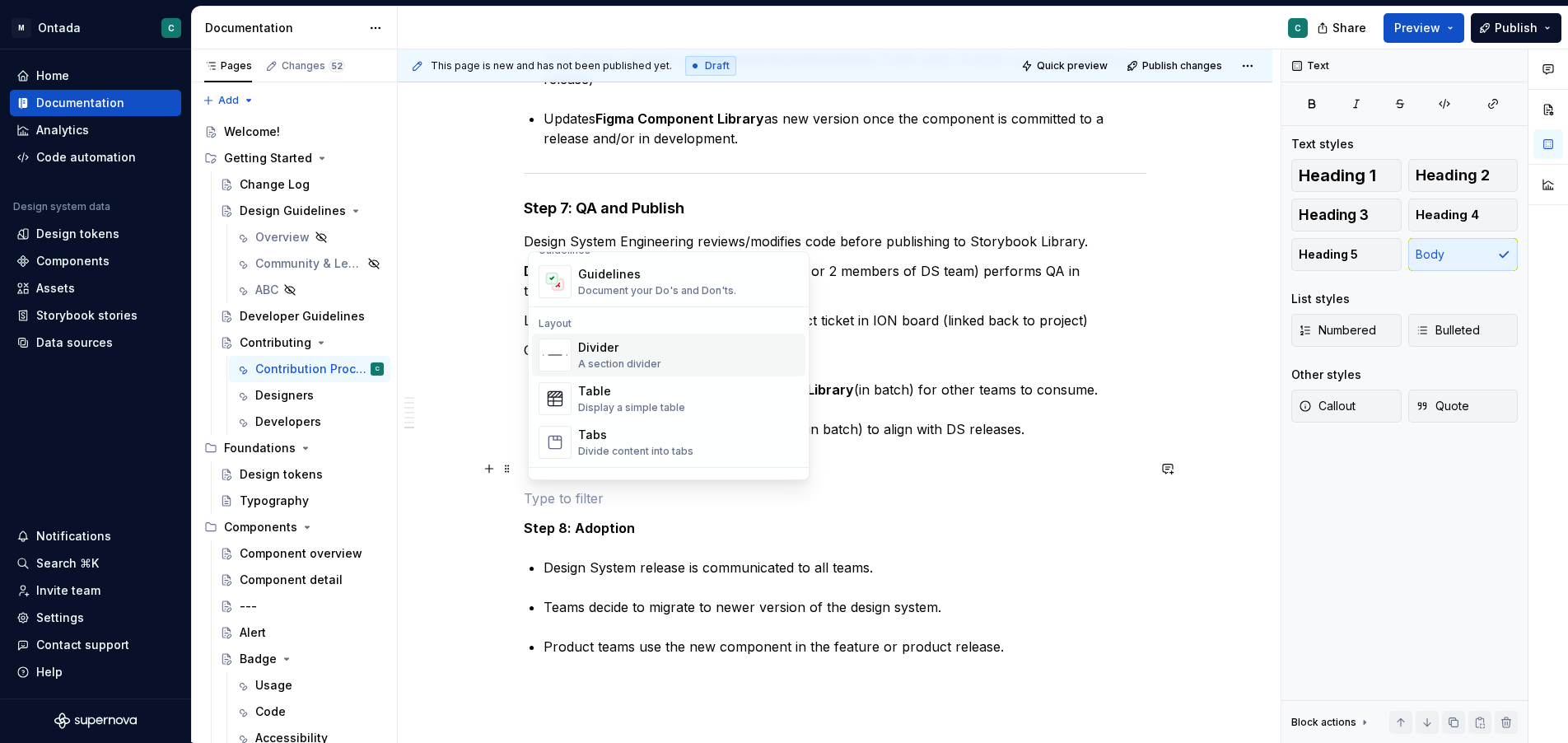
click at [604, 356] on div "Divider A section divider" at bounding box center [619, 355] width 84 height 31
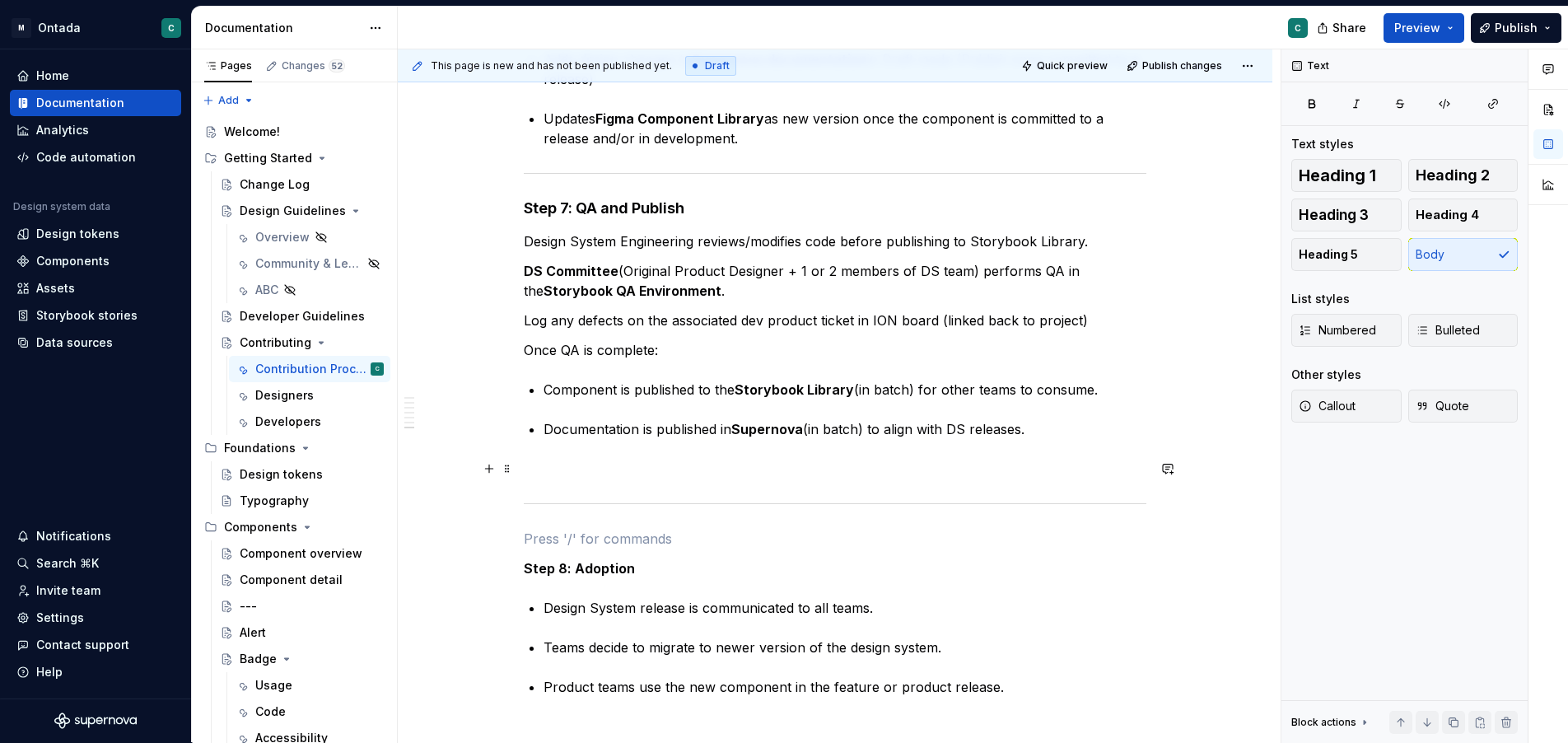
click at [542, 476] on p at bounding box center [835, 468] width 623 height 20
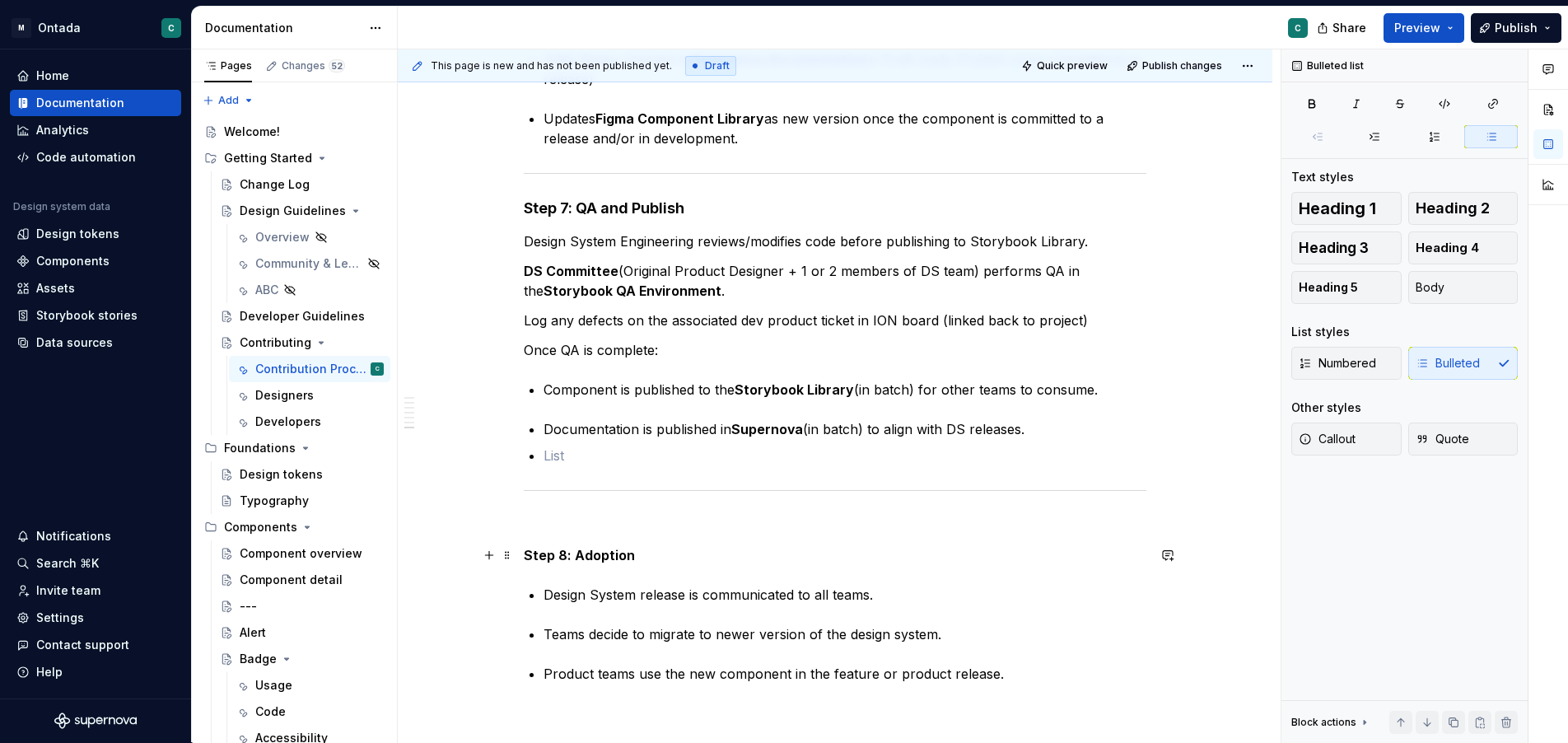
click at [568, 547] on strong "Step 8: Adoption" at bounding box center [579, 555] width 111 height 17
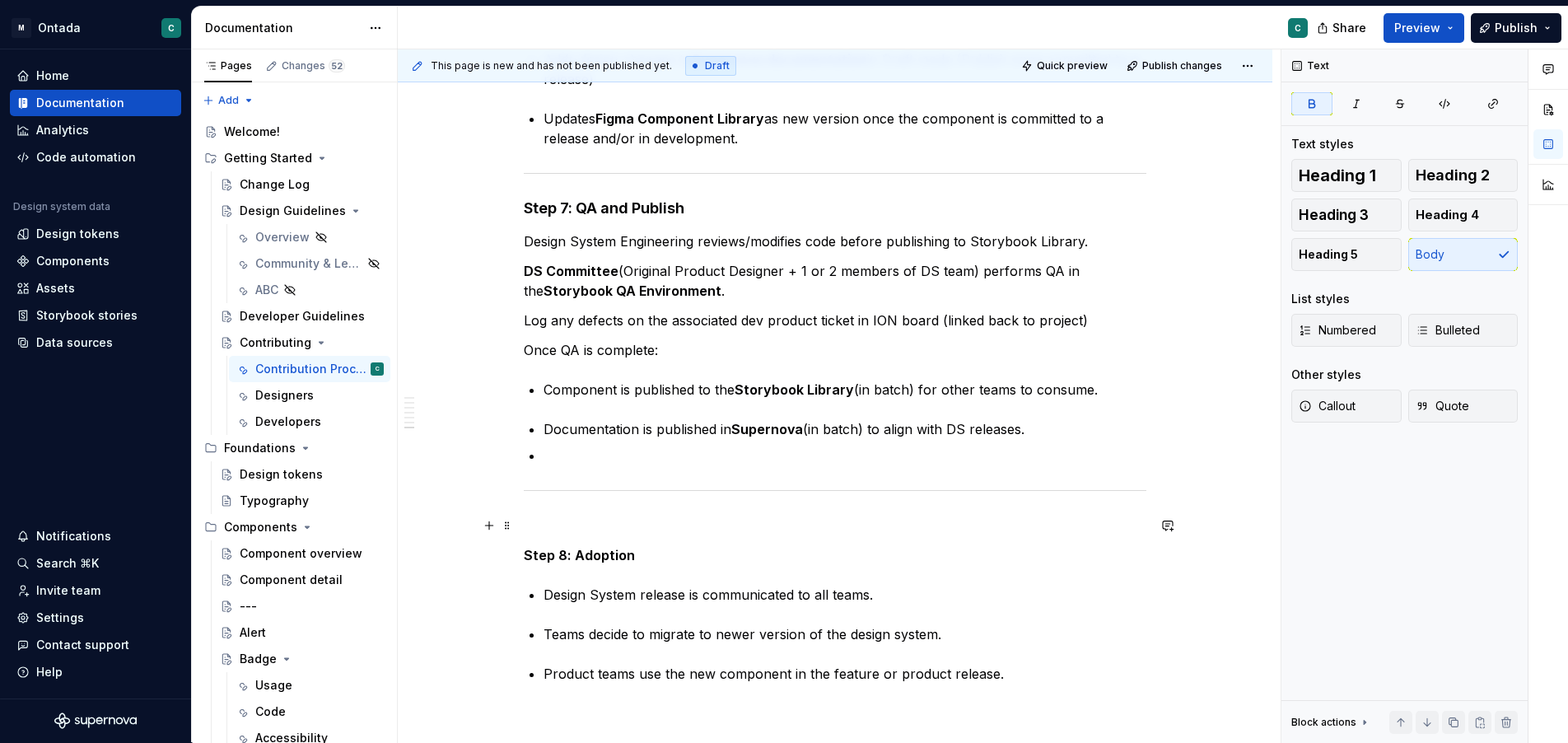
click at [566, 527] on p at bounding box center [835, 526] width 623 height 20
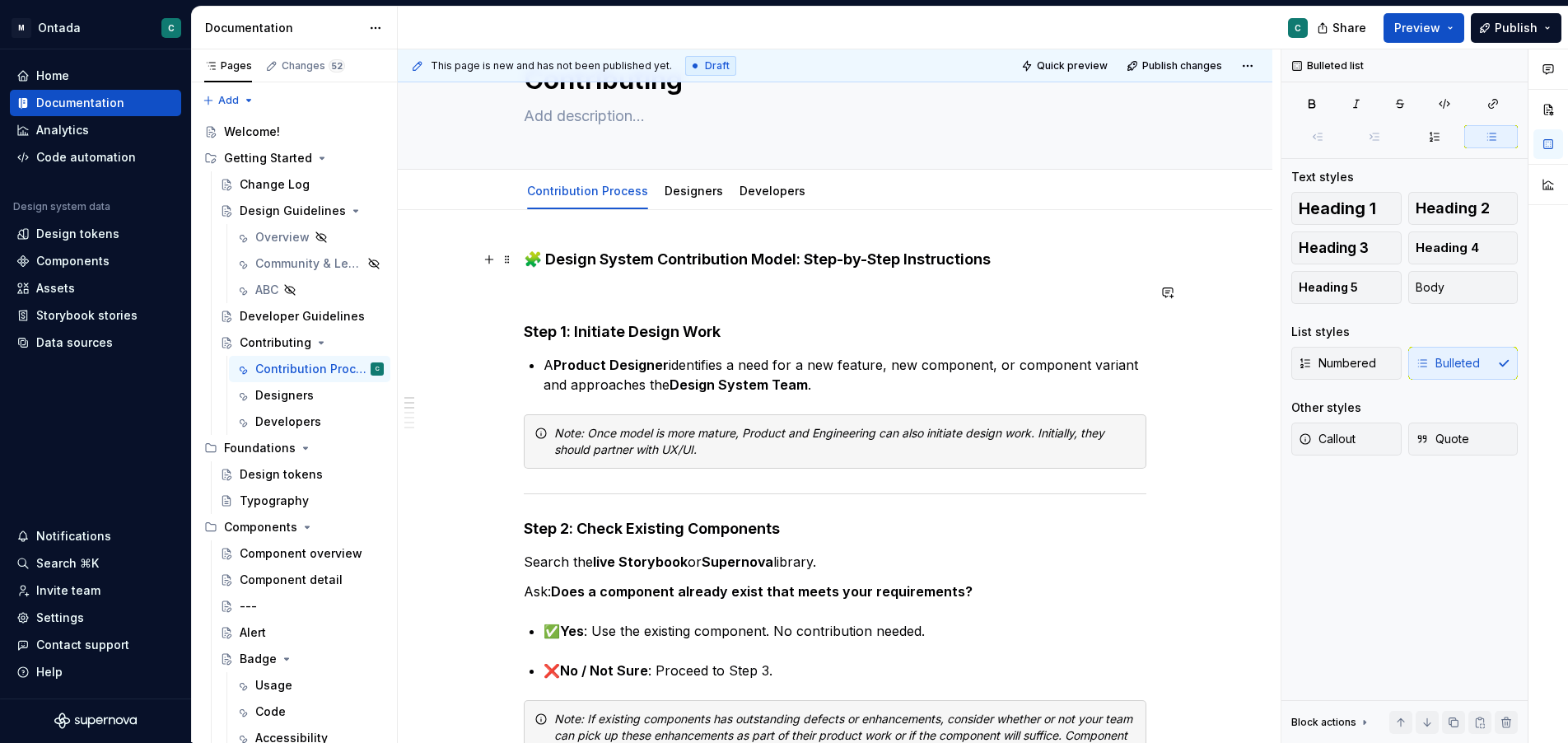
scroll to position [0, 0]
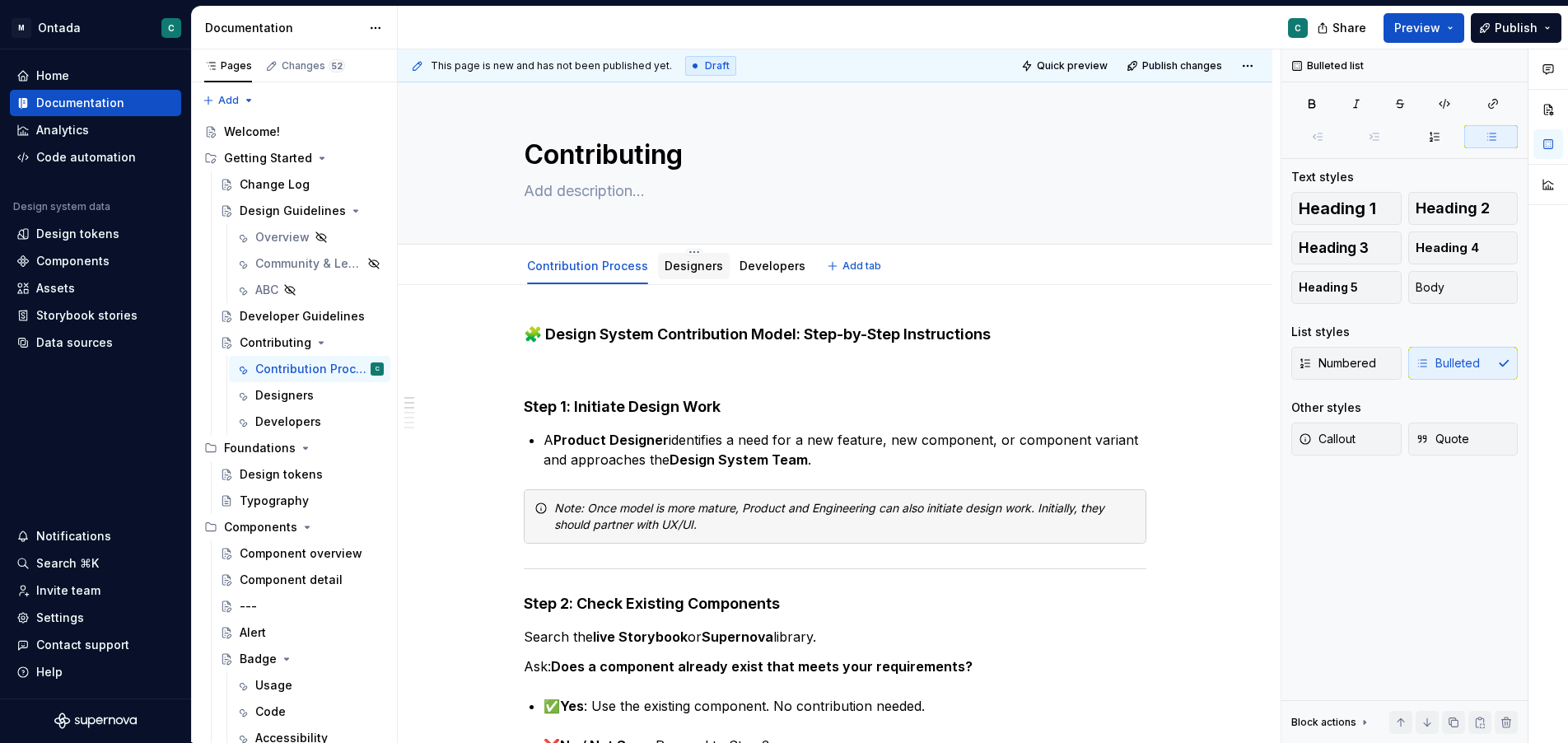
click at [685, 265] on link "Designers" at bounding box center [693, 266] width 58 height 14
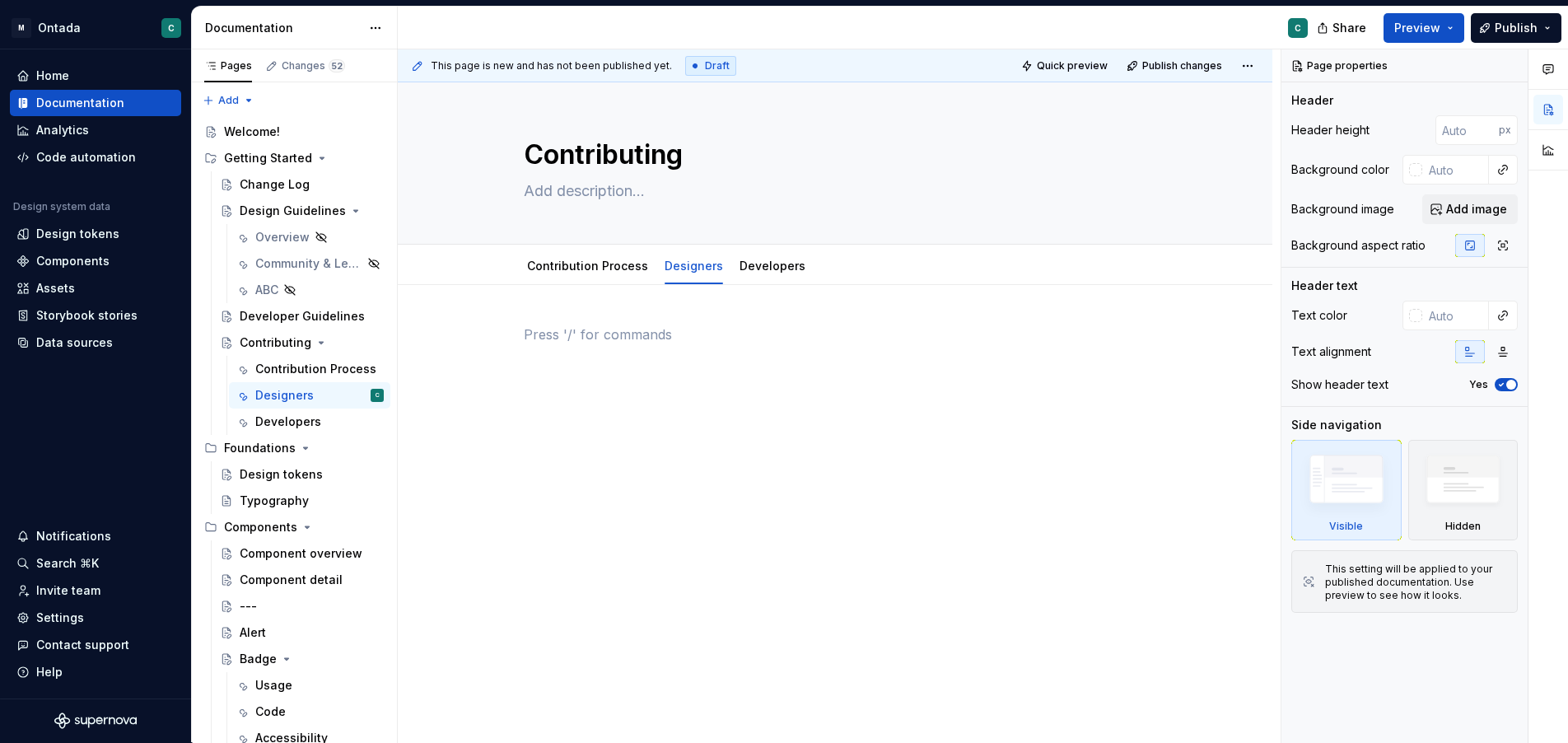
click at [653, 377] on div at bounding box center [835, 356] width 623 height 63
click at [561, 265] on link "Contribution Process" at bounding box center [588, 266] width 121 height 14
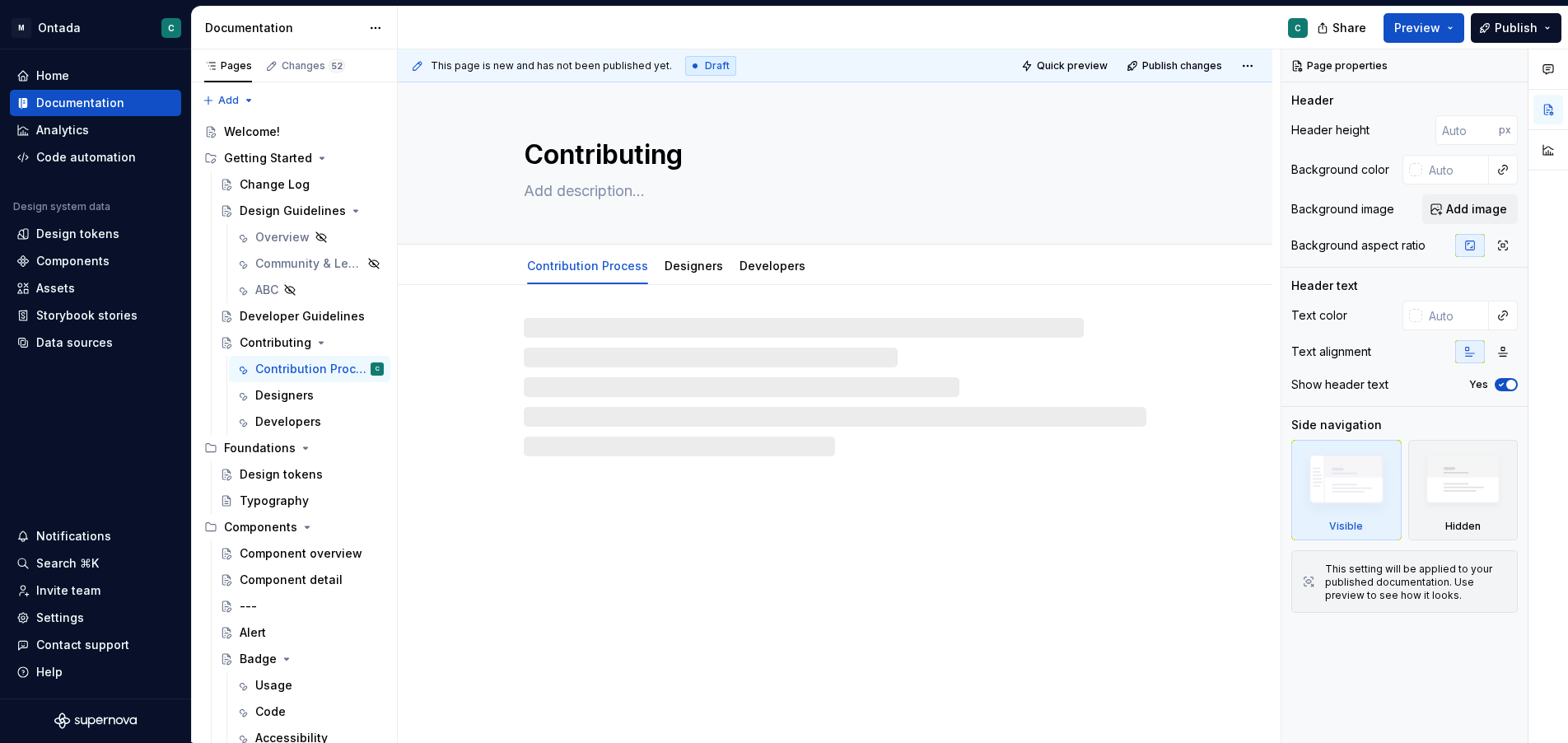
type textarea "*"
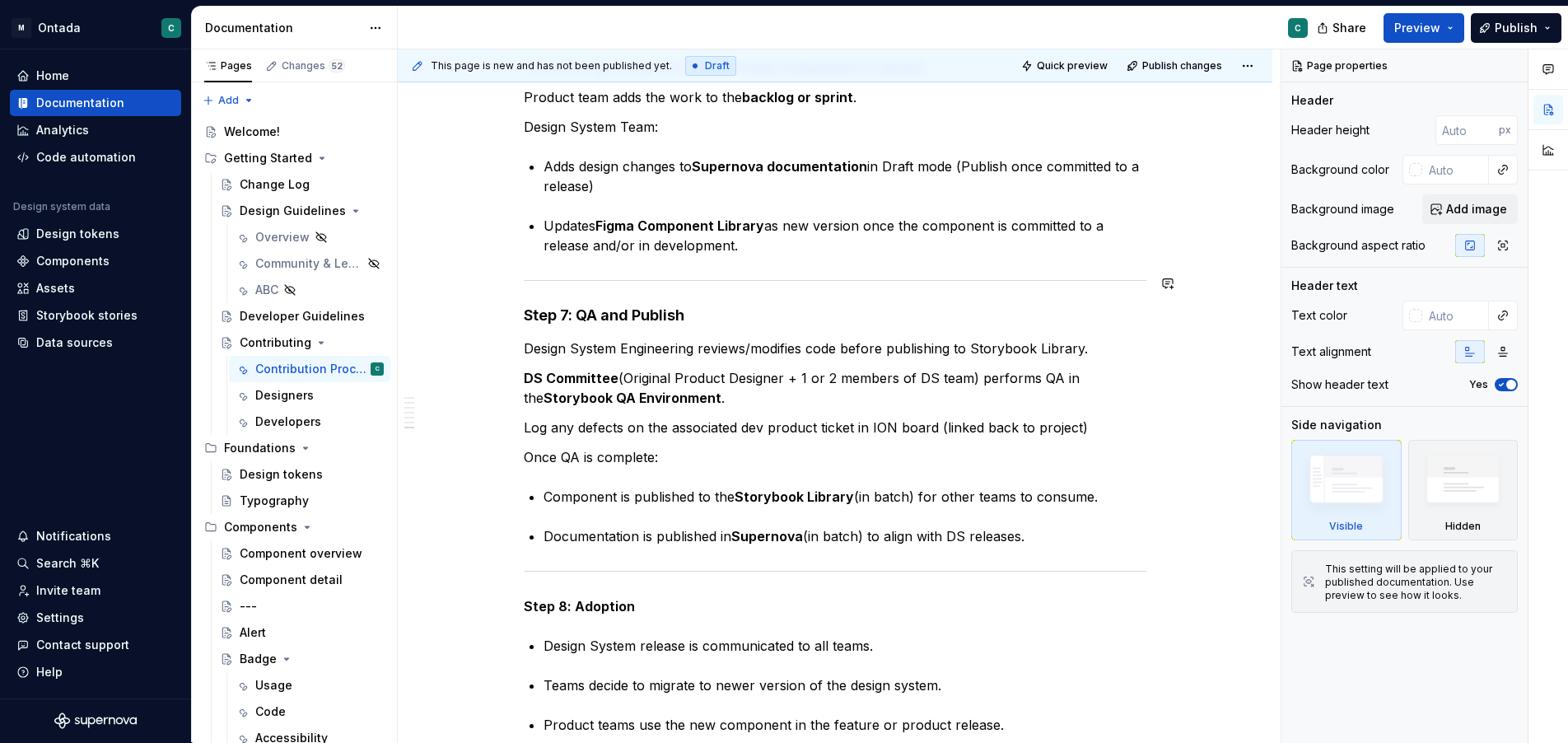
scroll to position [1691, 0]
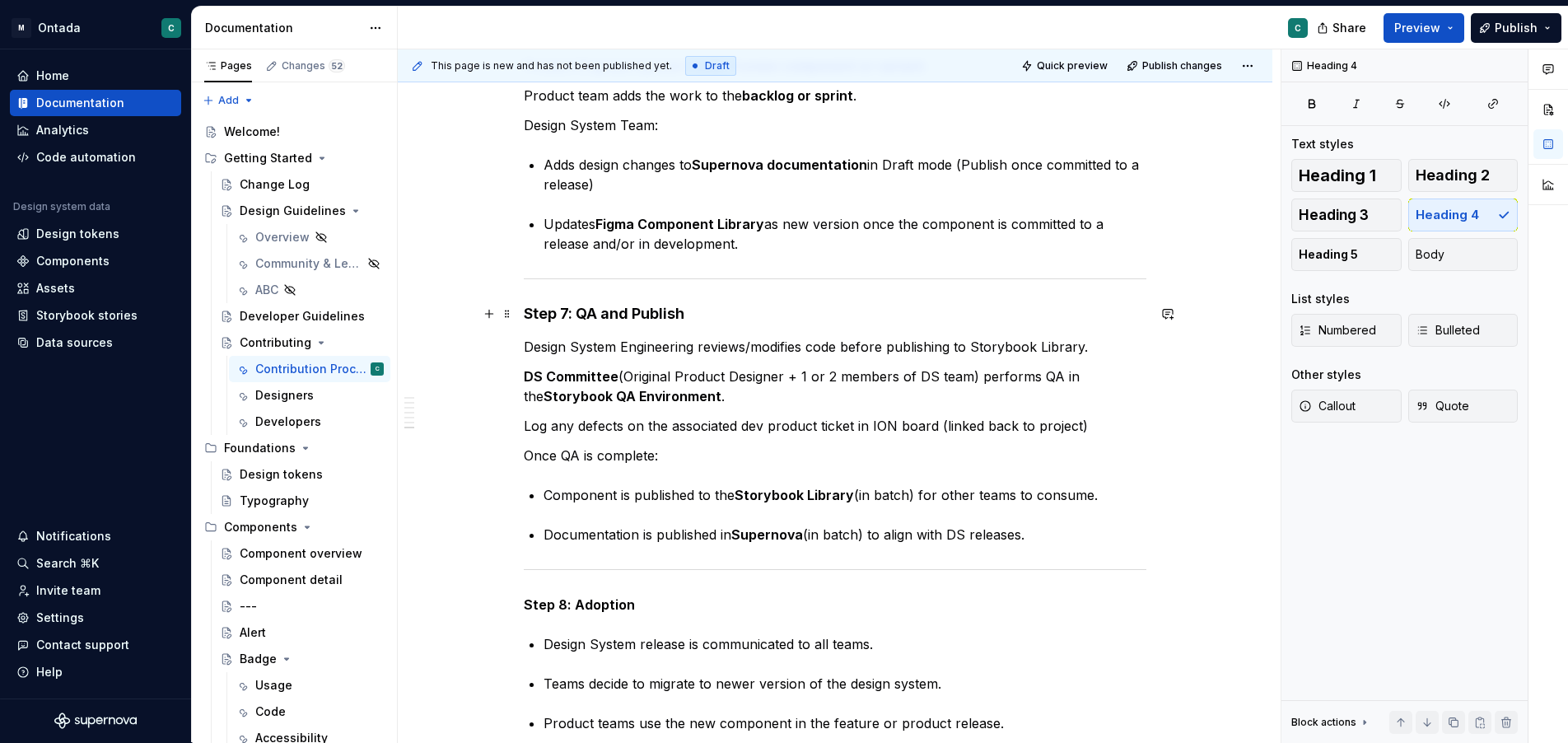
click at [744, 318] on h4 "Step 7: QA and Publish" at bounding box center [835, 314] width 623 height 20
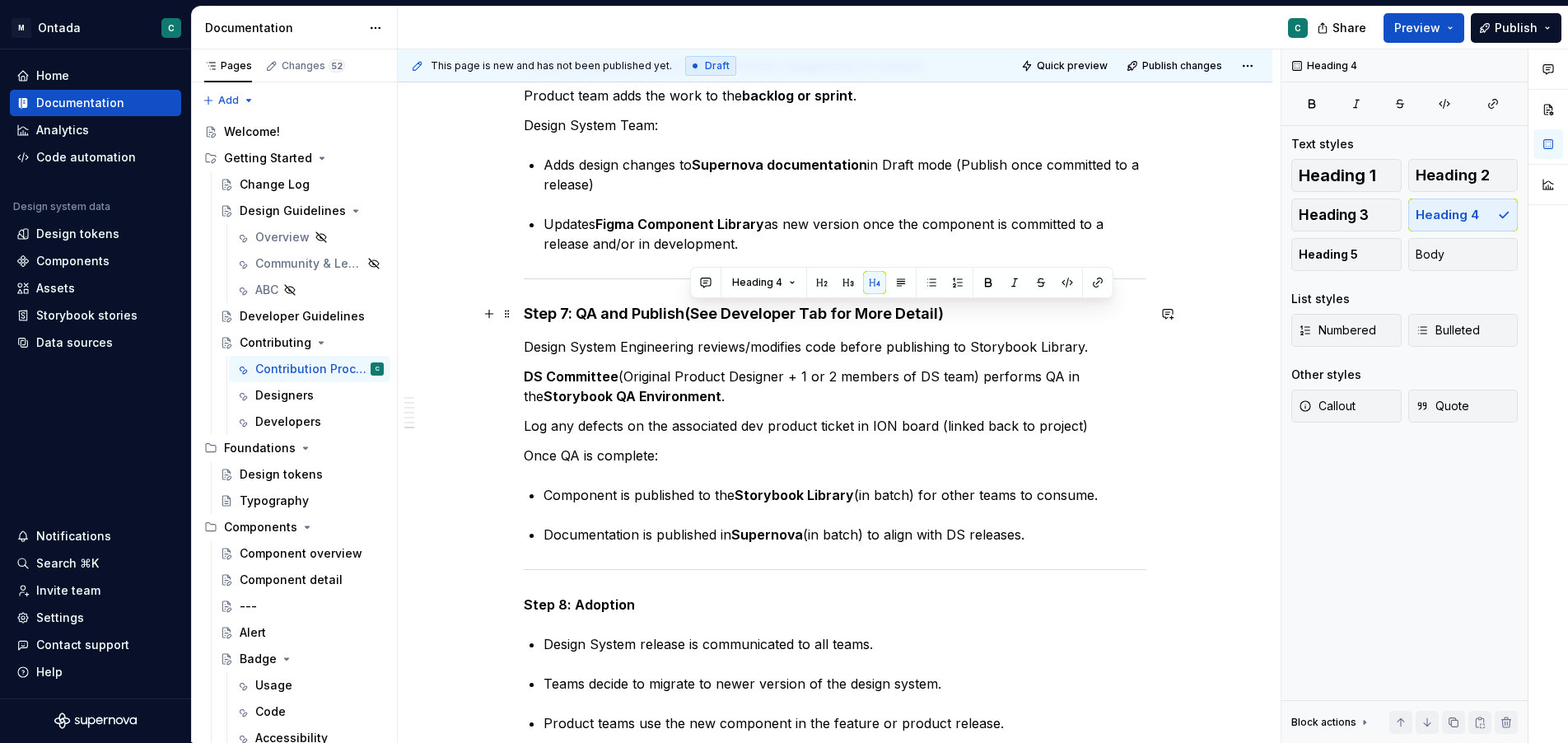
drag, startPoint x: 704, startPoint y: 317, endPoint x: 954, endPoint y: 310, distance: 250.1
click at [977, 319] on h4 "Step 7: QA and Publish (See Developer Tab for More Detail)" at bounding box center [835, 314] width 623 height 20
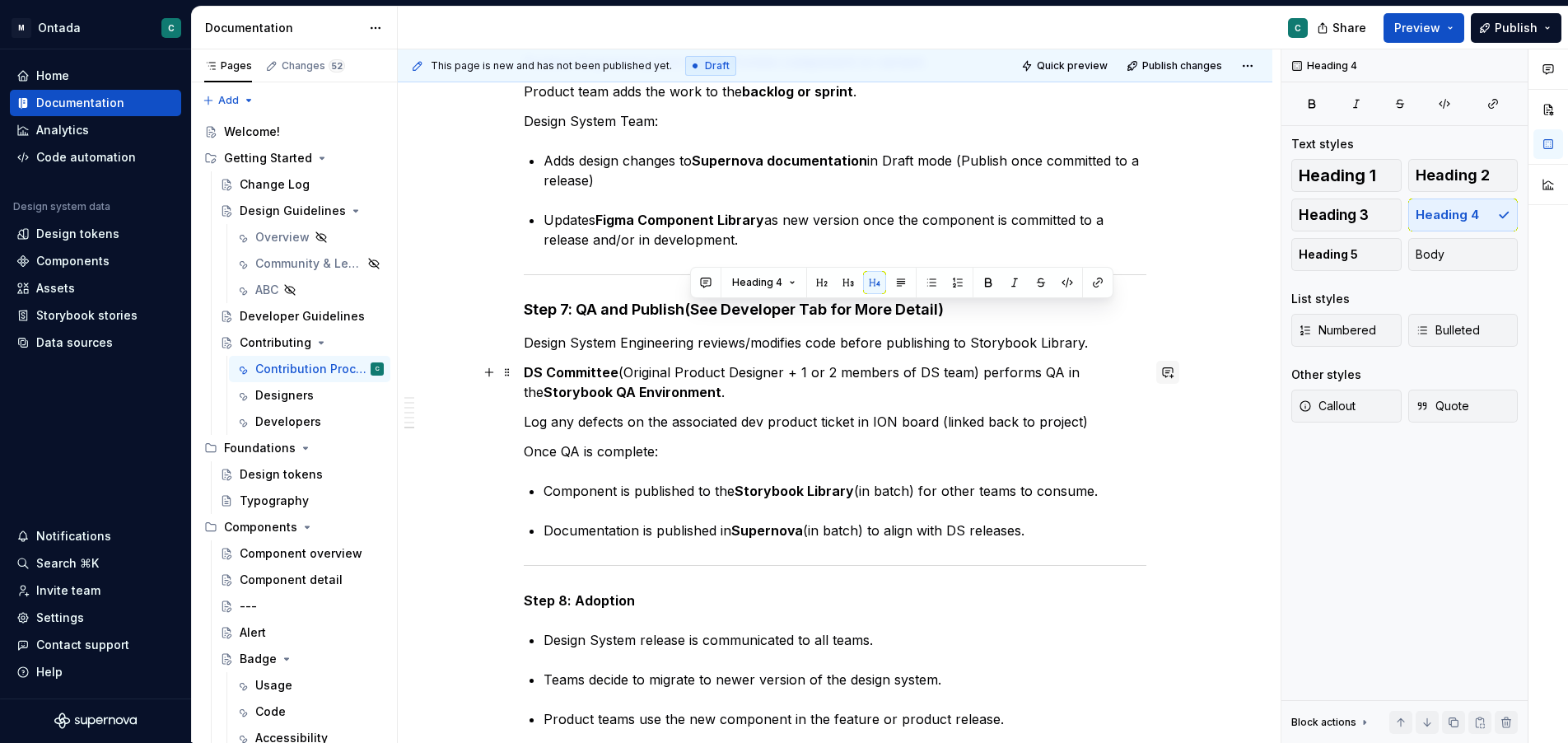
click at [1173, 367] on button "button" at bounding box center [1167, 372] width 23 height 23
drag, startPoint x: 713, startPoint y: 313, endPoint x: 960, endPoint y: 307, distance: 247.1
click at [960, 307] on h4 "Step 7: QA and Publish (See Developer Tab for More Detail)" at bounding box center [835, 311] width 623 height 20
click at [1016, 279] on button "button" at bounding box center [1018, 279] width 23 height 23
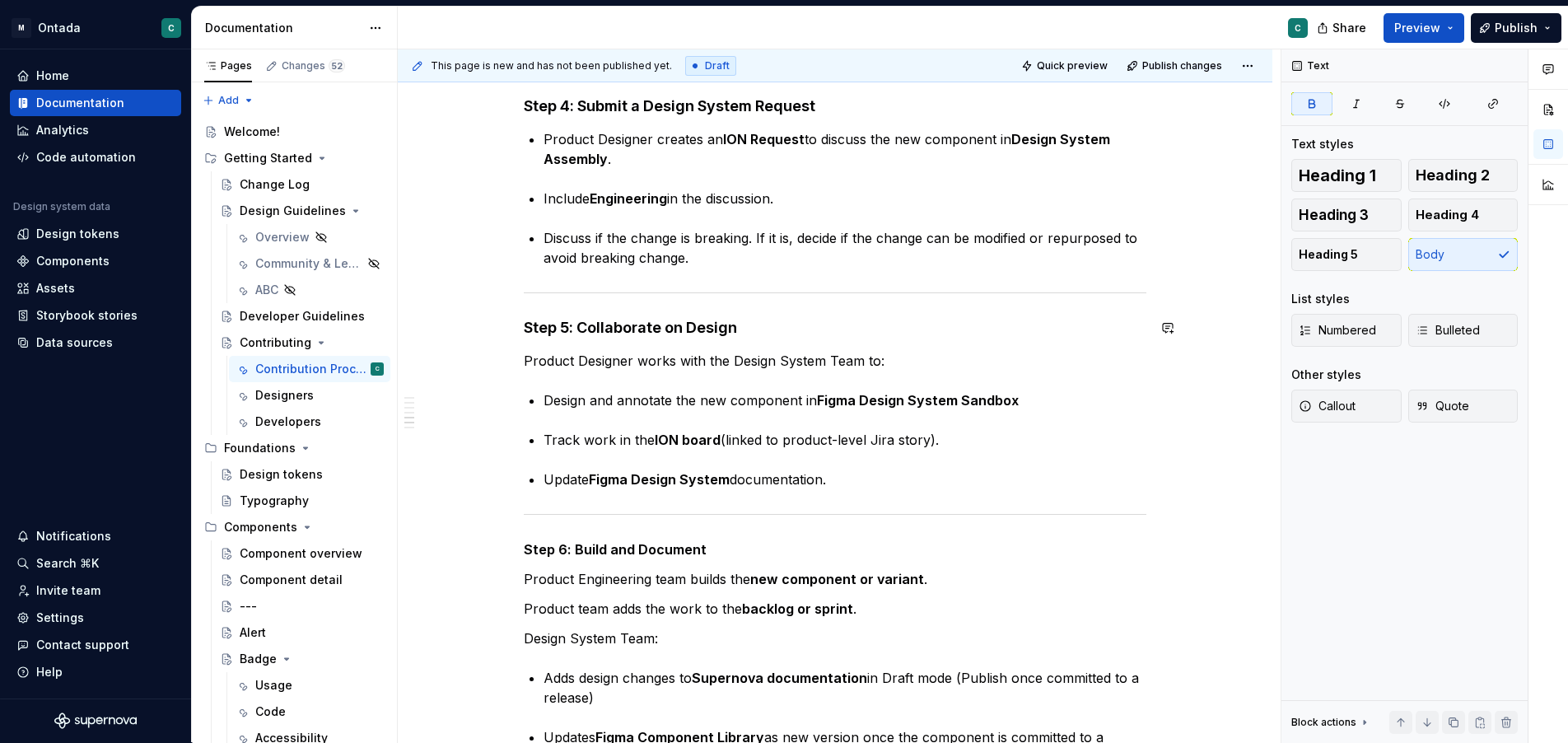
scroll to position [1174, 0]
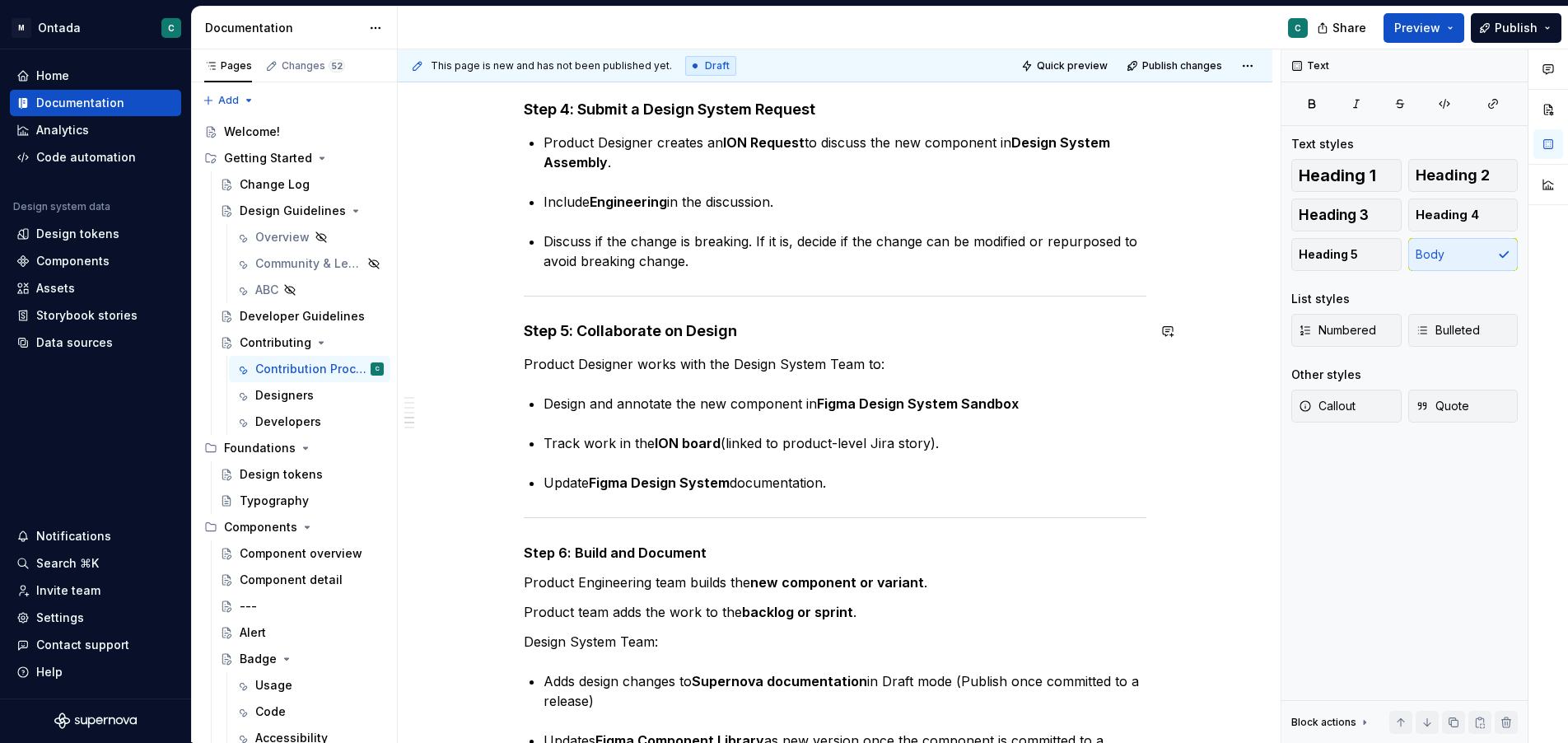
click at [784, 341] on div "🧩 Design System Contribution Model: Step-by-Step Instructions Step 1: Initiate …" at bounding box center [835, 218] width 623 height 2138
click at [780, 323] on h4 "Step 5: Collaborate on Design" at bounding box center [835, 331] width 623 height 20
click at [825, 332] on h4 "Step 5: Collaborate on Design" at bounding box center [835, 333] width 623 height 20
click at [830, 334] on h4 "Step 5: Collaborate on Design (See Design Tab" at bounding box center [835, 333] width 623 height 20
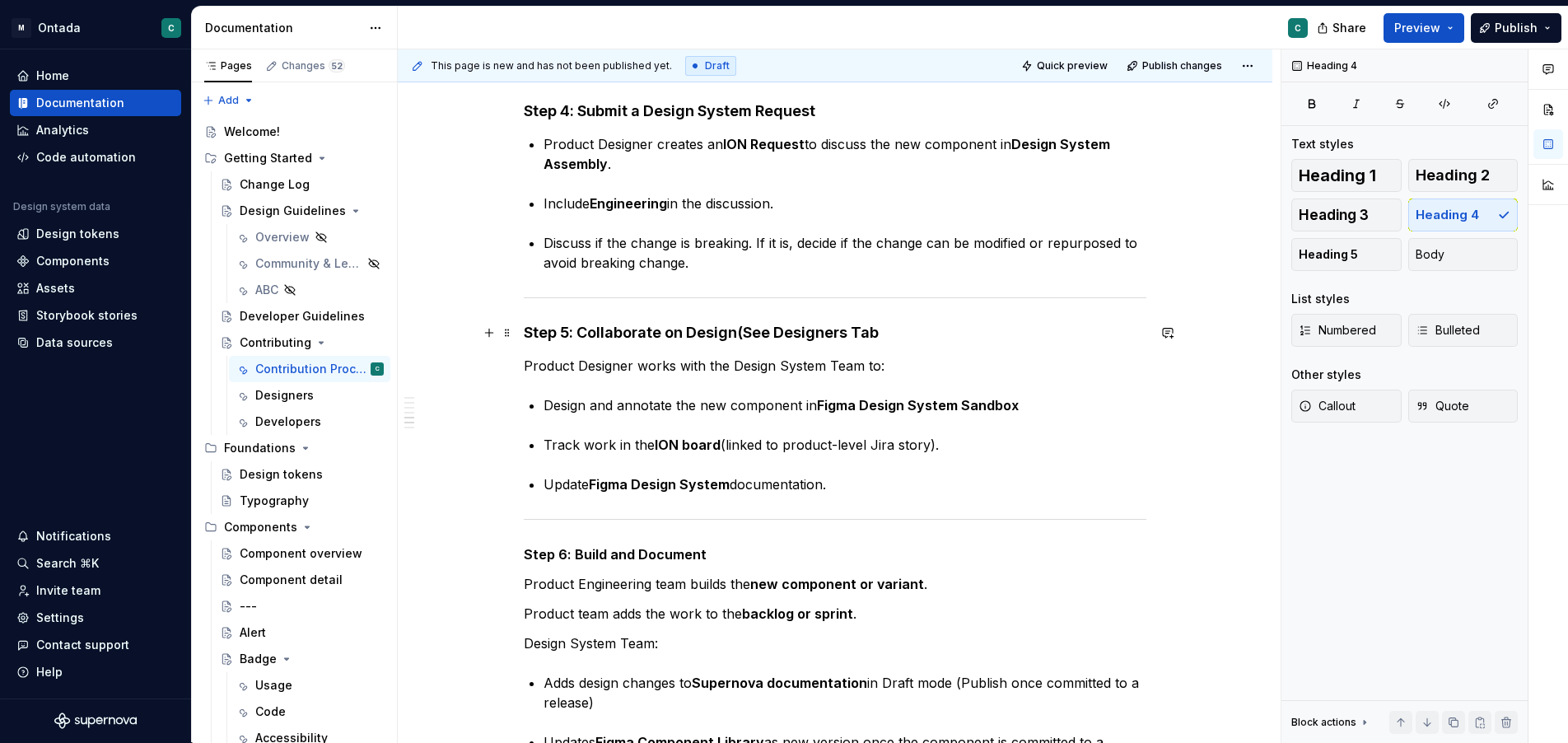
click at [900, 335] on h4 "Step 5: Collaborate on Design (See Designers Tab" at bounding box center [835, 333] width 623 height 20
click at [749, 333] on h4 "Step 5: Collaborate on Design (See Designers Tab for More Detail)" at bounding box center [835, 333] width 623 height 20
drag, startPoint x: 744, startPoint y: 334, endPoint x: 1054, endPoint y: 326, distance: 310.1
click at [1054, 326] on h4 "Step 5: Collaborate on Design (See Designers Tab for More Detail)" at bounding box center [835, 333] width 623 height 20
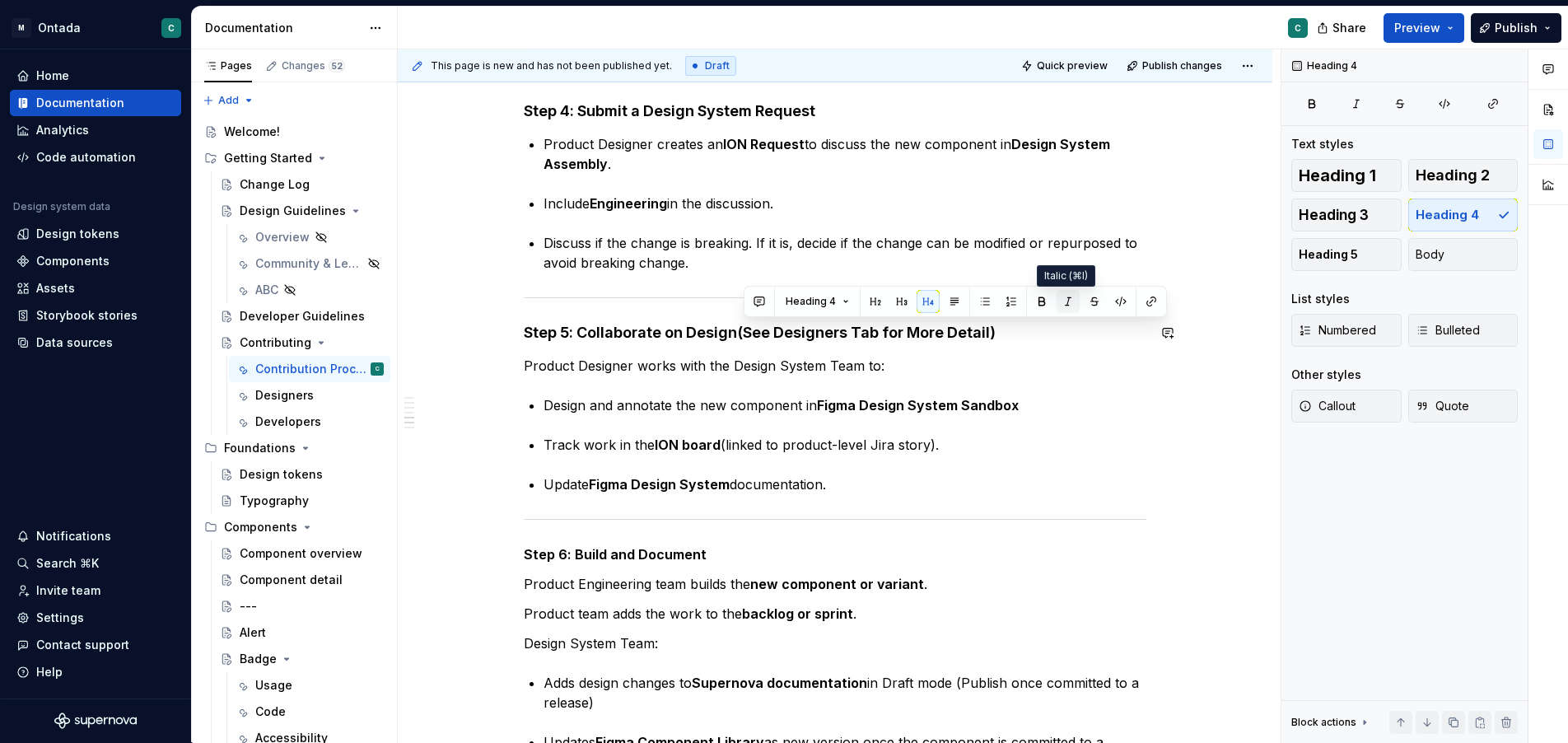
click at [1065, 304] on button "button" at bounding box center [1068, 301] width 23 height 23
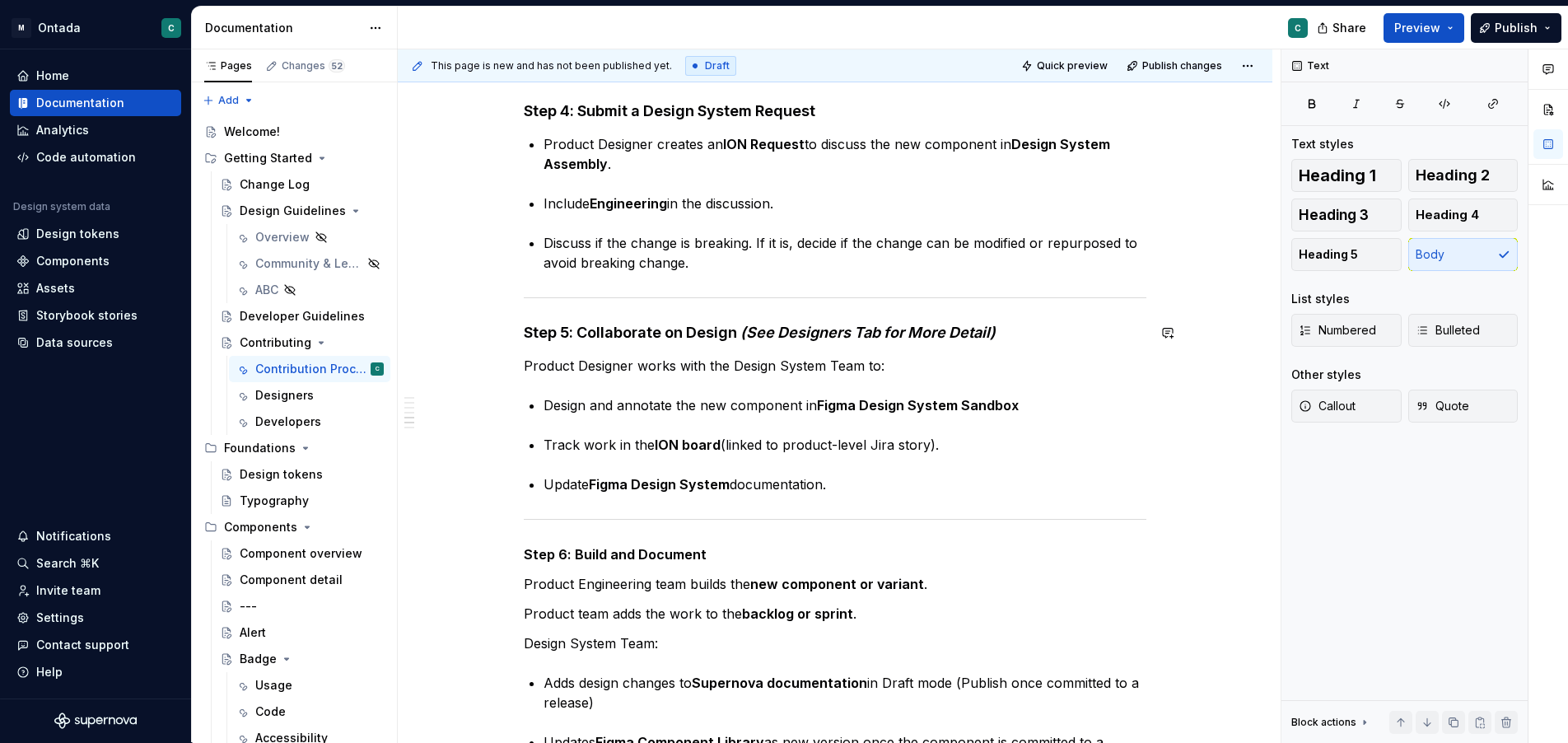
click at [1118, 350] on div "🧩 Design System Contribution Model: Step-by-Step Instructions Step 1: Initiate …" at bounding box center [835, 220] width 623 height 2138
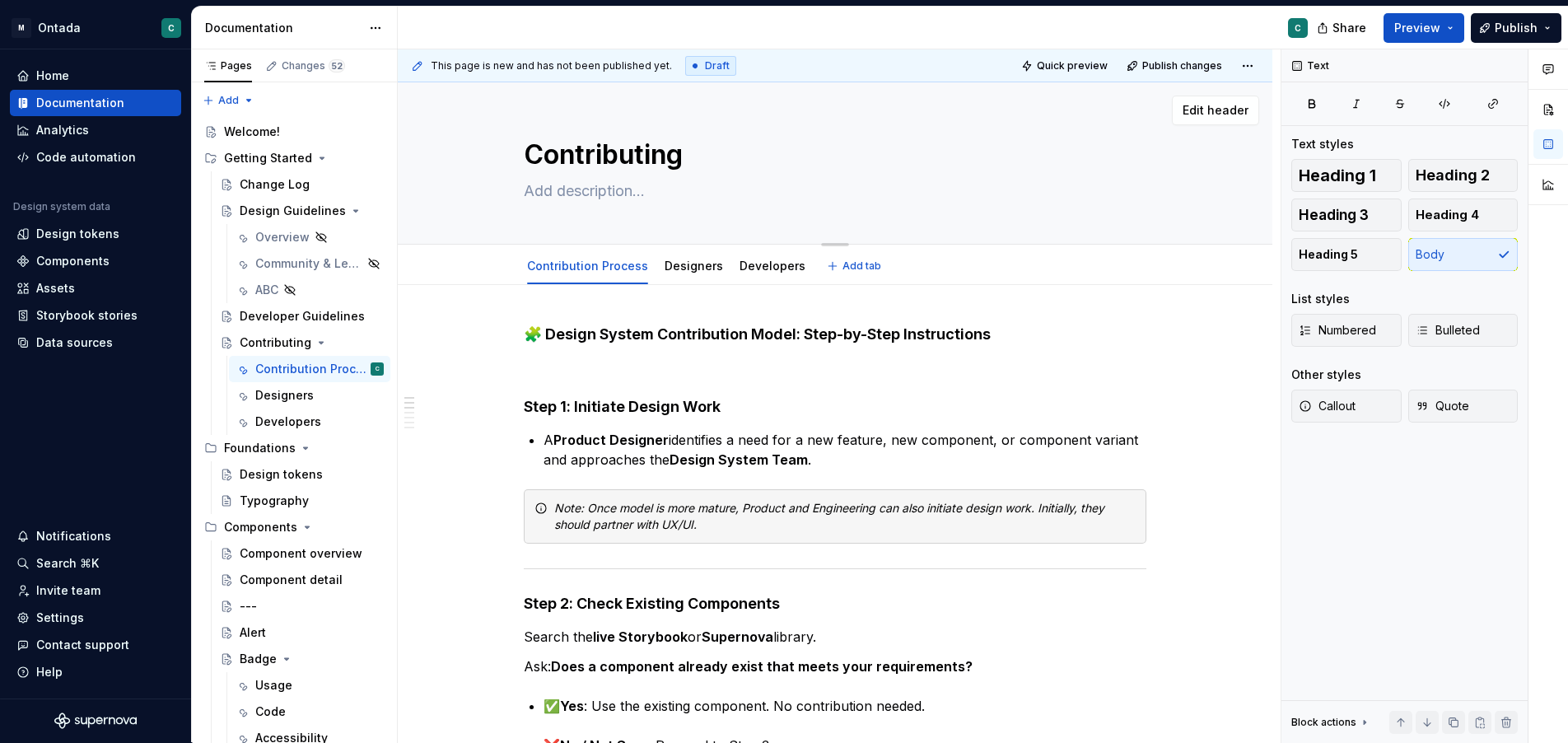
scroll to position [0, 0]
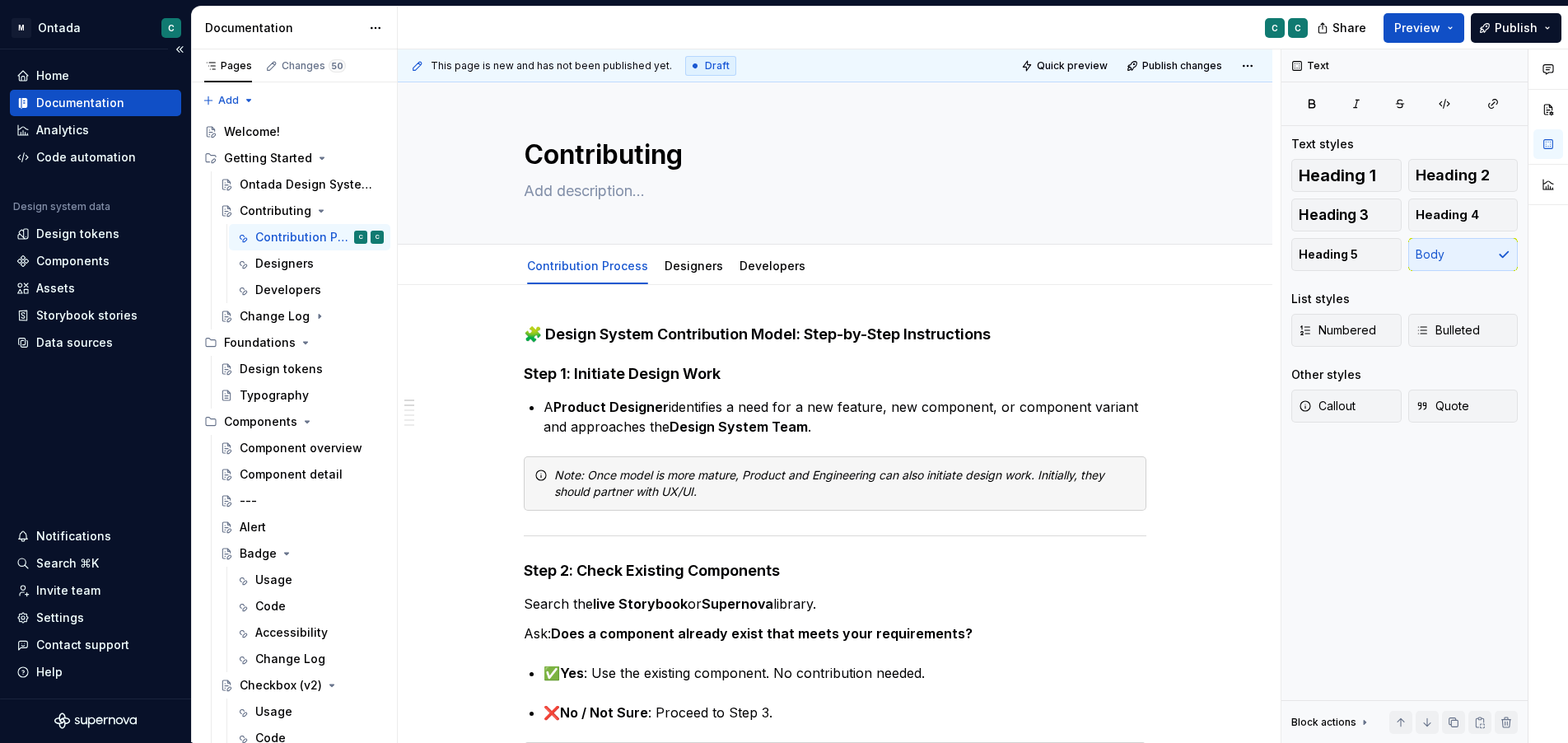
type textarea "*"
type textarea "Contribut"
type textarea "*"
type textarea "Contribute"
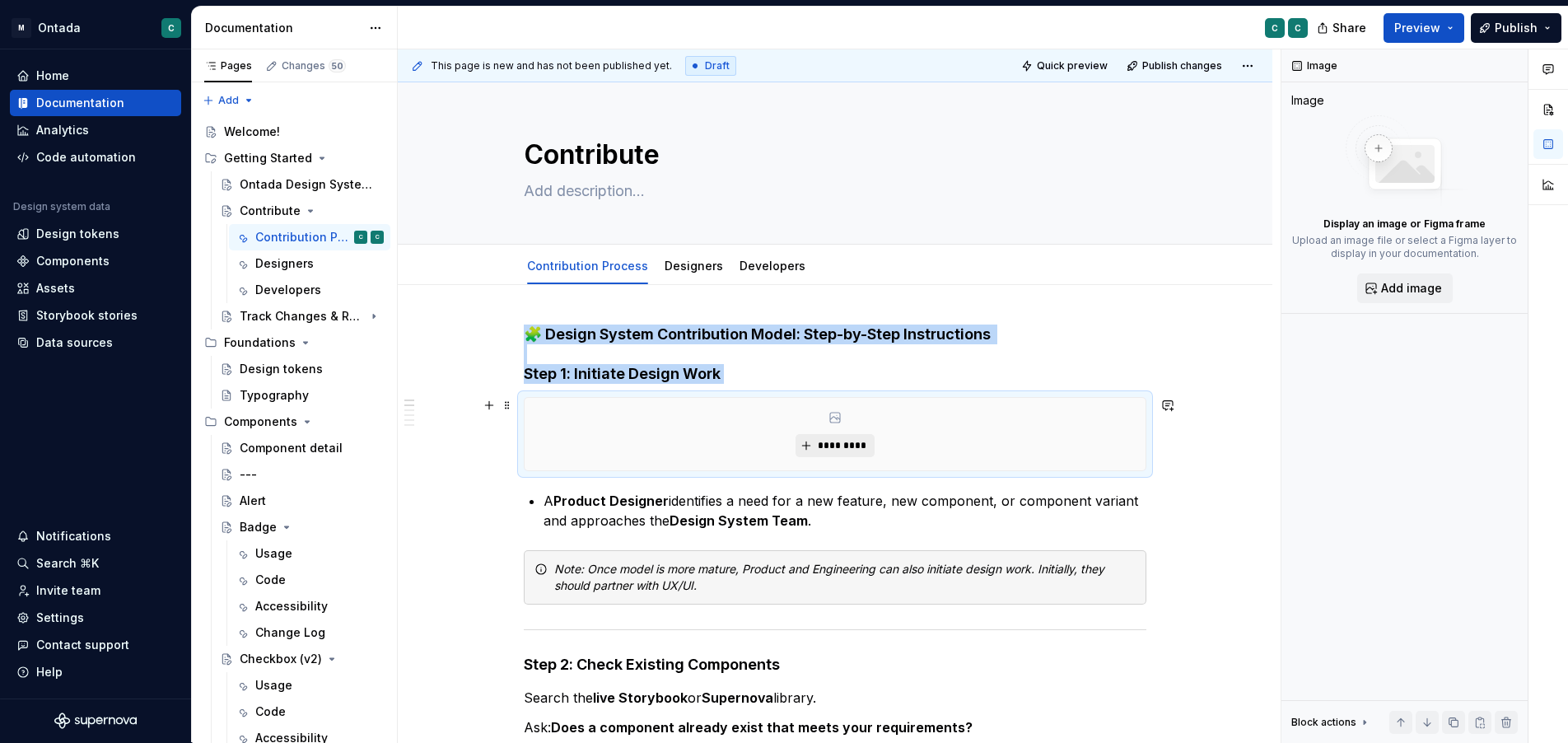
click at [828, 446] on span "*********" at bounding box center [841, 445] width 50 height 13
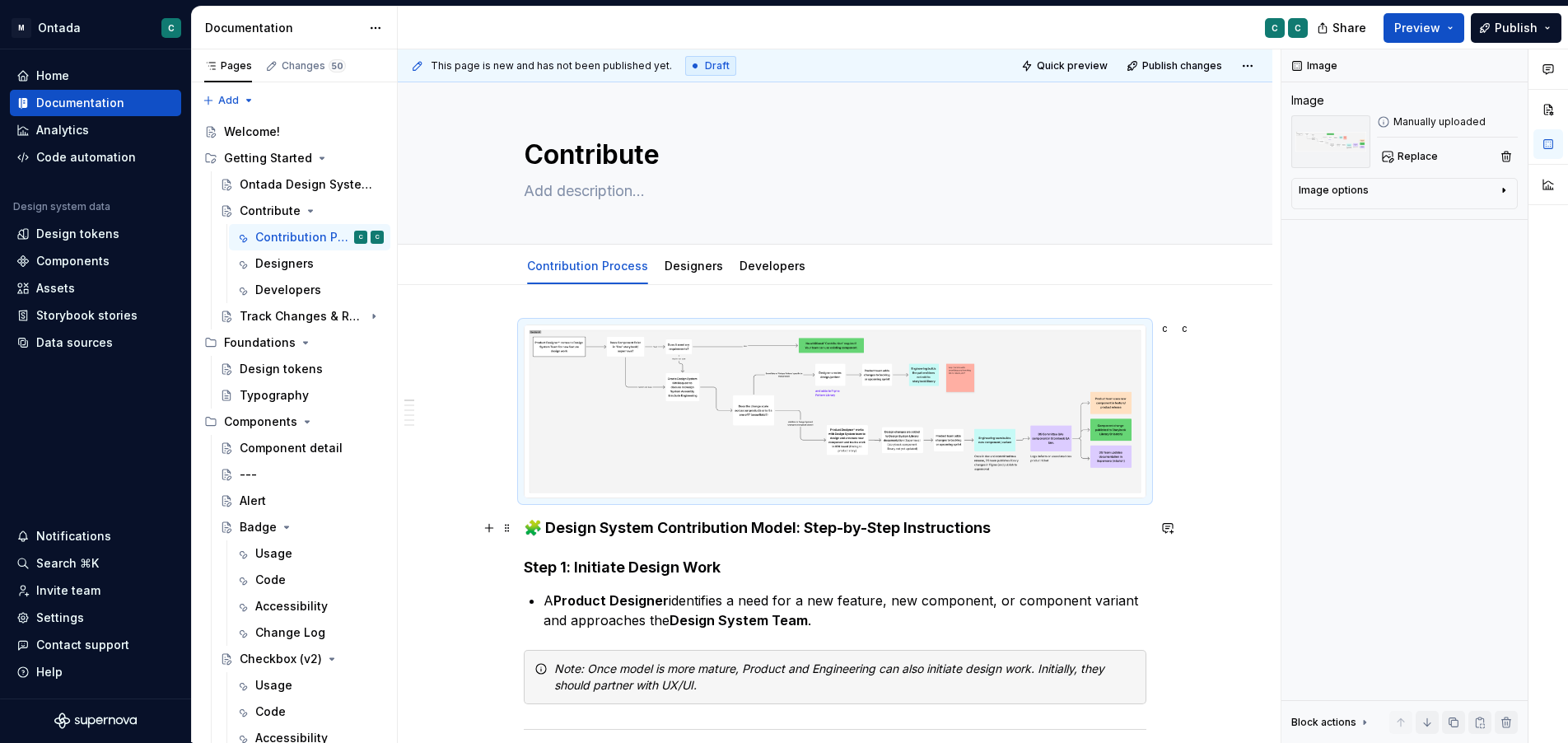
click at [557, 547] on h4 "🧩 Design System Contribution Model: Step-by-Step Instructions Step 1: Initiate …" at bounding box center [835, 547] width 623 height 59
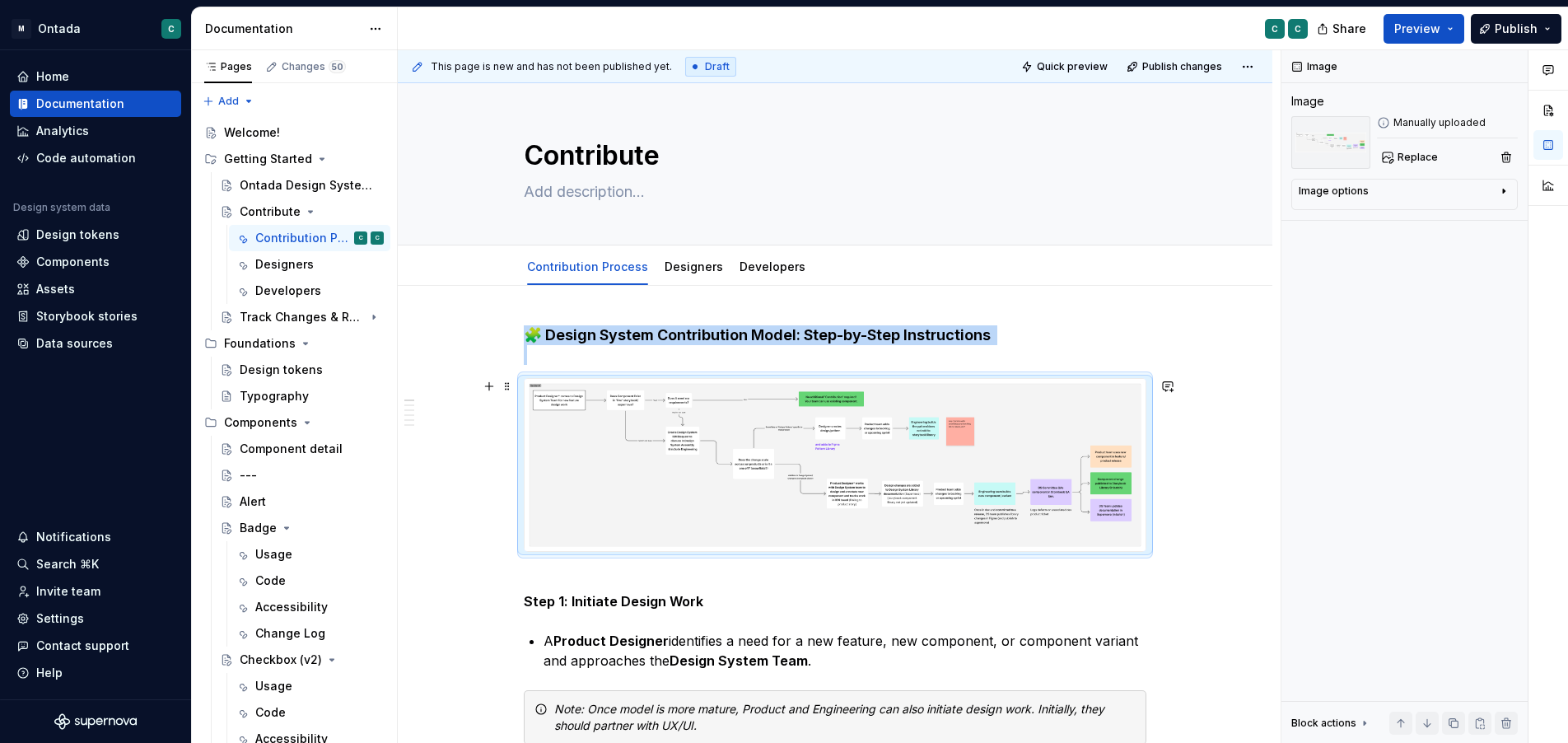
click at [736, 456] on img at bounding box center [835, 464] width 621 height 172
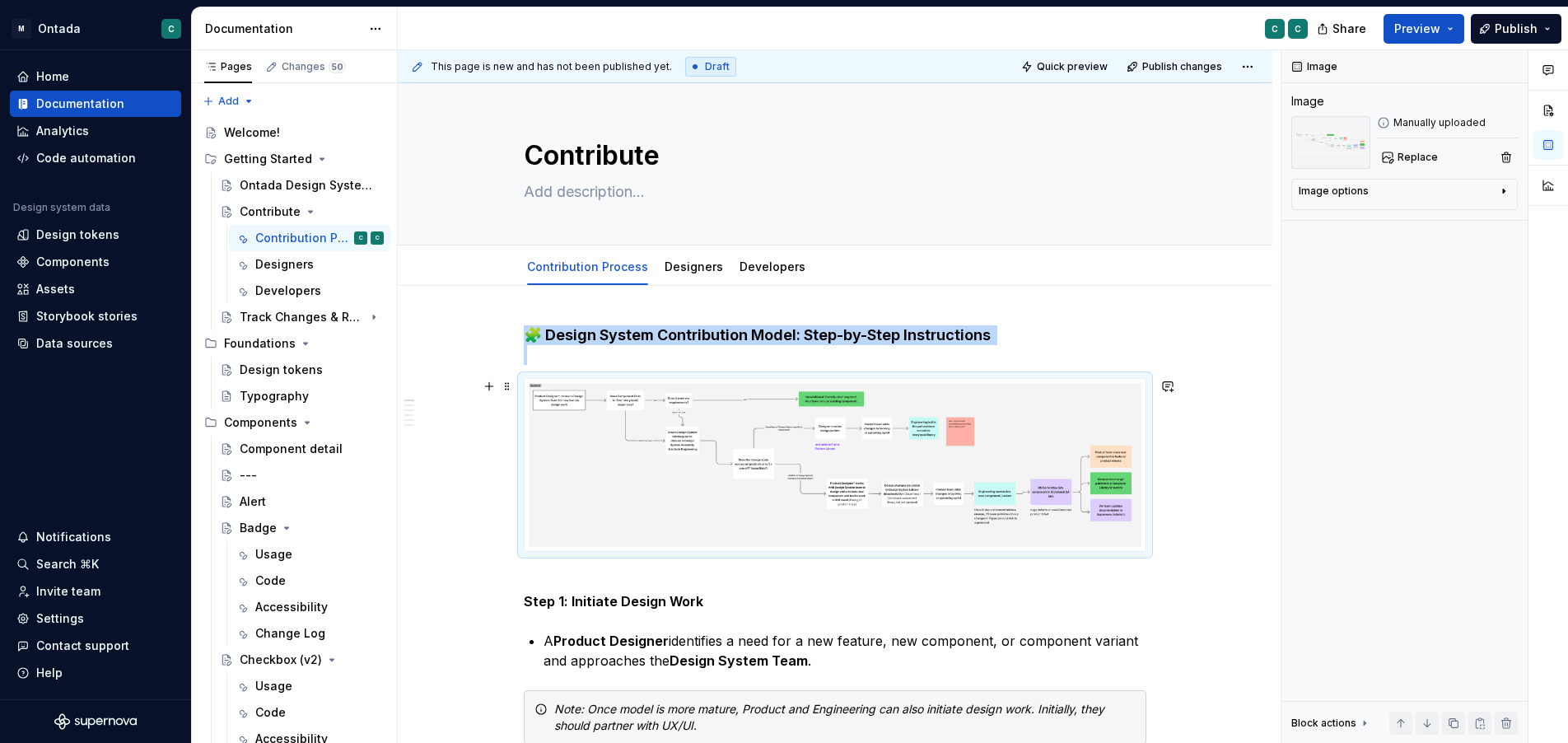
click at [1108, 513] on img at bounding box center [835, 464] width 621 height 172
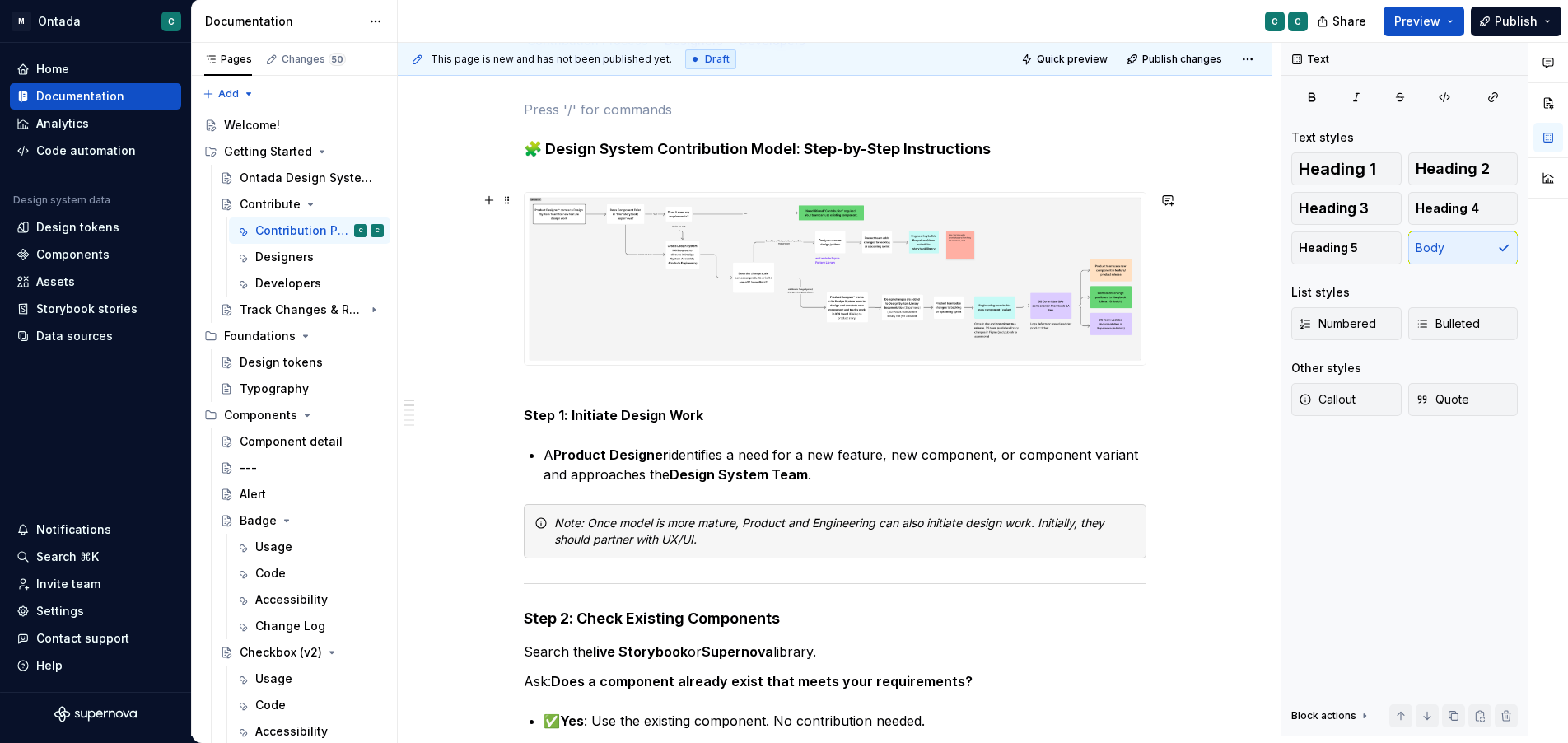
scroll to position [219, 0]
click at [373, 155] on button "Page tree" at bounding box center [372, 151] width 23 height 23
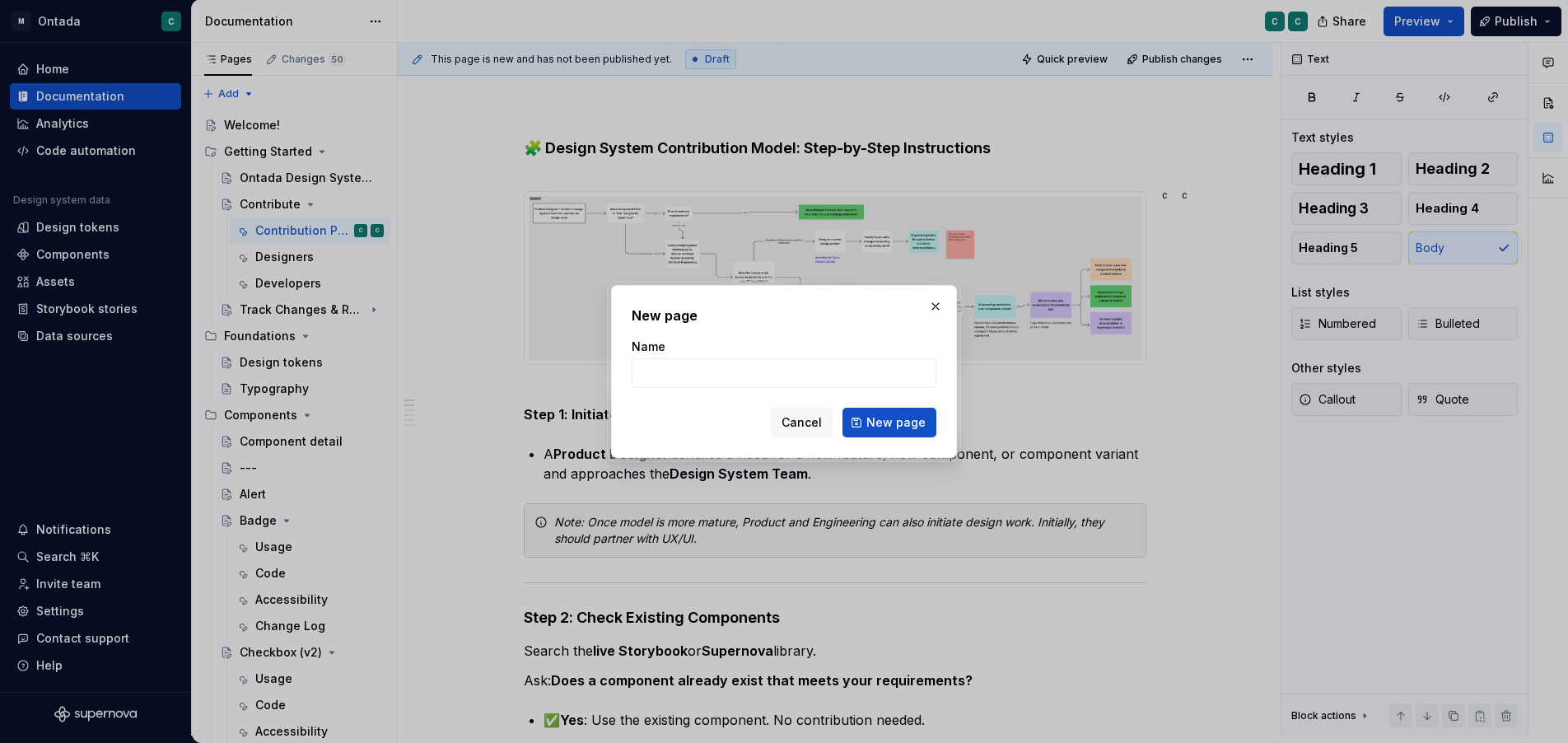
type textarea "*"
type input "Stay Informed"
click at [871, 430] on span "New page" at bounding box center [896, 422] width 59 height 17
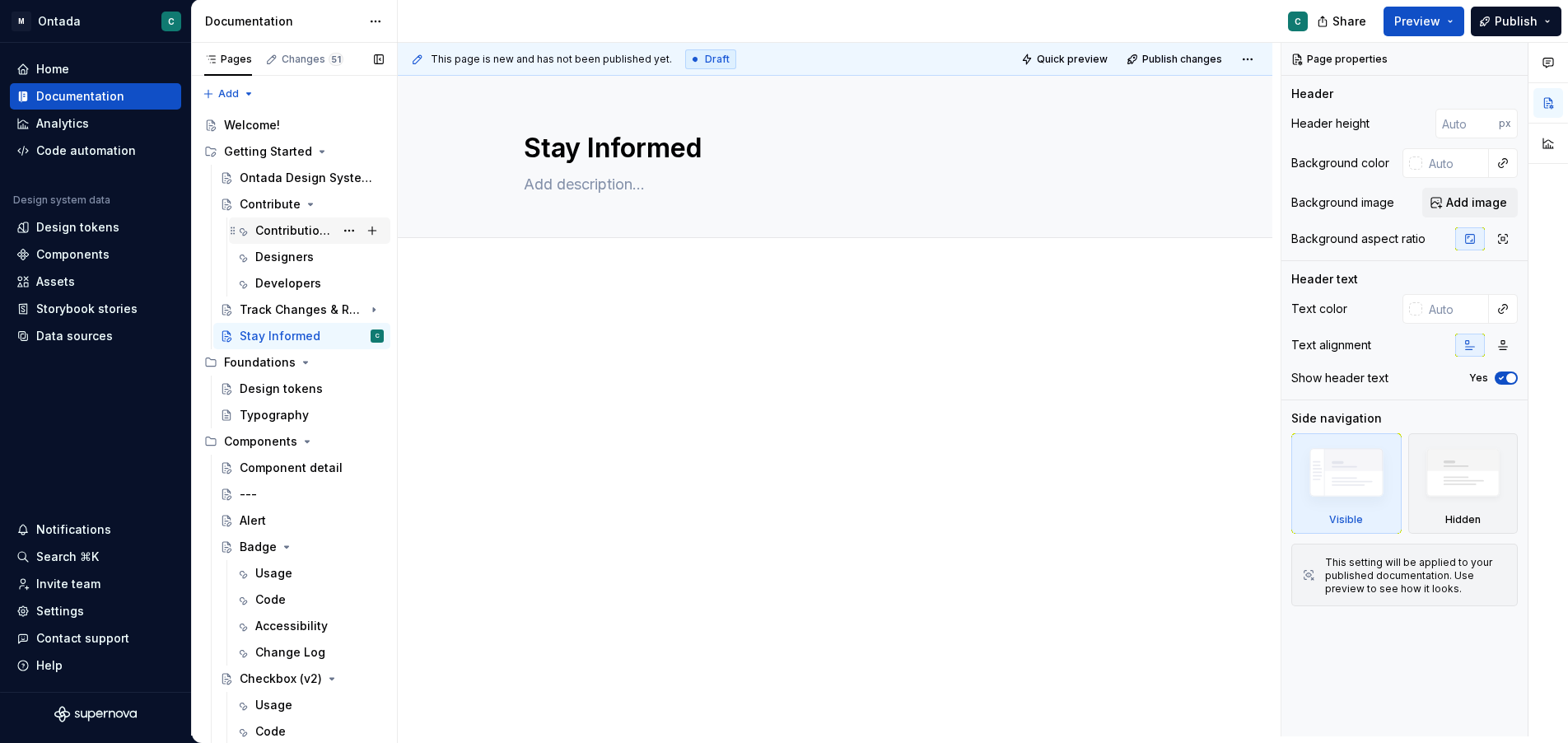
click at [292, 232] on div "Contribution Process" at bounding box center [294, 230] width 79 height 17
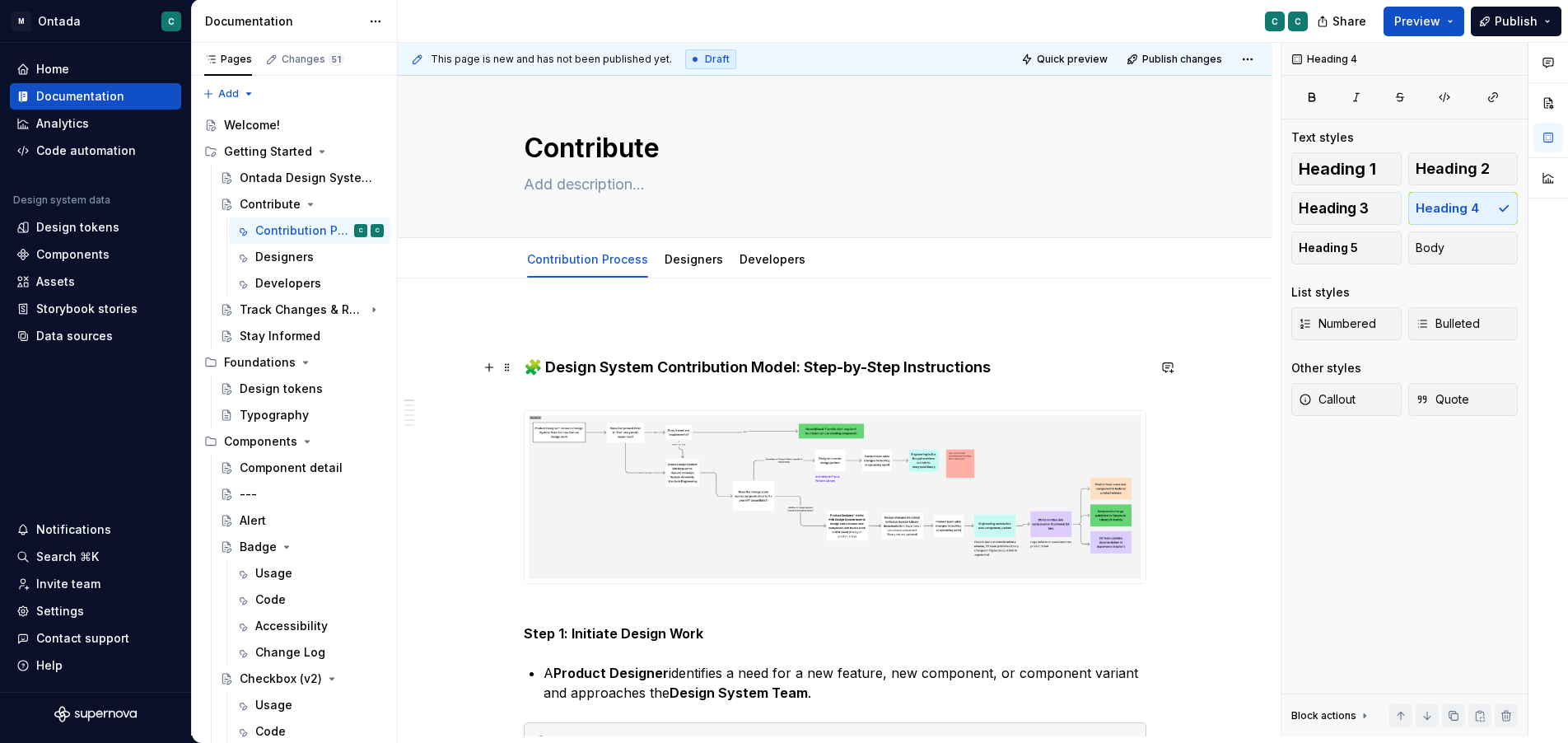
click at [596, 376] on h4 "🧩 Design System Contribution Model: Step-by-Step Instructions" at bounding box center [835, 377] width 623 height 39
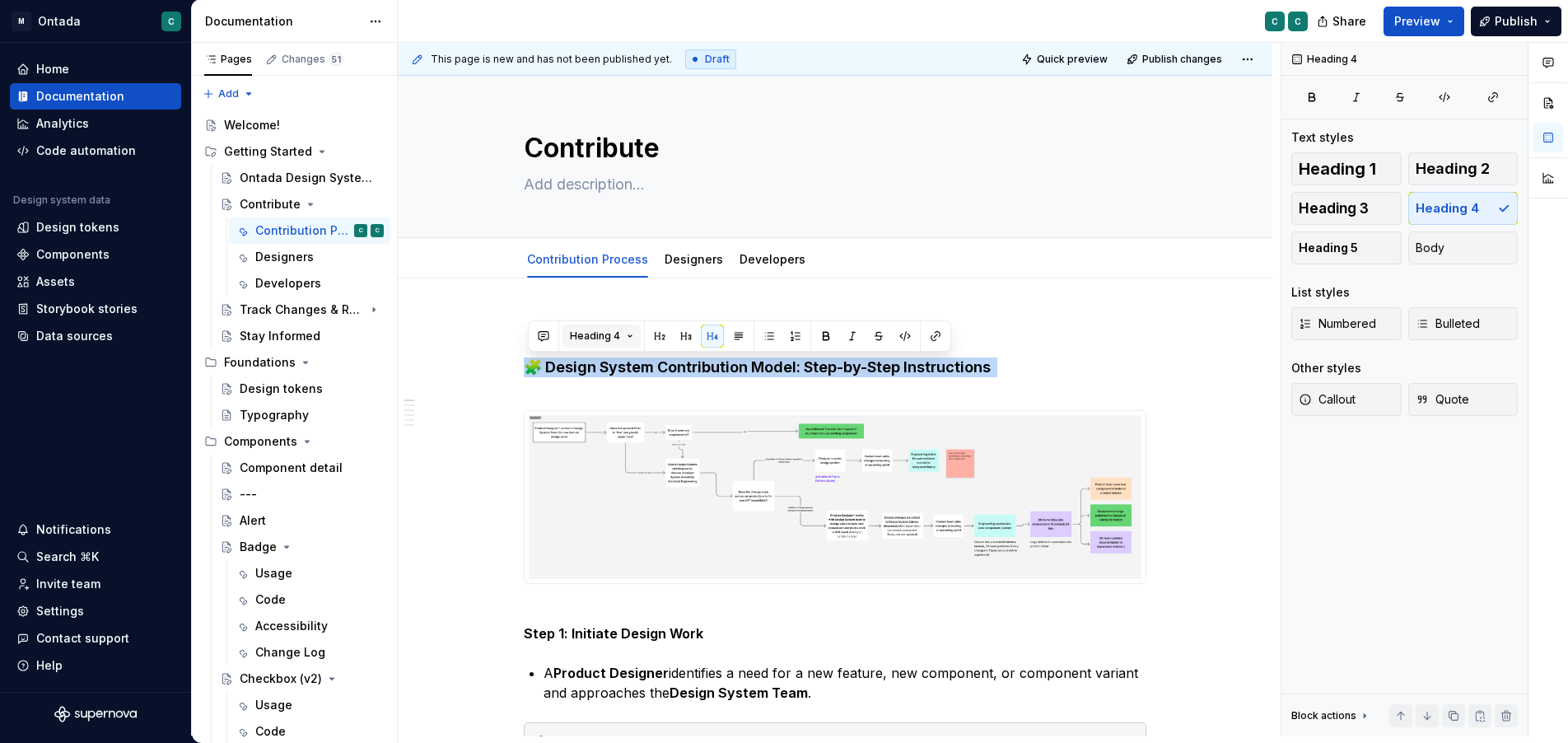
click at [598, 337] on span "Heading 4" at bounding box center [595, 336] width 50 height 13
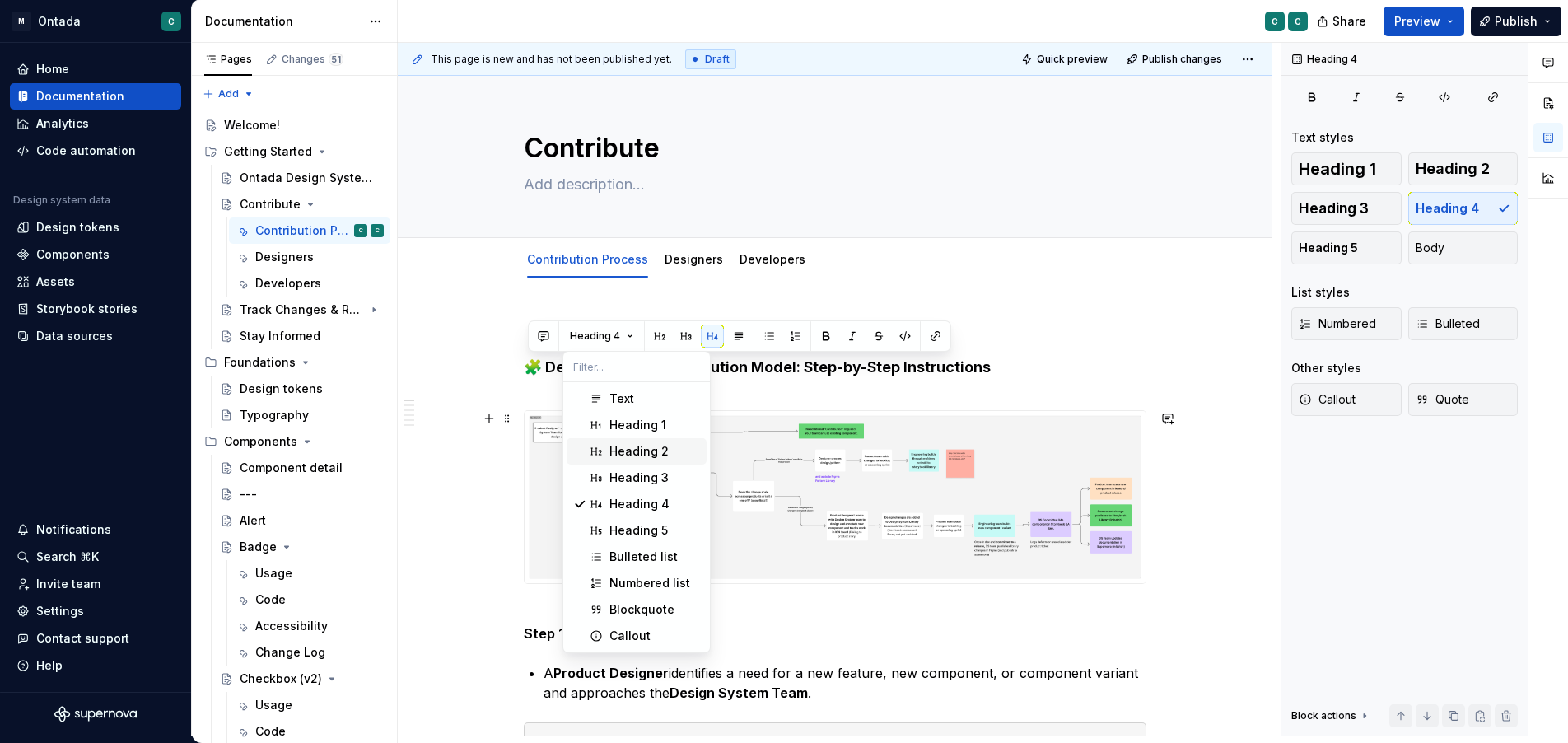
click at [617, 454] on div "Heading 2" at bounding box center [639, 451] width 59 height 17
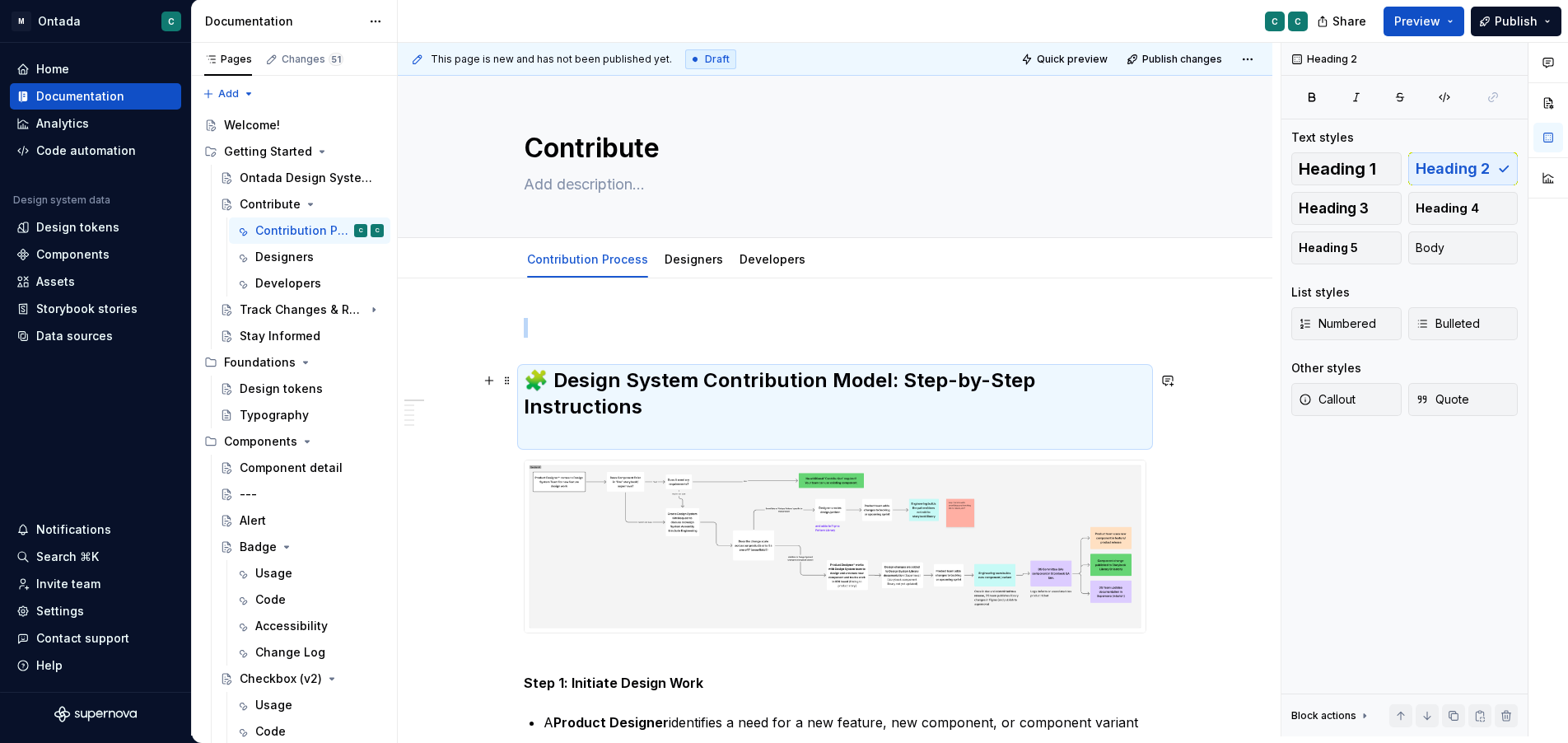
click at [554, 415] on h2 "🧩 Design System Contribution Model: Step-by-Step Instructions" at bounding box center [835, 406] width 623 height 79
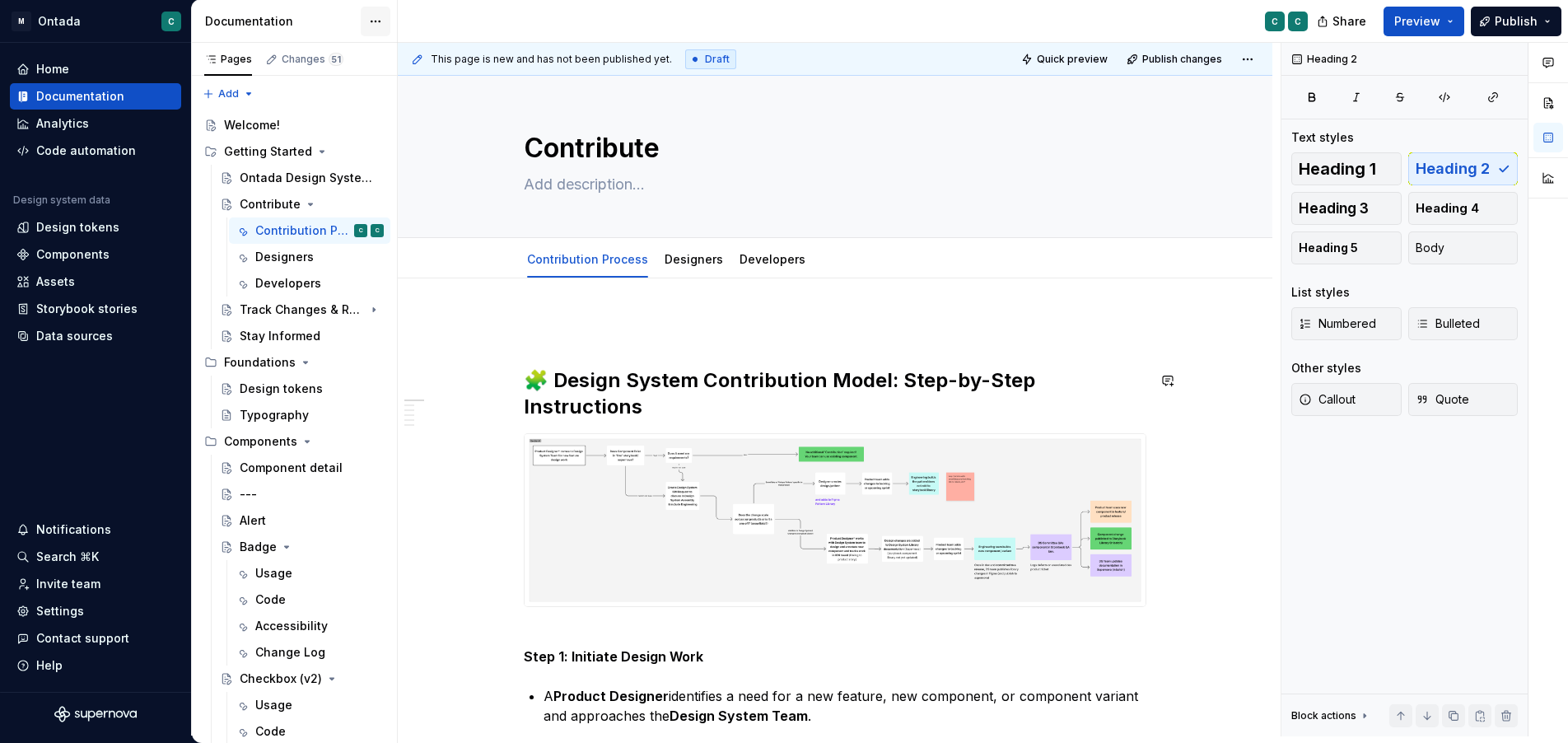
type textarea "*"
click at [255, 182] on div "Ontada Design System Overview" at bounding box center [287, 177] width 94 height 17
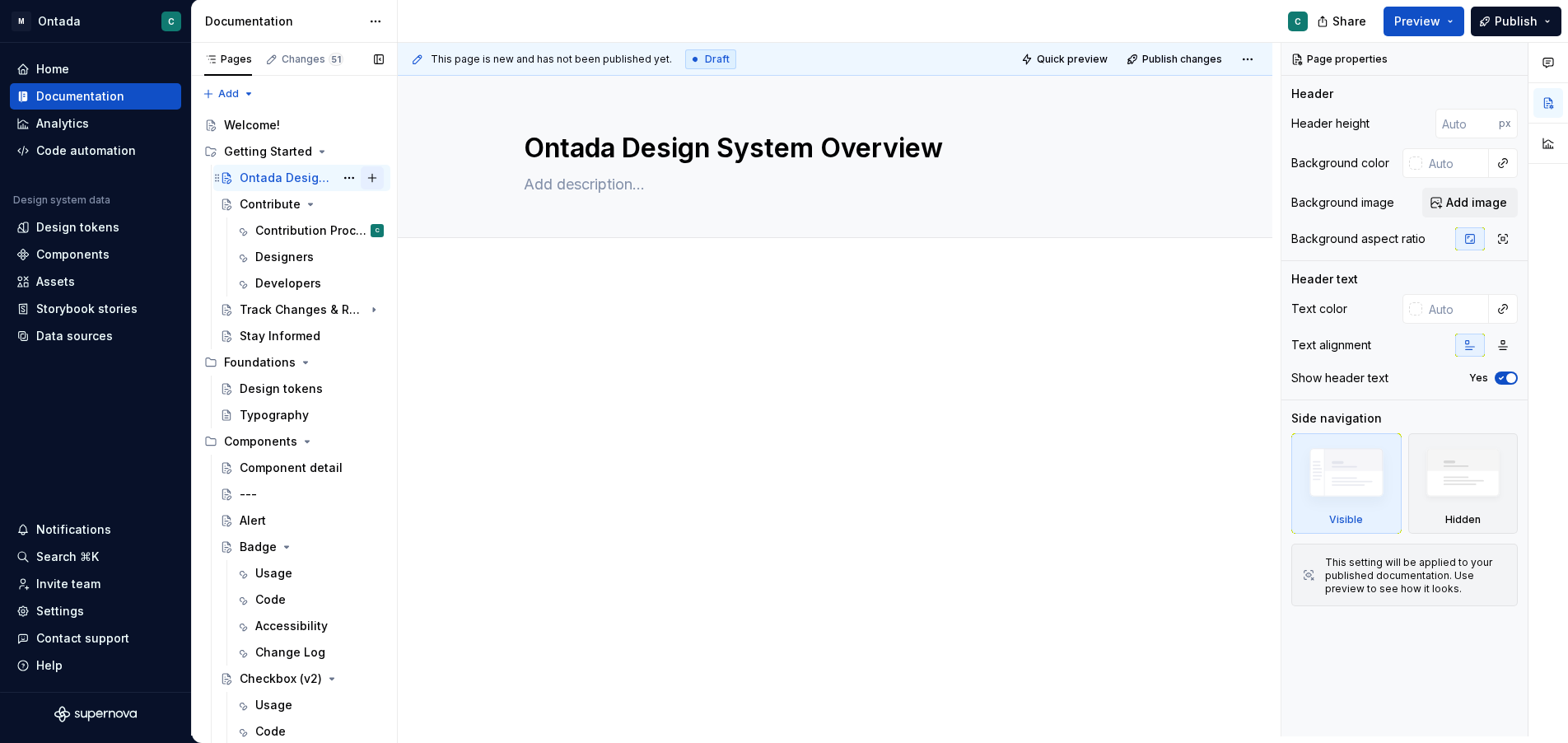
click at [371, 176] on button "Page tree" at bounding box center [372, 177] width 23 height 23
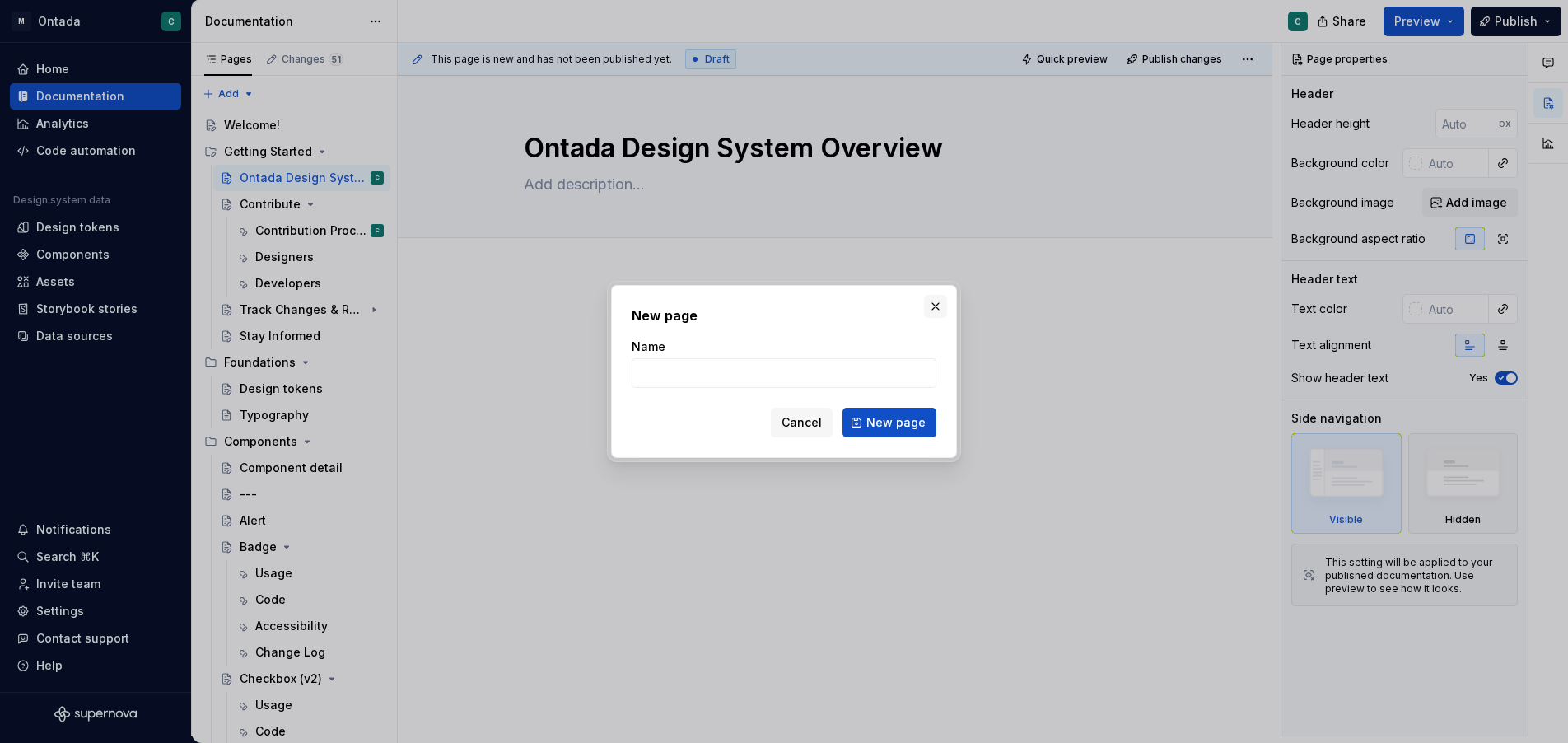
click at [936, 307] on button "button" at bounding box center [935, 306] width 23 height 23
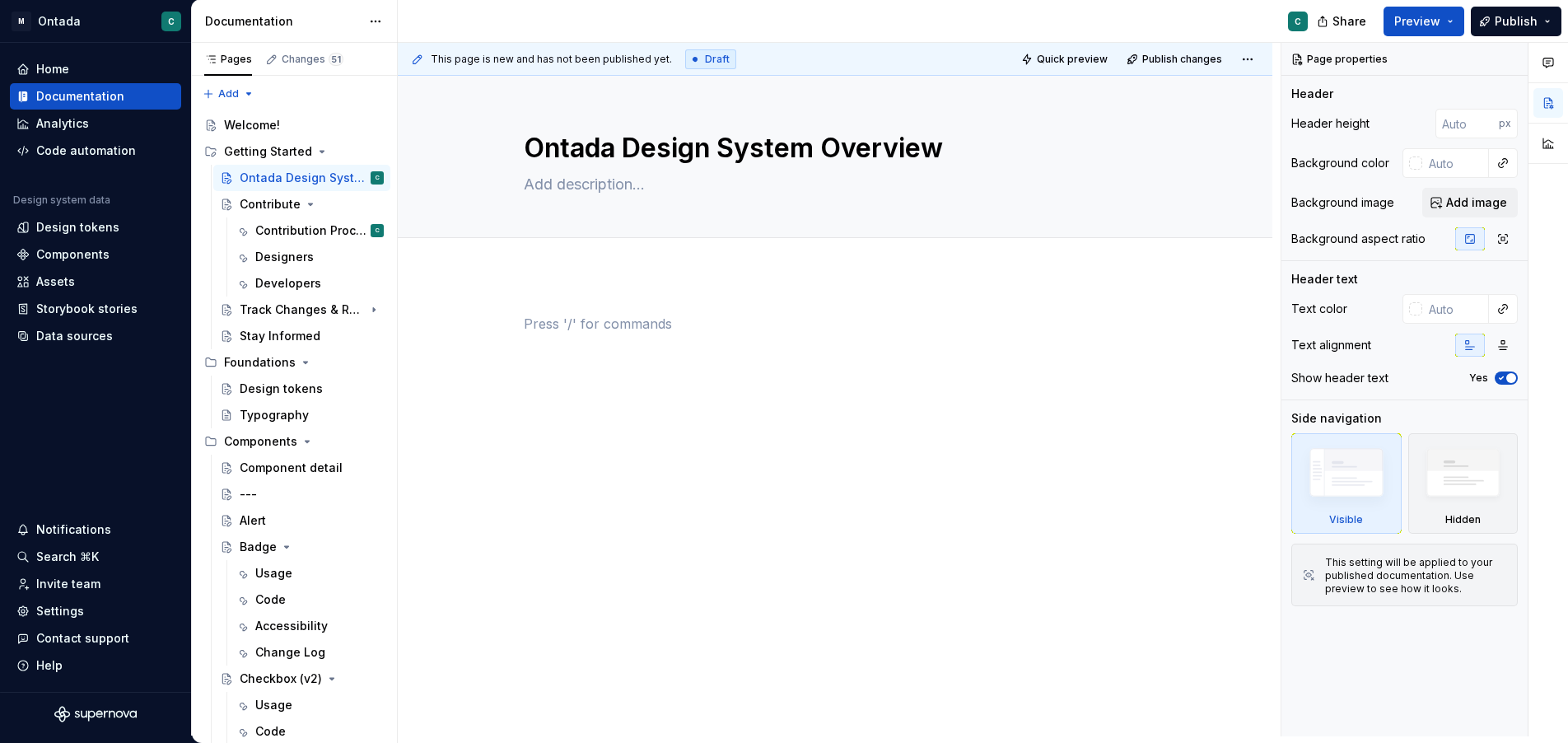
click at [571, 352] on div at bounding box center [835, 345] width 623 height 63
type textarea "*"
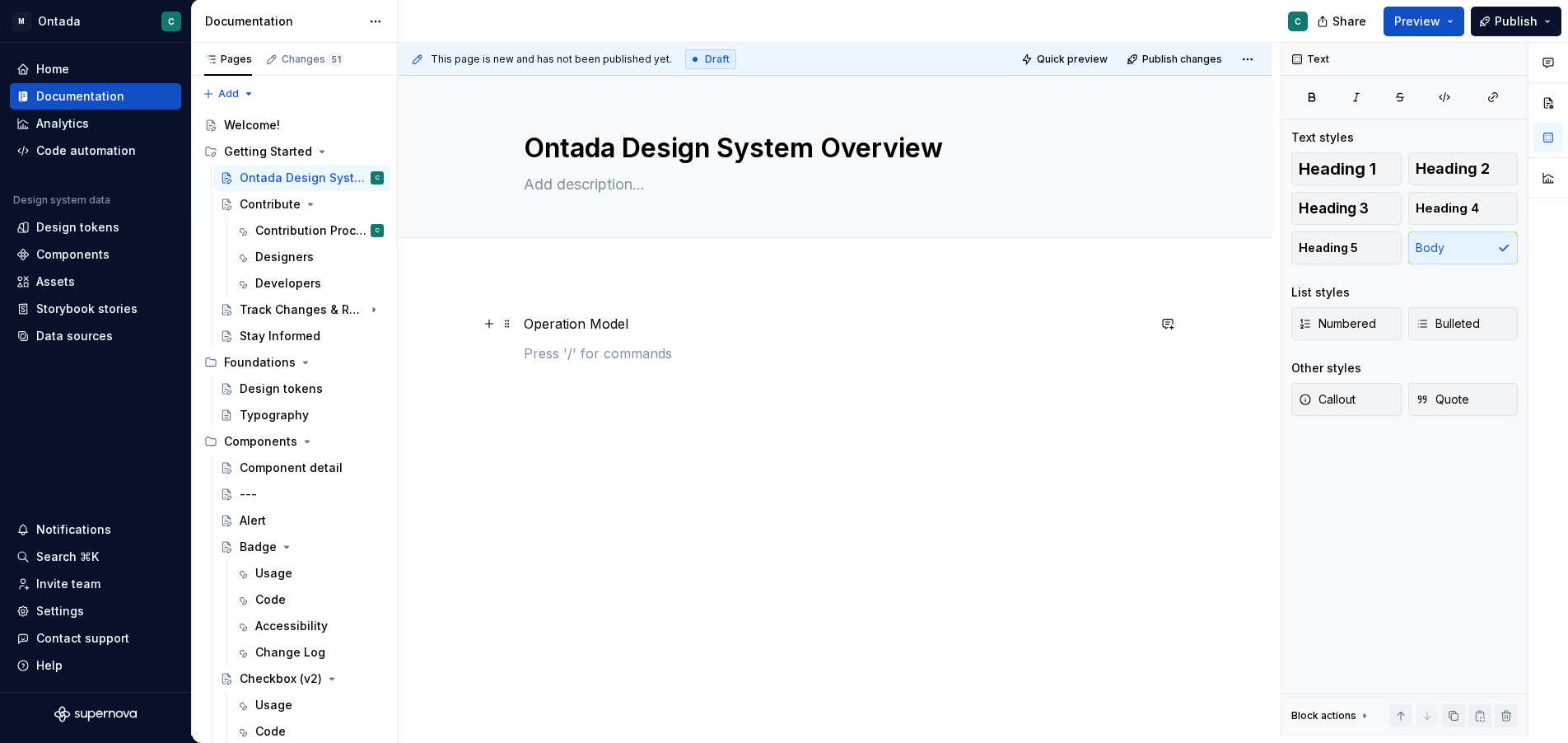
click at [532, 321] on p "Operation Model" at bounding box center [835, 324] width 623 height 20
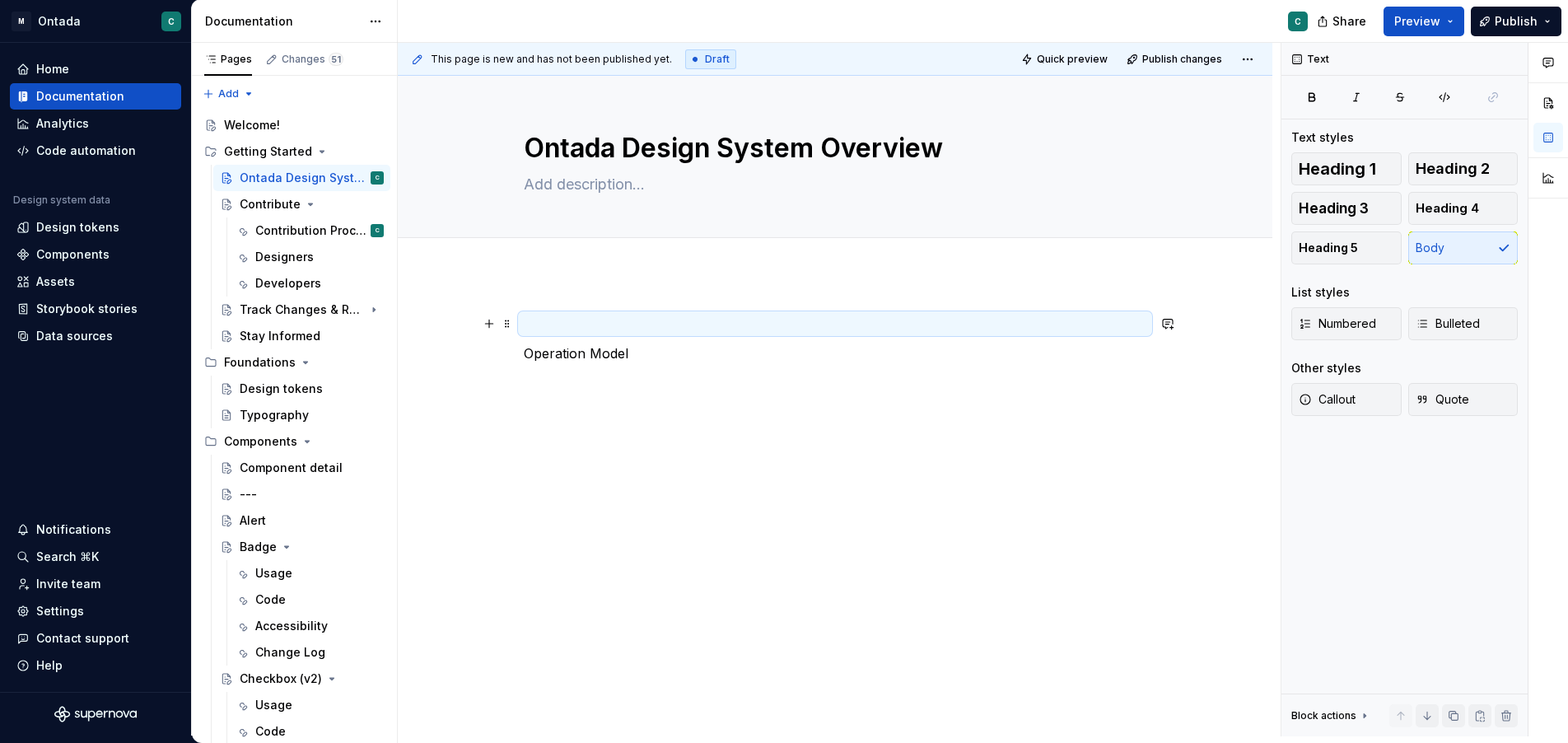
click at [539, 322] on p at bounding box center [835, 324] width 623 height 20
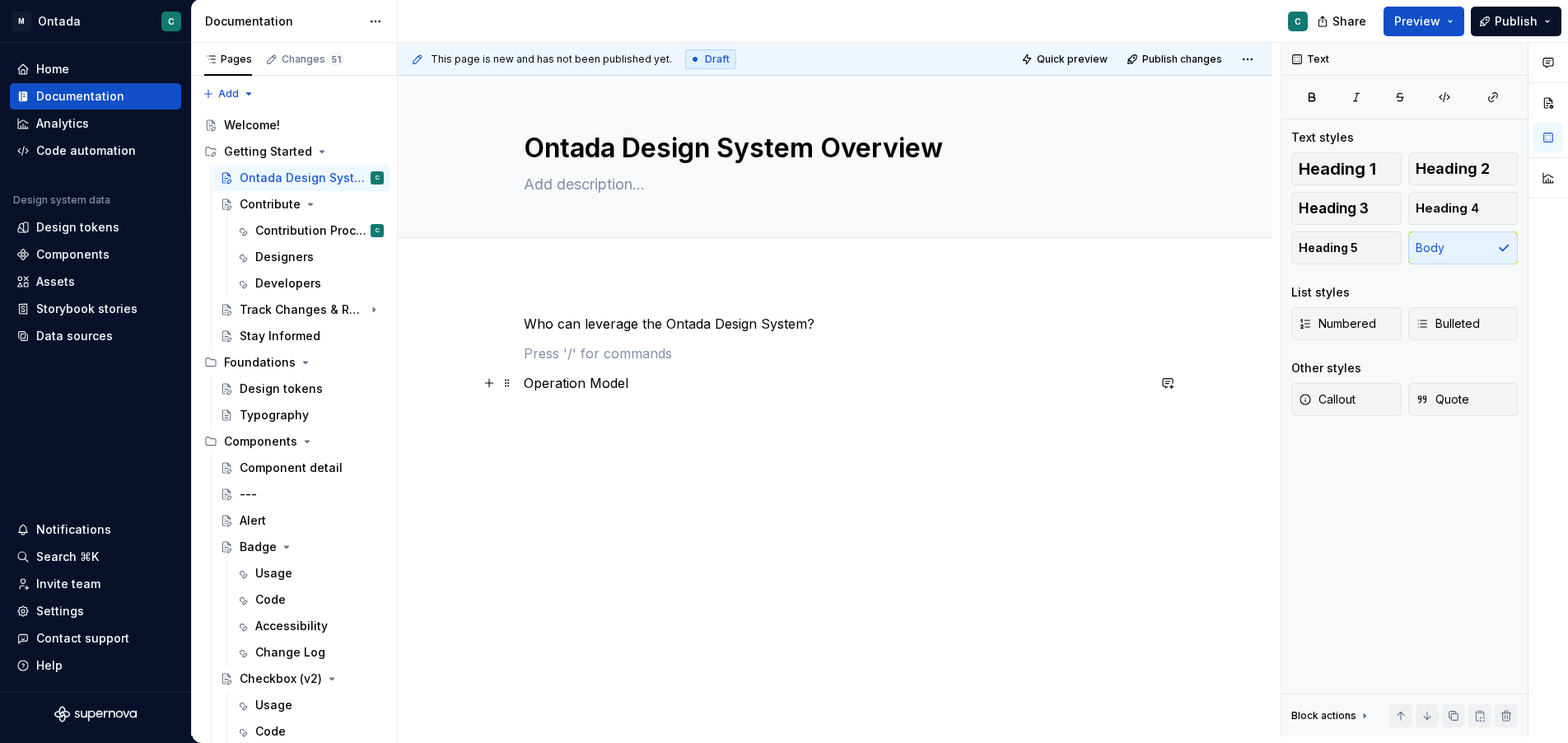
click at [523, 382] on div "Who can leverage the Ontada Design System? Operation Model" at bounding box center [835, 469] width 875 height 391
click at [720, 383] on p "Operation Model" at bounding box center [835, 383] width 623 height 20
click at [605, 358] on p at bounding box center [835, 353] width 623 height 20
drag, startPoint x: 667, startPoint y: 385, endPoint x: 488, endPoint y: 388, distance: 179.0
click at [524, 388] on div "Who can leverage the Ontada Design System? How do I engage? Operation Model" at bounding box center [835, 407] width 623 height 188
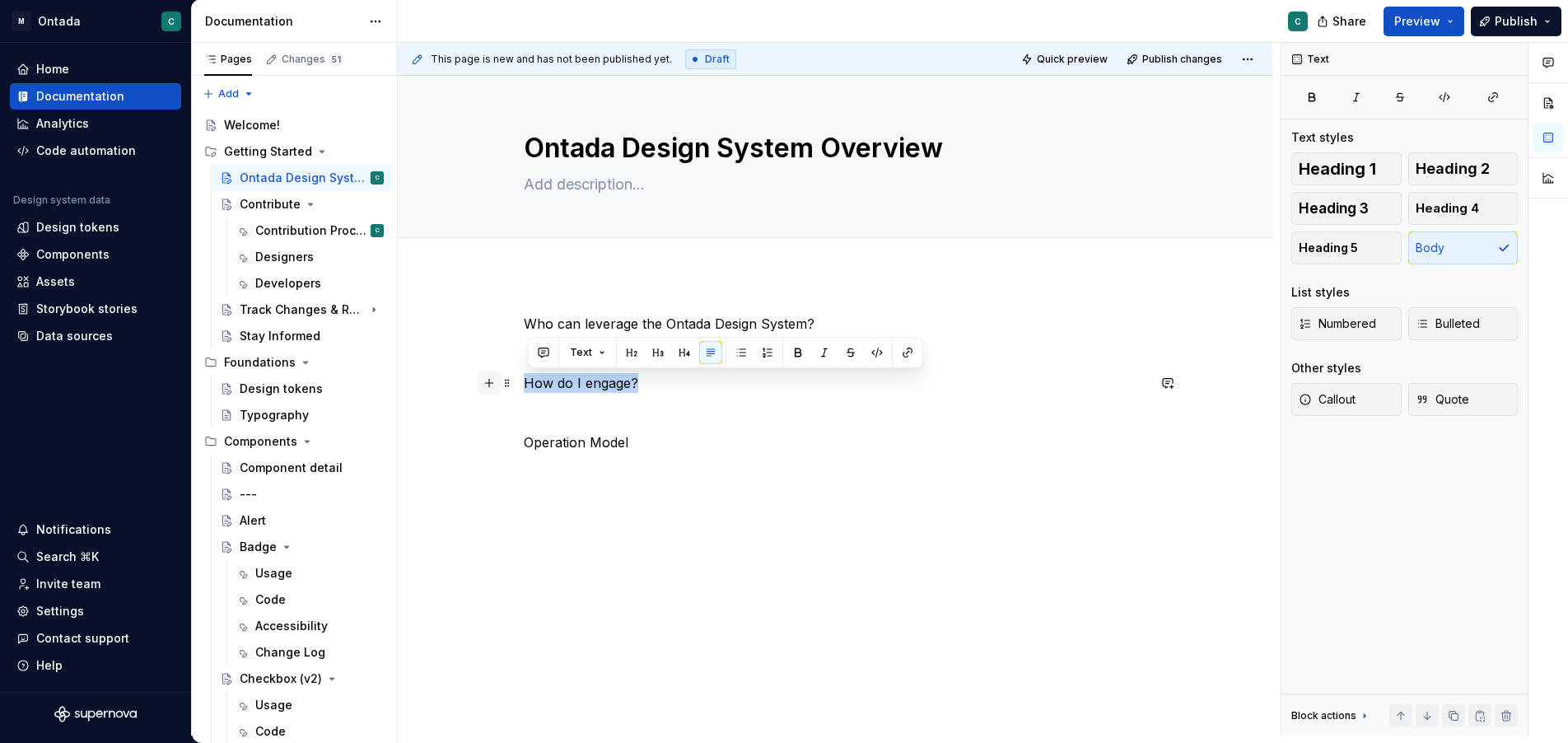
copy p "How do I engage?"
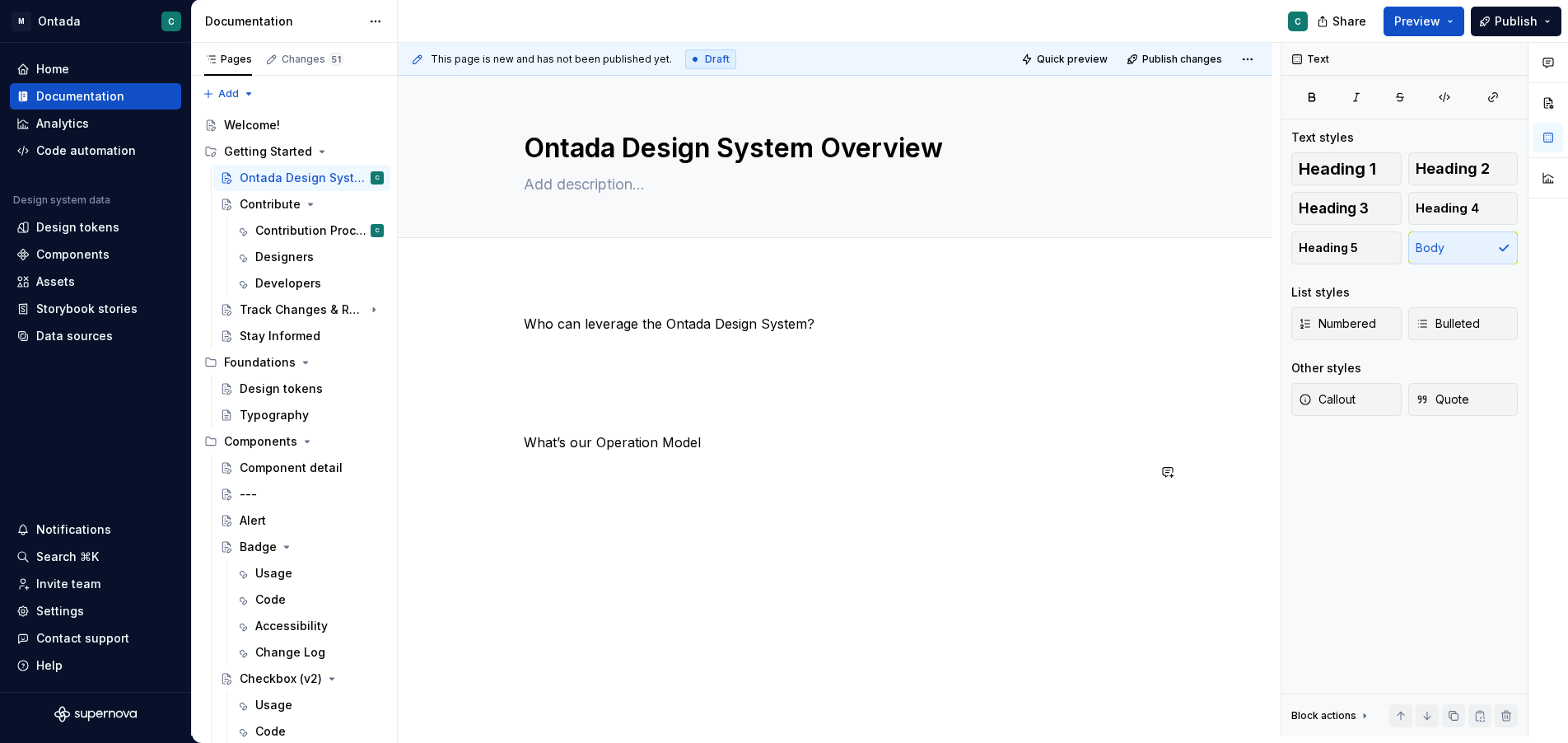
click at [769, 443] on p "What’s our Operation Model" at bounding box center [835, 442] width 623 height 20
click at [721, 385] on p at bounding box center [835, 383] width 623 height 20
click at [686, 441] on p "How do I engage?" at bounding box center [835, 442] width 623 height 20
click at [847, 328] on p "Who can leverage the Ontada Design System?" at bounding box center [835, 324] width 623 height 20
click at [543, 322] on p "Who can leverage the Ontada Design System?" at bounding box center [835, 324] width 623 height 20
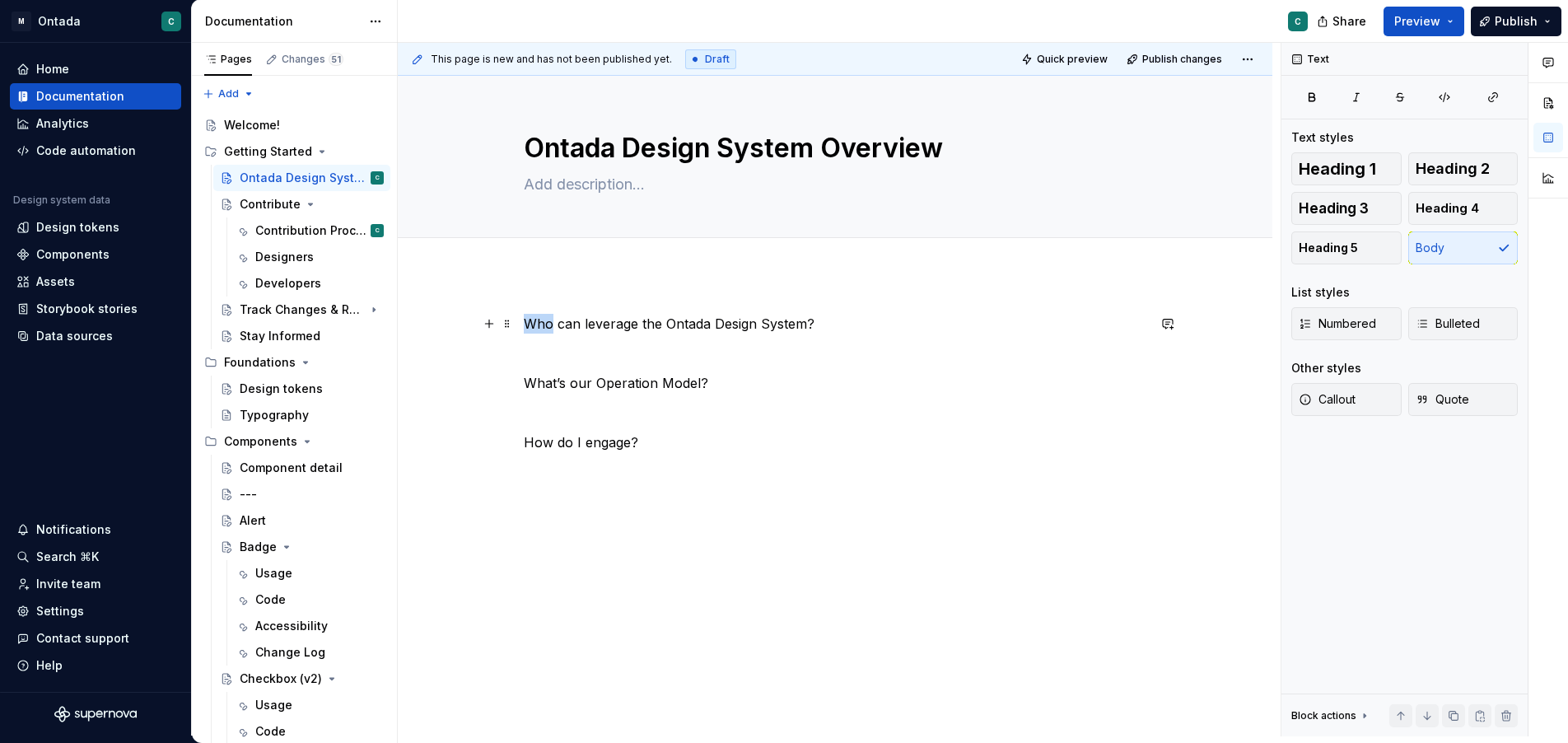
click at [543, 322] on p "Who can leverage the Ontada Design System?" at bounding box center [835, 324] width 623 height 20
click at [529, 330] on p "What teams can leverage the Ontada Design System?" at bounding box center [835, 324] width 623 height 20
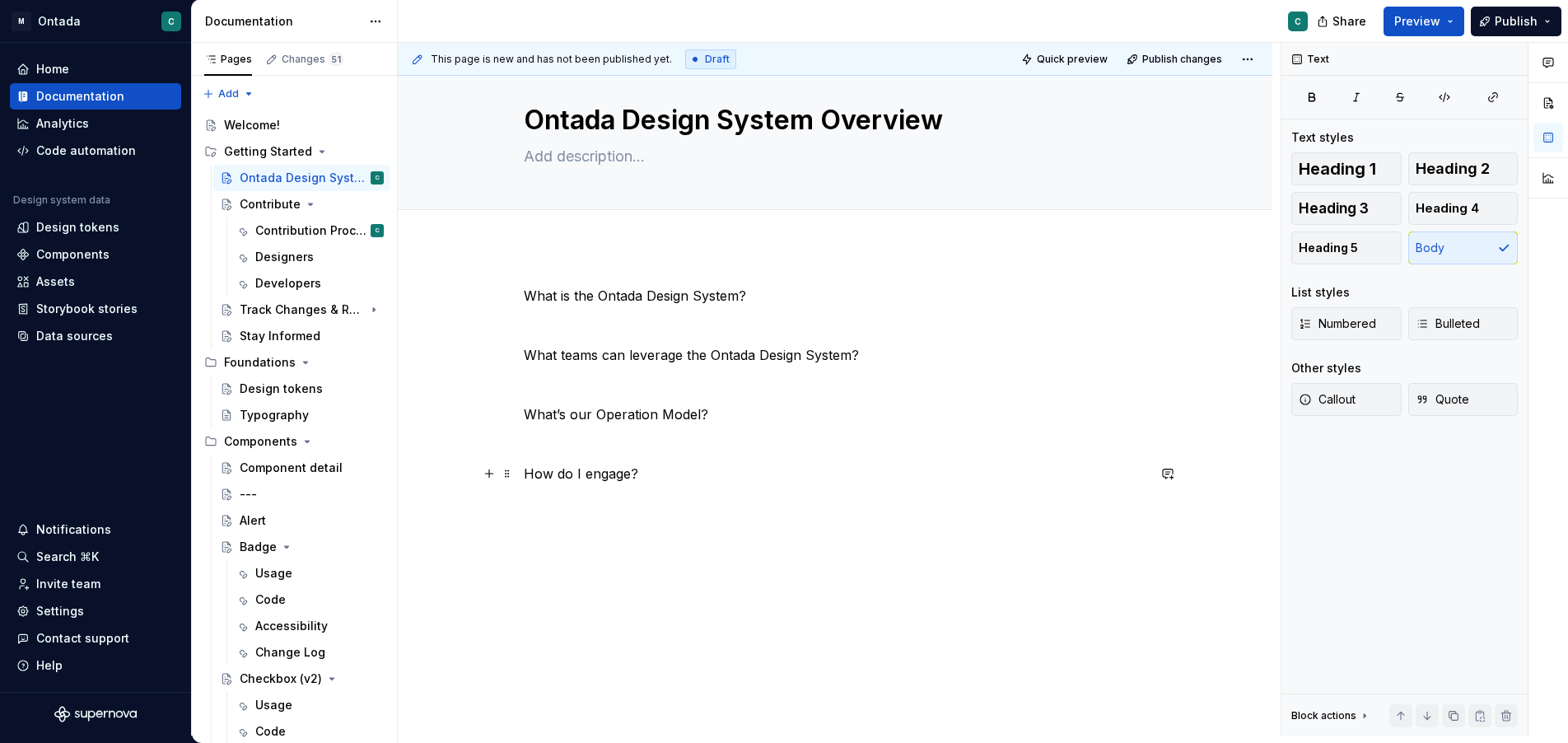
scroll to position [32, 0]
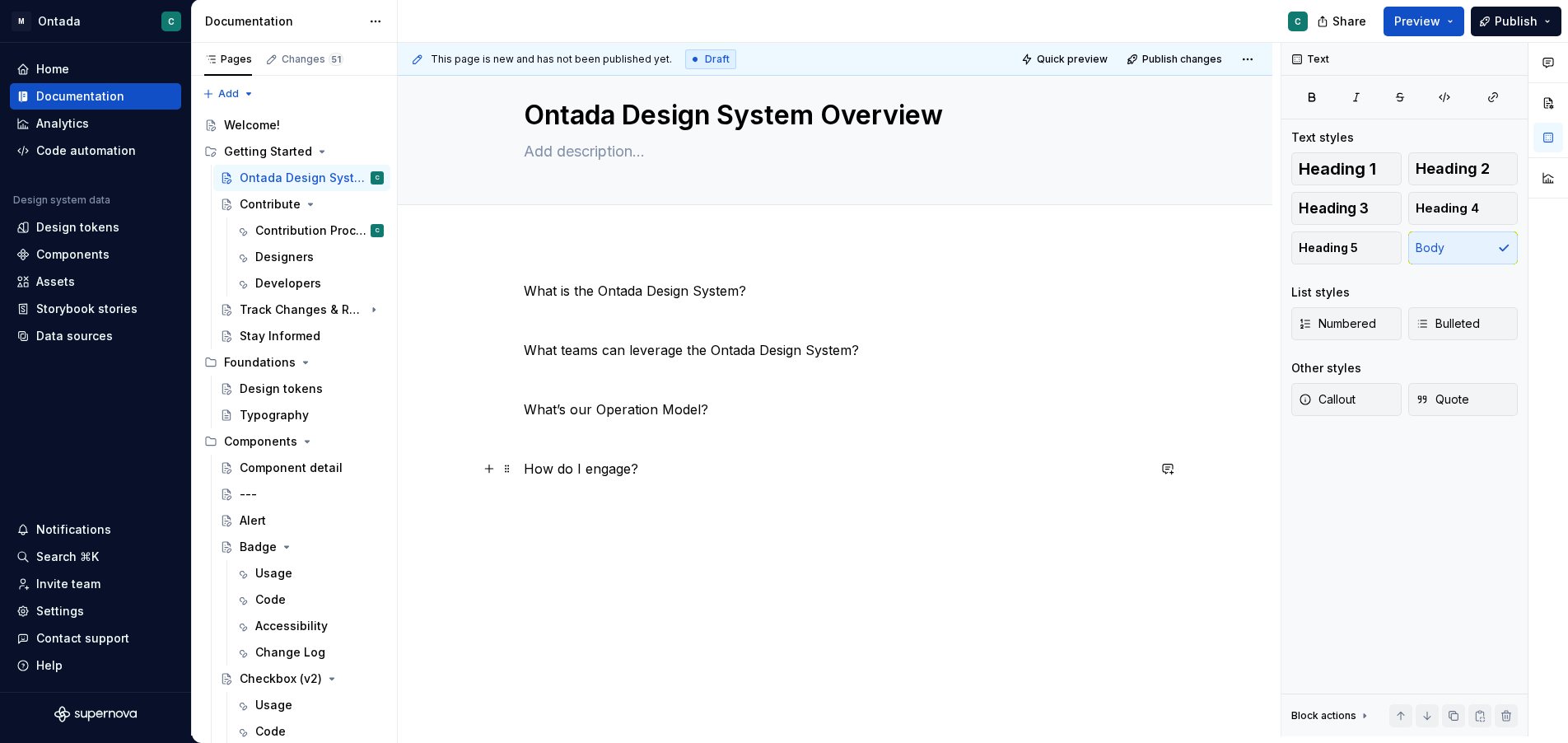
click at [728, 477] on p "How do I engage?" at bounding box center [835, 468] width 623 height 20
click at [676, 552] on div "What is the Ontada Design System? What teams can leverage the Ontada Design Sys…" at bounding box center [835, 496] width 875 height 510
click at [772, 294] on p "What is the Ontada Design System?" at bounding box center [835, 290] width 623 height 20
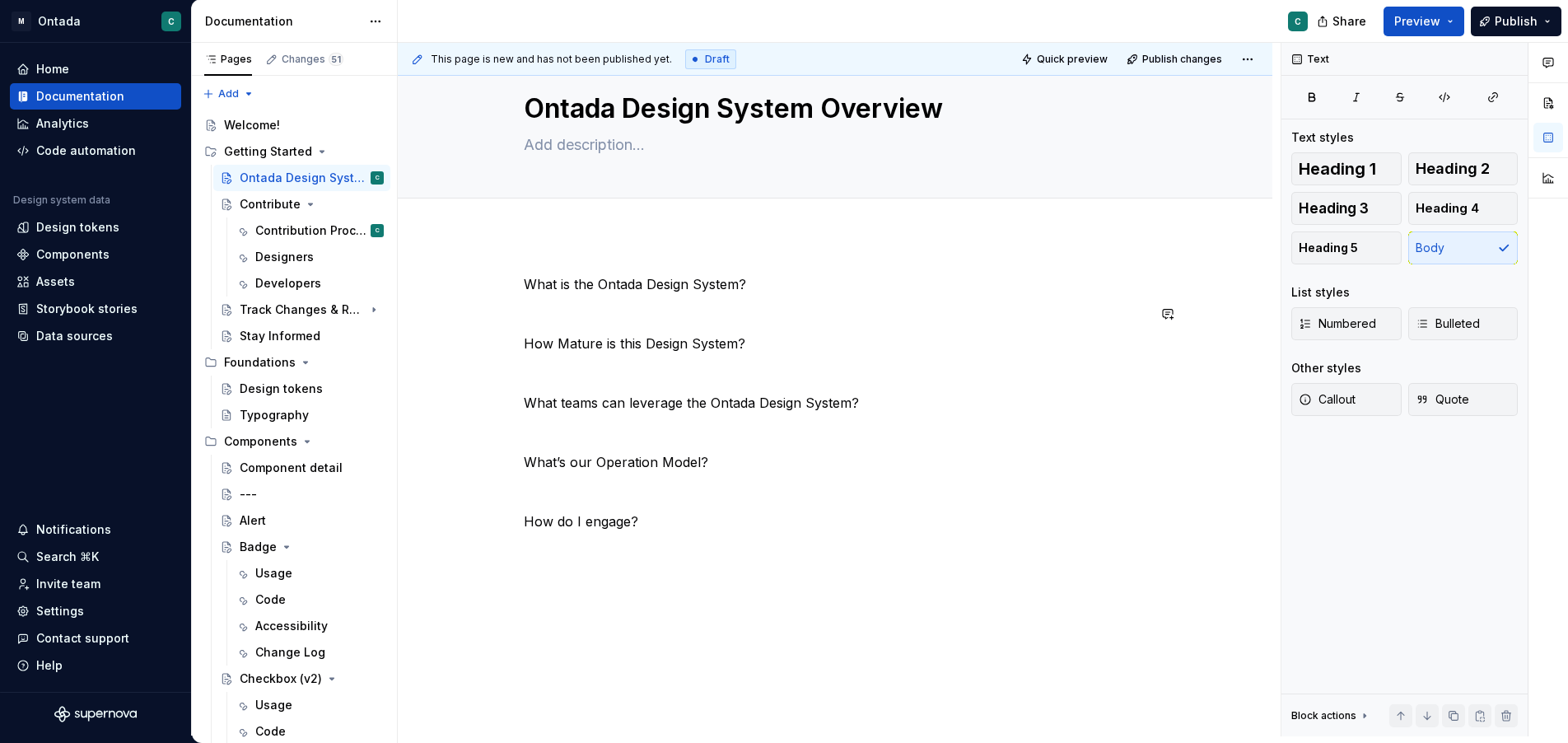
scroll to position [35, 0]
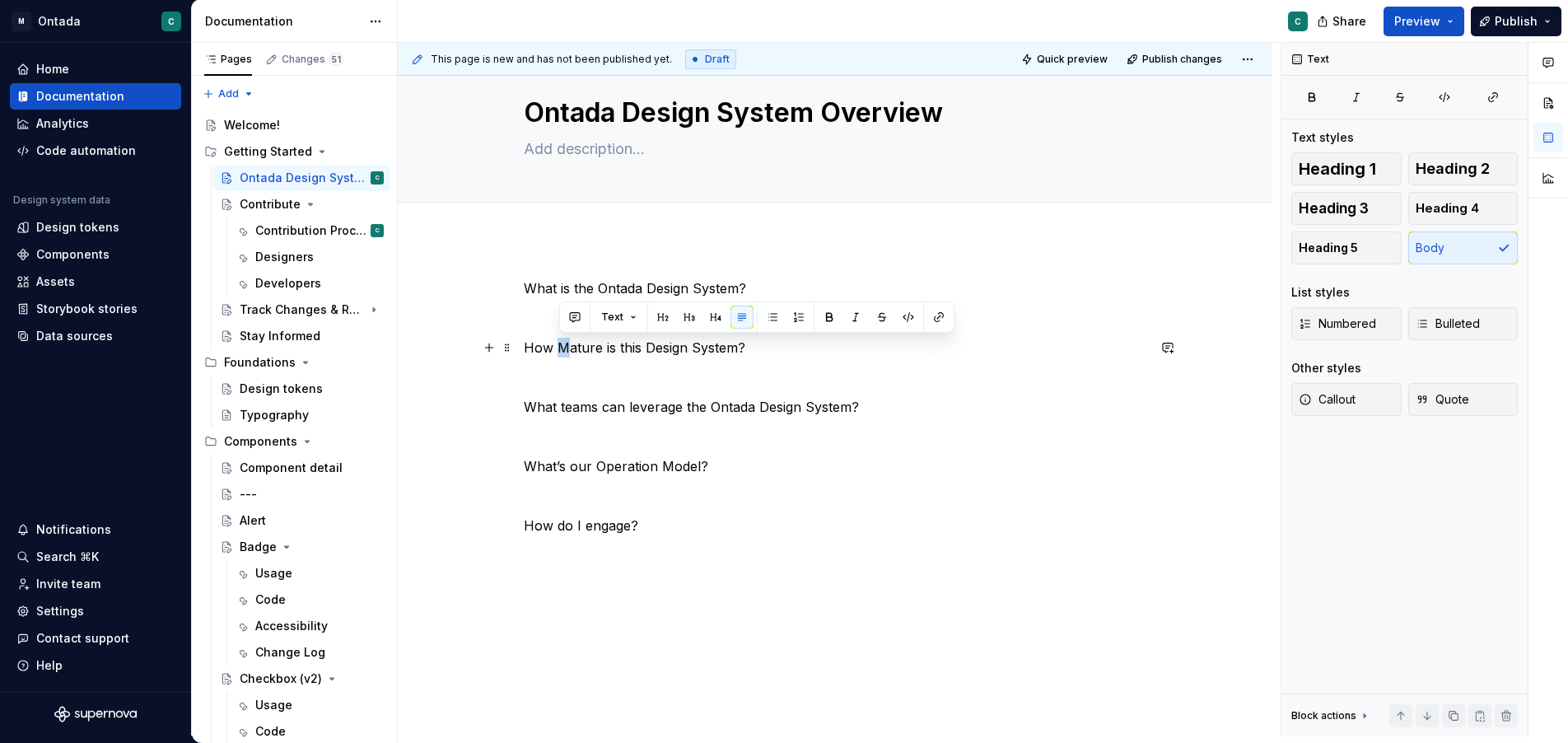
drag, startPoint x: 569, startPoint y: 350, endPoint x: 561, endPoint y: 350, distance: 8.0
click at [561, 350] on p "How Mature is this Design System?" at bounding box center [835, 347] width 623 height 20
click at [659, 527] on p "How do I engage?" at bounding box center [835, 526] width 623 height 20
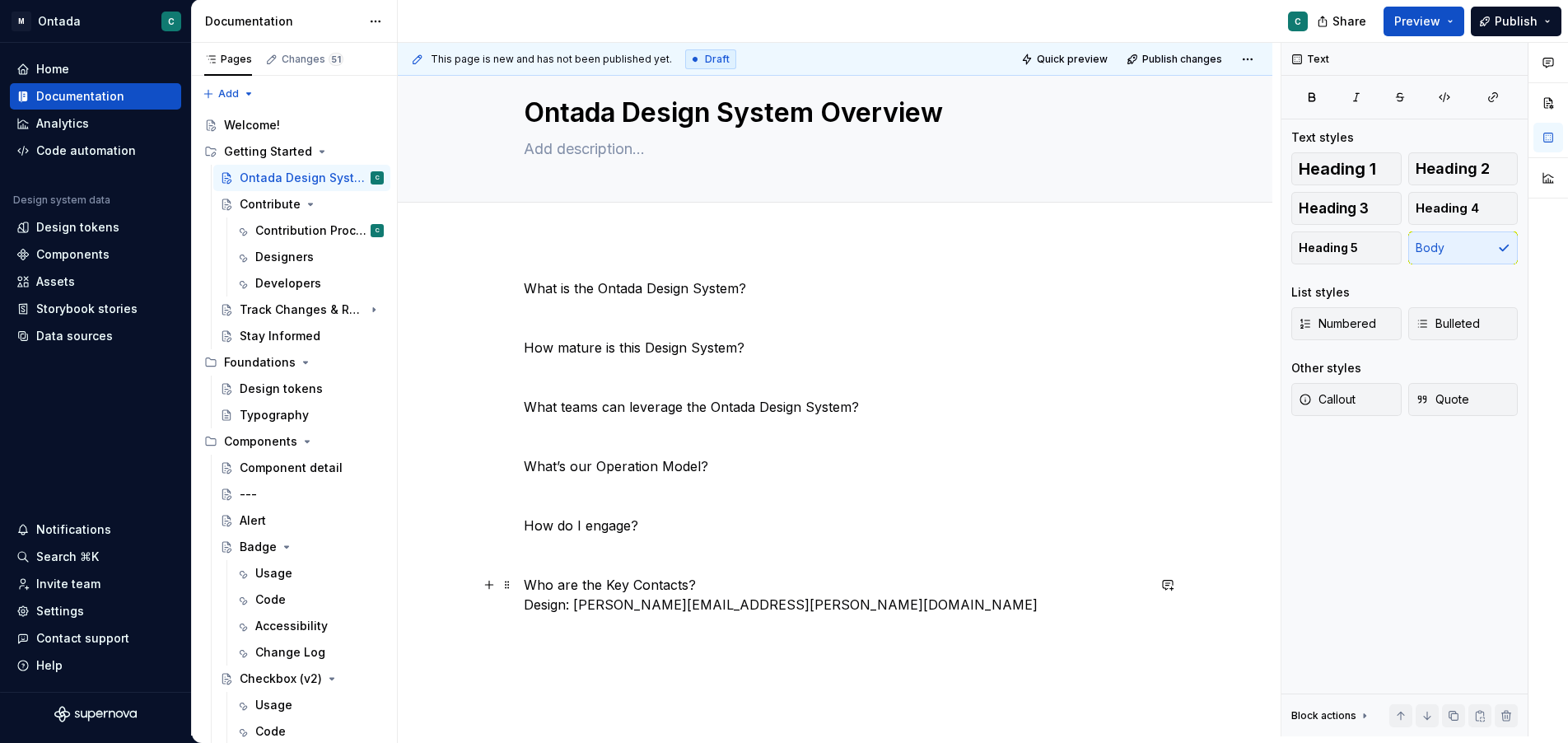
drag, startPoint x: 569, startPoint y: 608, endPoint x: 591, endPoint y: 604, distance: 22.4
click at [570, 607] on p "Who are the Key Contacts? Design: [PERSON_NAME][EMAIL_ADDRESS][PERSON_NAME][DOM…" at bounding box center [835, 594] width 623 height 39
click at [871, 611] on p "Who are the Key Contacts? Design Operations: [PERSON_NAME][EMAIL_ADDRESS][PERSO…" at bounding box center [835, 594] width 623 height 39
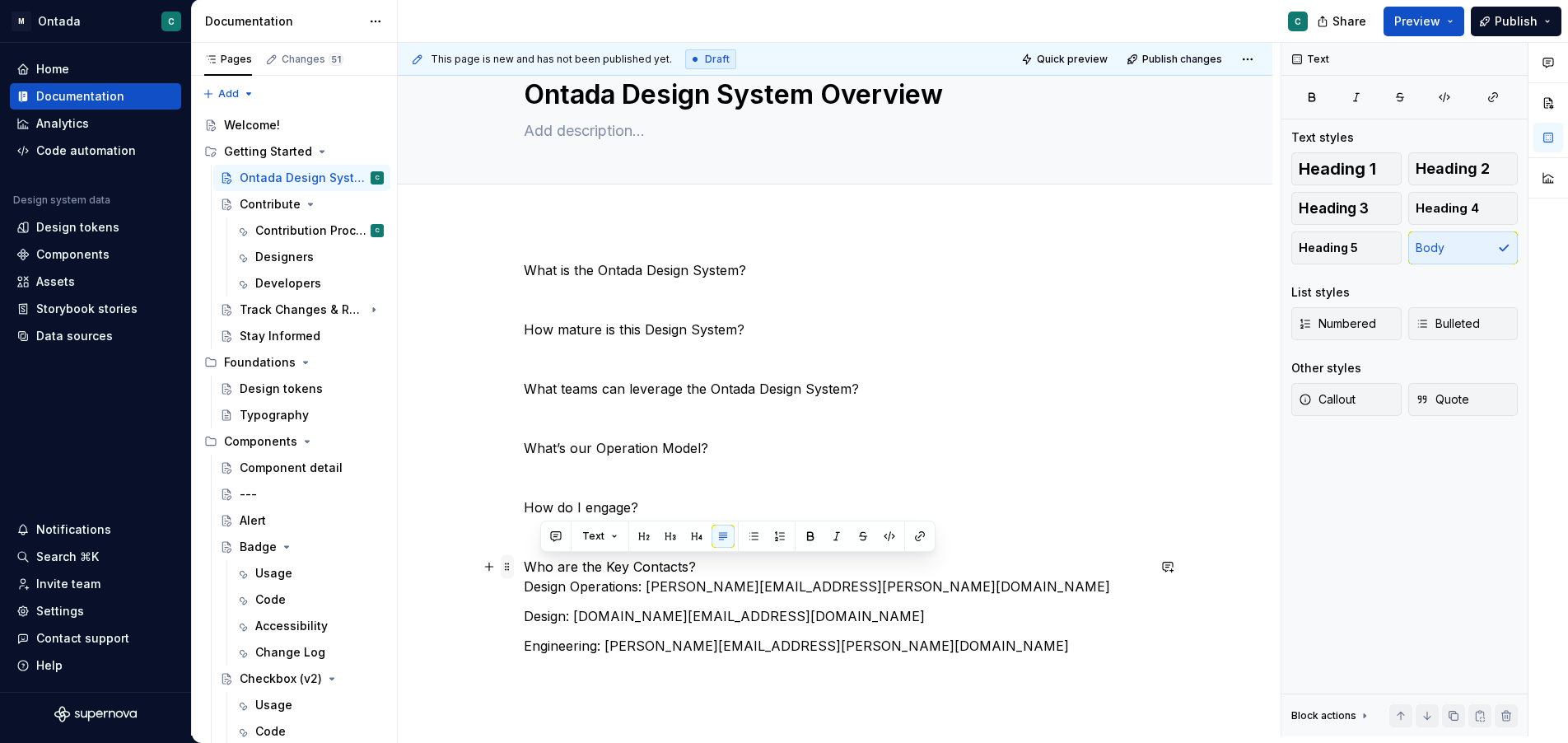
drag, startPoint x: 704, startPoint y: 568, endPoint x: 509, endPoint y: 564, distance: 195.0
click at [524, 568] on div "What is the Ontada Design System? How mature is this Design System? What teams …" at bounding box center [835, 482] width 623 height 445
click at [553, 568] on p "Who are the Key Contacts? Design Operations: [PERSON_NAME][EMAIL_ADDRESS][PERSO…" at bounding box center [835, 577] width 623 height 39
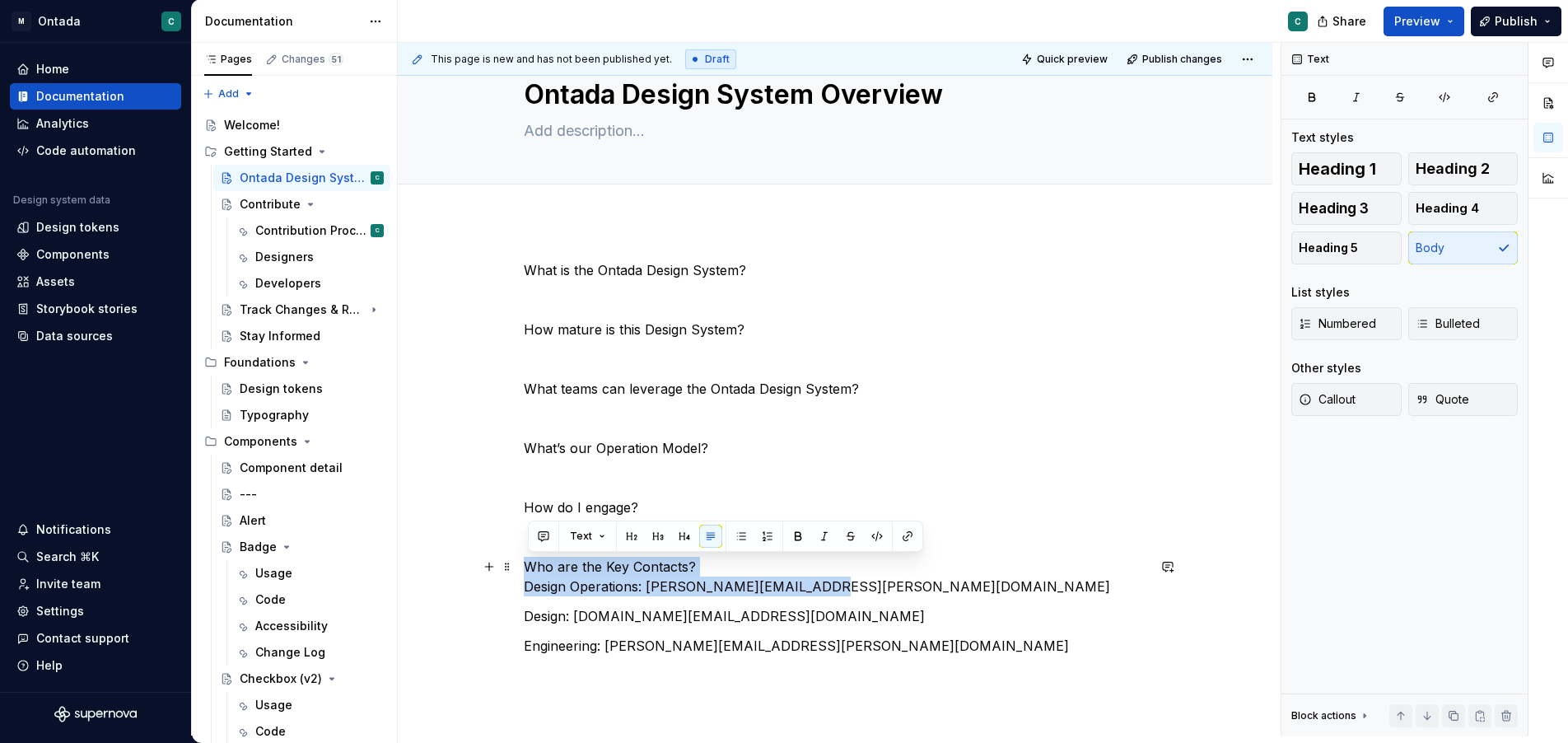
click at [553, 568] on p "Who are the Key Contacts? Design Operations: [PERSON_NAME][EMAIL_ADDRESS][PERSO…" at bounding box center [835, 577] width 623 height 39
click at [553, 582] on p "Who are the Key Contacts? Design Operations: [PERSON_NAME][EMAIL_ADDRESS][PERSO…" at bounding box center [835, 577] width 623 height 39
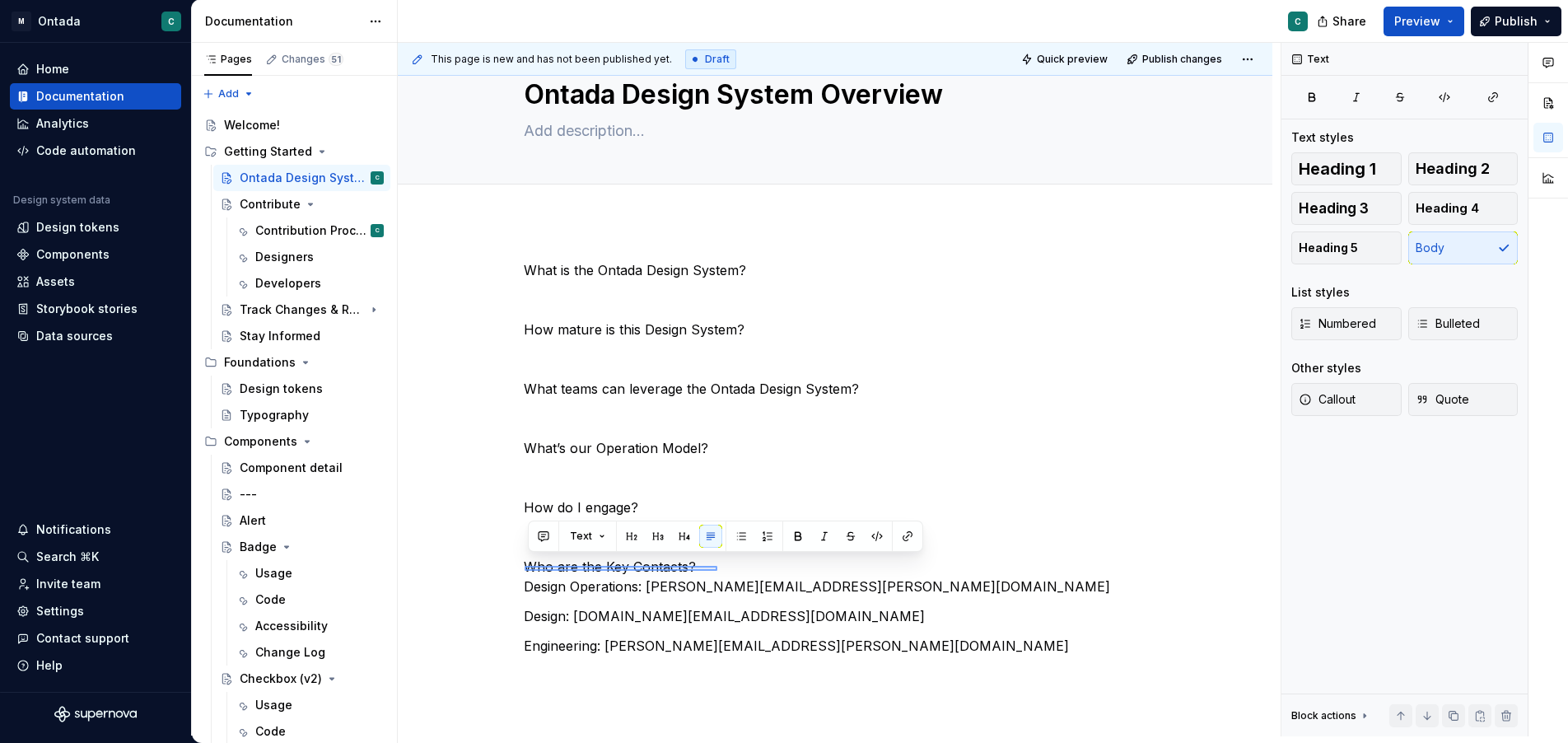
drag, startPoint x: 526, startPoint y: 566, endPoint x: 718, endPoint y: 568, distance: 192.0
click at [718, 568] on div "This page is new and has not been published yet. Draft Quick preview Publish ch…" at bounding box center [839, 390] width 883 height 694
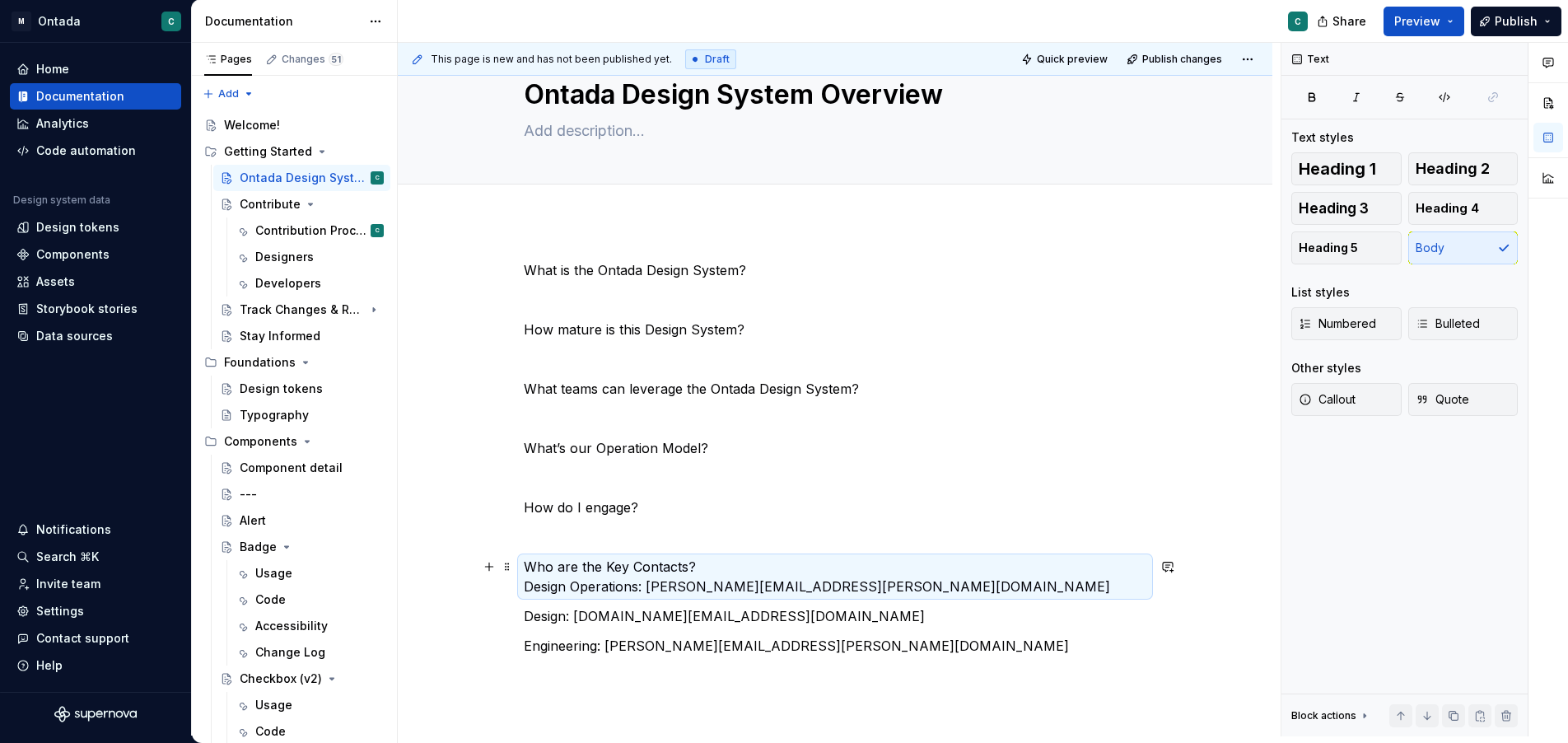
click at [671, 565] on p "Who are the Key Contacts? Design Operations: [PERSON_NAME][EMAIL_ADDRESS][PERSO…" at bounding box center [835, 577] width 623 height 39
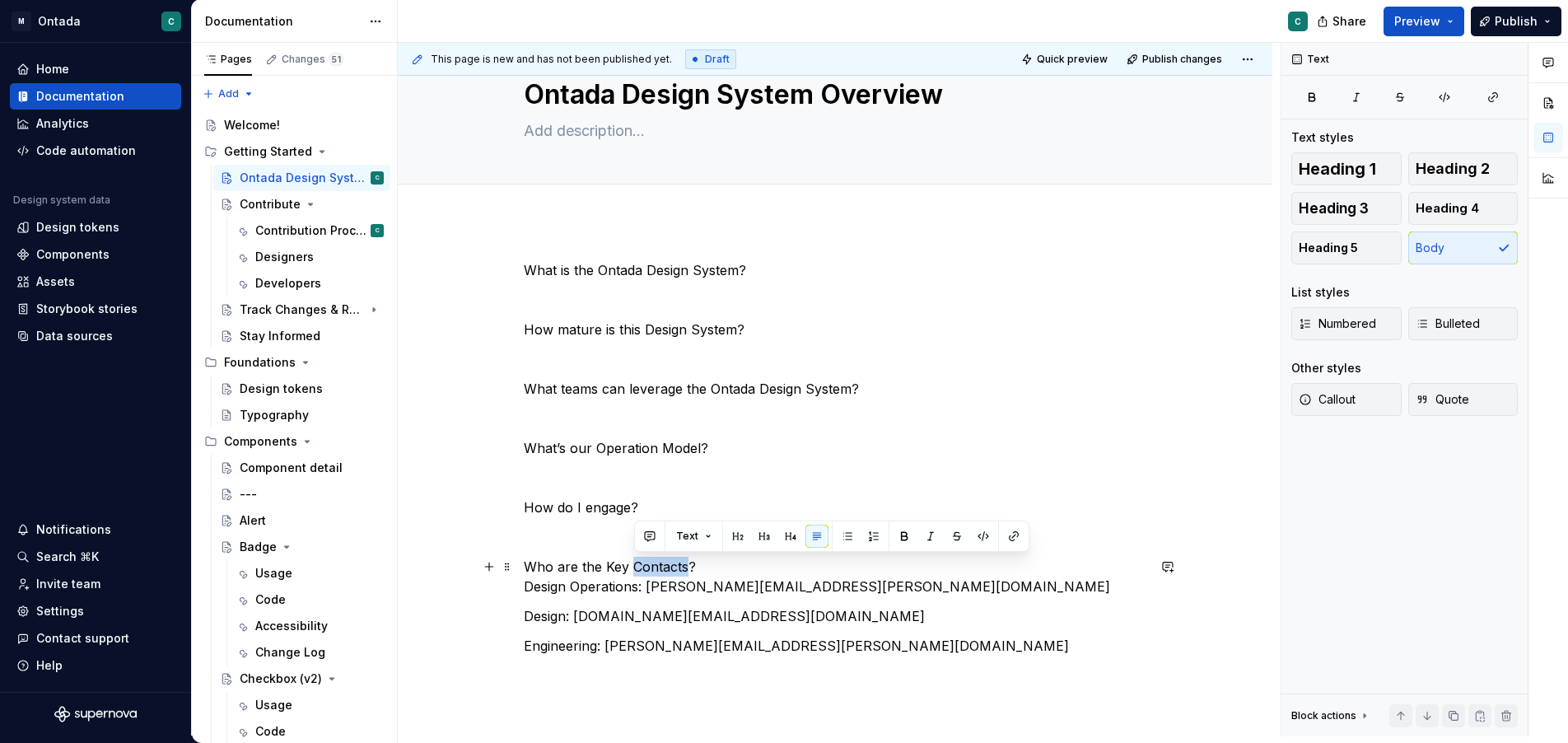
click at [671, 565] on p "Who are the Key Contacts? Design Operations: [PERSON_NAME][EMAIL_ADDRESS][PERSO…" at bounding box center [835, 577] width 623 height 39
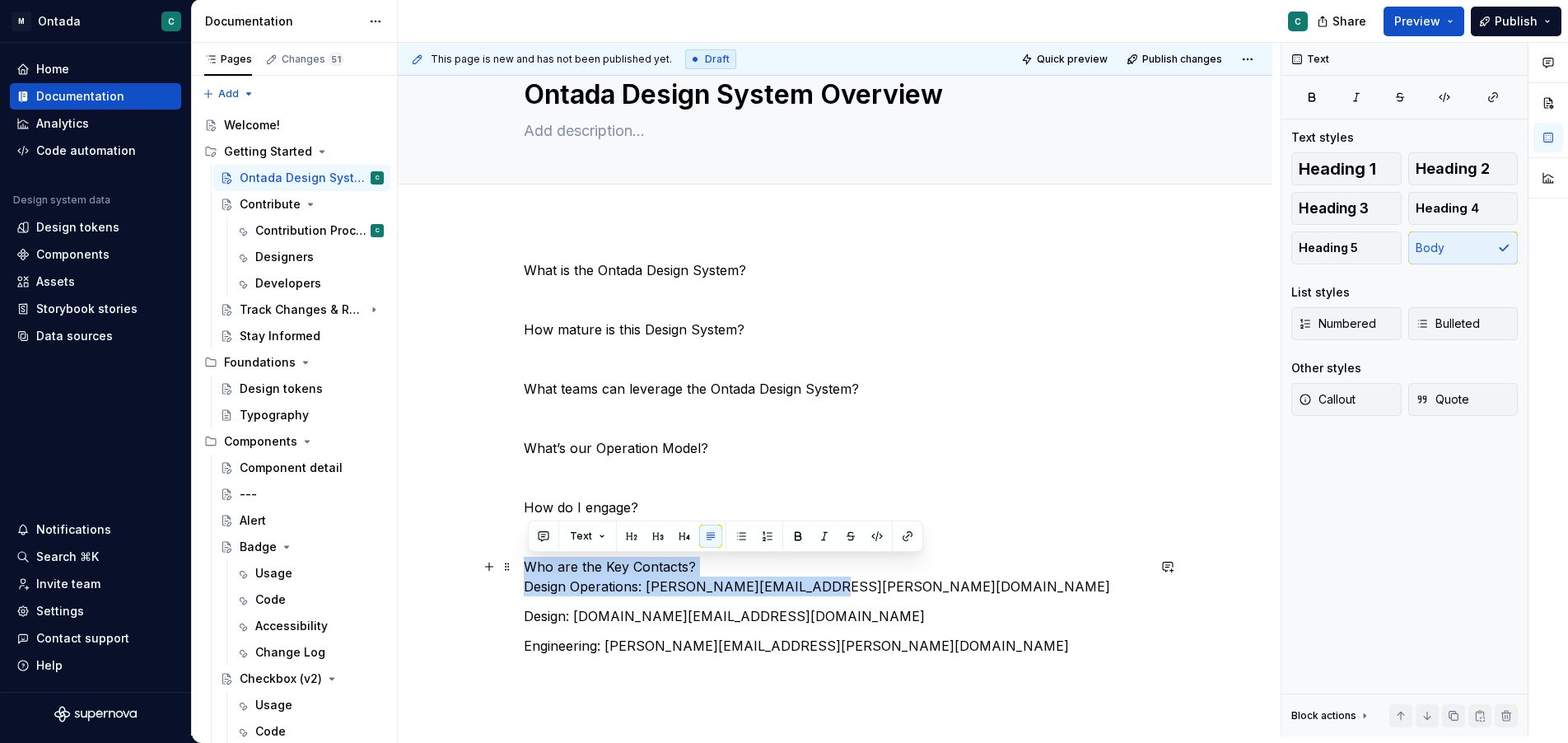
click at [671, 565] on p "Who are the Key Contacts? Design Operations: [PERSON_NAME][EMAIL_ADDRESS][PERSO…" at bounding box center [835, 577] width 623 height 39
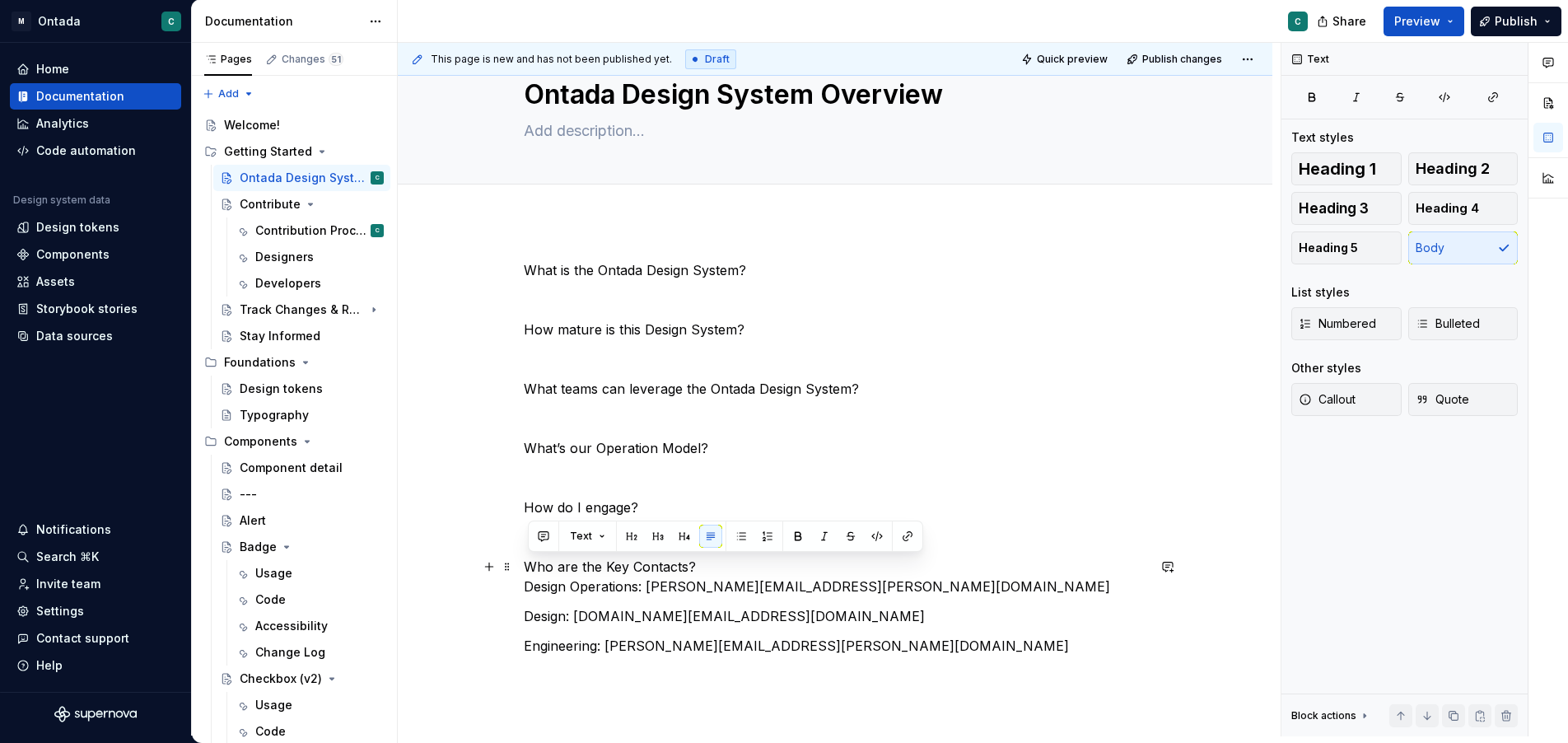
click at [732, 567] on p "Who are the Key Contacts? Design Operations: [PERSON_NAME][EMAIL_ADDRESS][PERSO…" at bounding box center [835, 577] width 623 height 39
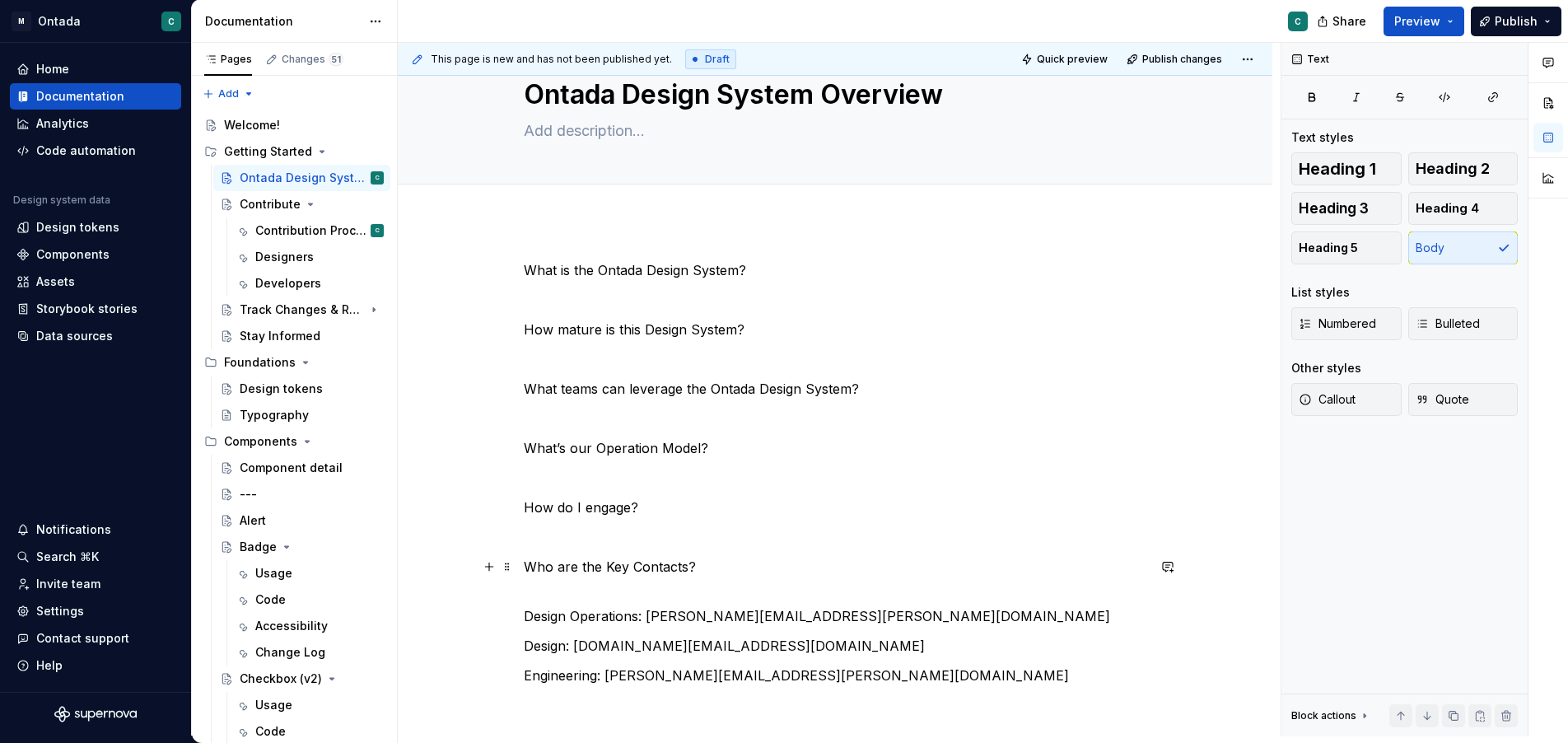
click at [643, 558] on p "Who are the Key Contacts?" at bounding box center [835, 567] width 623 height 20
drag, startPoint x: 1438, startPoint y: 213, endPoint x: 1201, endPoint y: 414, distance: 310.8
click at [1438, 213] on span "Heading 4" at bounding box center [1448, 208] width 63 height 17
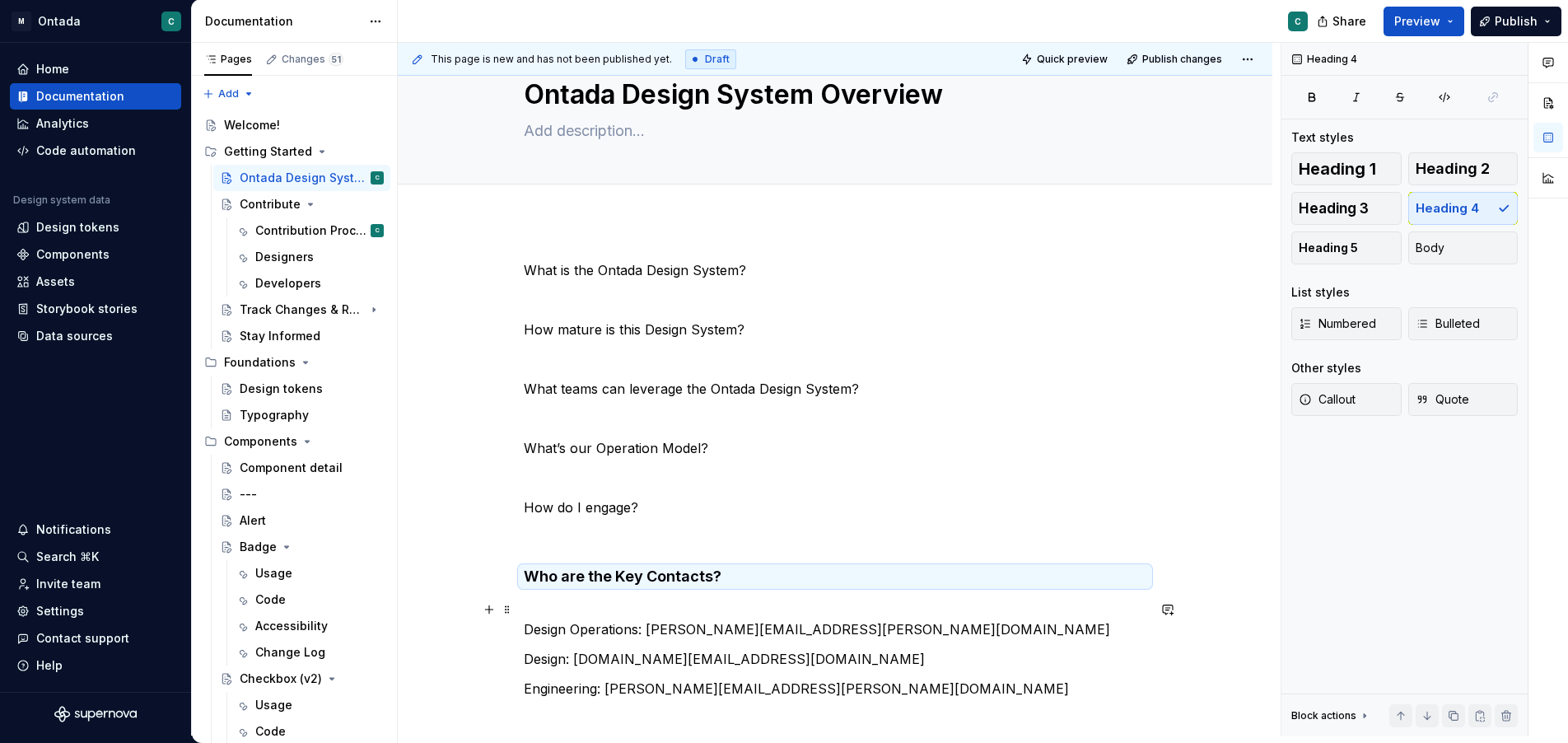
click at [689, 604] on p "Design Operations: [PERSON_NAME][EMAIL_ADDRESS][PERSON_NAME][DOMAIN_NAME]" at bounding box center [835, 619] width 623 height 39
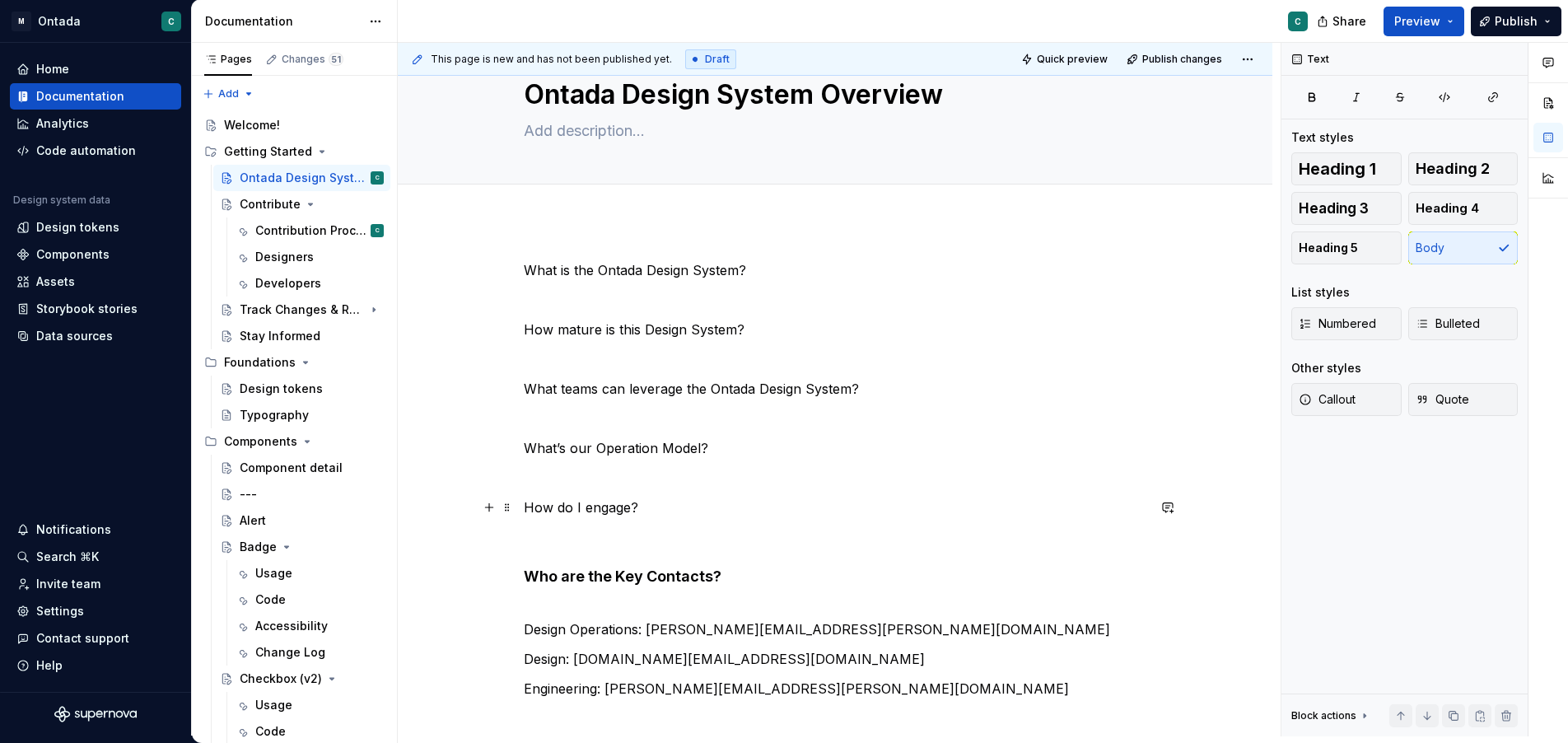
click at [589, 508] on p "How do I engage?" at bounding box center [835, 507] width 623 height 20
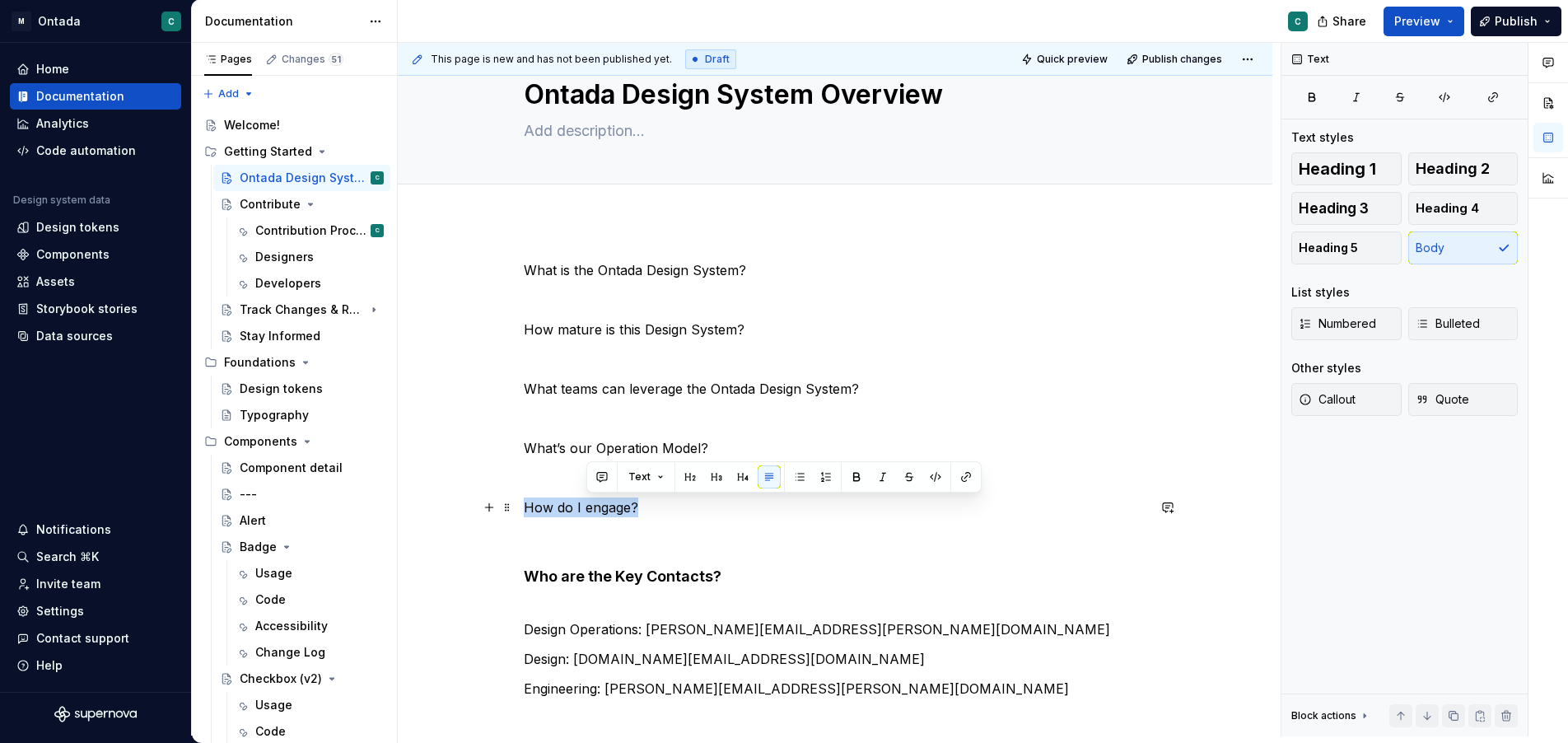
click at [589, 508] on p "How do I engage?" at bounding box center [835, 507] width 623 height 20
click at [1441, 218] on button "Heading 4" at bounding box center [1464, 208] width 110 height 32
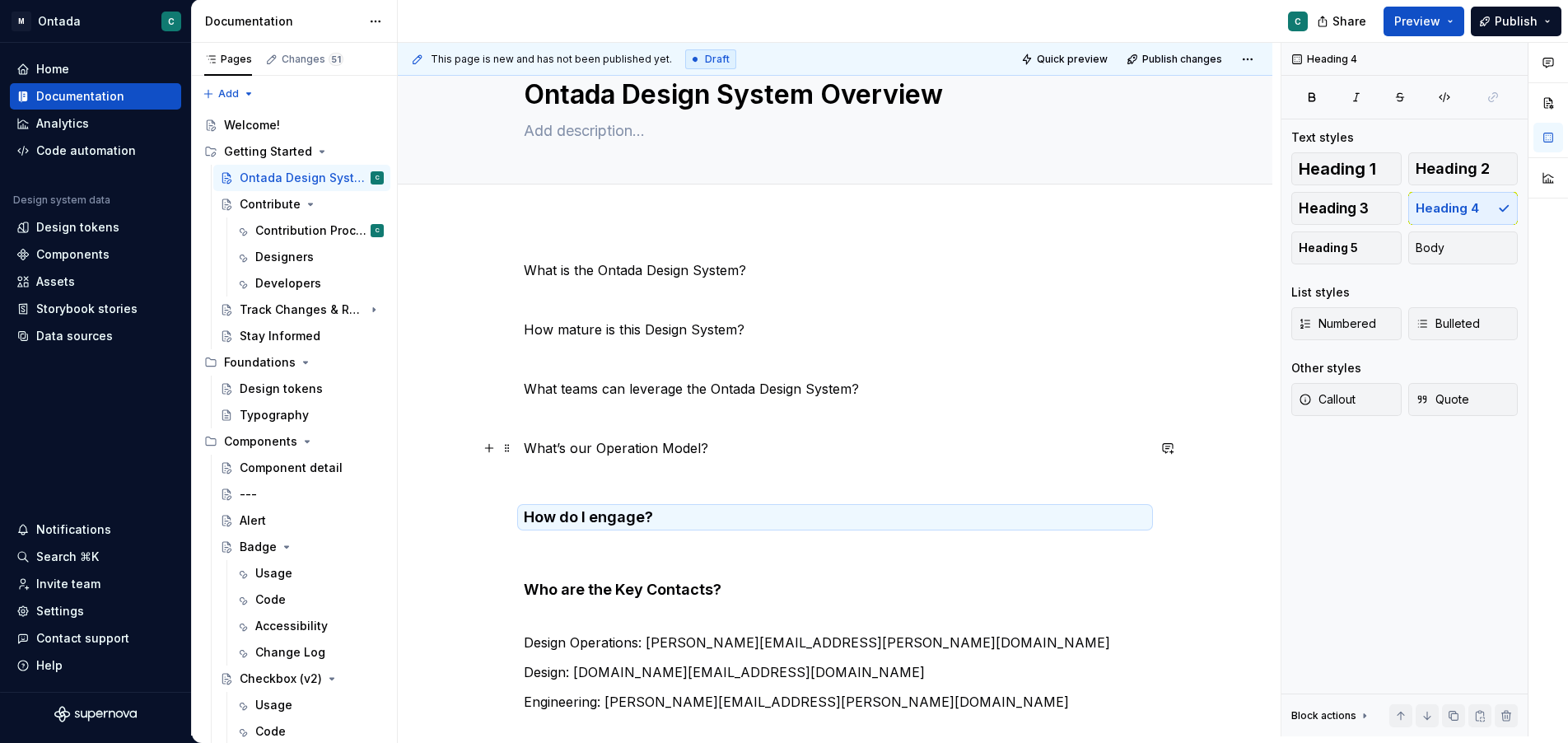
click at [579, 441] on p "What’s our Operation Model?" at bounding box center [835, 448] width 623 height 20
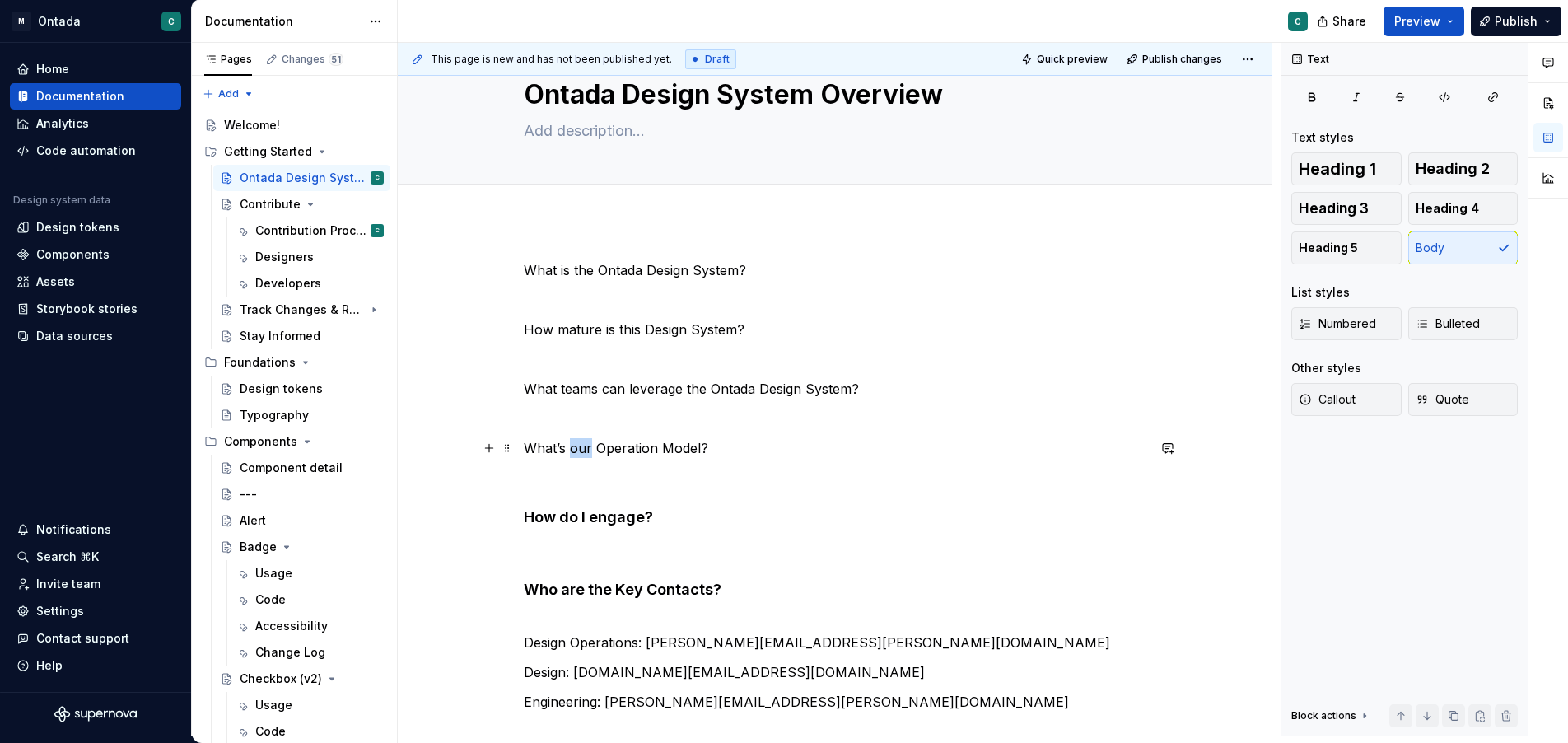
click at [579, 441] on p "What’s our Operation Model?" at bounding box center [835, 448] width 623 height 20
click at [1476, 201] on span "Heading 4" at bounding box center [1448, 208] width 63 height 17
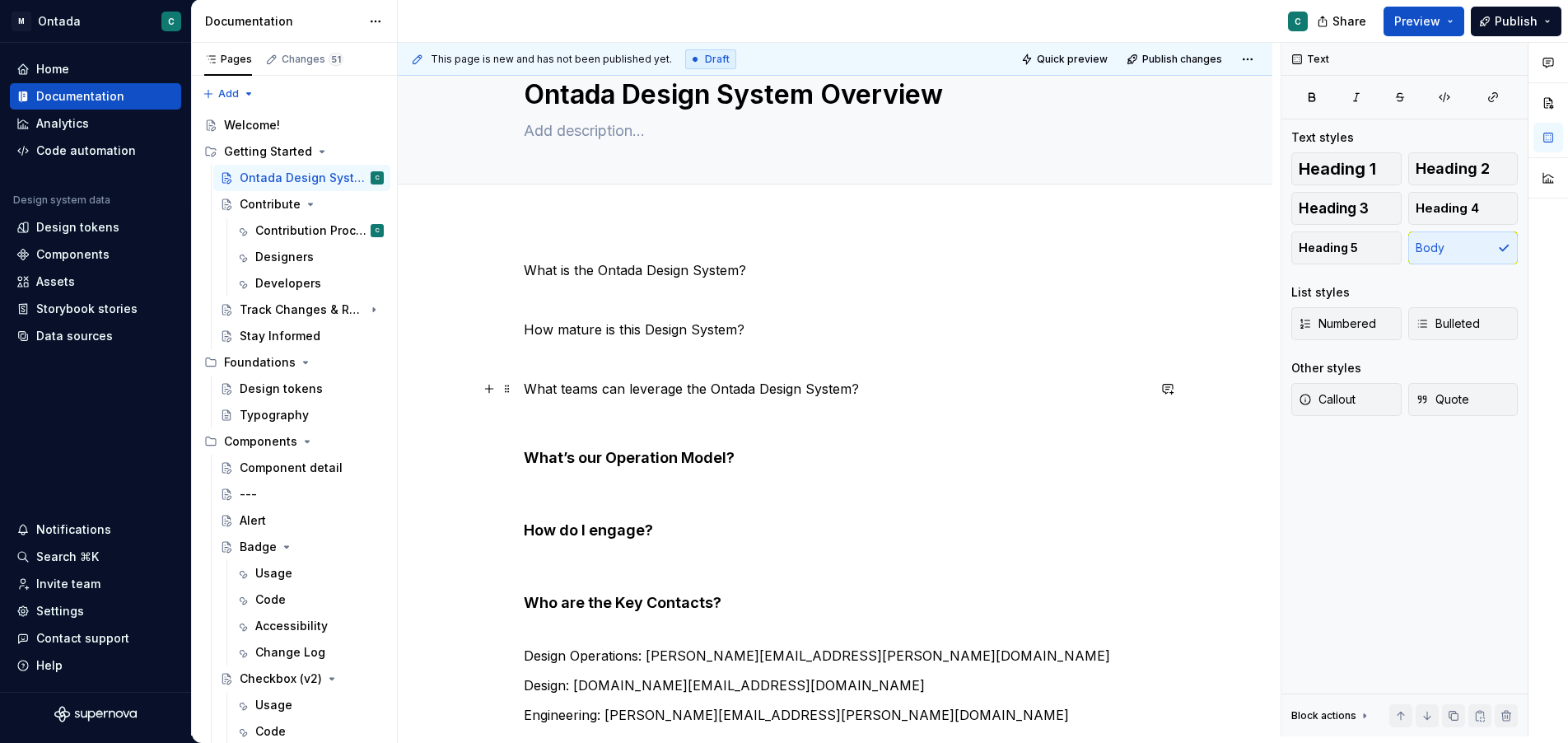
click at [572, 386] on p "What teams can leverage the Ontada Design System?" at bounding box center [835, 389] width 623 height 20
click at [573, 386] on p "What teams can leverage the Ontada Design System?" at bounding box center [835, 389] width 623 height 20
drag, startPoint x: 1467, startPoint y: 205, endPoint x: 1319, endPoint y: 225, distance: 149.3
click at [1467, 205] on span "Heading 4" at bounding box center [1448, 208] width 63 height 17
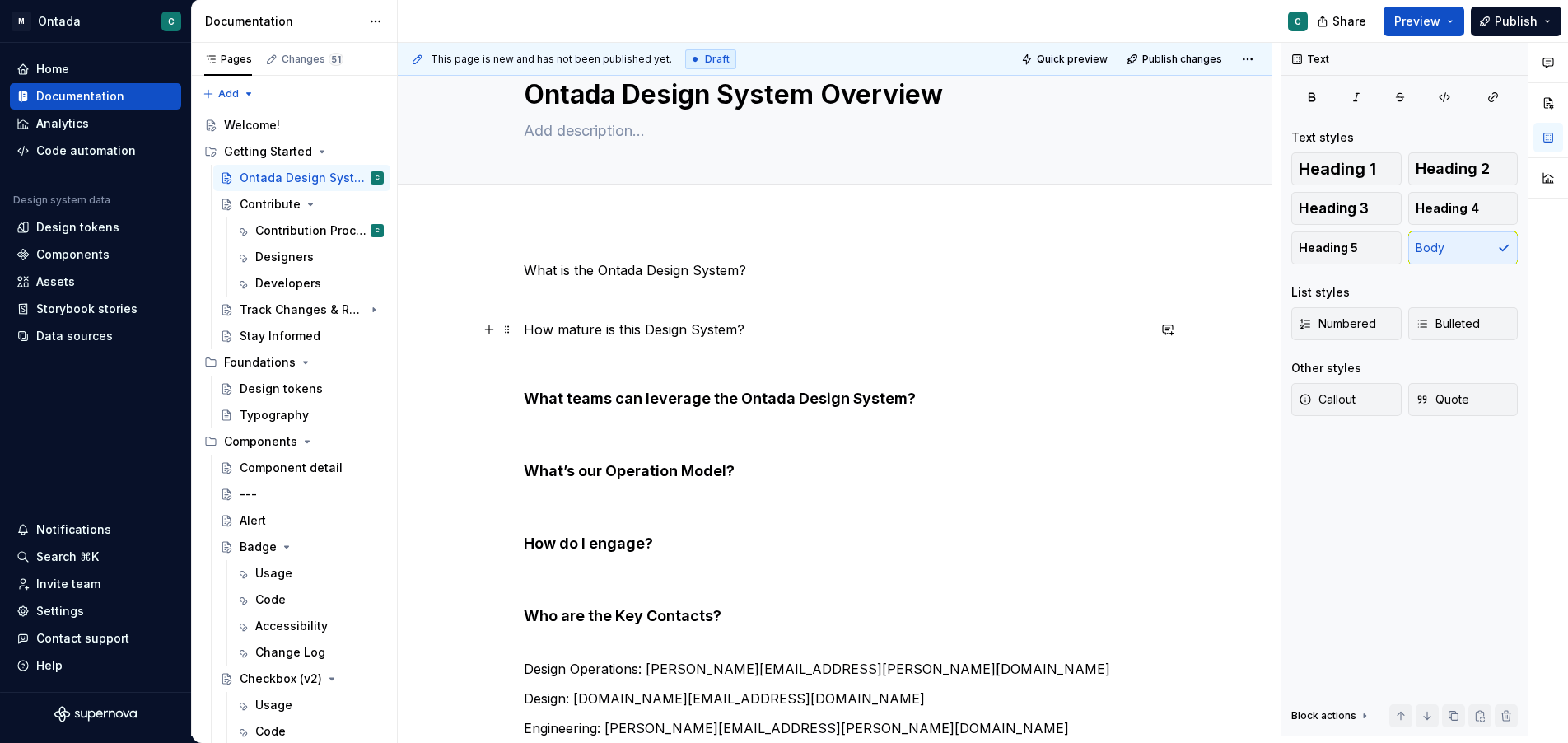
click at [617, 338] on p "How mature is this Design System?" at bounding box center [835, 330] width 623 height 20
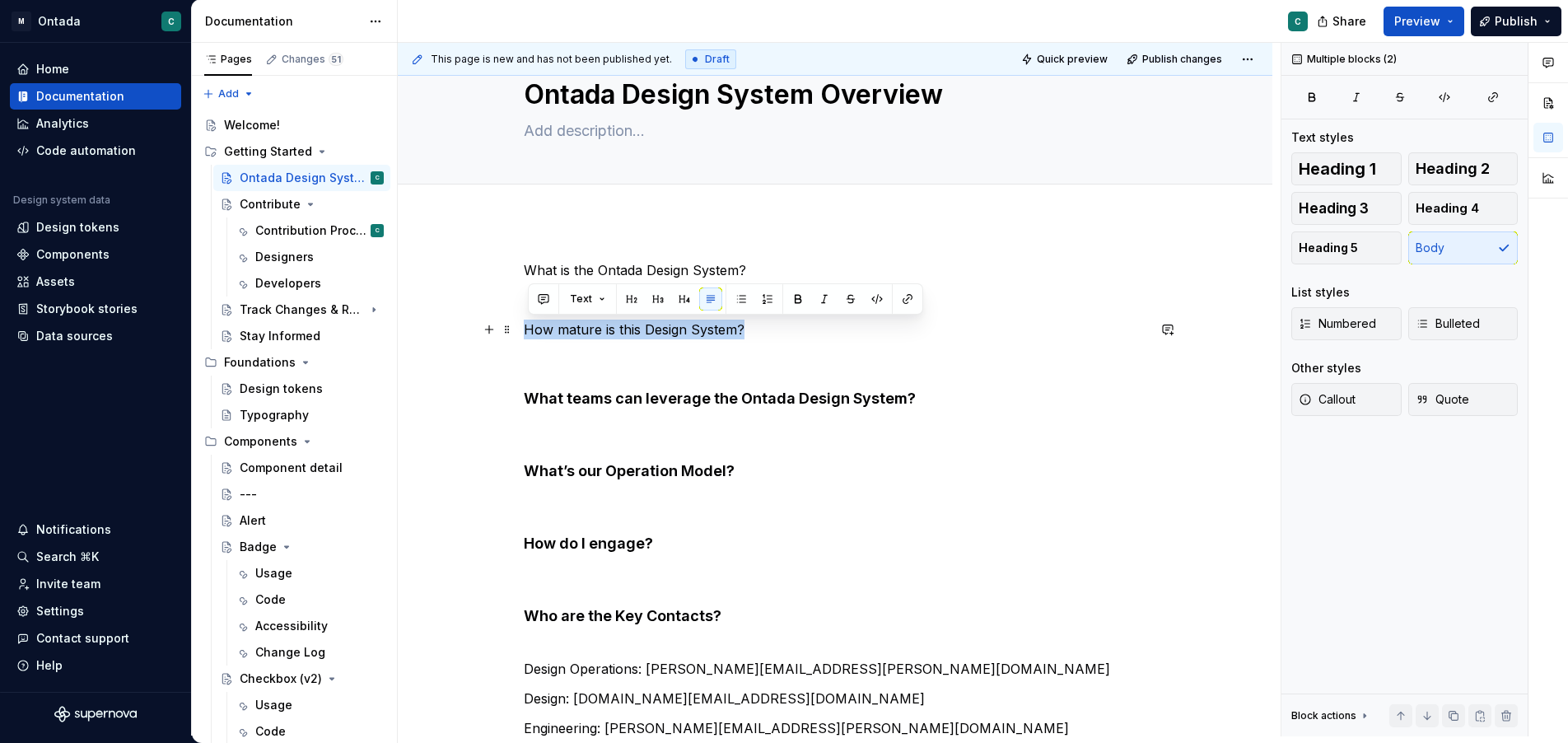
click at [617, 338] on p "How mature is this Design System?" at bounding box center [835, 330] width 623 height 20
click at [1454, 210] on span "Heading 4" at bounding box center [1448, 208] width 63 height 17
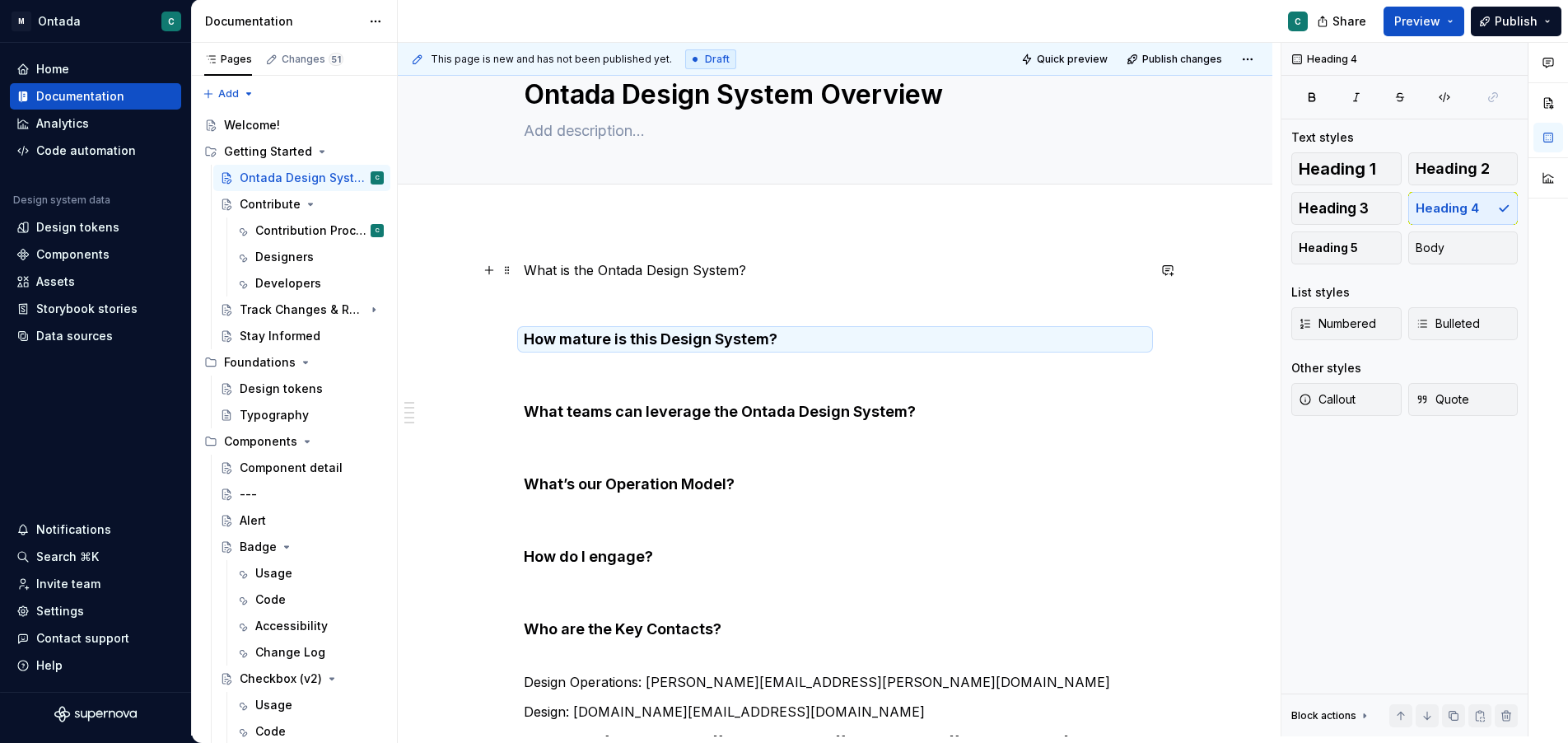
click at [663, 267] on p "What is the Ontada Design System?" at bounding box center [835, 270] width 623 height 20
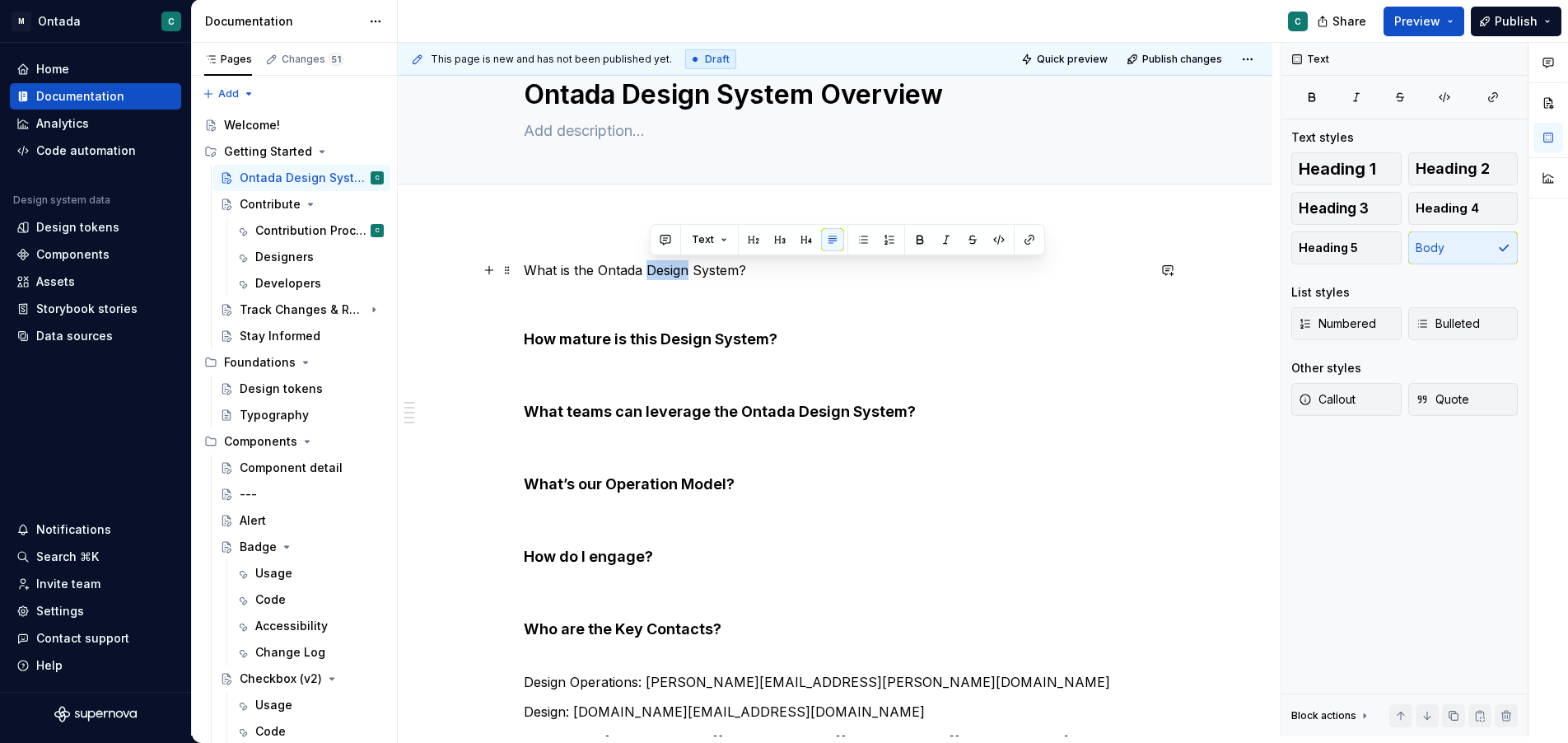
click at [663, 267] on p "What is the Ontada Design System?" at bounding box center [835, 270] width 623 height 20
click at [664, 267] on p "What is the Ontada Design System?" at bounding box center [835, 270] width 623 height 20
click at [1448, 204] on span "Heading 4" at bounding box center [1448, 208] width 63 height 17
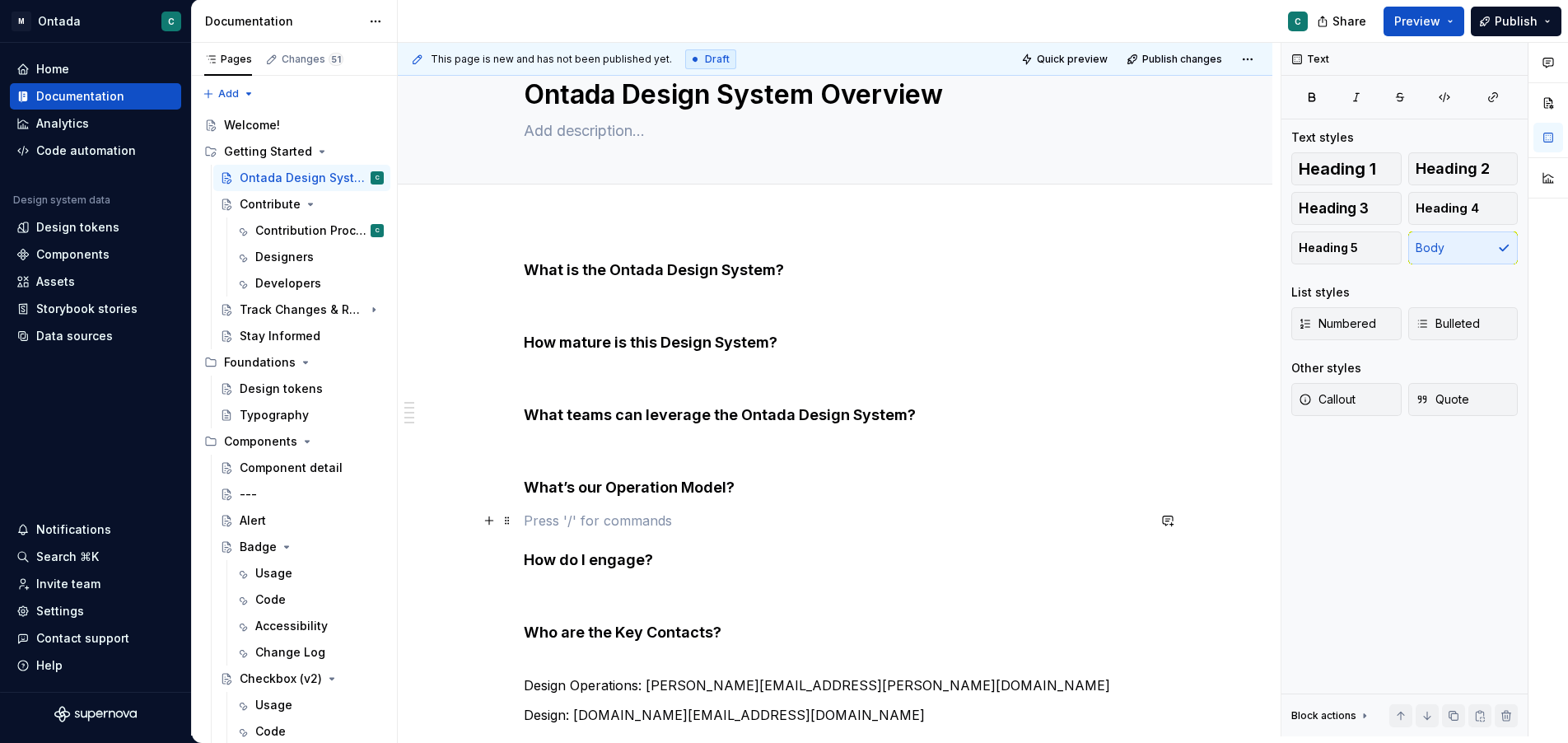
click at [877, 525] on p at bounding box center [835, 521] width 623 height 20
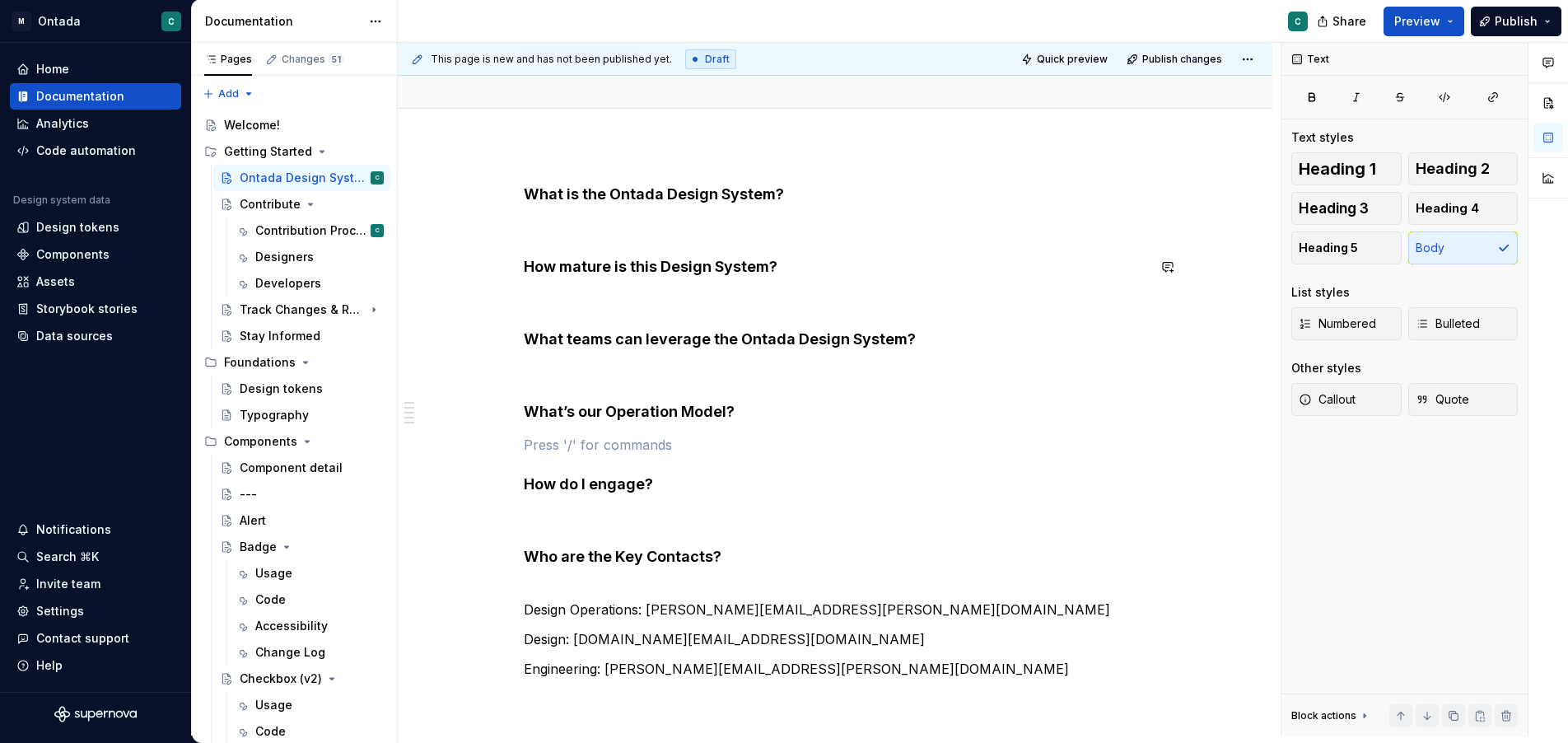
scroll to position [124, 0]
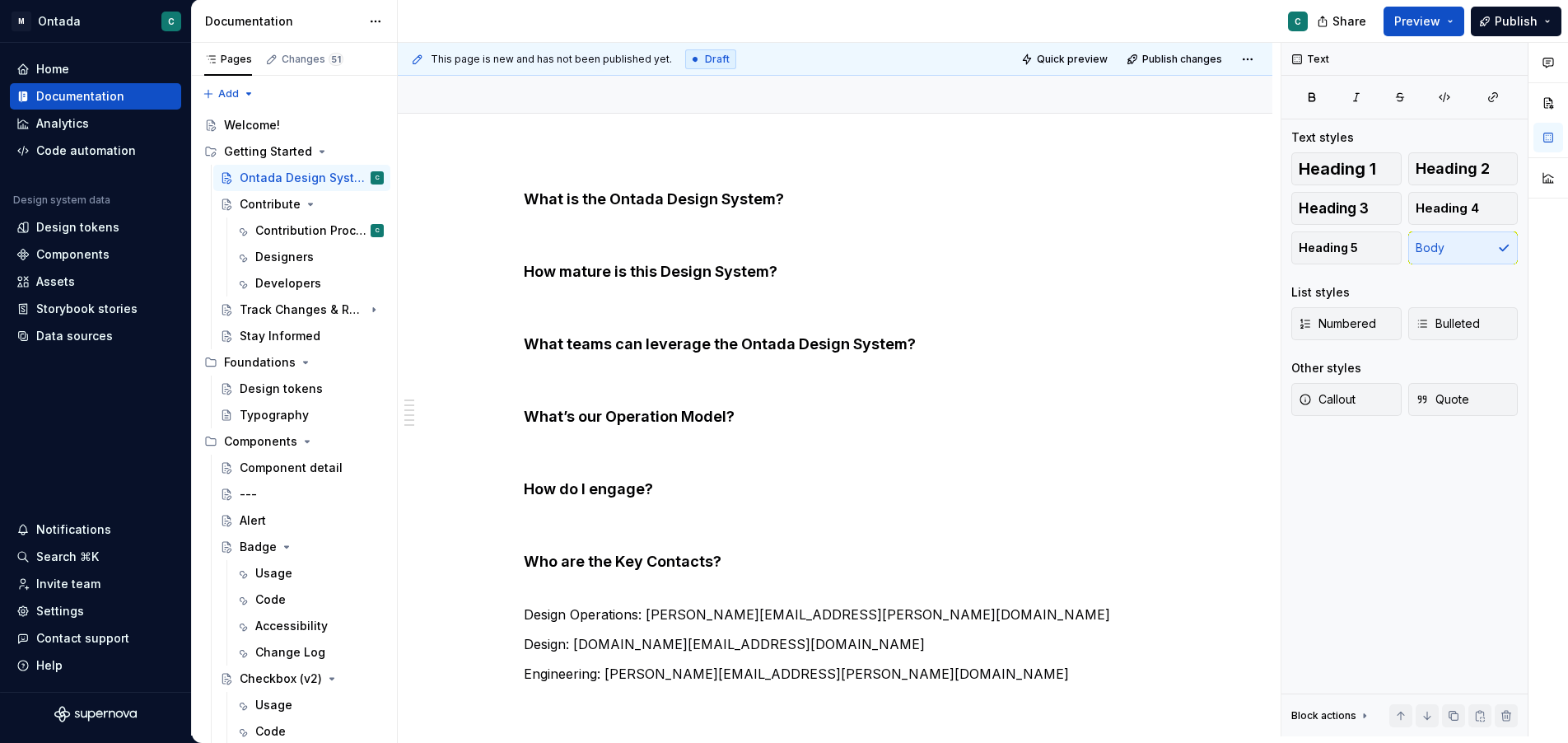
type textarea "*"
